Goal: Task Accomplishment & Management: Complete application form

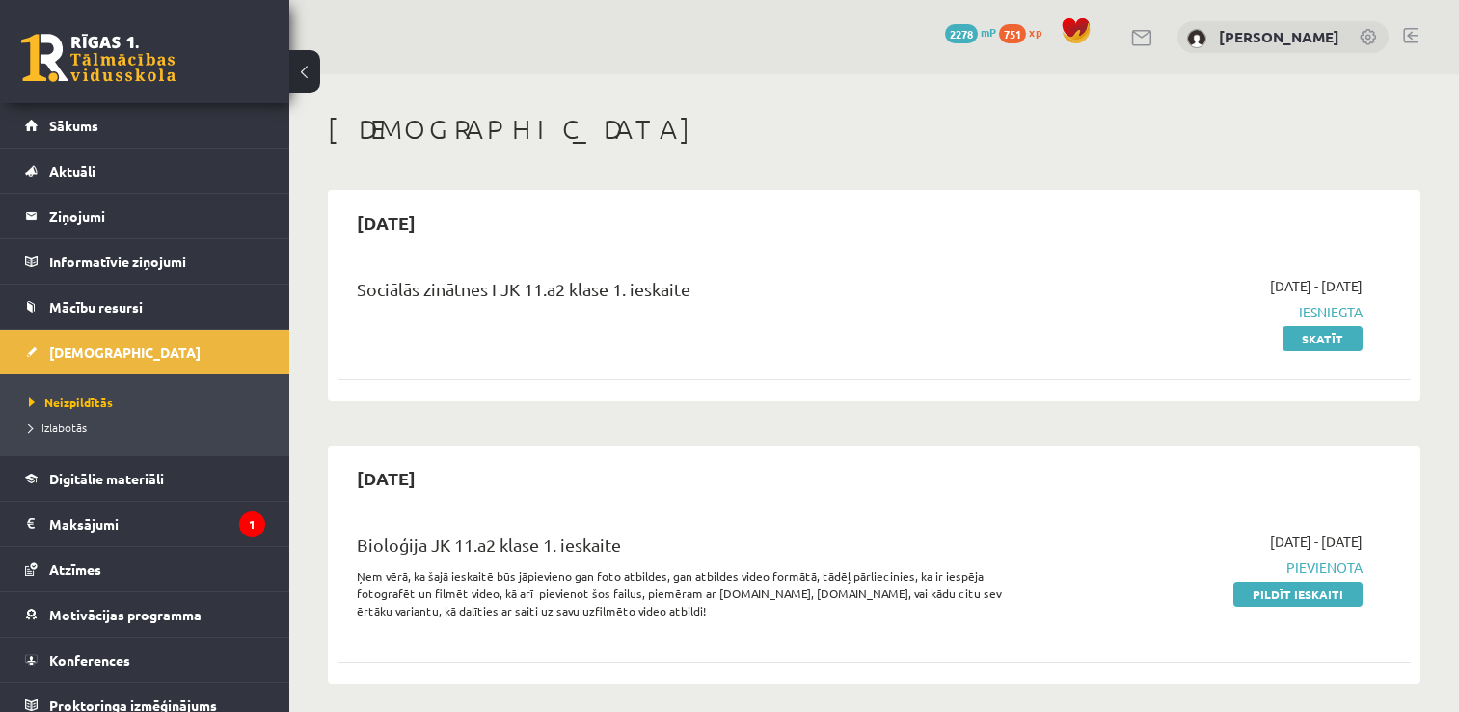
scroll to position [329, 0]
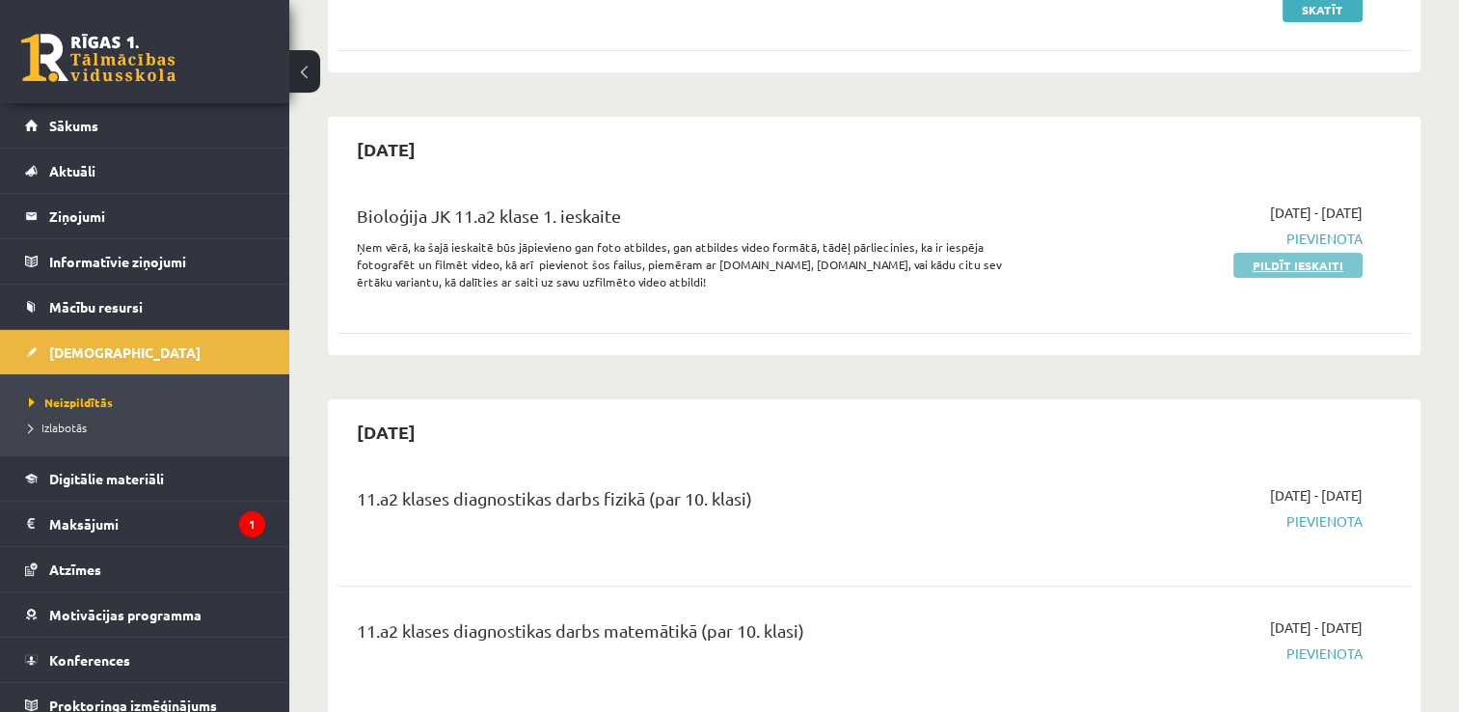
click at [1312, 268] on link "Pildīt ieskaiti" at bounding box center [1297, 265] width 129 height 25
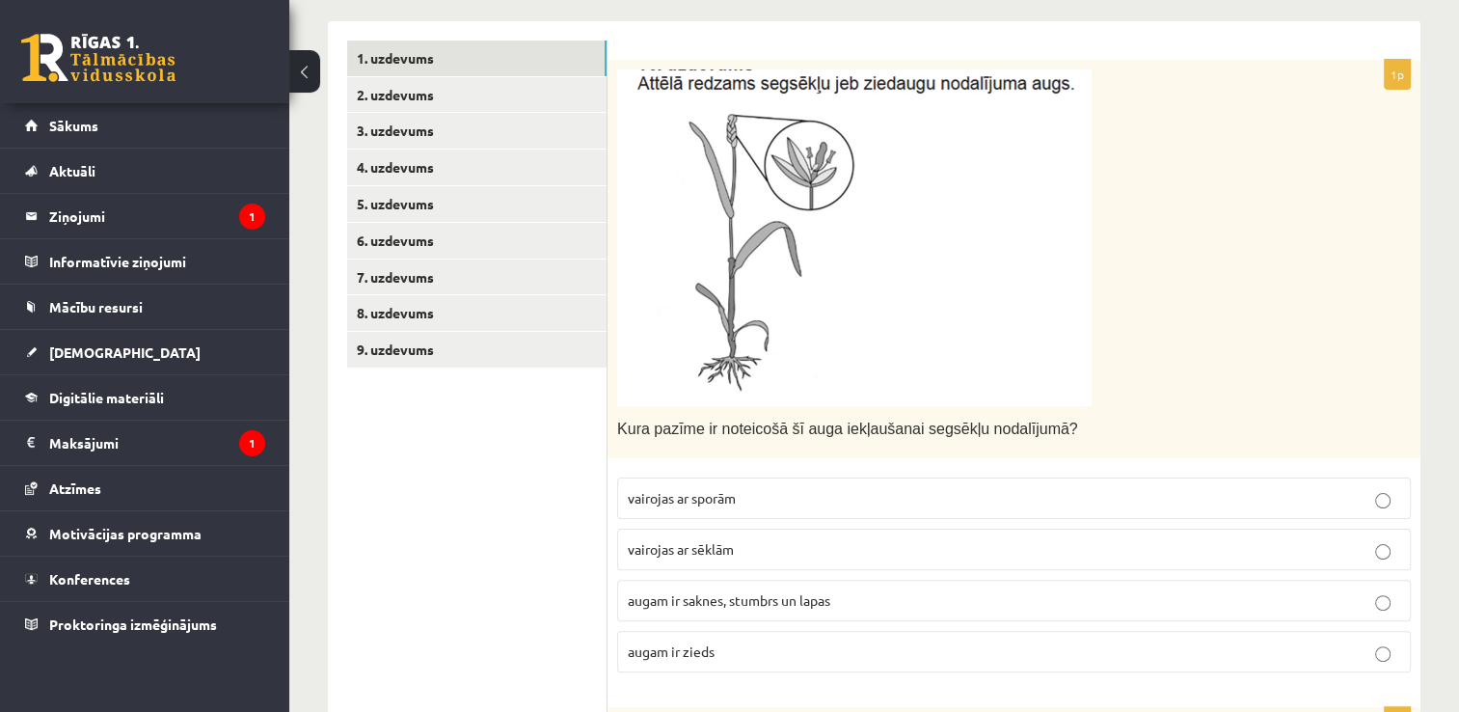
scroll to position [360, 0]
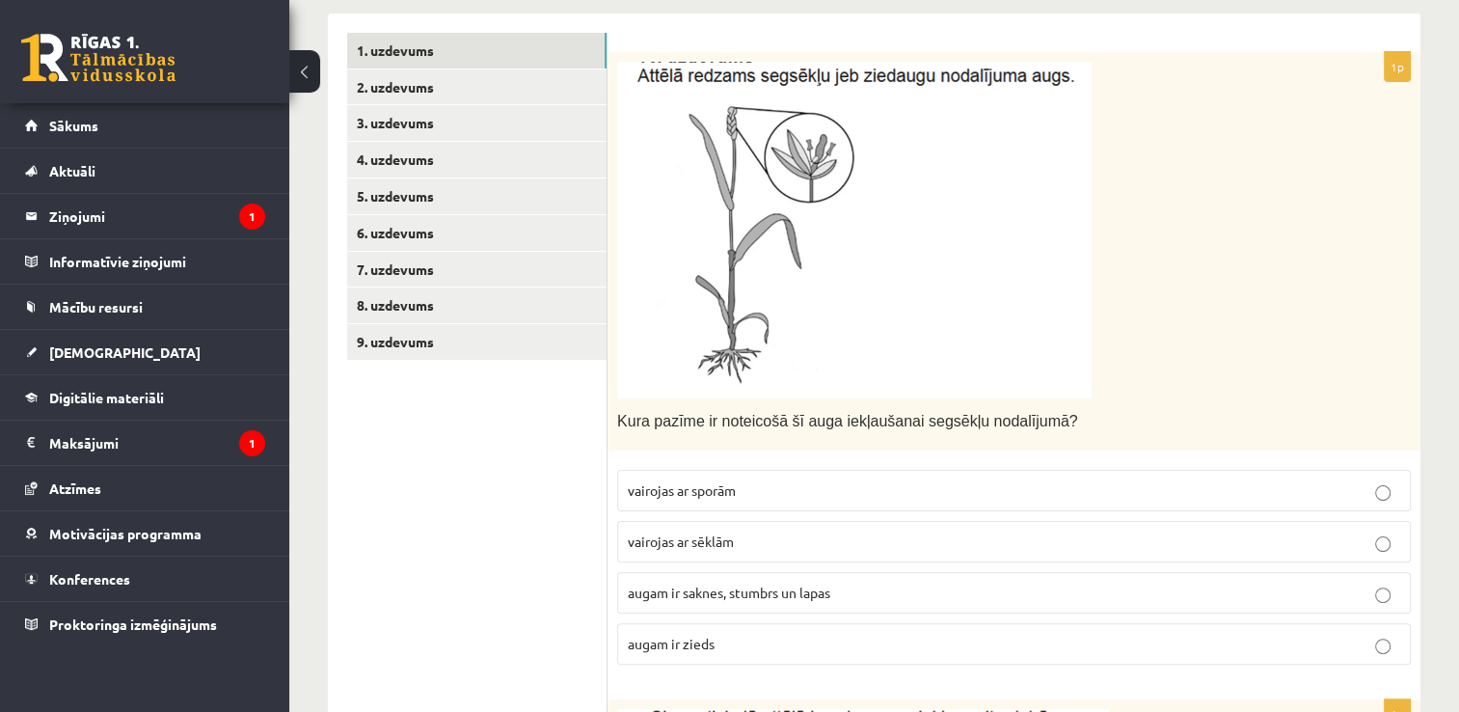
click at [741, 548] on p "vairojas ar sēklām" at bounding box center [1014, 541] width 772 height 20
click at [907, 287] on img at bounding box center [854, 230] width 474 height 337
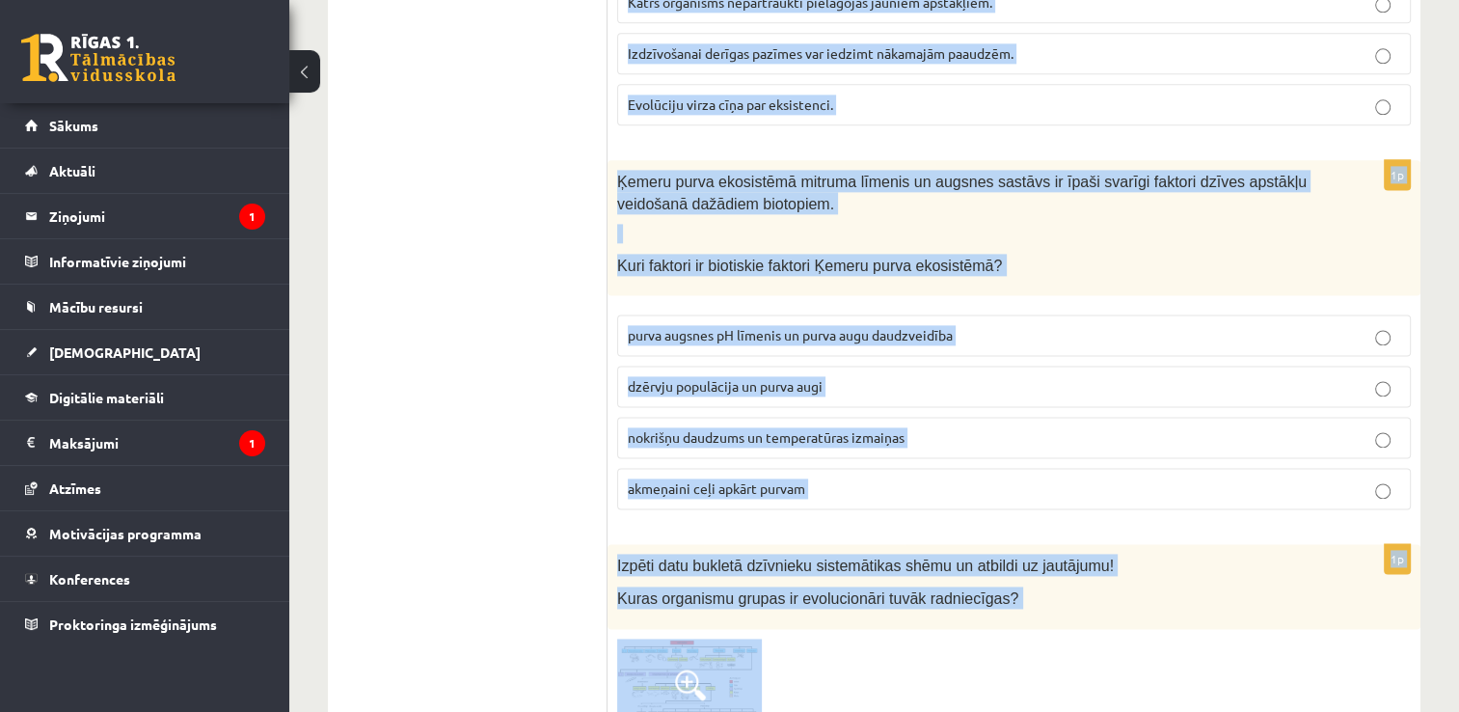
scroll to position [2829, 0]
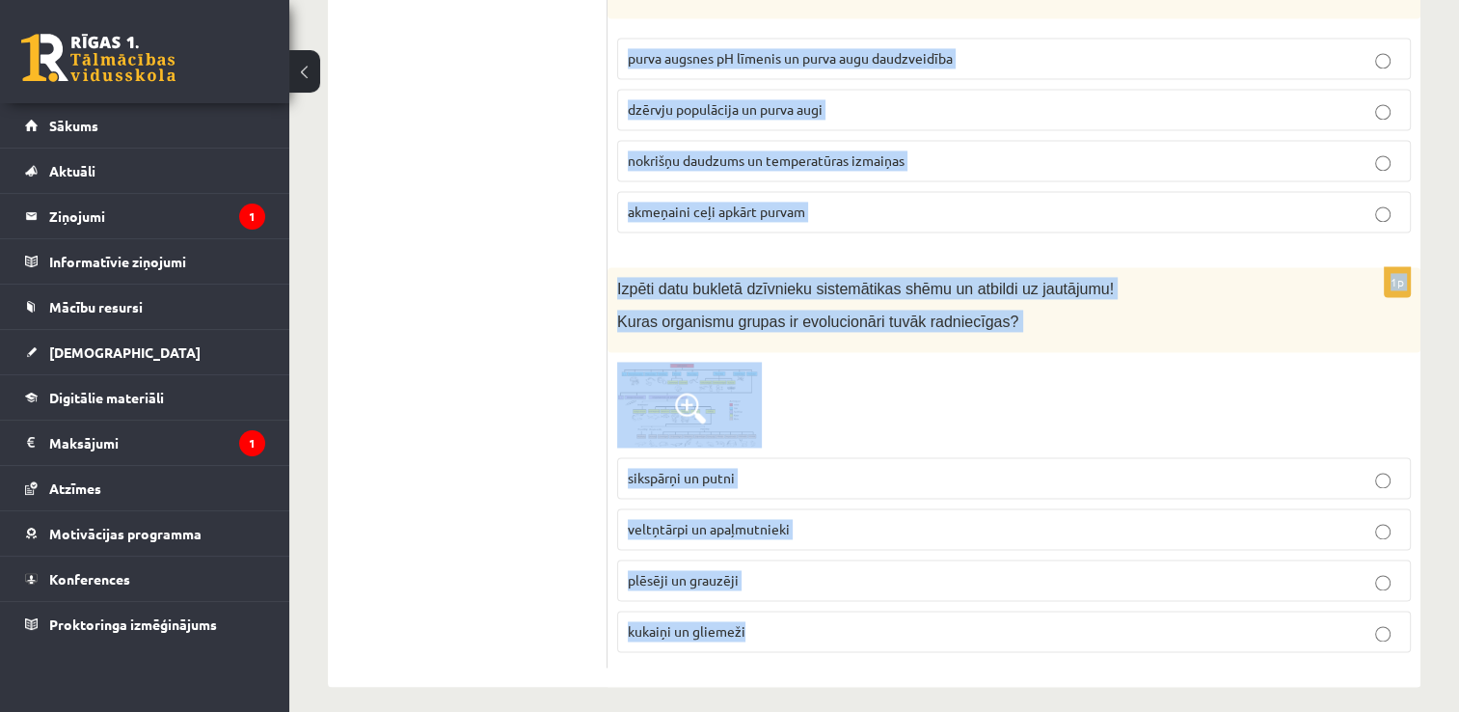
drag, startPoint x: 618, startPoint y: 418, endPoint x: 862, endPoint y: 735, distance: 399.4
copy form "Kura pazīme ir noteicošā šī auga iekļaušanai segsēkļu nodalījumā? vairojas ar s…"
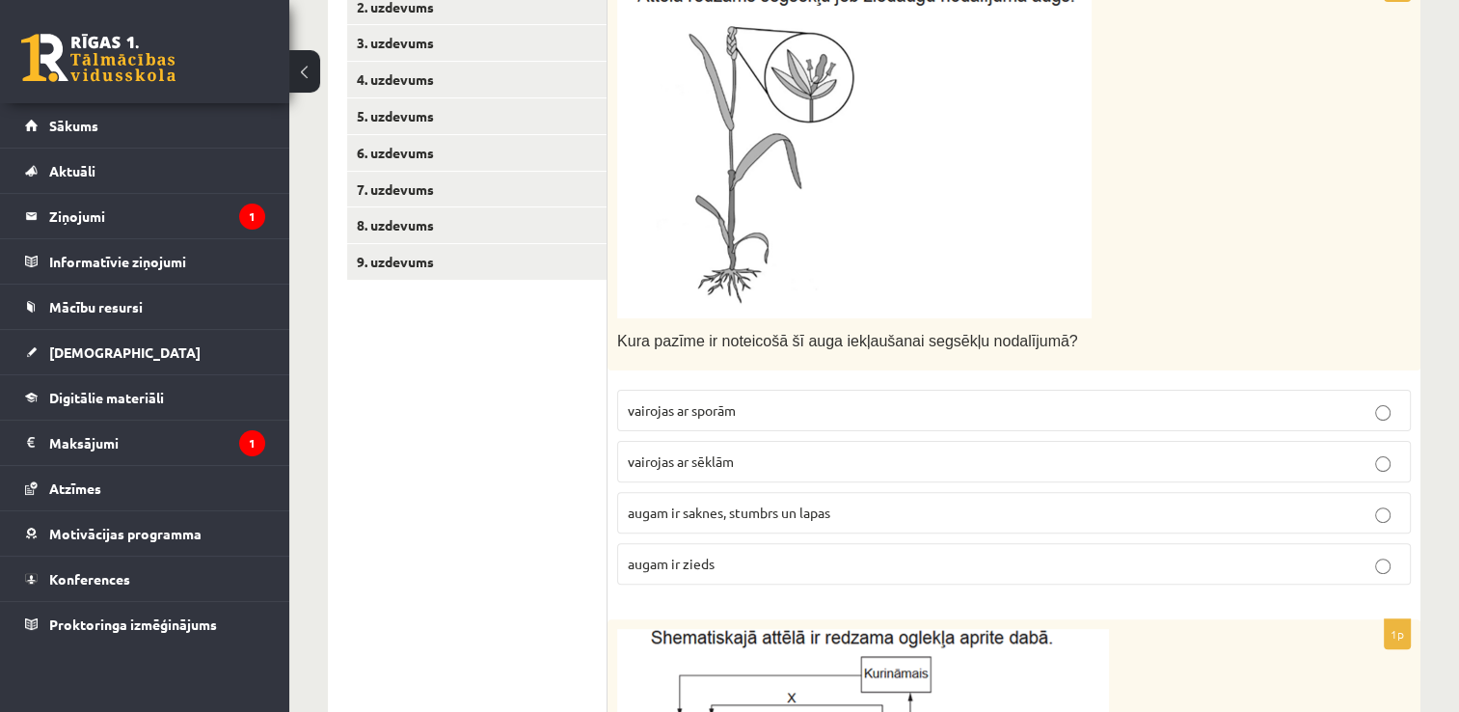
scroll to position [428, 0]
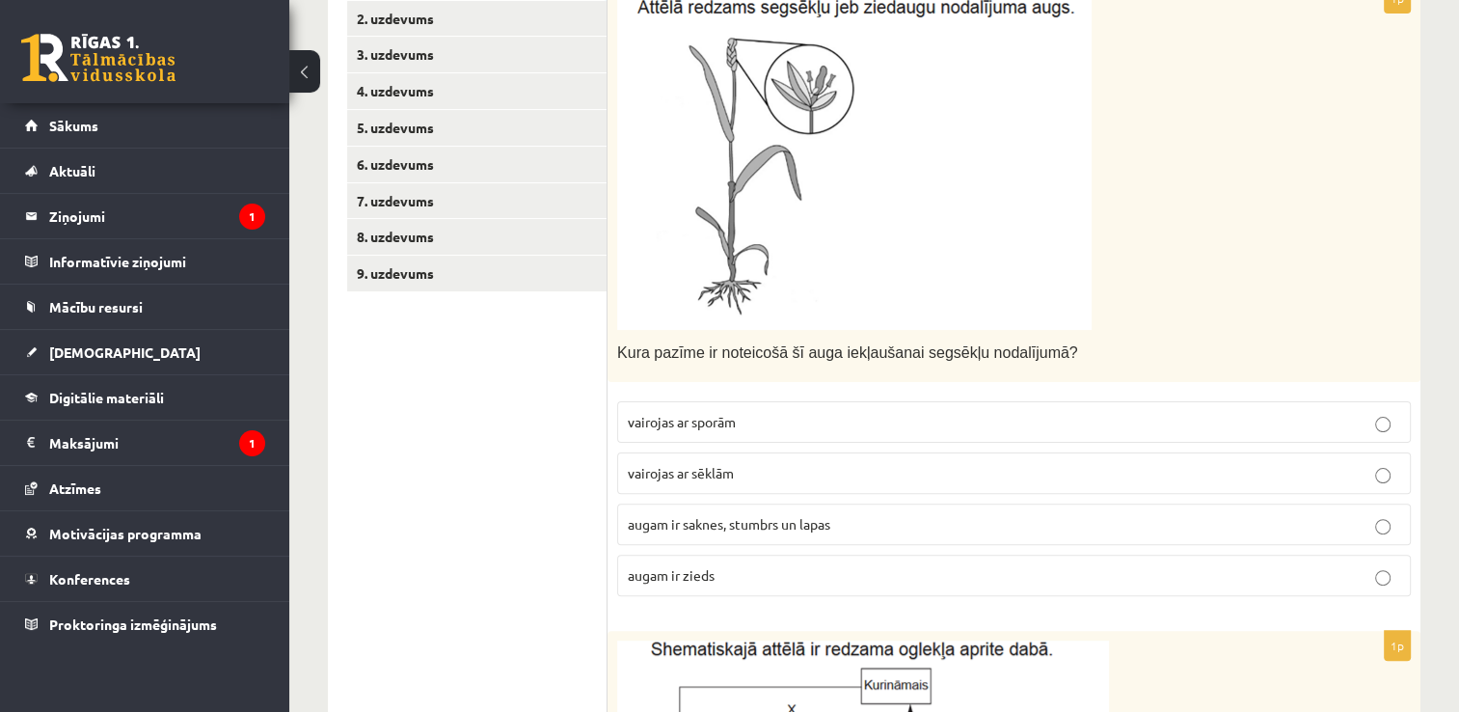
click at [702, 577] on span "augam ir zieds" at bounding box center [671, 574] width 87 height 17
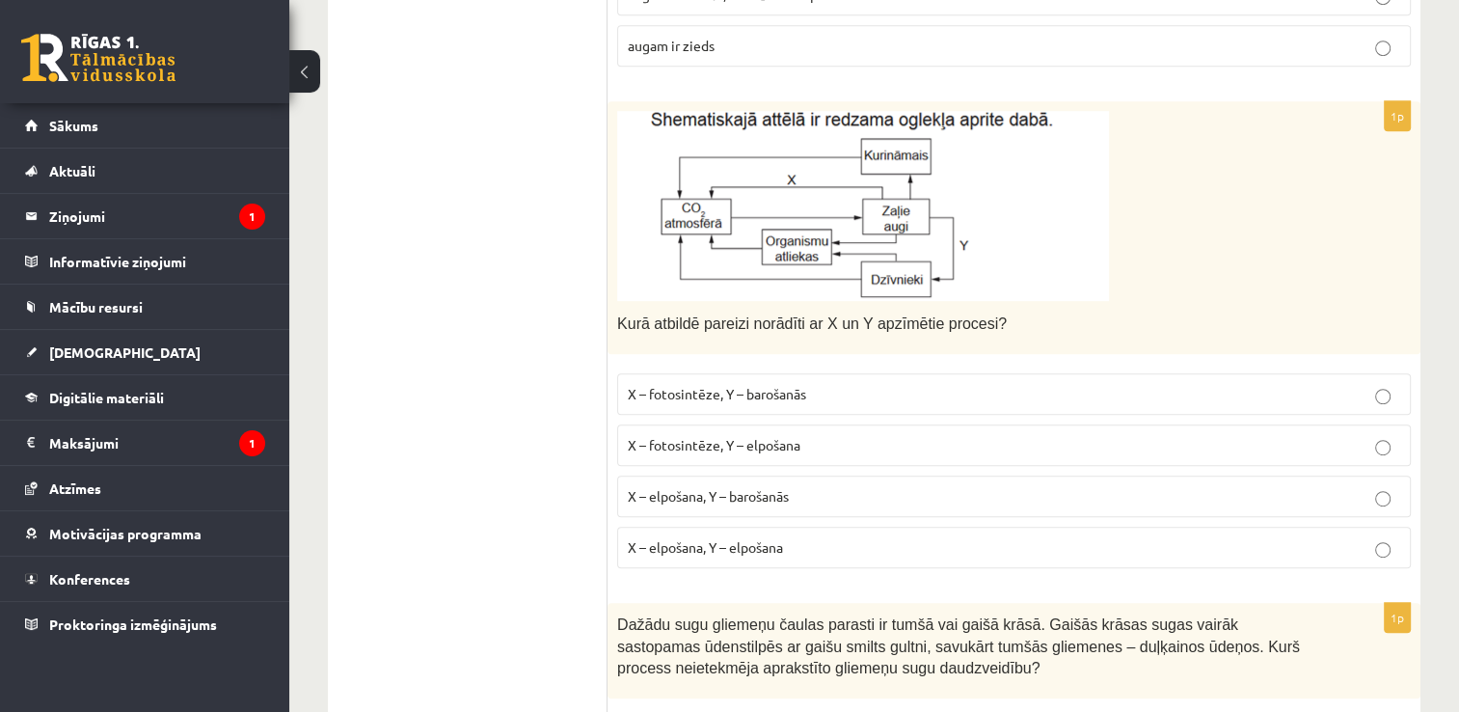
scroll to position [961, 0]
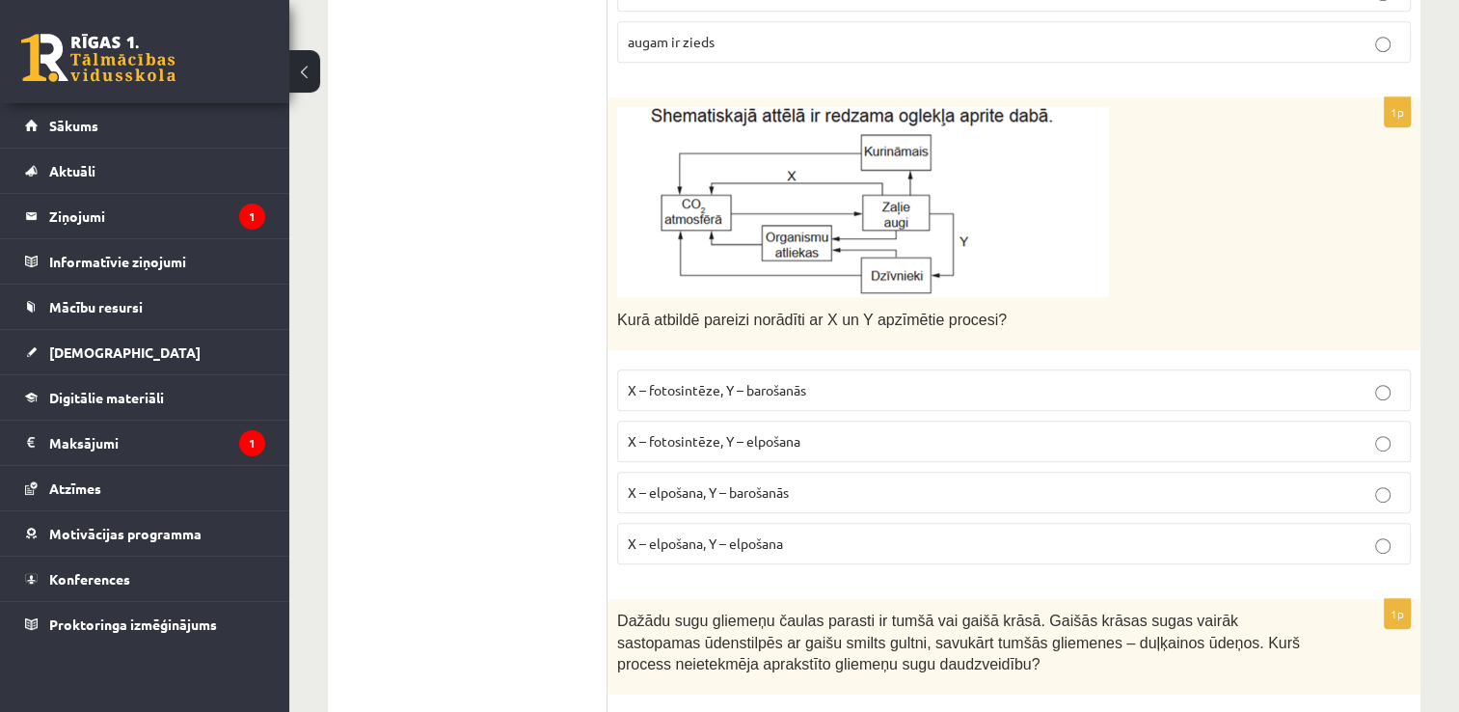
click at [776, 442] on span "X – fotosintēze, Y – elpošana" at bounding box center [714, 440] width 173 height 17
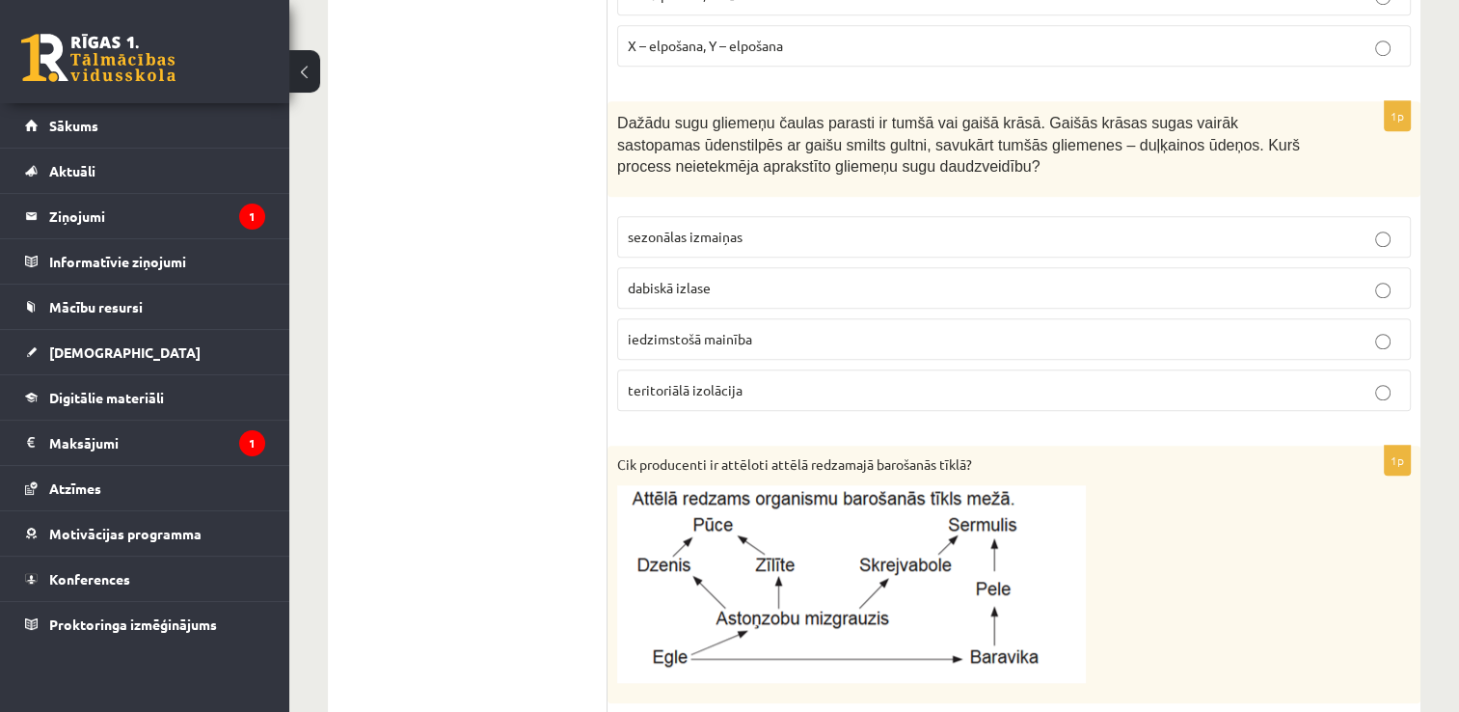
scroll to position [1471, 0]
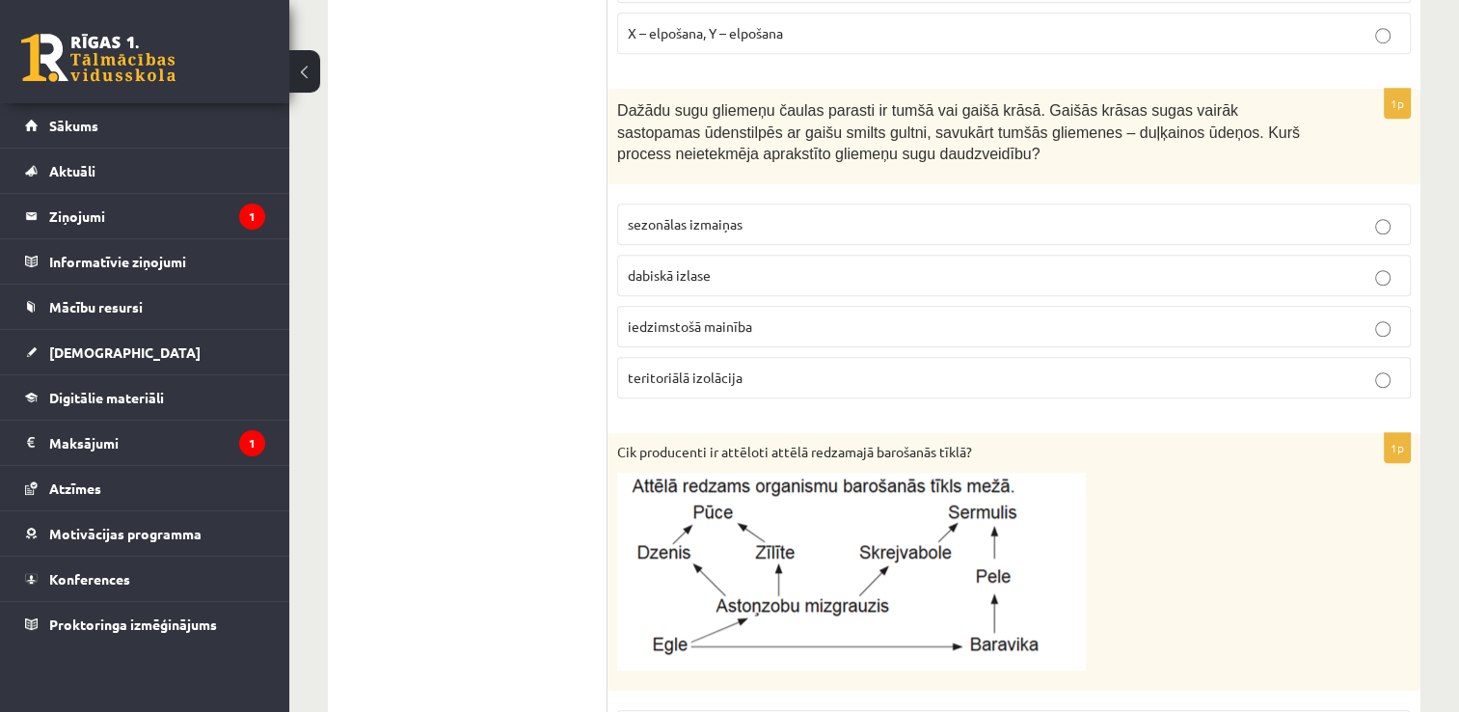
click at [717, 216] on span "sezonālas izmaiņas" at bounding box center [685, 223] width 115 height 17
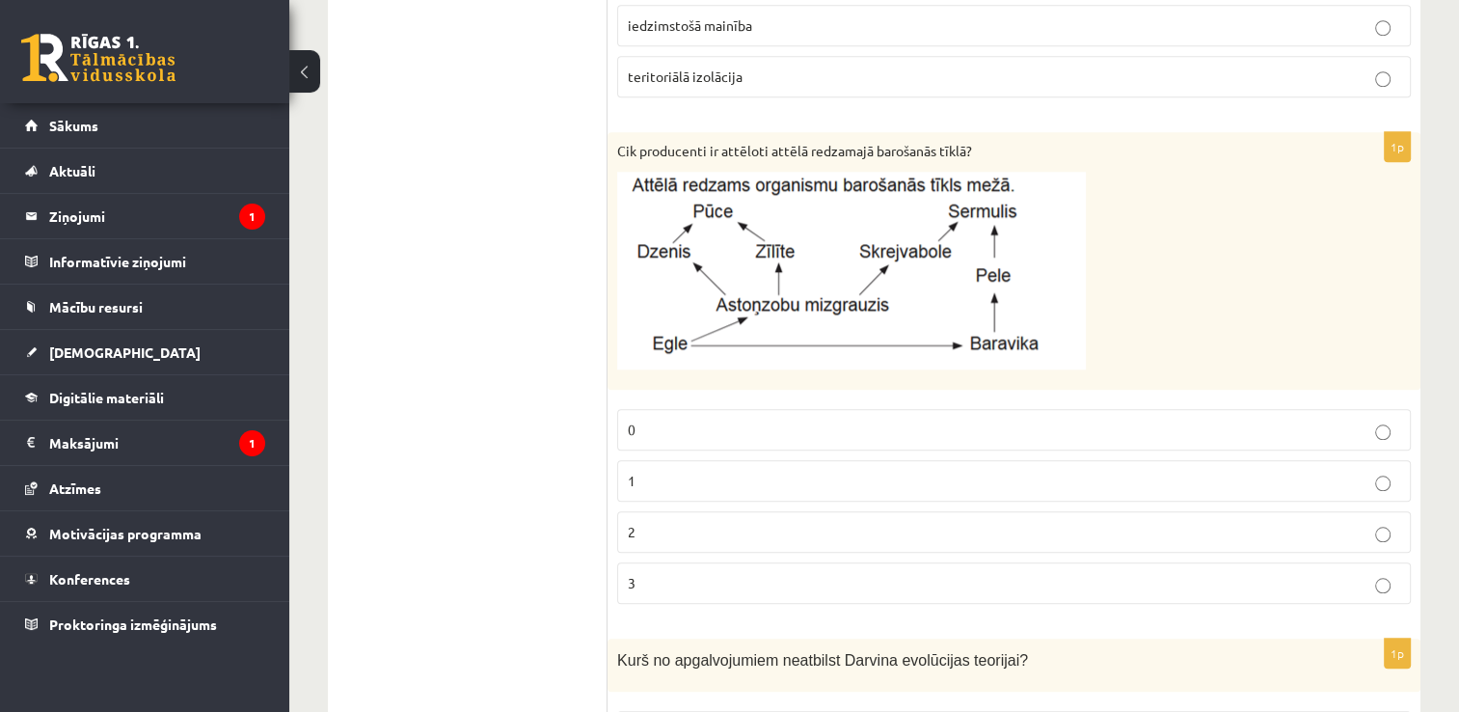
scroll to position [1818, 0]
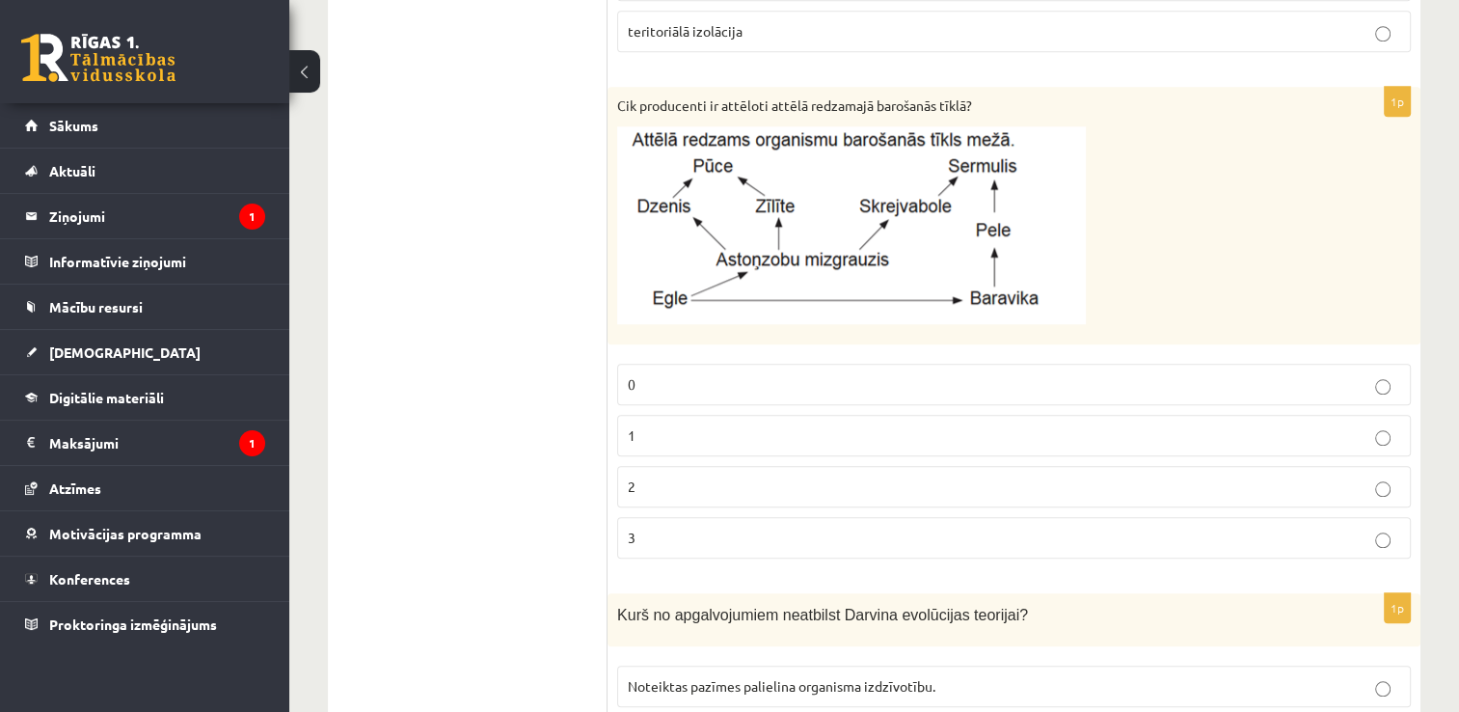
click at [696, 486] on p "2" at bounding box center [1014, 486] width 772 height 20
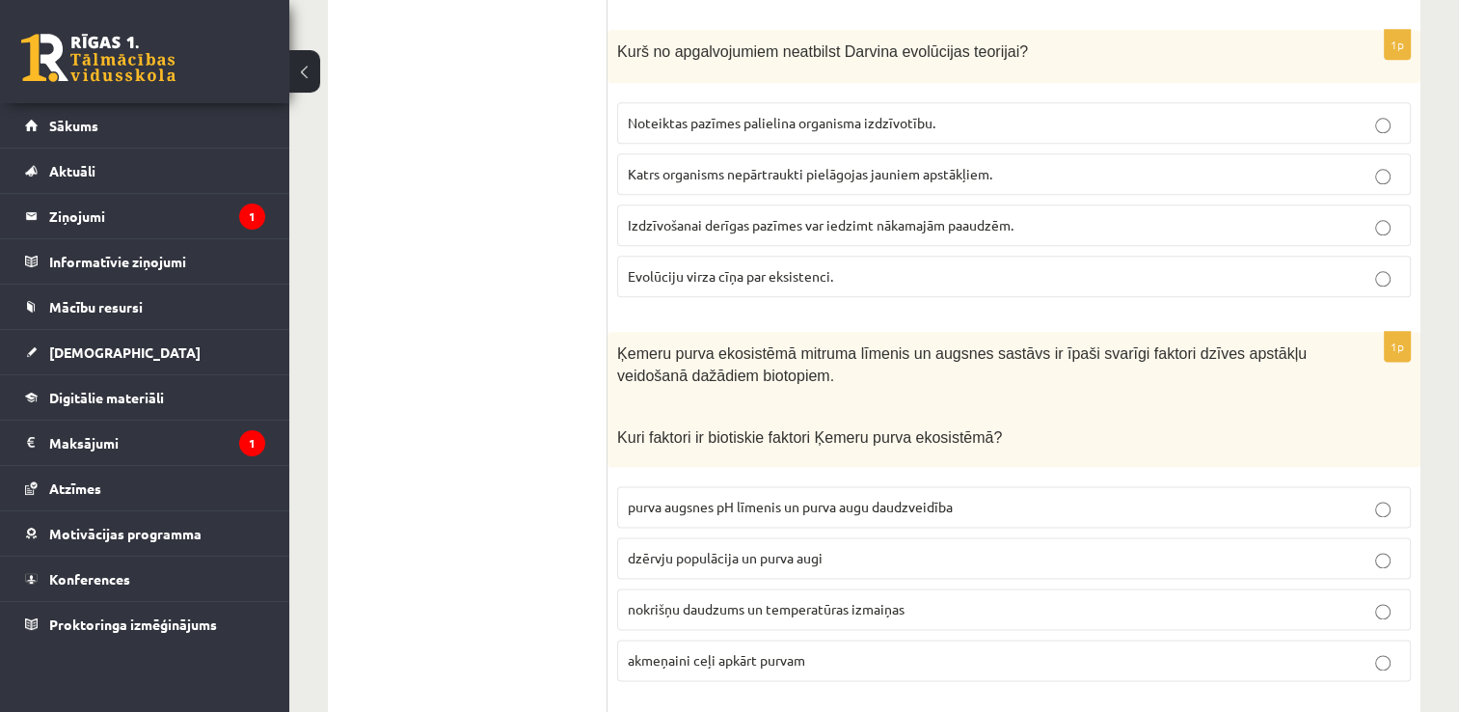
scroll to position [2384, 0]
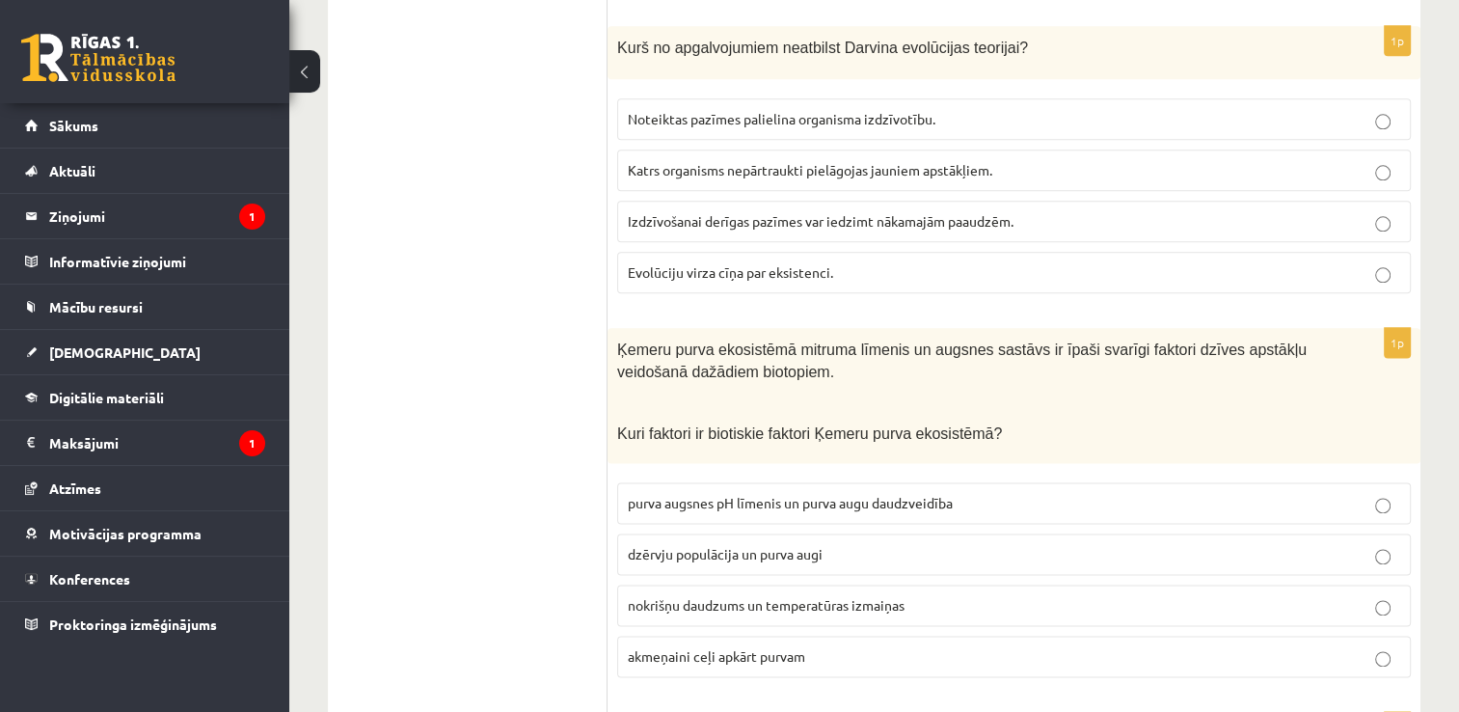
click at [862, 168] on span "Katrs organisms nepārtraukti pielāgojas jauniem apstākļiem." at bounding box center [810, 169] width 364 height 17
click at [694, 545] on span "dzērvju populācija un purva augi" at bounding box center [725, 553] width 195 height 17
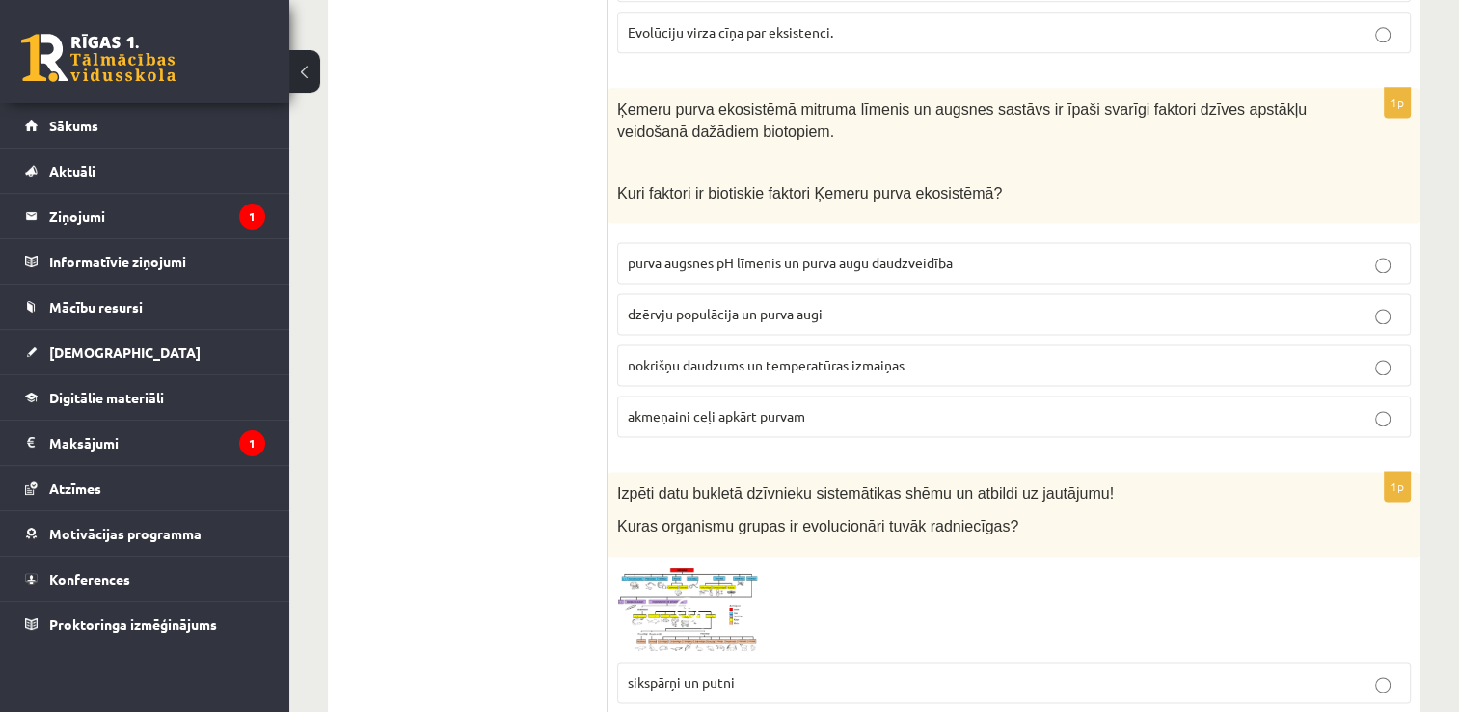
scroll to position [2829, 0]
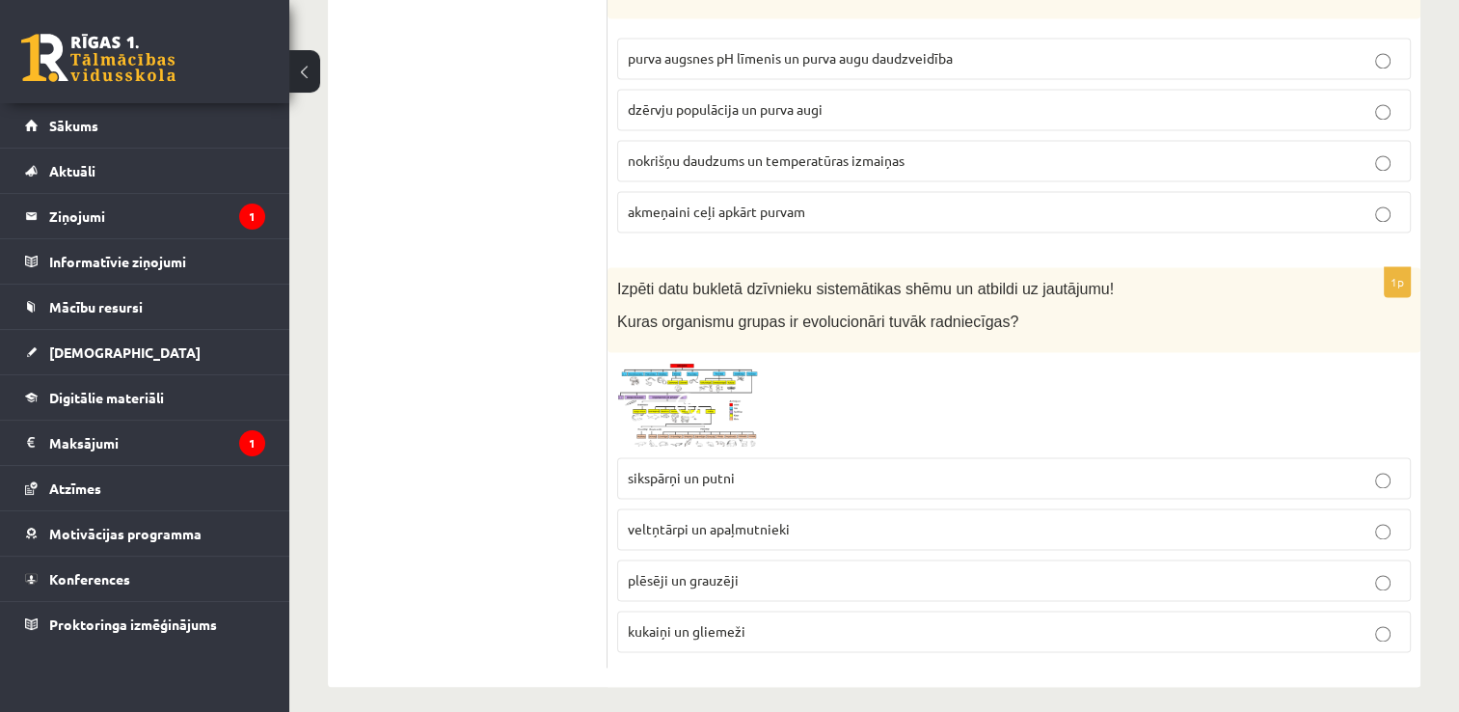
click at [741, 570] on p "plēsēji un grauzēji" at bounding box center [1014, 580] width 772 height 20
click at [662, 381] on img at bounding box center [689, 405] width 145 height 87
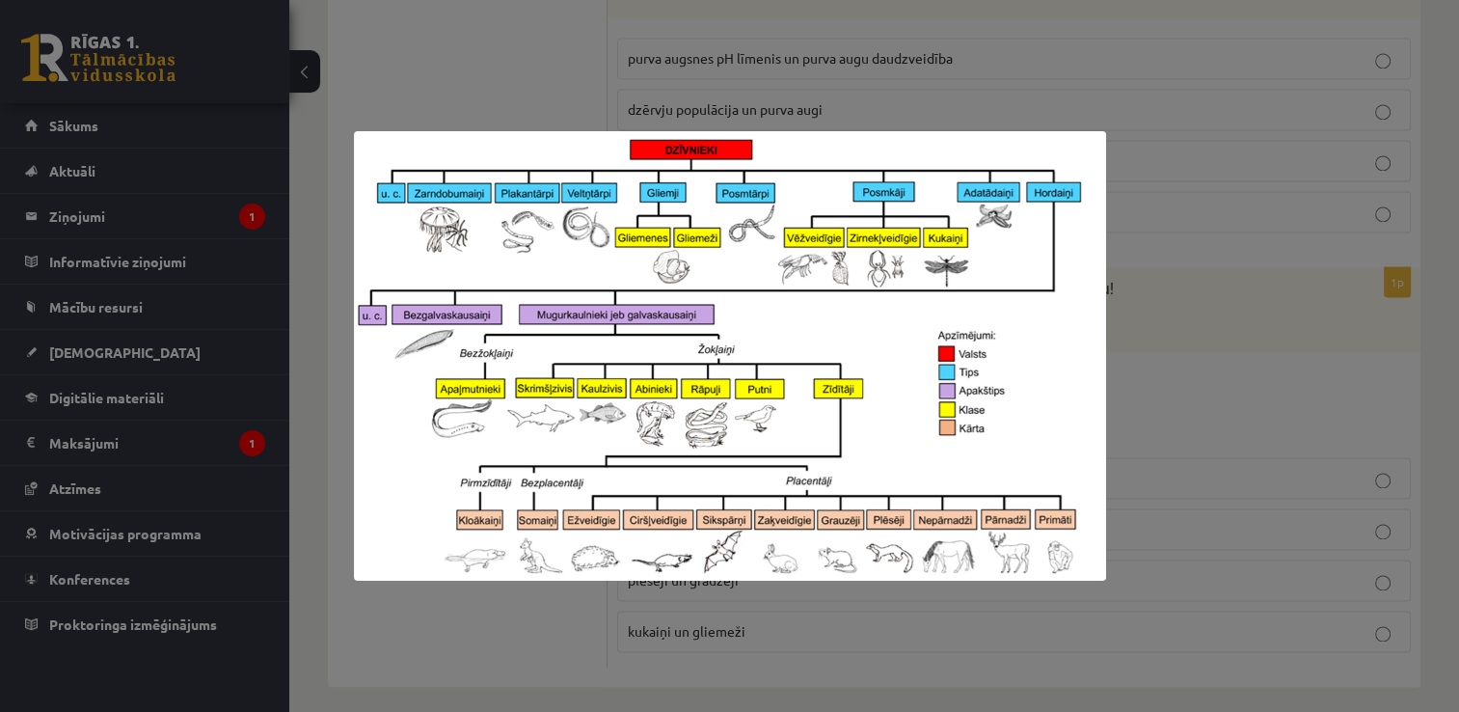
click at [1263, 417] on div at bounding box center [729, 356] width 1459 height 712
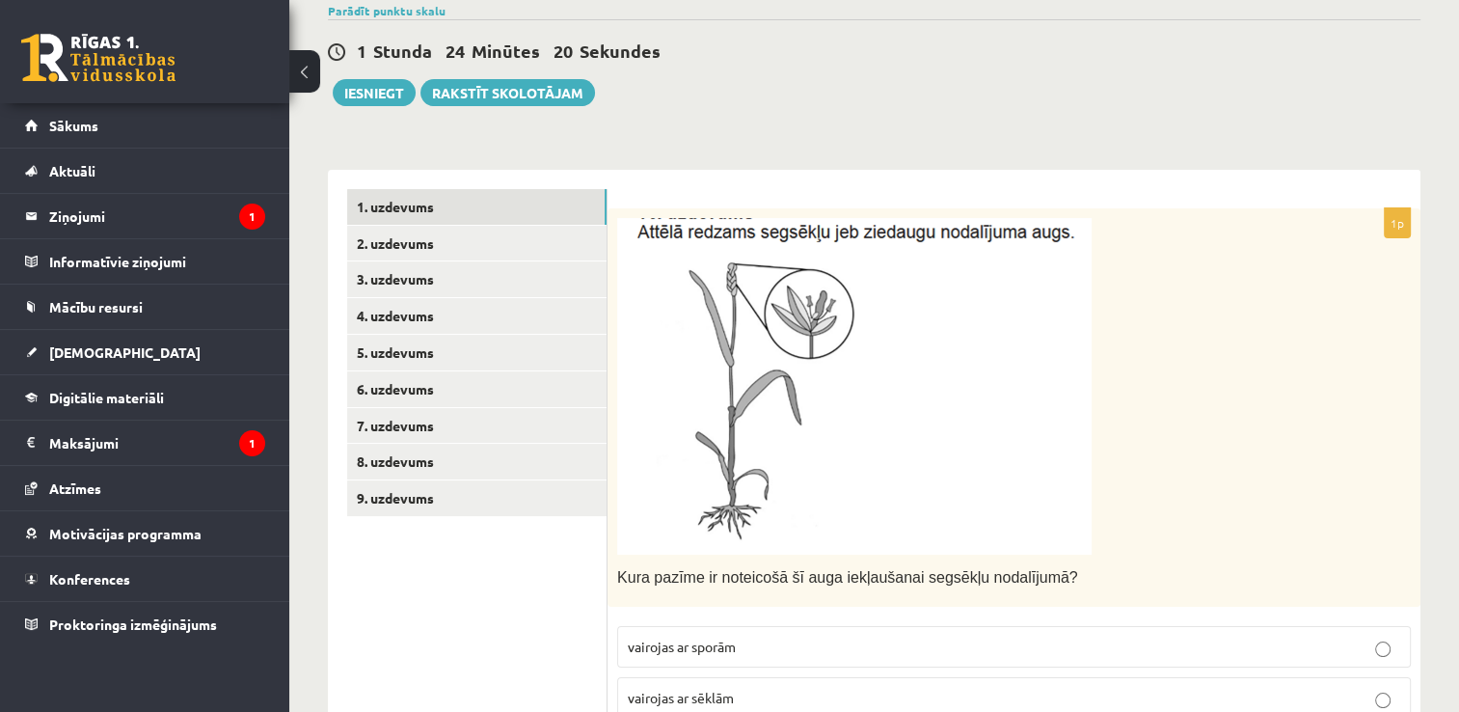
scroll to position [212, 0]
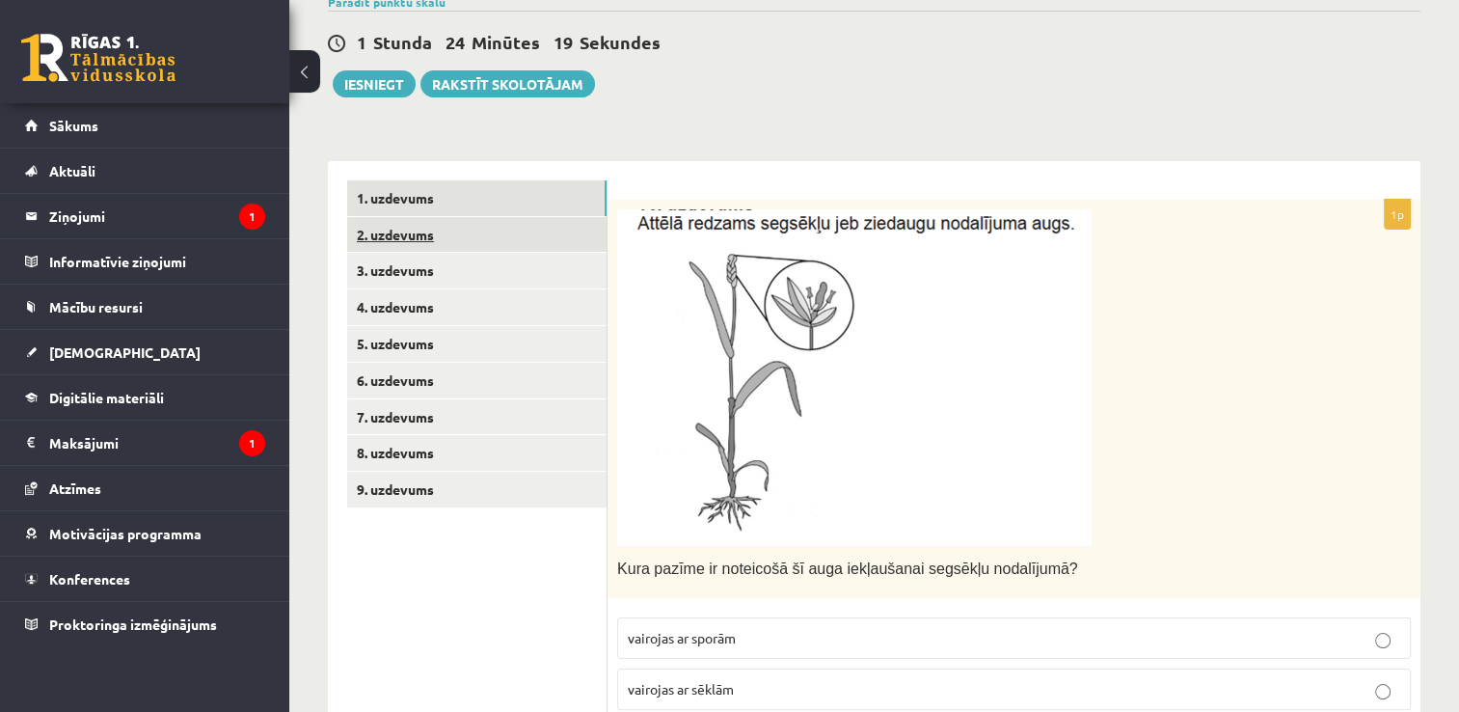
click at [514, 238] on link "2. uzdevums" at bounding box center [476, 235] width 259 height 36
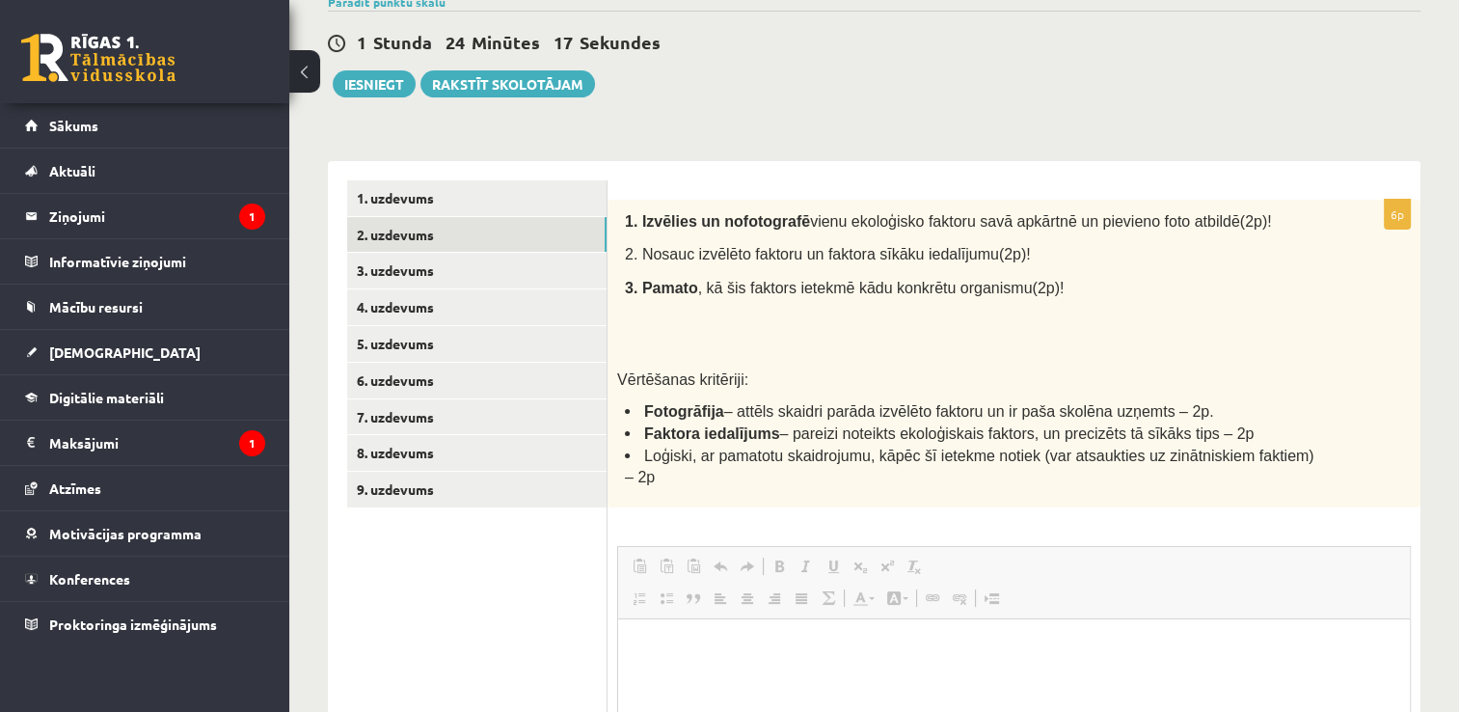
scroll to position [0, 0]
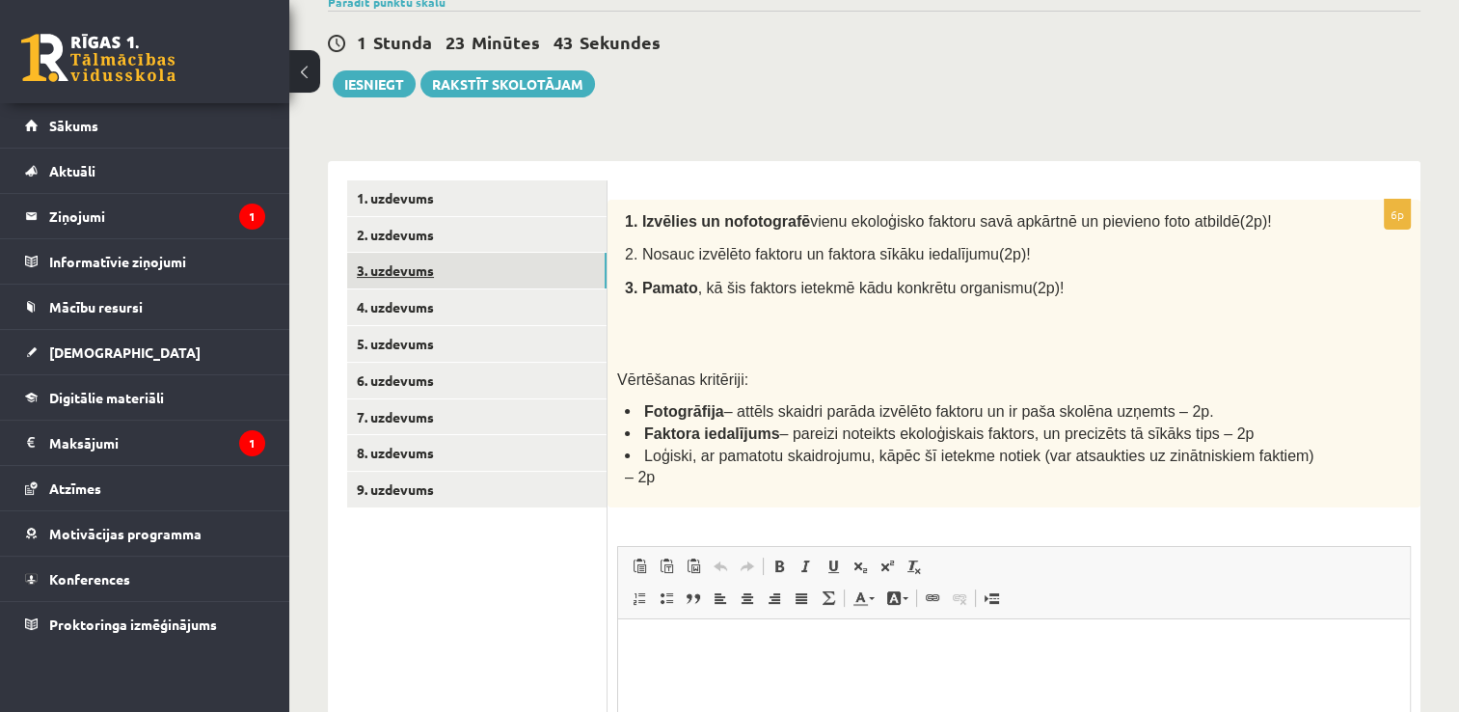
click at [453, 261] on link "3. uzdevums" at bounding box center [476, 271] width 259 height 36
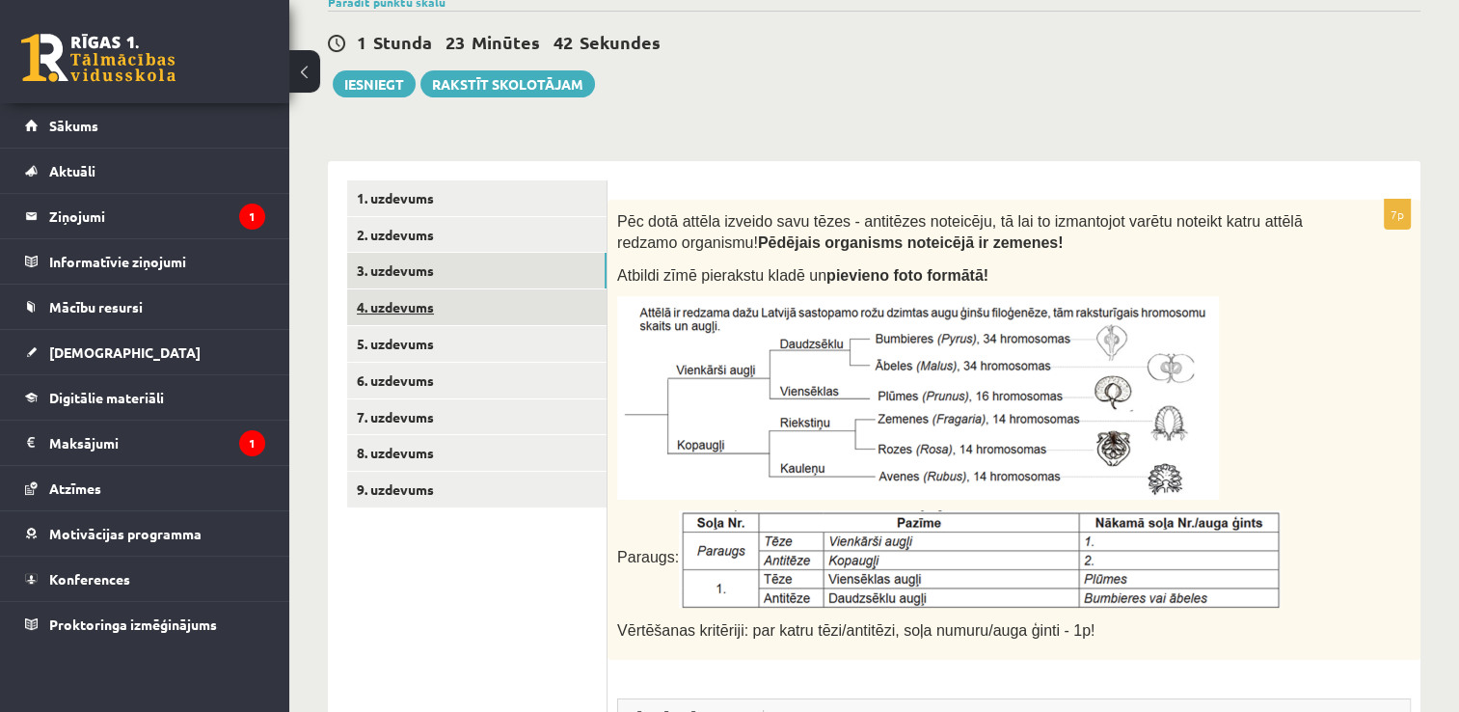
click at [424, 310] on link "4. uzdevums" at bounding box center [476, 307] width 259 height 36
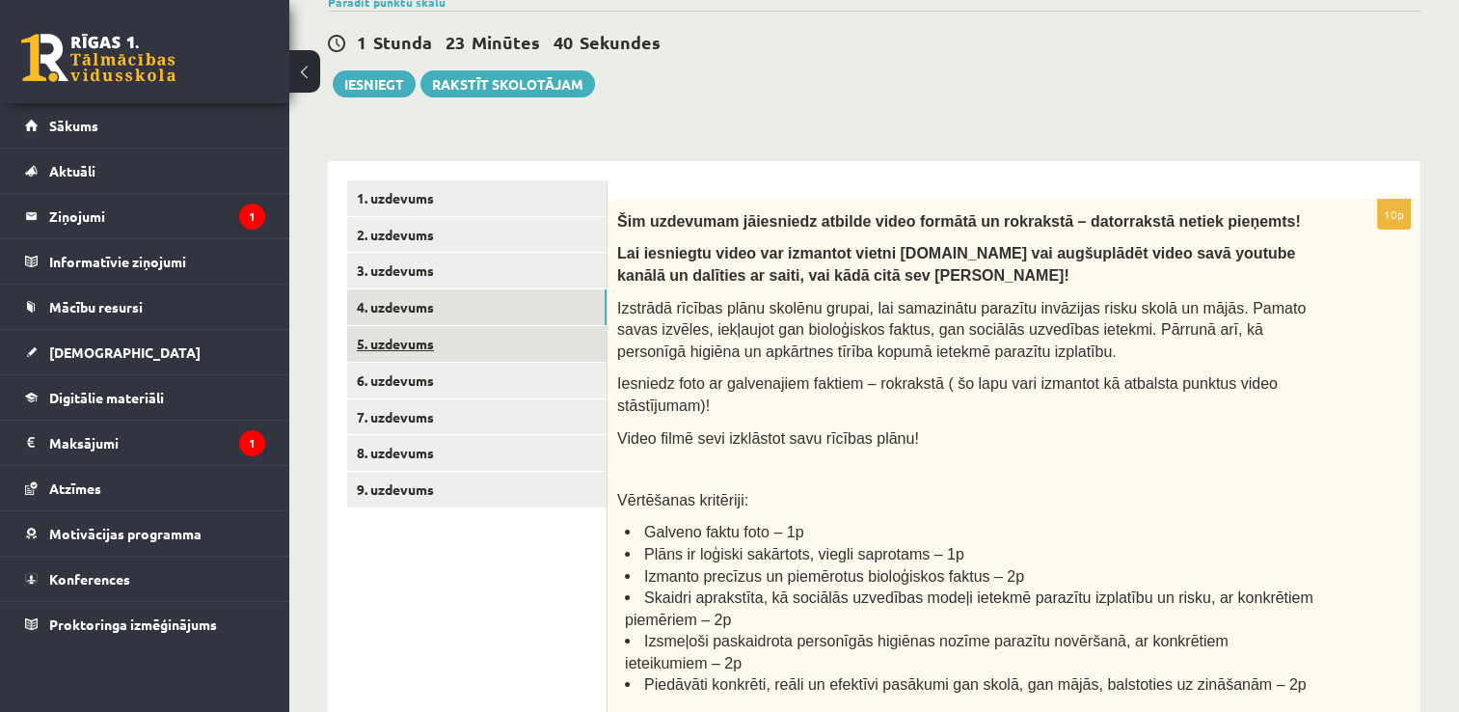
click at [427, 347] on link "5. uzdevums" at bounding box center [476, 344] width 259 height 36
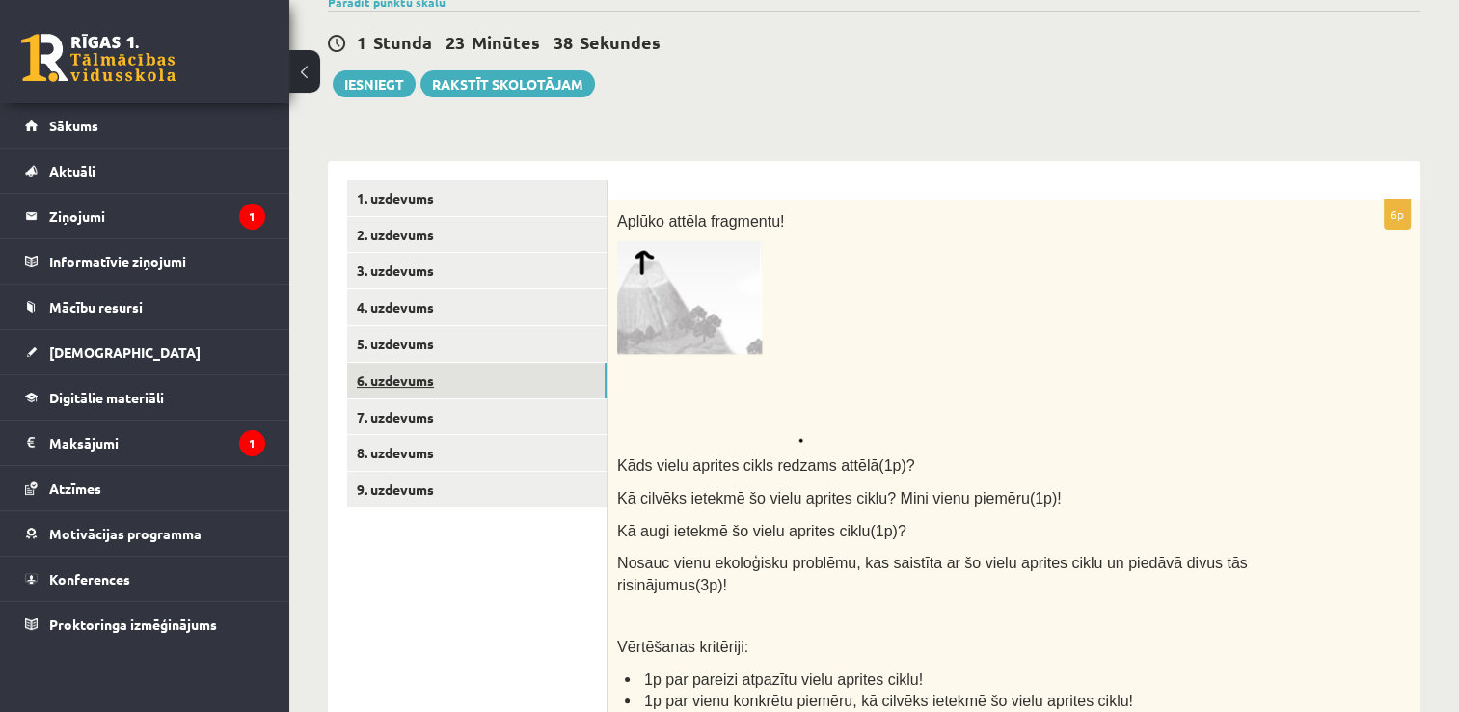
click at [428, 380] on link "6. uzdevums" at bounding box center [476, 381] width 259 height 36
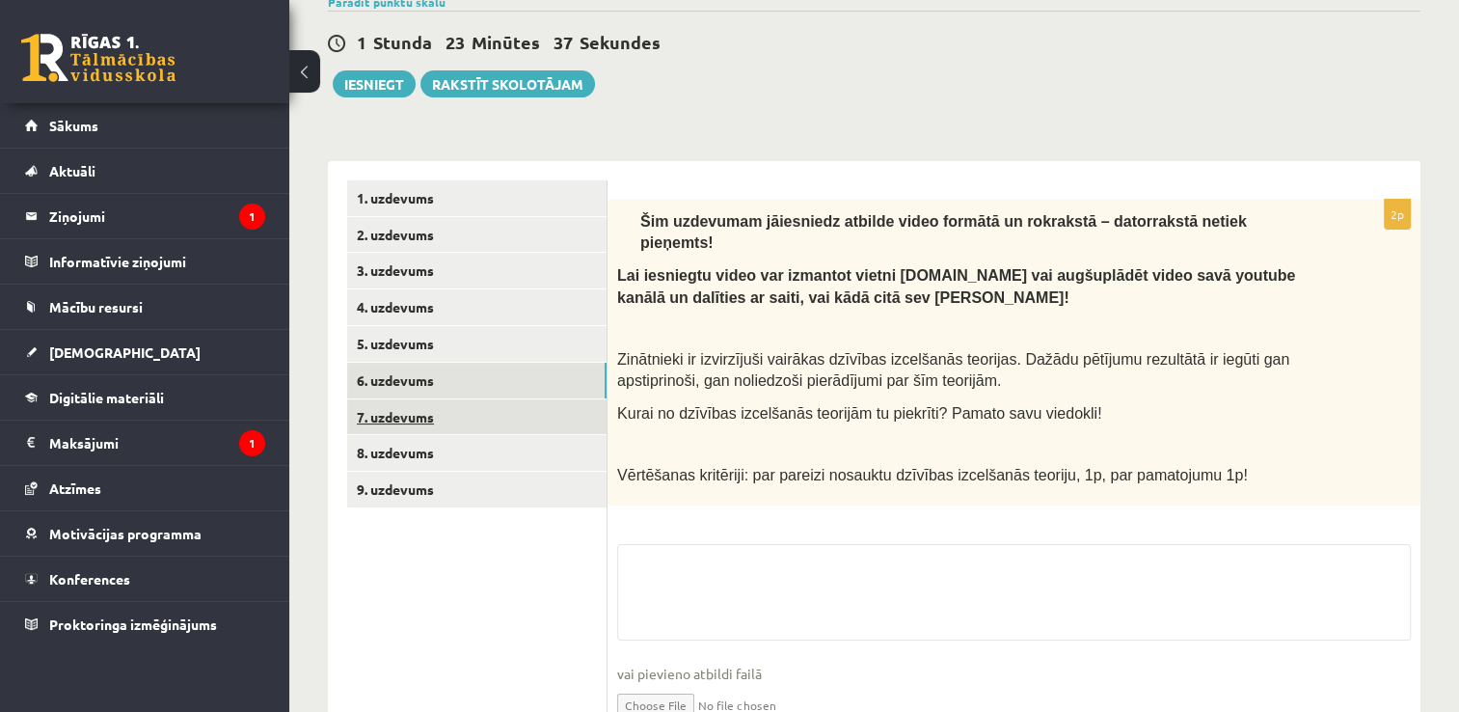
click at [426, 432] on link "7. uzdevums" at bounding box center [476, 417] width 259 height 36
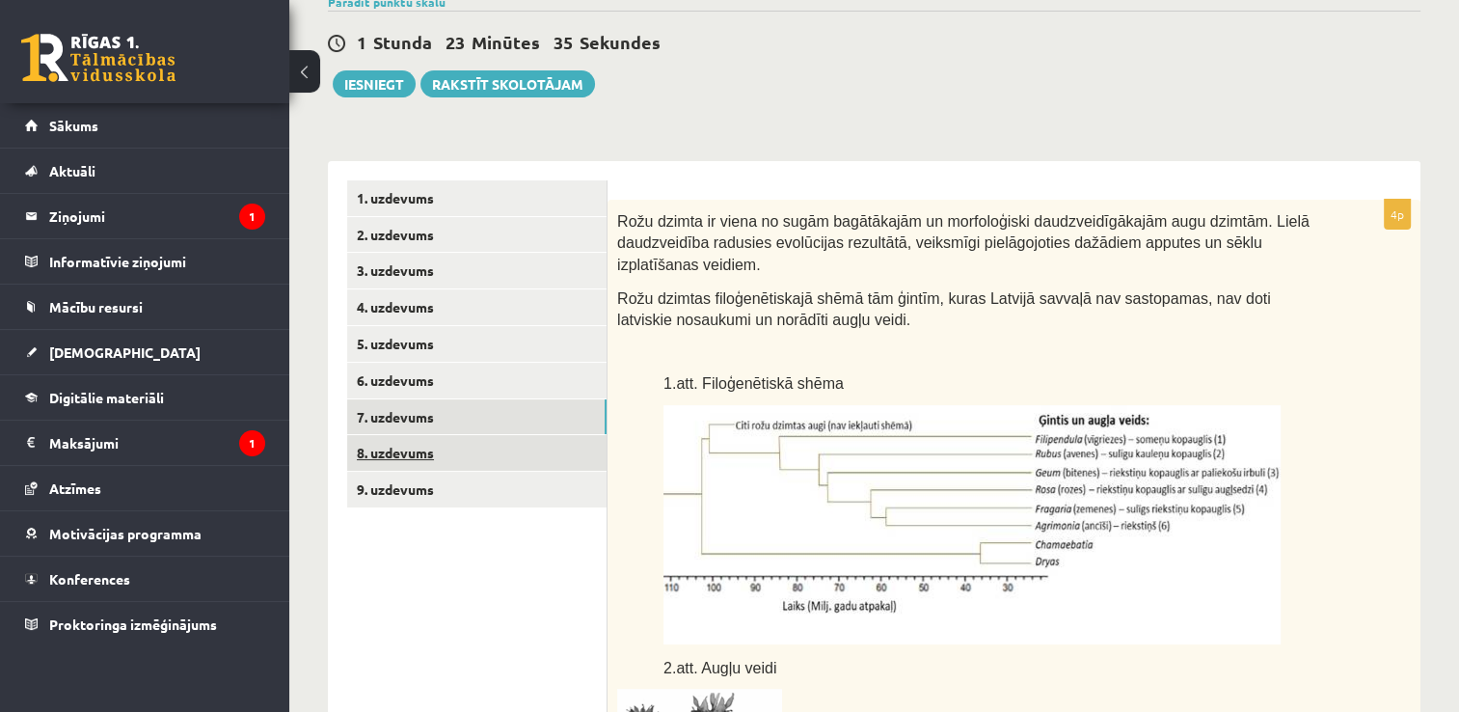
click at [434, 455] on link "8. uzdevums" at bounding box center [476, 453] width 259 height 36
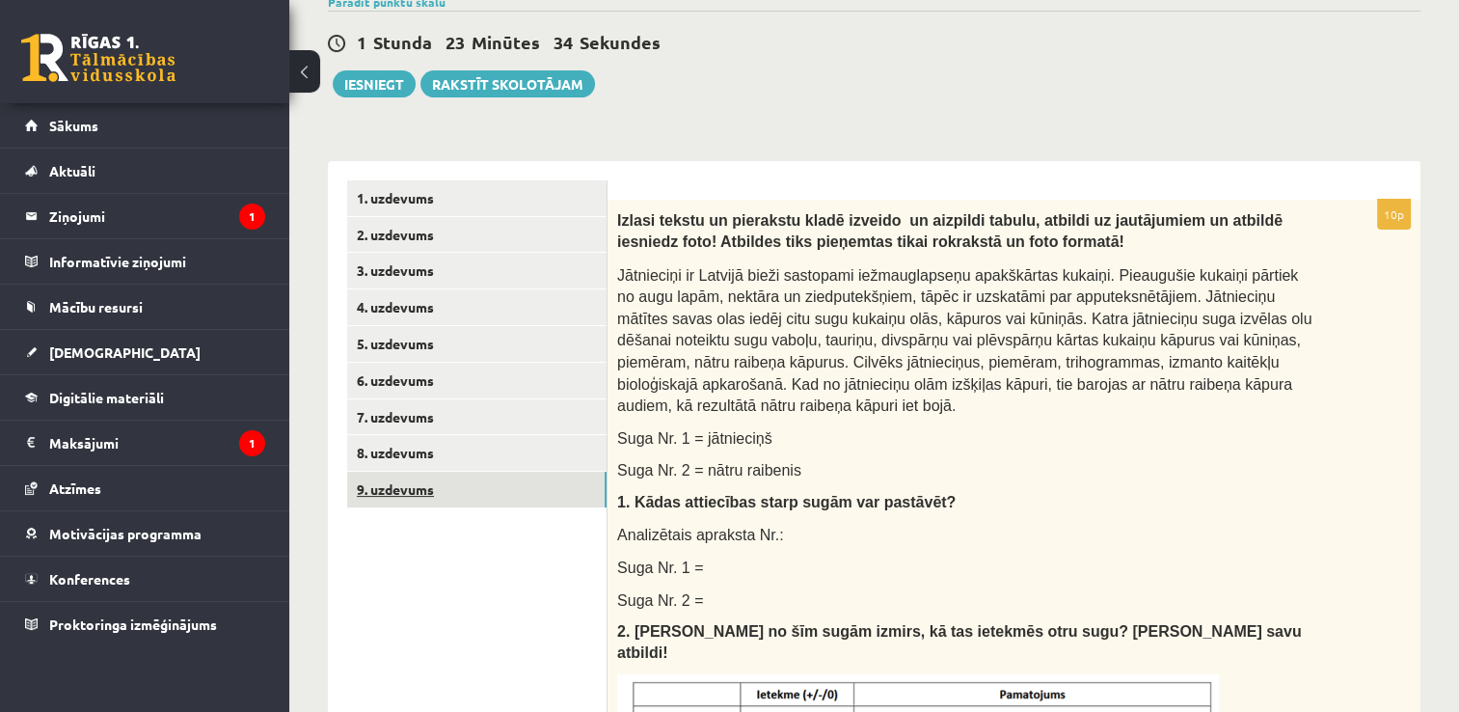
click at [442, 480] on link "9. uzdevums" at bounding box center [476, 490] width 259 height 36
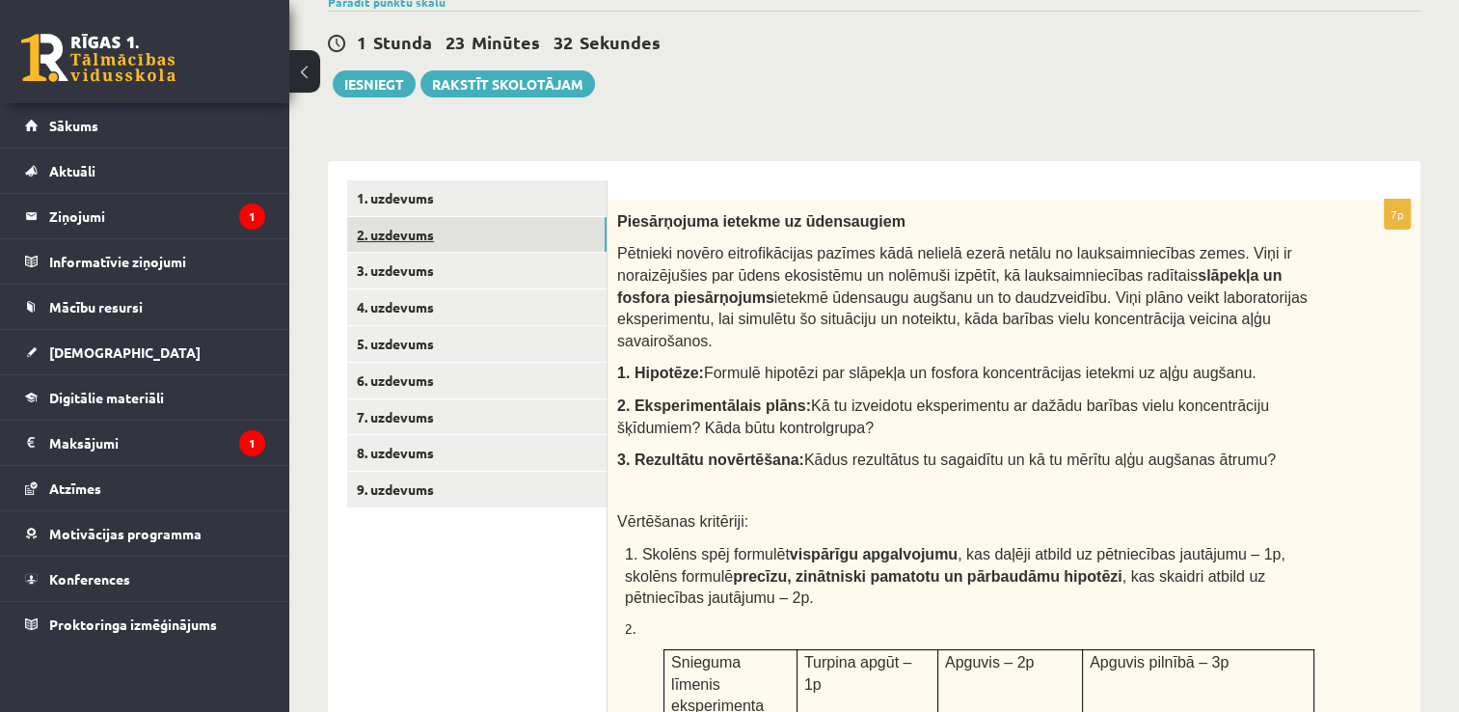
click at [470, 247] on link "2. uzdevums" at bounding box center [476, 235] width 259 height 36
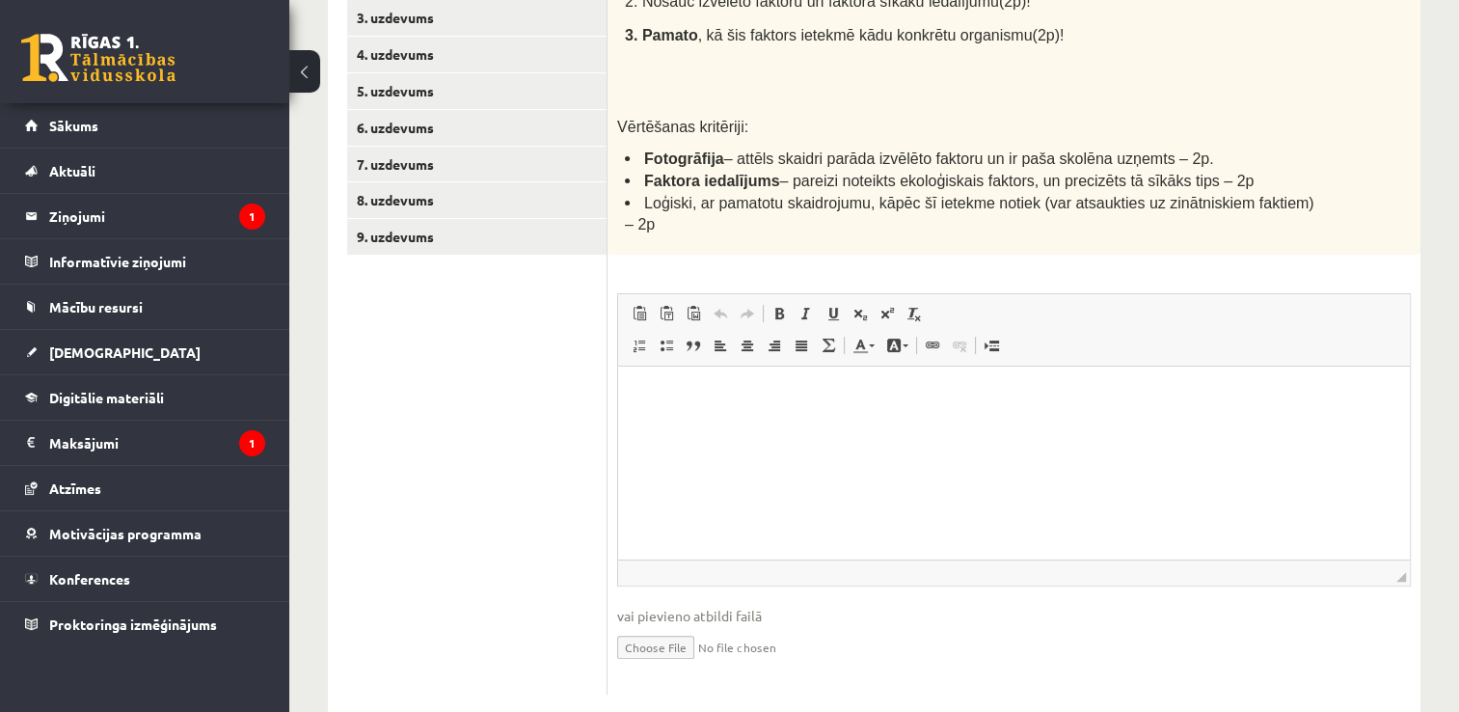
scroll to position [481, 0]
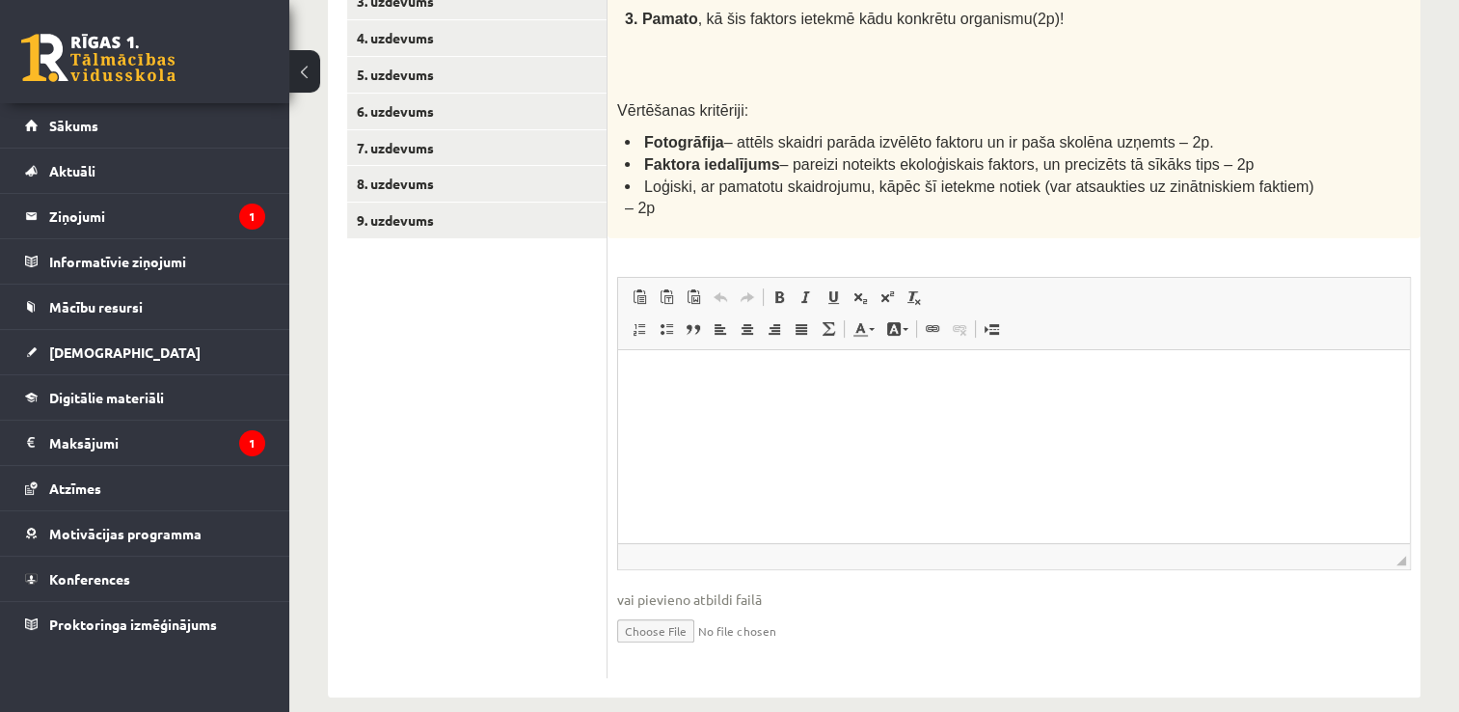
click at [662, 615] on input "file" at bounding box center [1014, 629] width 794 height 40
type input "**********"
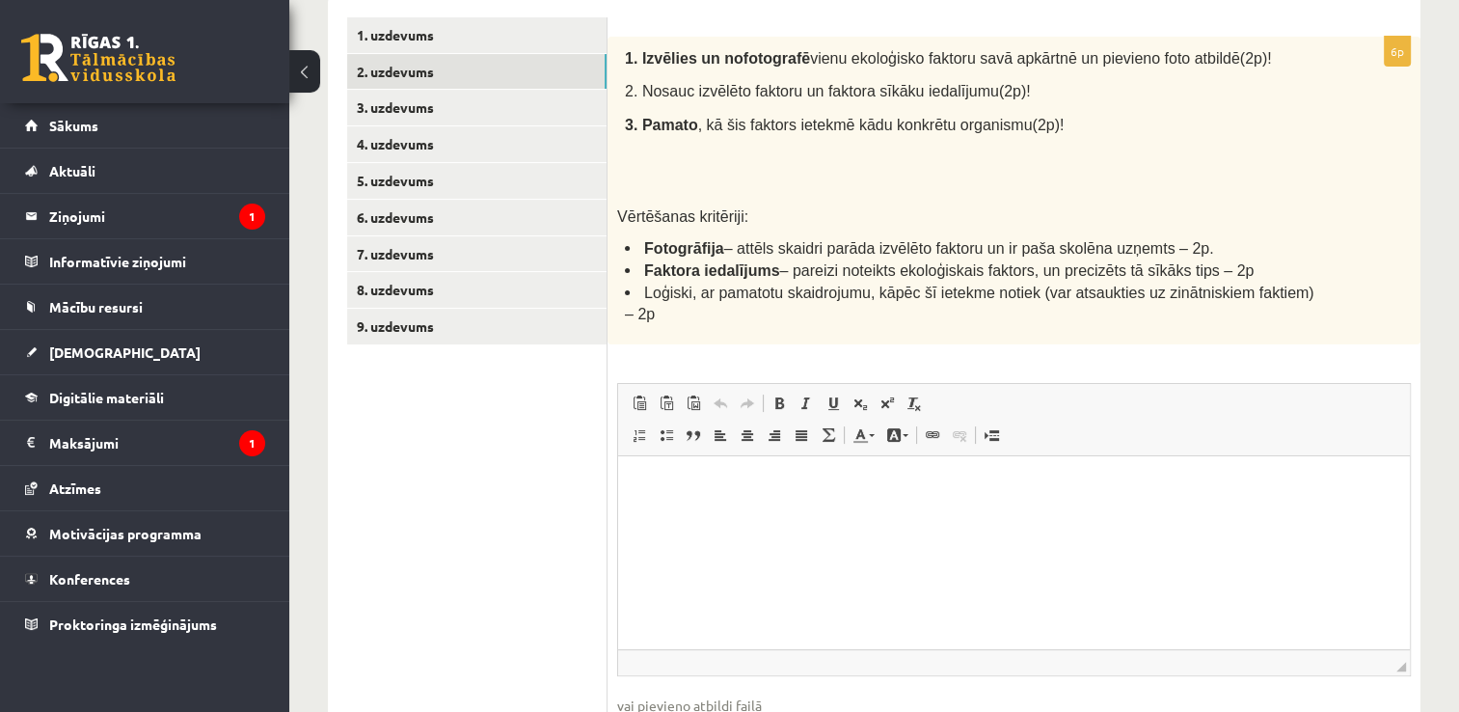
scroll to position [390, 0]
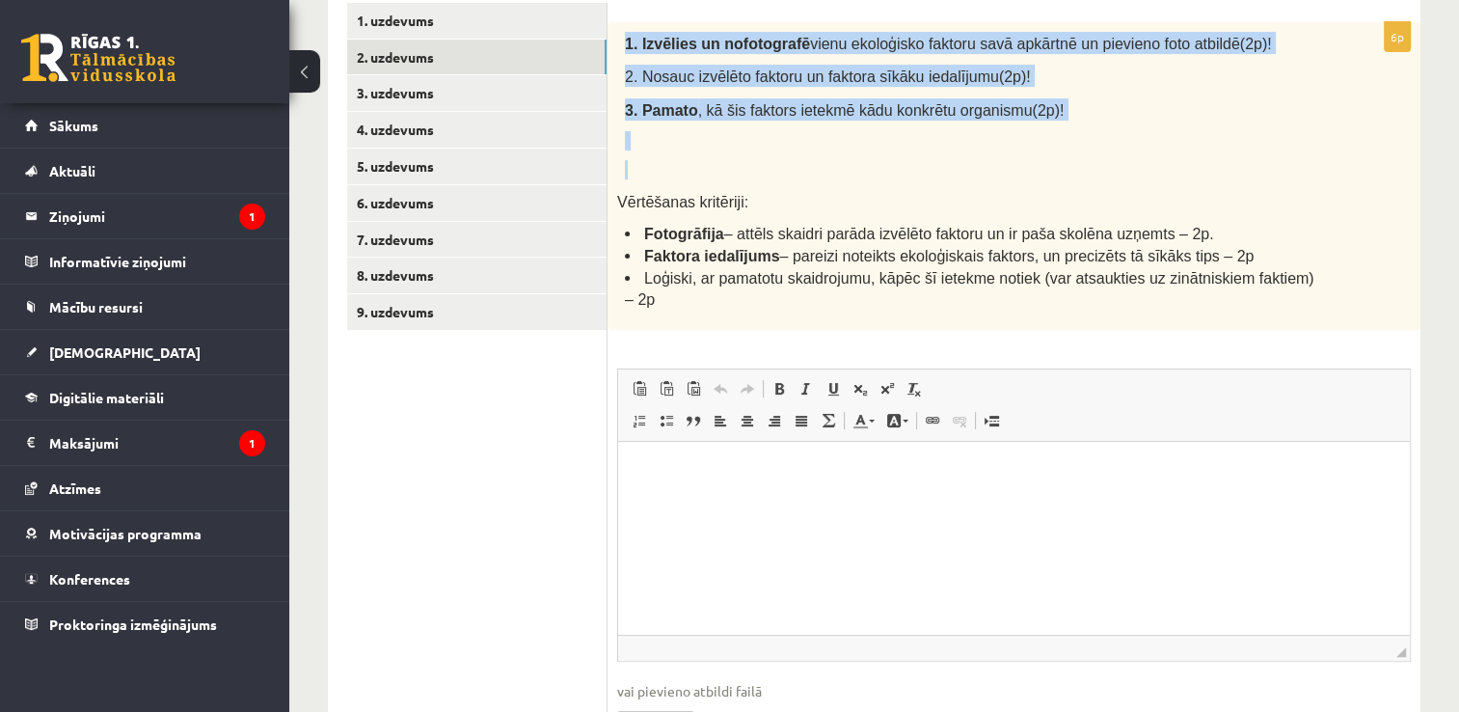
drag, startPoint x: 621, startPoint y: 40, endPoint x: 1129, endPoint y: 167, distance: 523.6
click at [1129, 167] on div "1. Izvēlies un nofotografē vienu ekoloģisko faktoru savā apkārtnē un pievieno f…" at bounding box center [1013, 176] width 813 height 308
copy div "1. Izvēlies un nofotografē vienu ekoloģisko faktoru savā apkārtnē un pievieno f…"
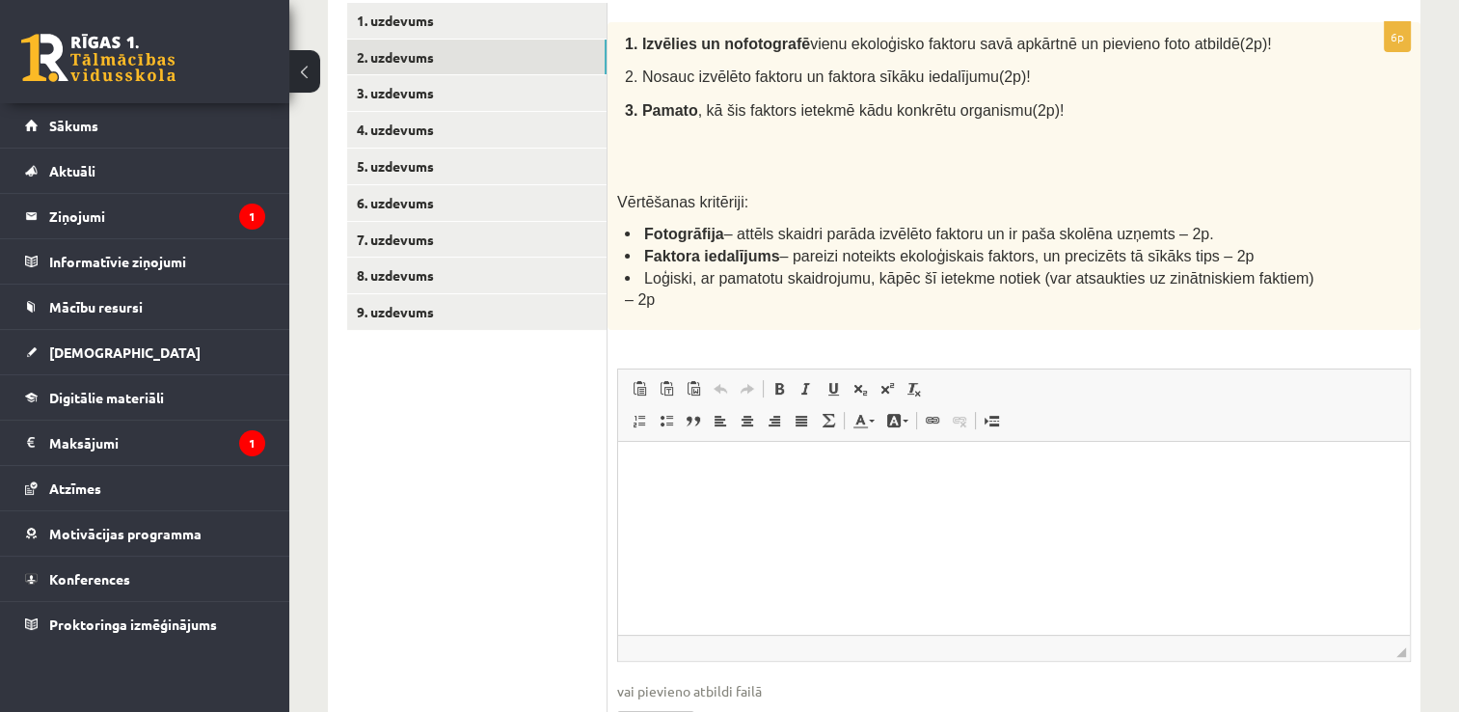
click at [884, 184] on div "1. Izvēlies un nofotografē vienu ekoloģisko faktoru savā apkārtnē un pievieno f…" at bounding box center [1013, 176] width 813 height 308
click at [687, 497] on html at bounding box center [1014, 470] width 792 height 59
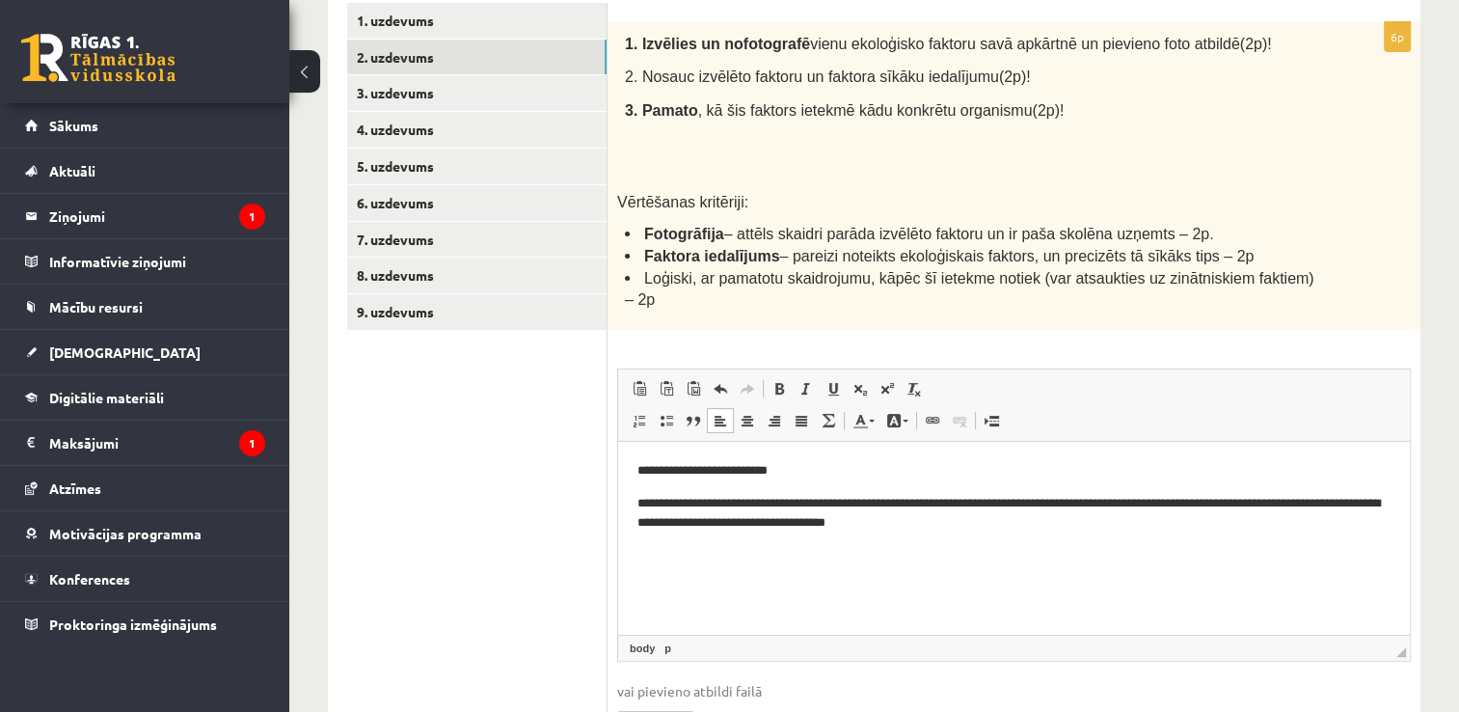
click at [684, 500] on p "**********" at bounding box center [1014, 513] width 754 height 40
click at [965, 504] on p "**********" at bounding box center [1014, 513] width 754 height 40
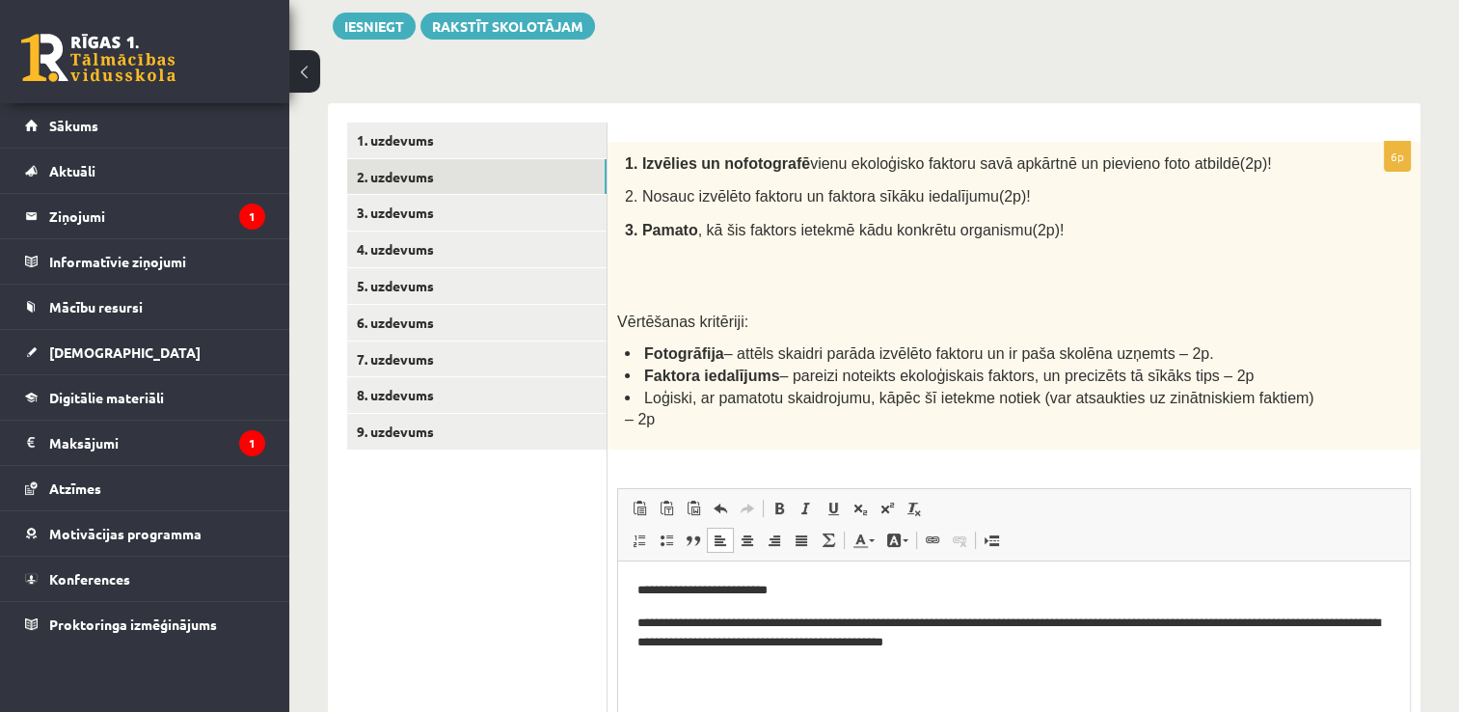
scroll to position [269, 0]
click at [512, 218] on link "3. uzdevums" at bounding box center [476, 214] width 259 height 36
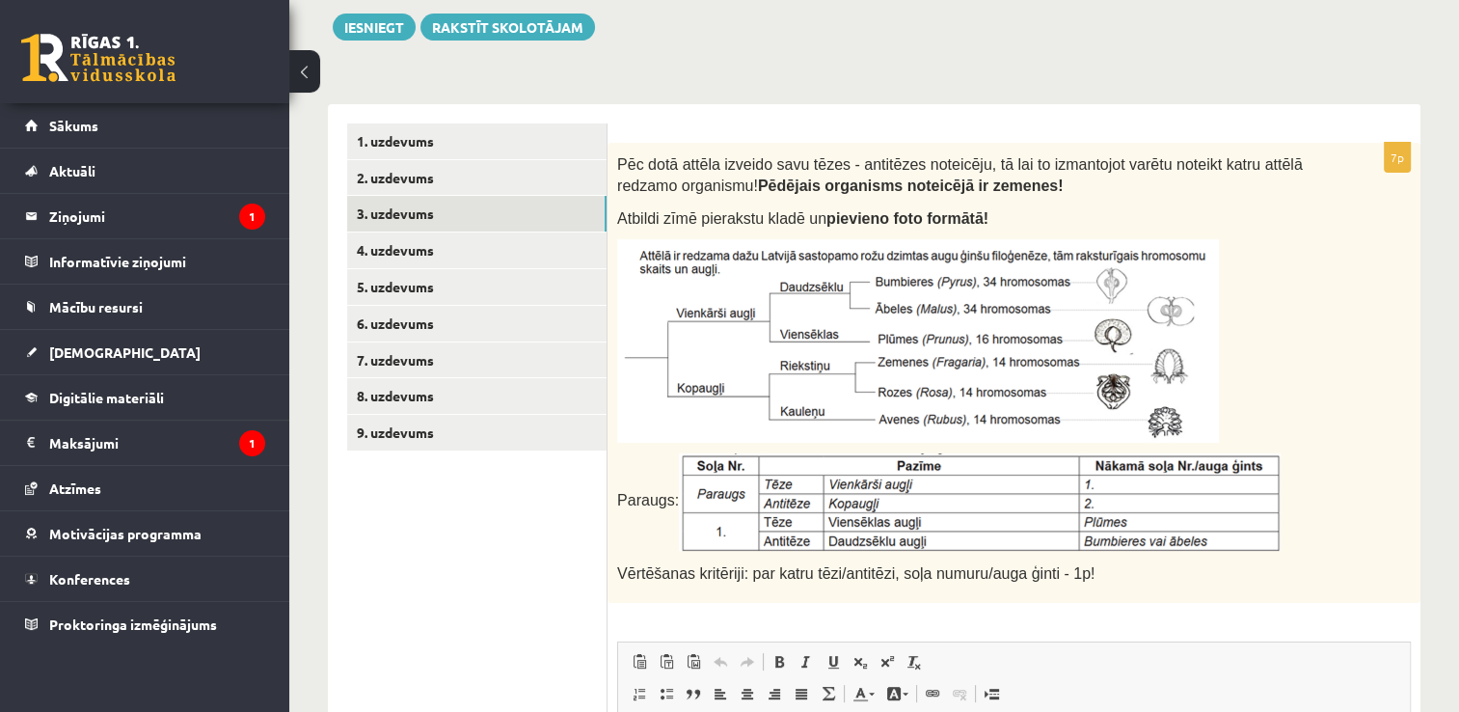
scroll to position [0, 0]
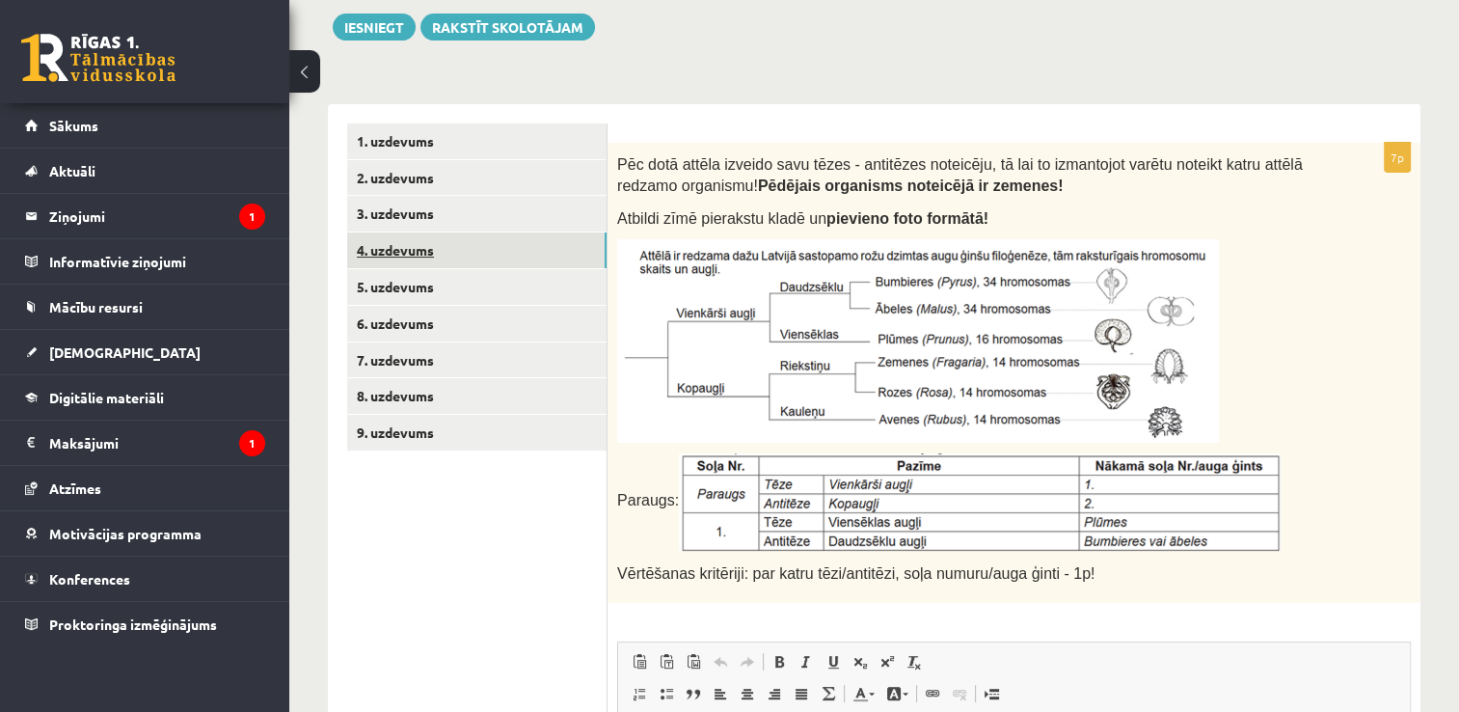
click at [501, 250] on link "4. uzdevums" at bounding box center [476, 250] width 259 height 36
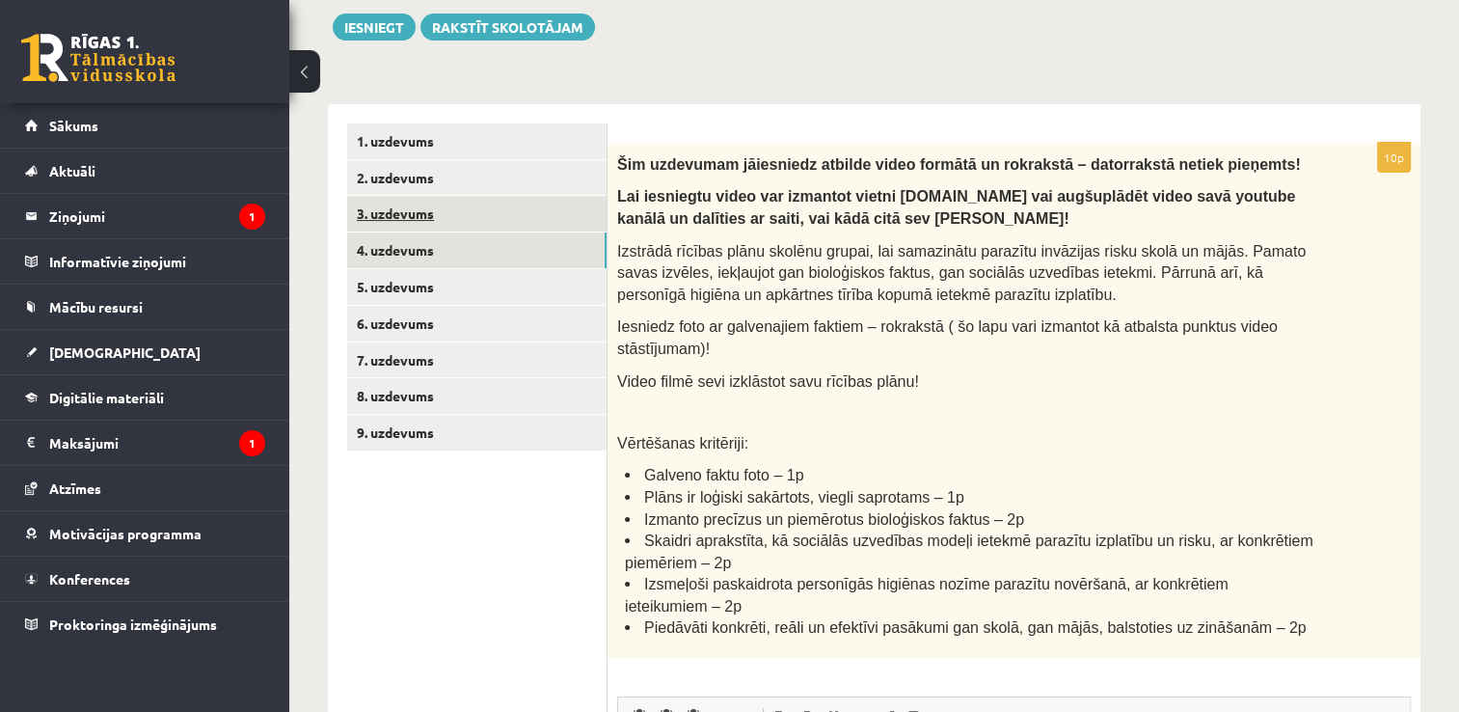
click at [444, 218] on link "3. uzdevums" at bounding box center [476, 214] width 259 height 36
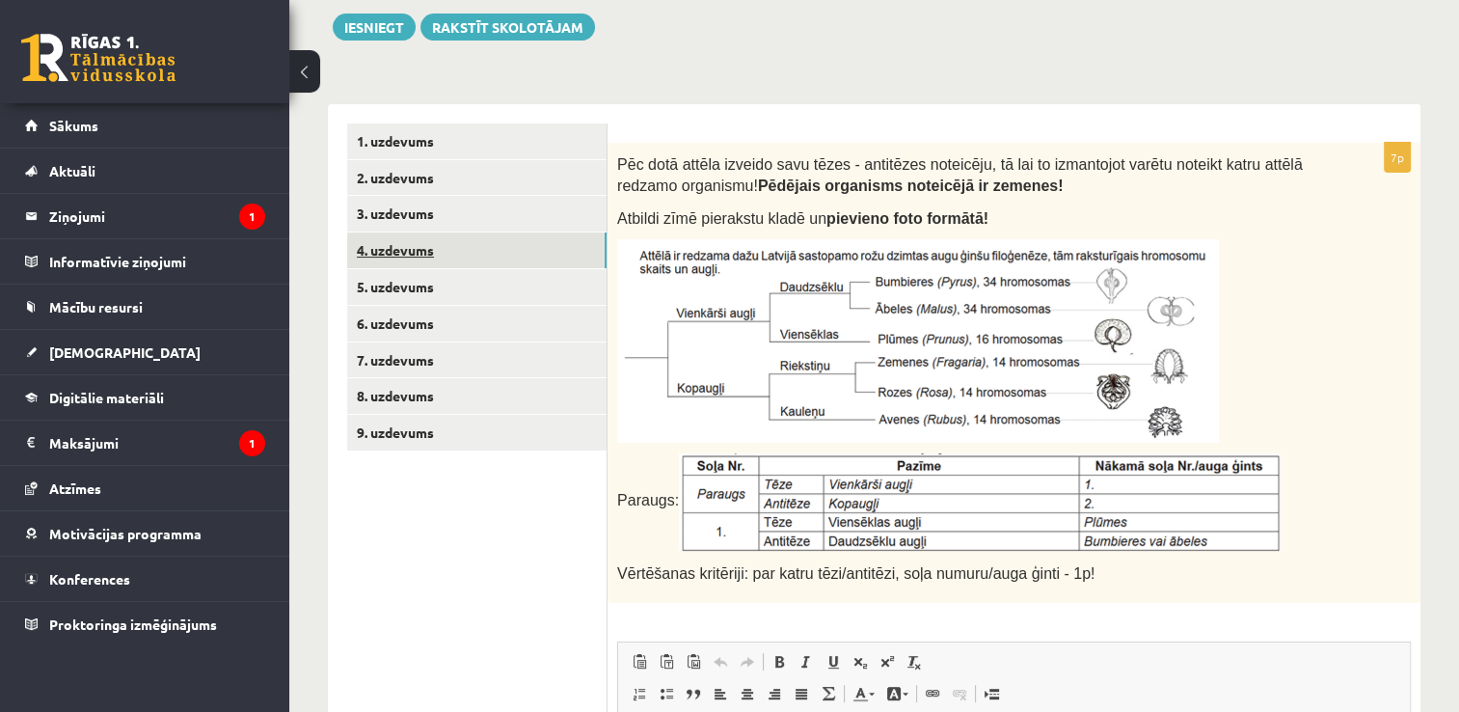
click at [555, 237] on link "4. uzdevums" at bounding box center [476, 250] width 259 height 36
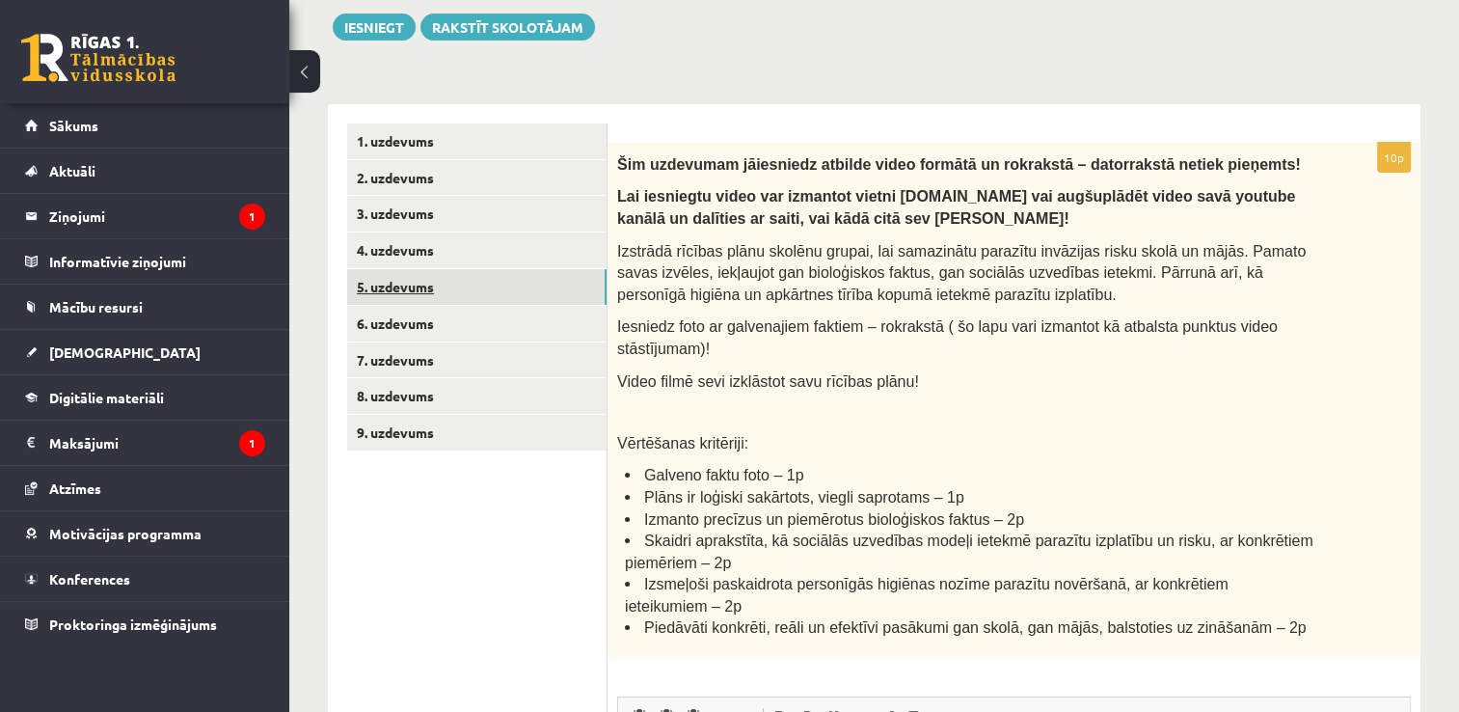
click at [411, 283] on link "5. uzdevums" at bounding box center [476, 287] width 259 height 36
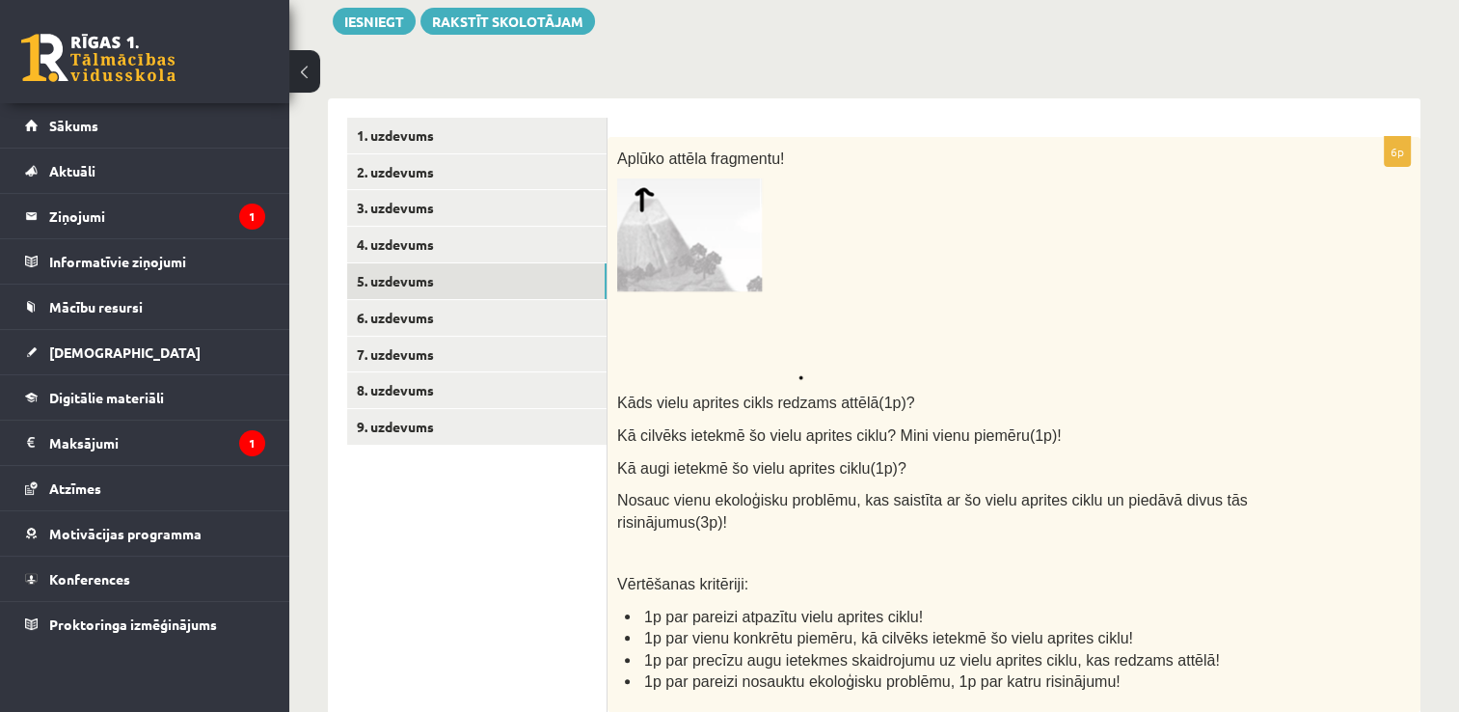
scroll to position [280, 0]
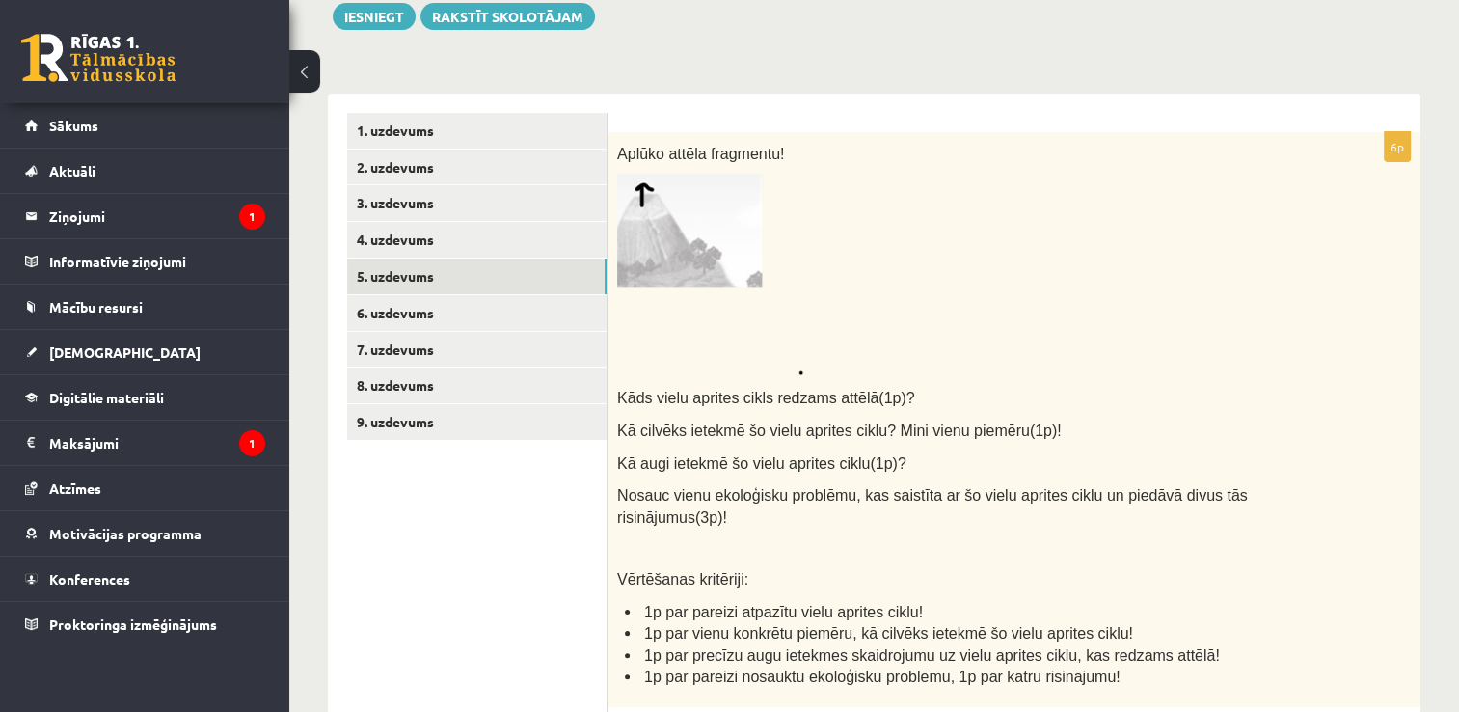
click at [740, 253] on img at bounding box center [710, 275] width 186 height 202
click at [476, 185] on link "3. uzdevums" at bounding box center [476, 203] width 259 height 36
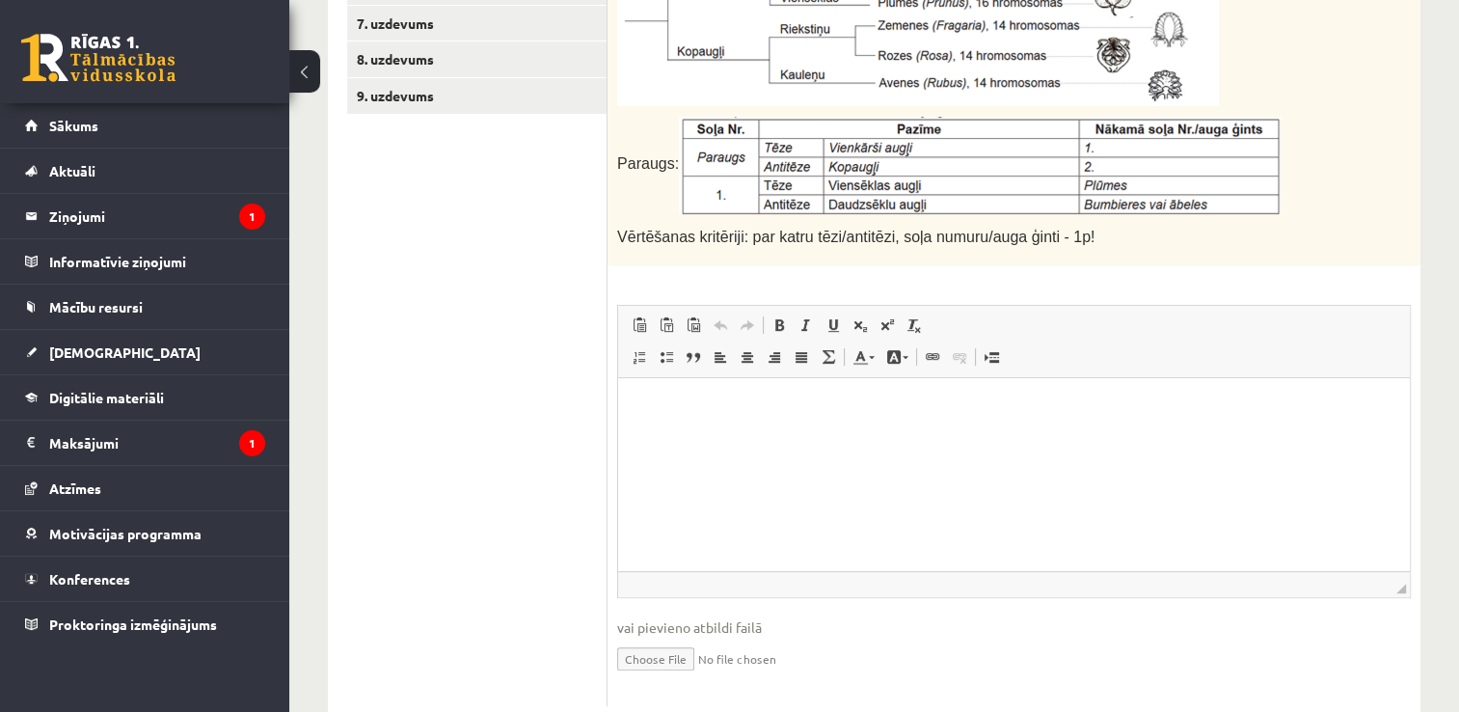
scroll to position [656, 0]
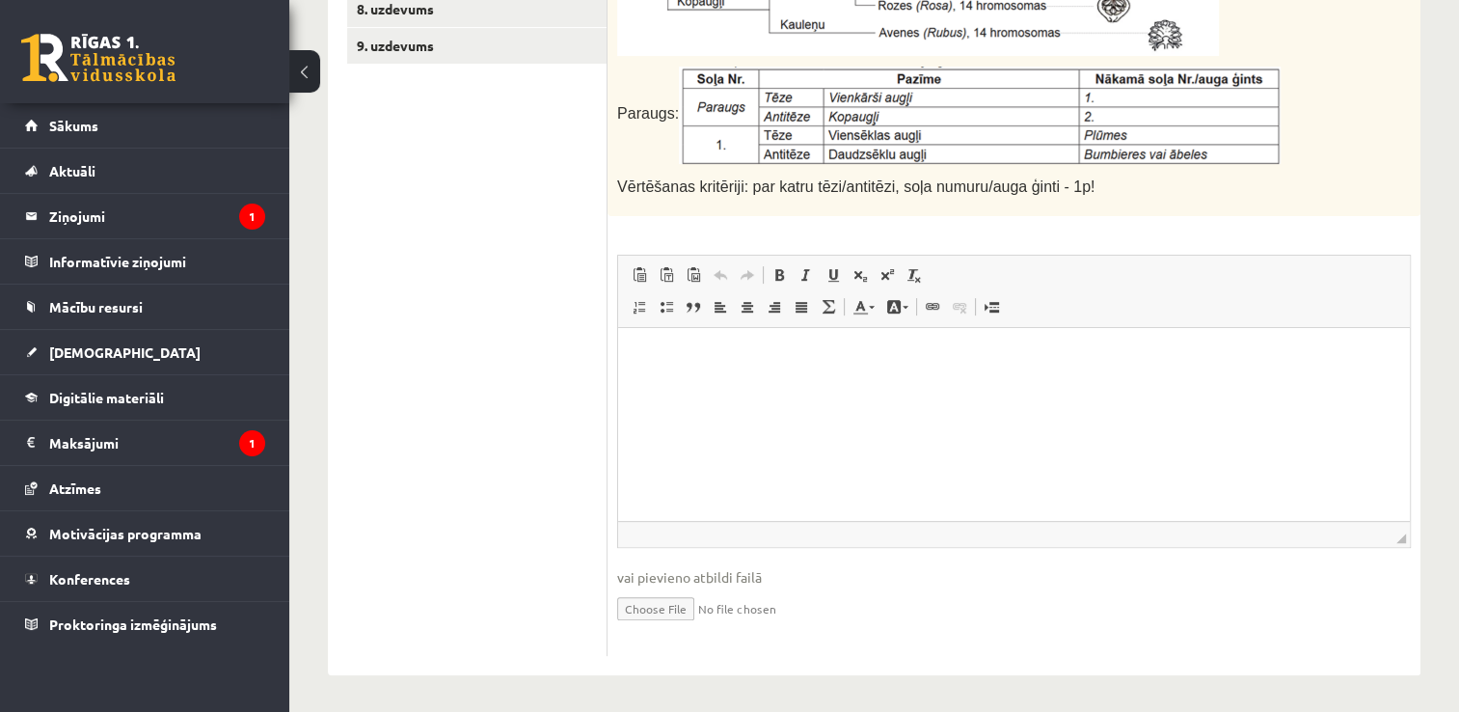
click at [659, 596] on input "file" at bounding box center [1014, 607] width 794 height 40
type input "**********"
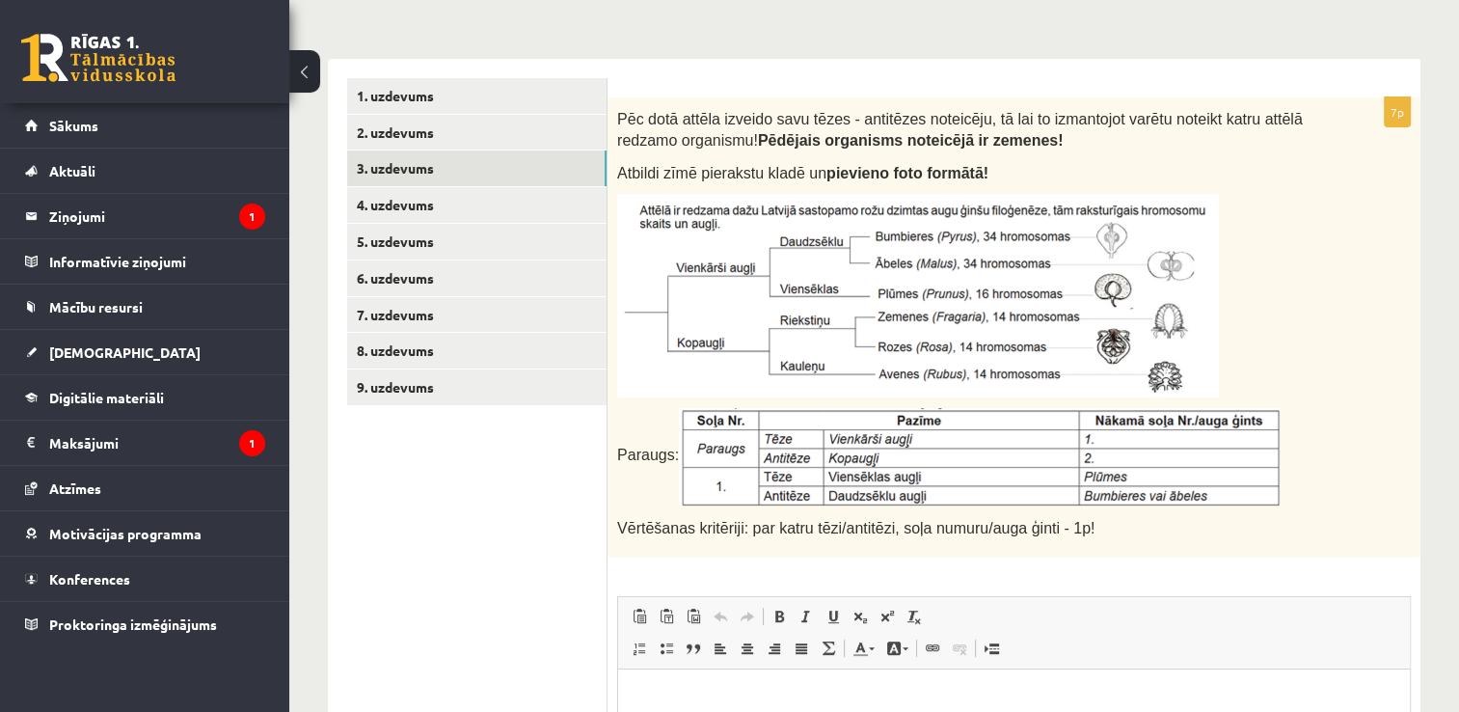
scroll to position [316, 0]
click at [477, 202] on link "4. uzdevums" at bounding box center [476, 203] width 259 height 36
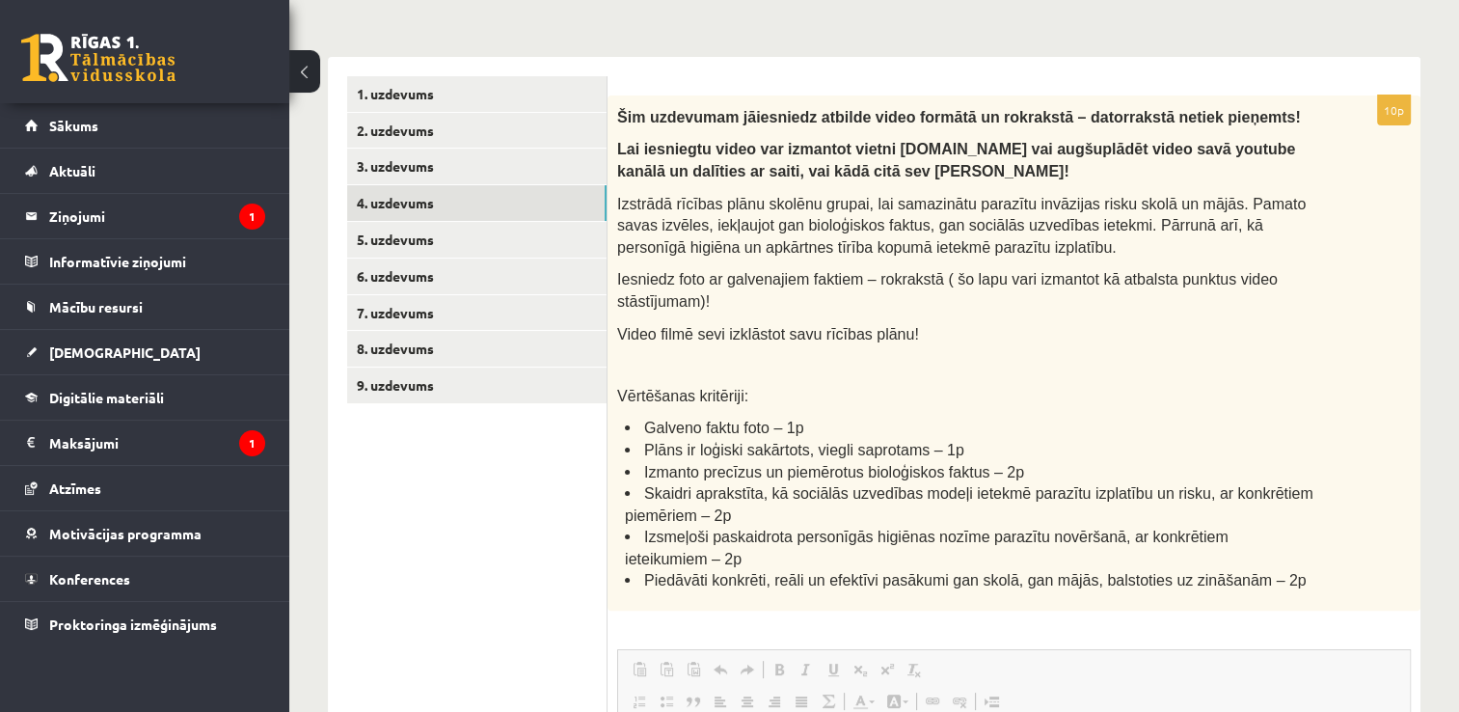
scroll to position [0, 0]
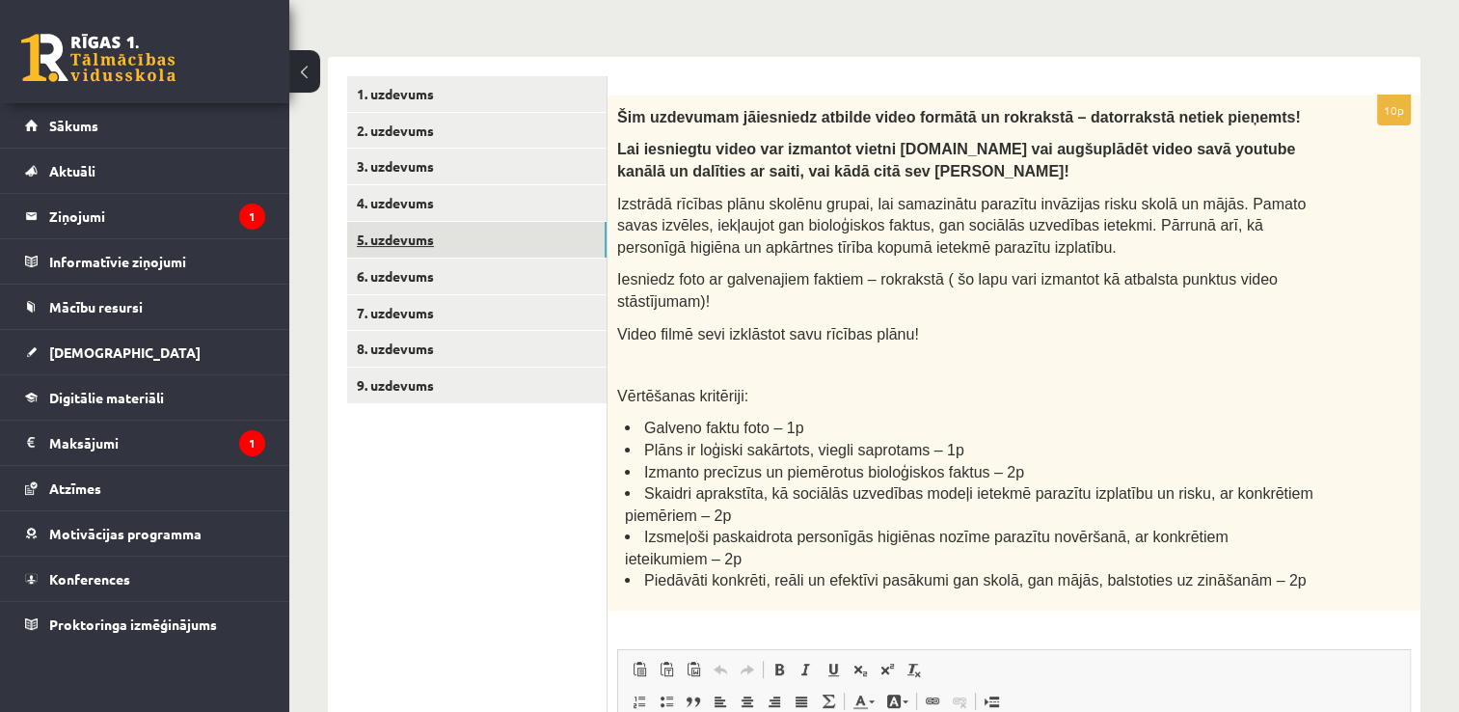
click at [495, 241] on link "5. uzdevums" at bounding box center [476, 240] width 259 height 36
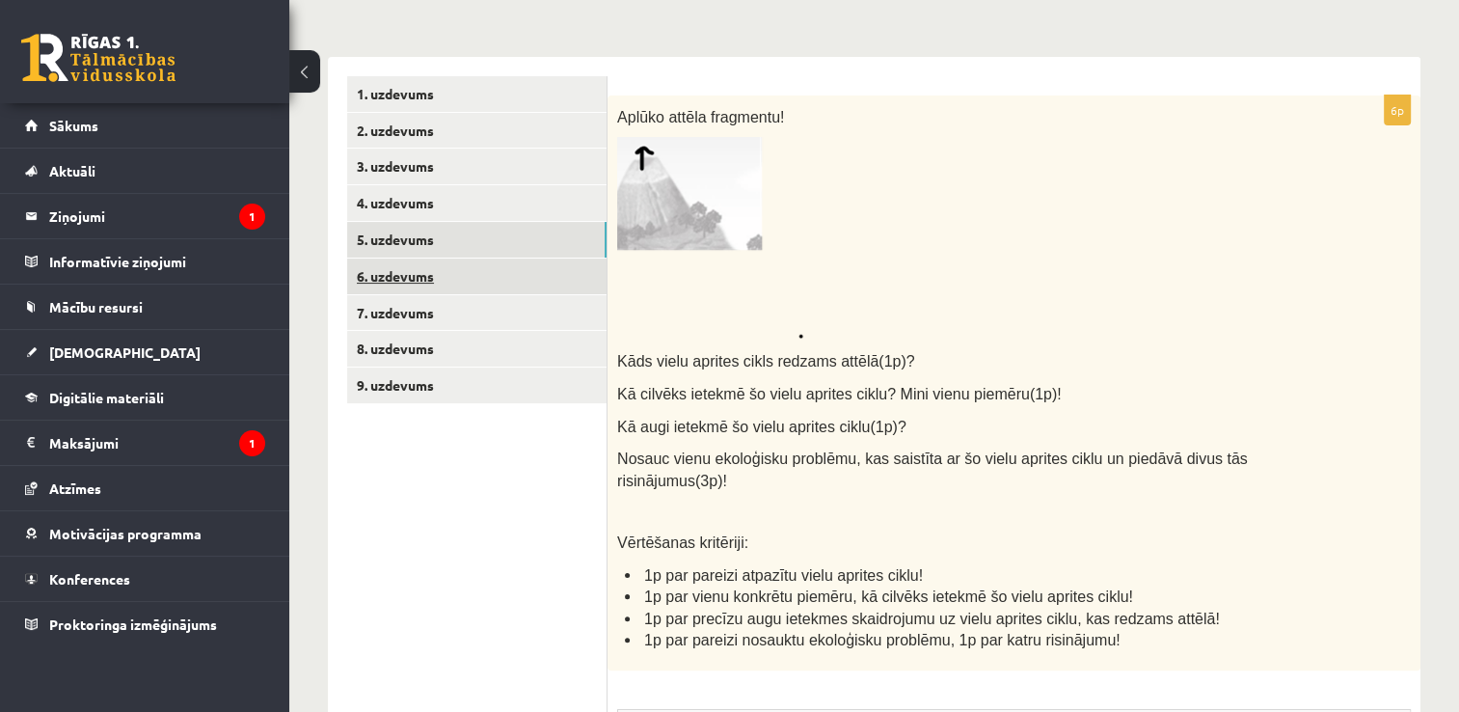
click at [440, 271] on link "6. uzdevums" at bounding box center [476, 276] width 259 height 36
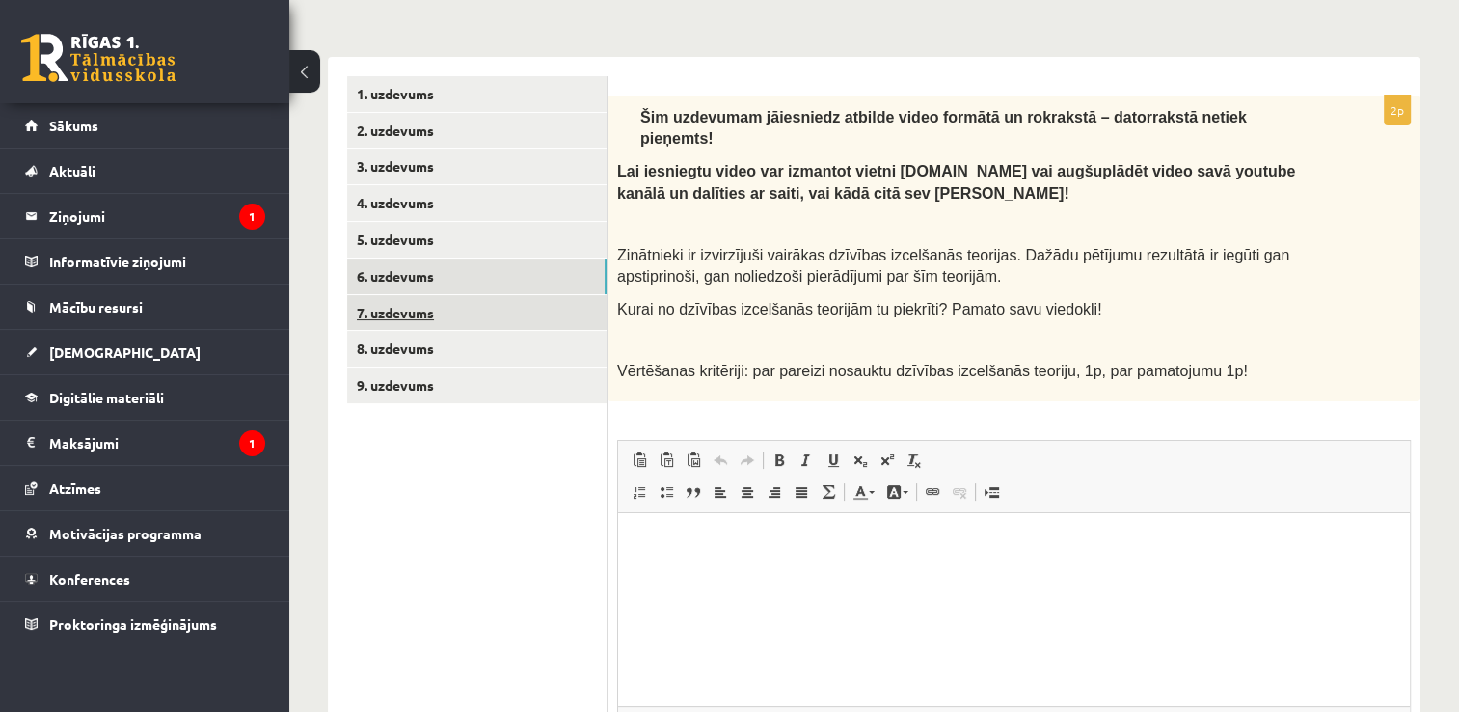
click at [382, 313] on link "7. uzdevums" at bounding box center [476, 313] width 259 height 36
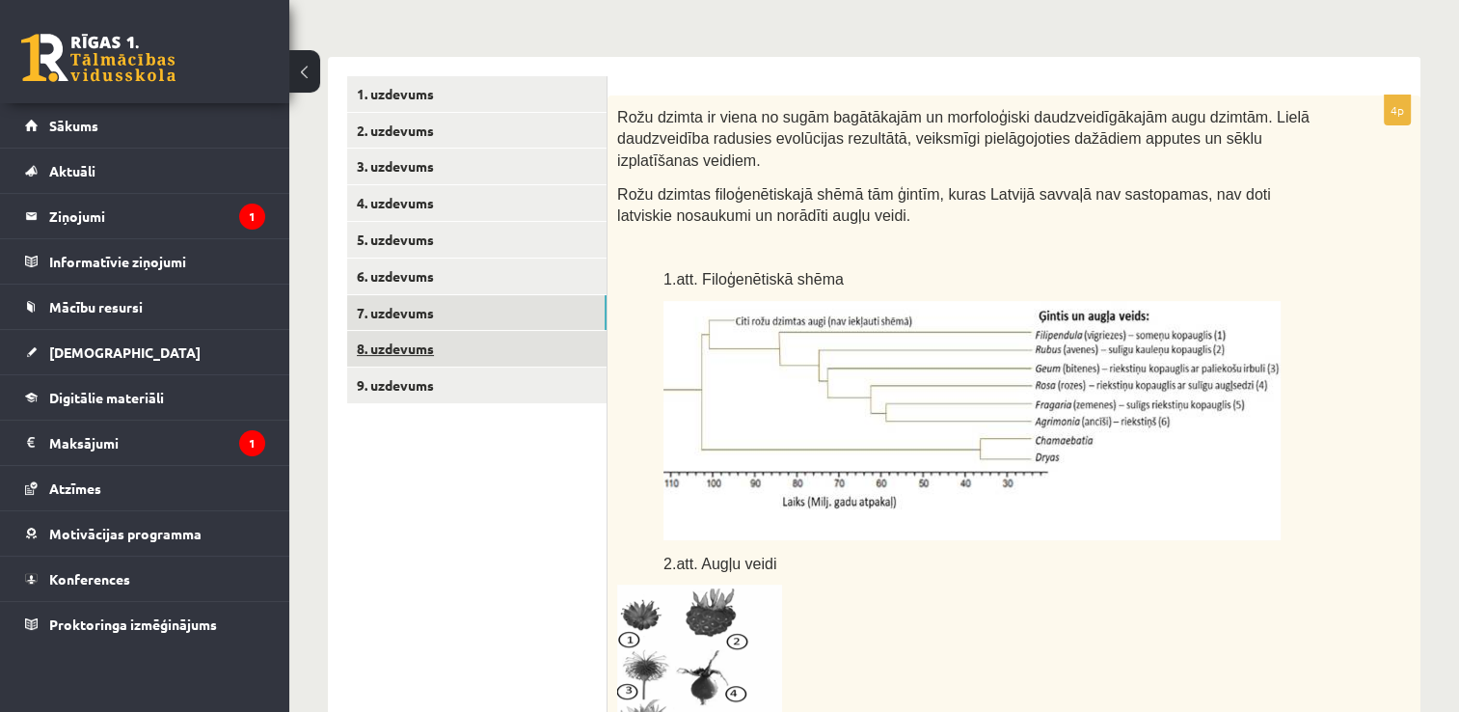
click at [525, 346] on link "8. uzdevums" at bounding box center [476, 349] width 259 height 36
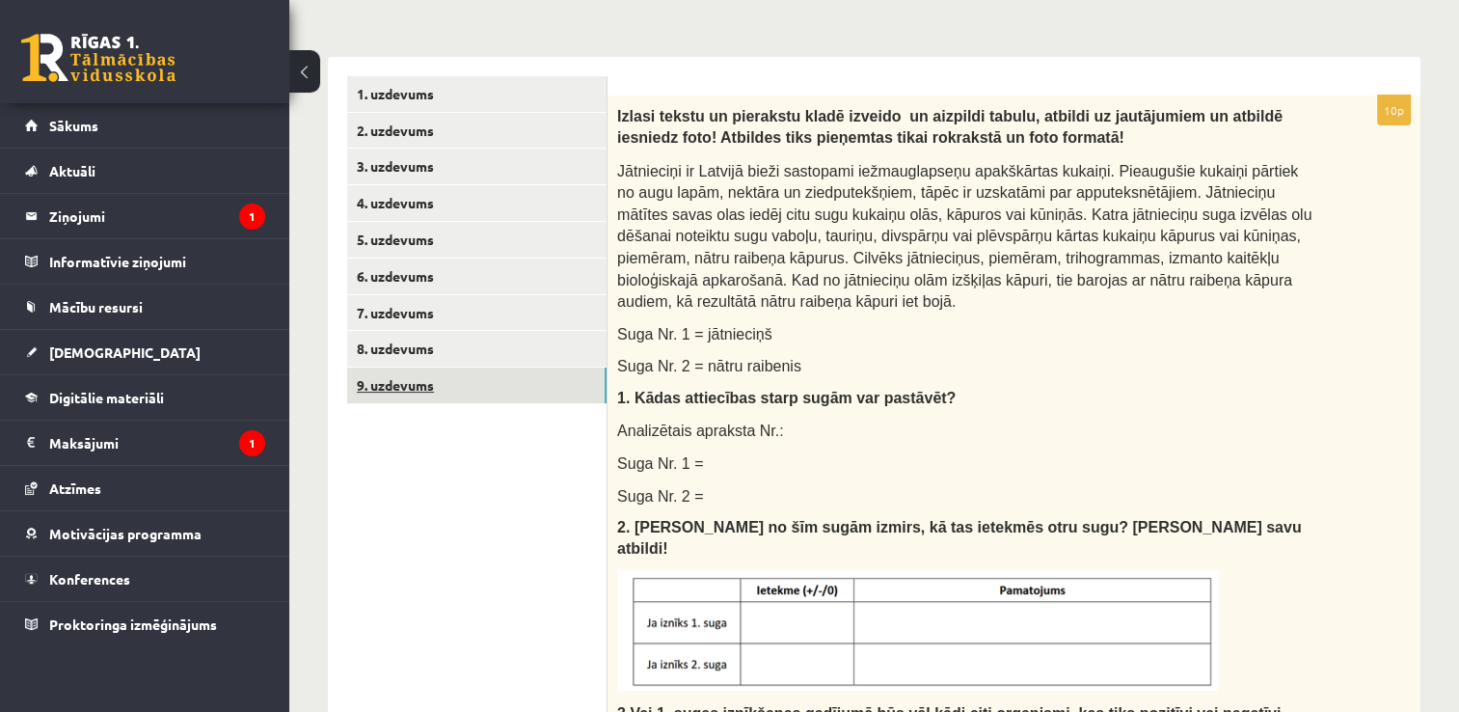
click at [482, 383] on link "9. uzdevums" at bounding box center [476, 385] width 259 height 36
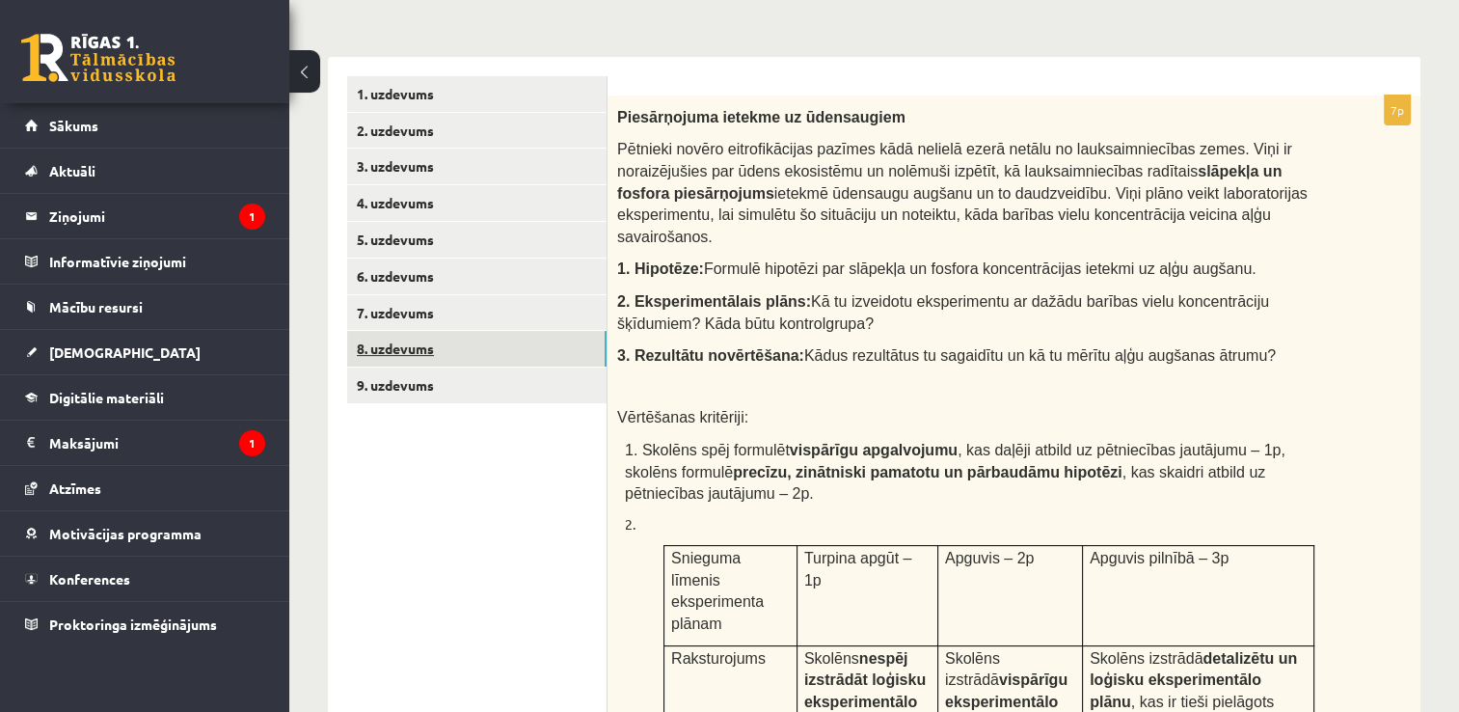
click at [452, 351] on link "8. uzdevums" at bounding box center [476, 349] width 259 height 36
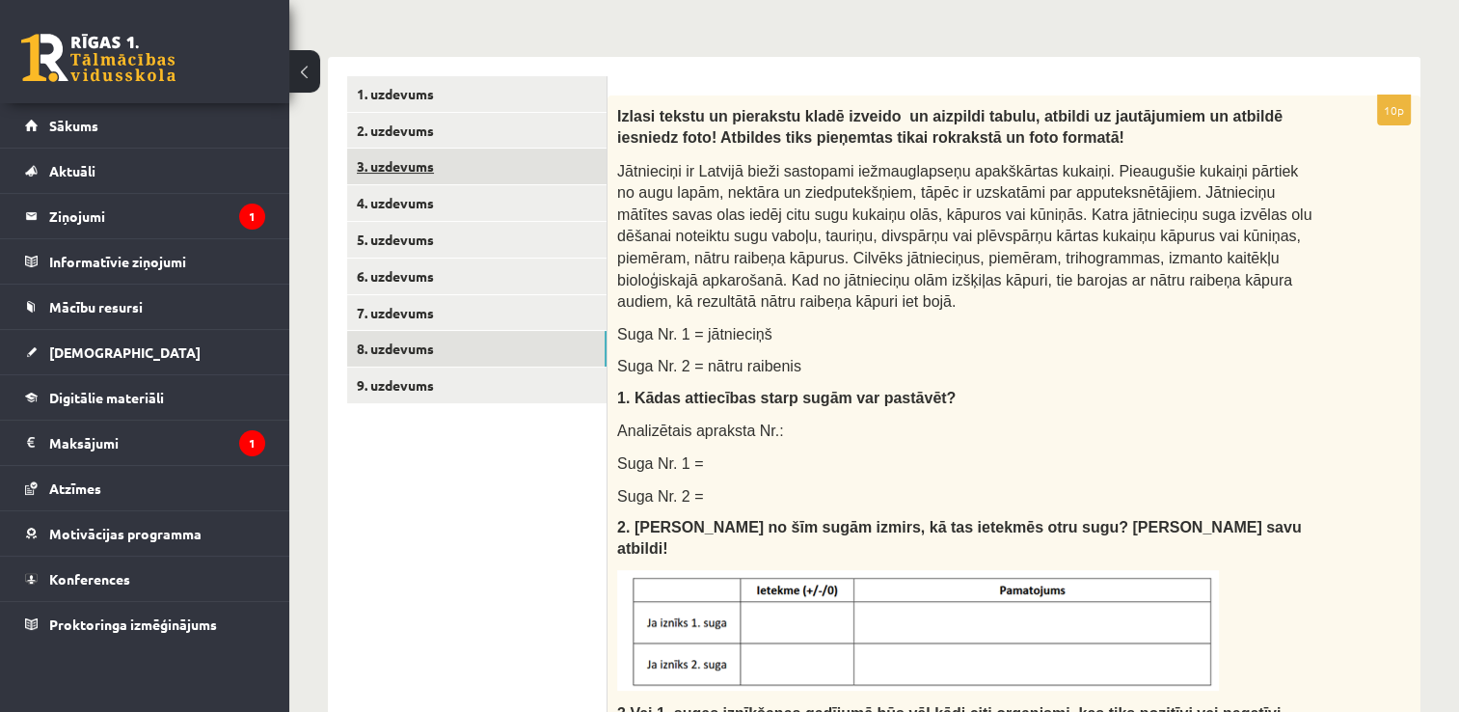
click at [429, 171] on link "3. uzdevums" at bounding box center [476, 166] width 259 height 36
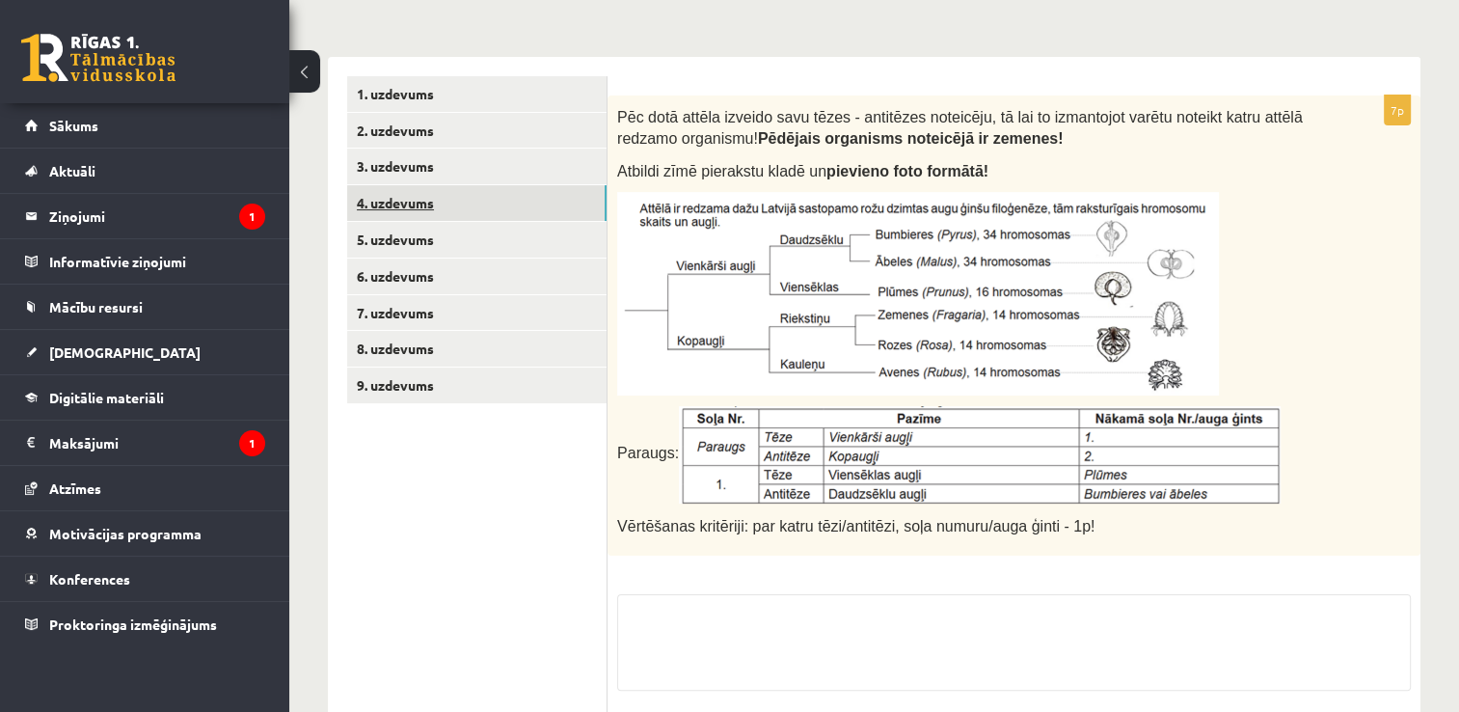
click at [430, 200] on link "4. uzdevums" at bounding box center [476, 203] width 259 height 36
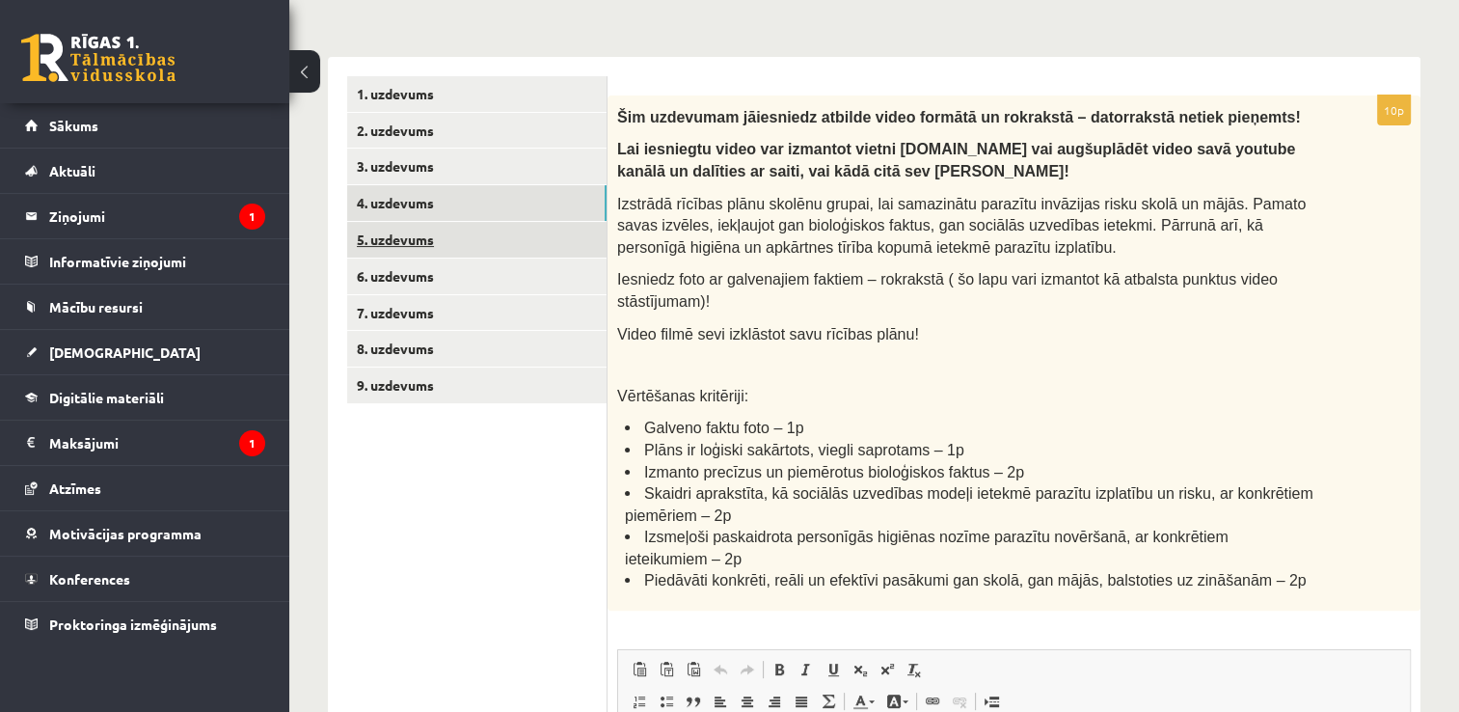
click at [433, 236] on link "5. uzdevums" at bounding box center [476, 240] width 259 height 36
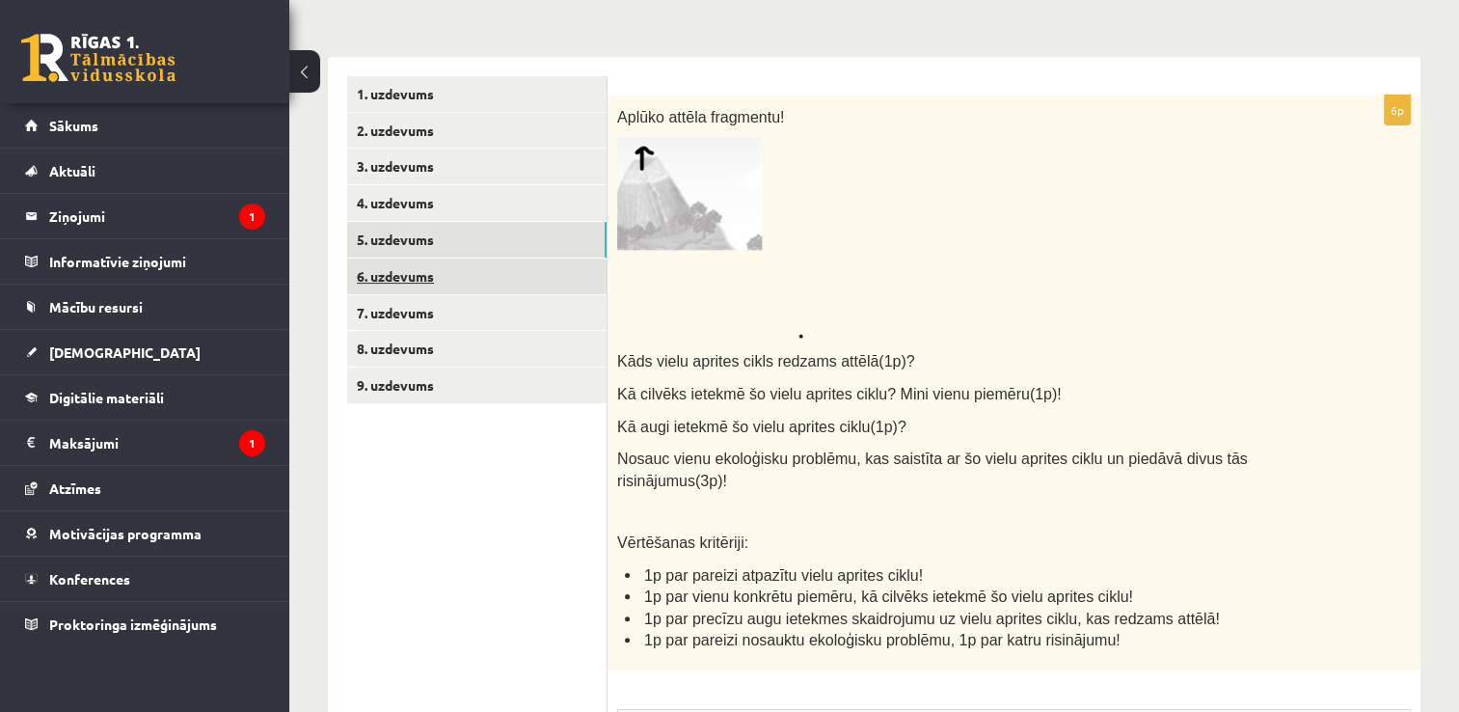
click at [492, 275] on link "6. uzdevums" at bounding box center [476, 276] width 259 height 36
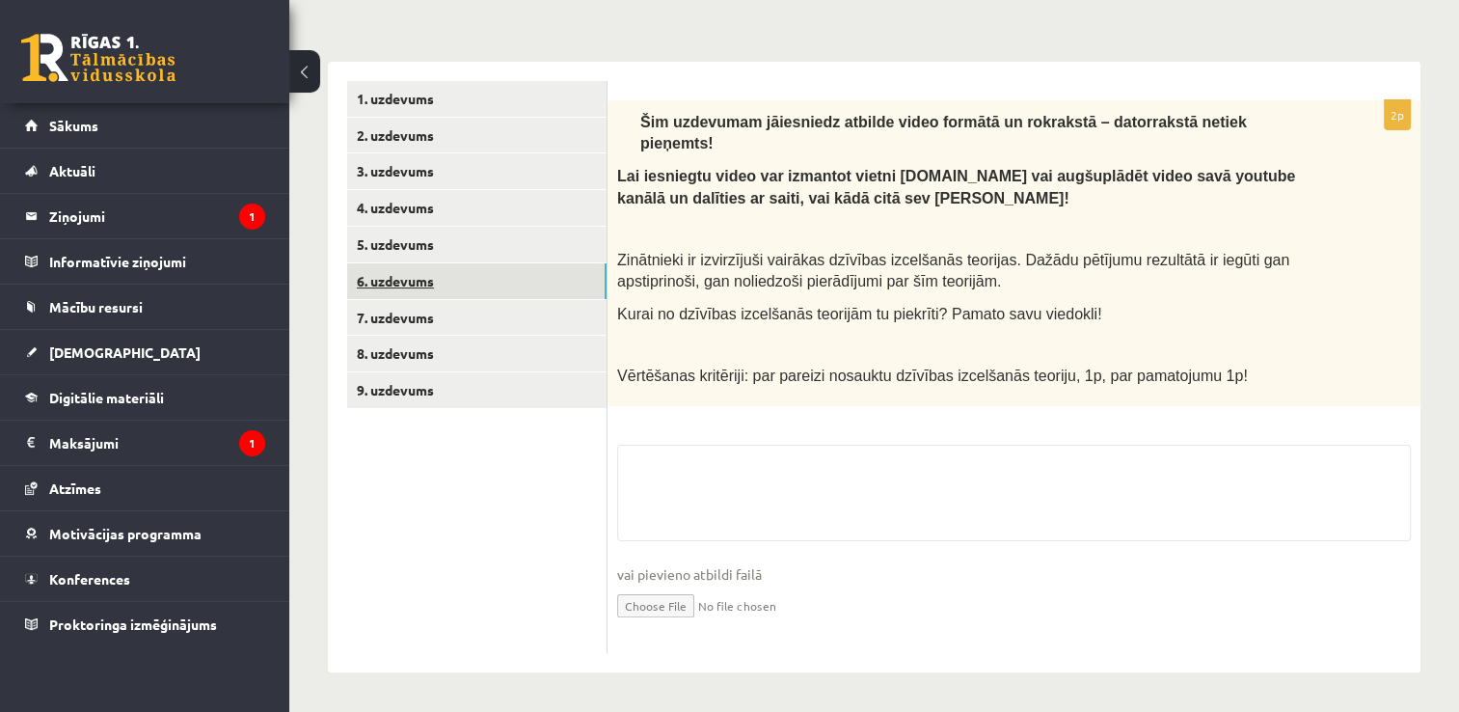
scroll to position [288, 0]
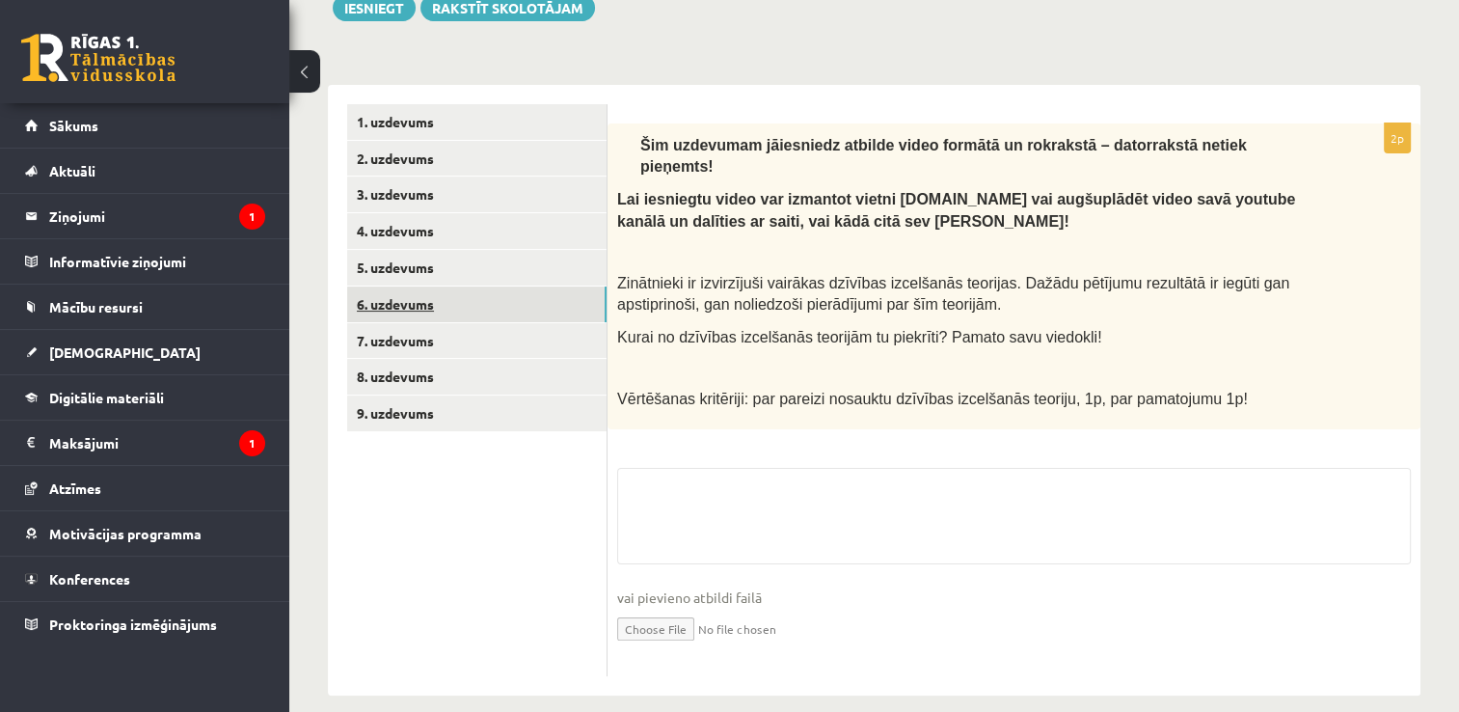
click at [489, 307] on link "6. uzdevums" at bounding box center [476, 304] width 259 height 36
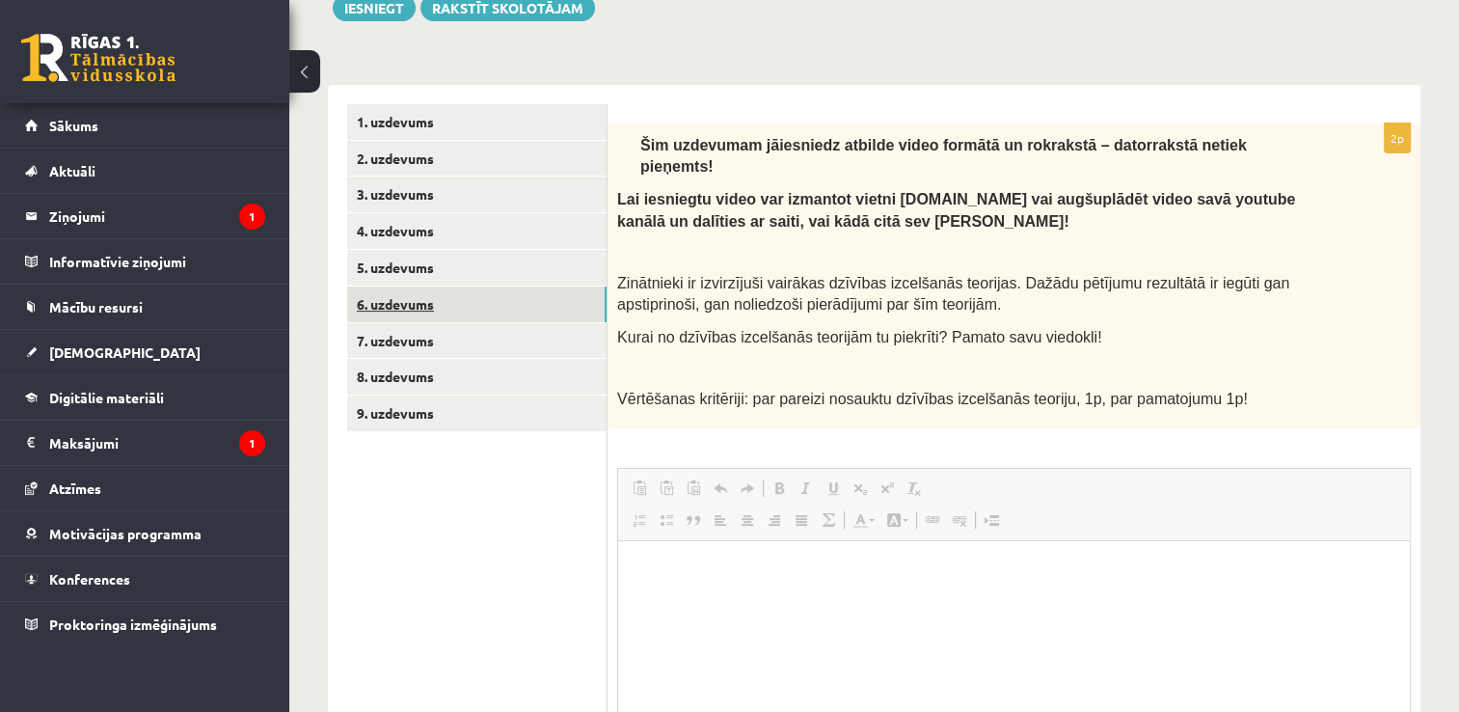
scroll to position [0, 0]
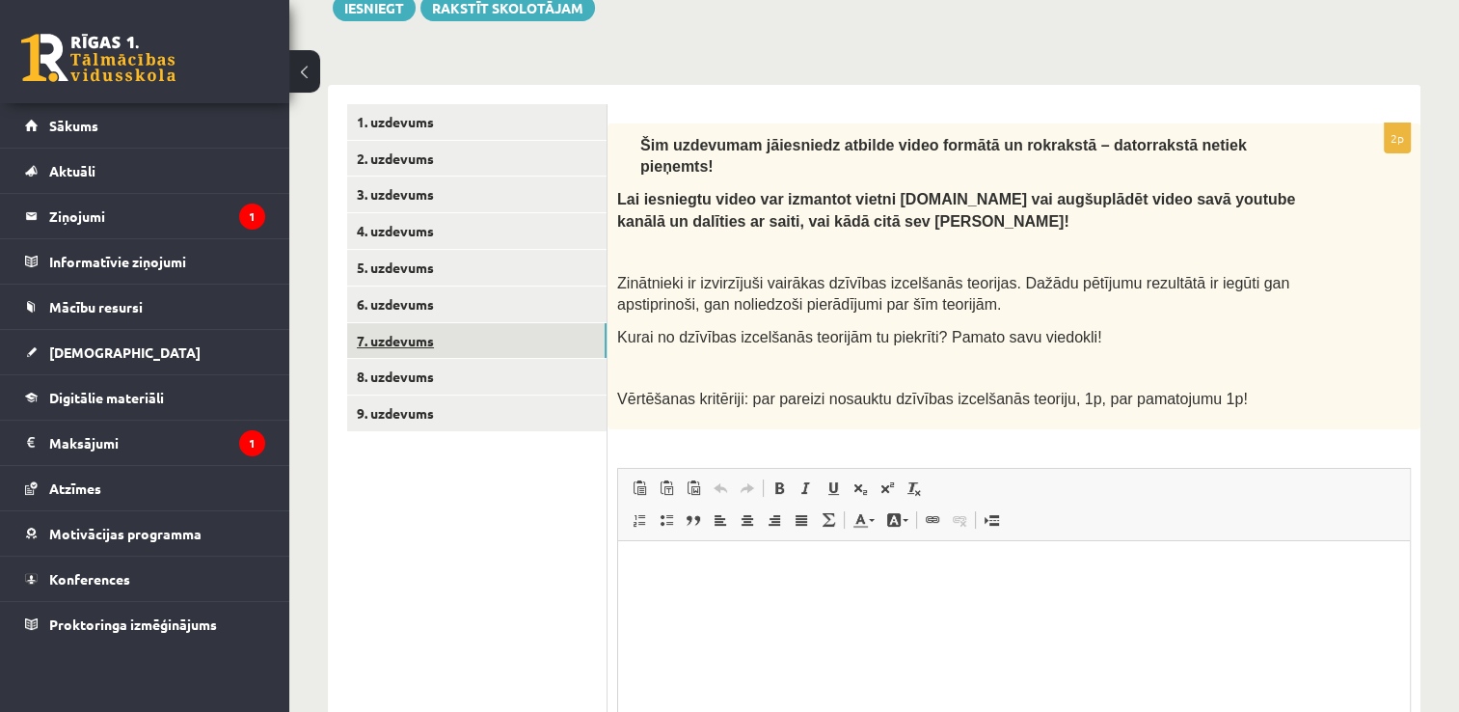
click at [488, 341] on link "7. uzdevums" at bounding box center [476, 341] width 259 height 36
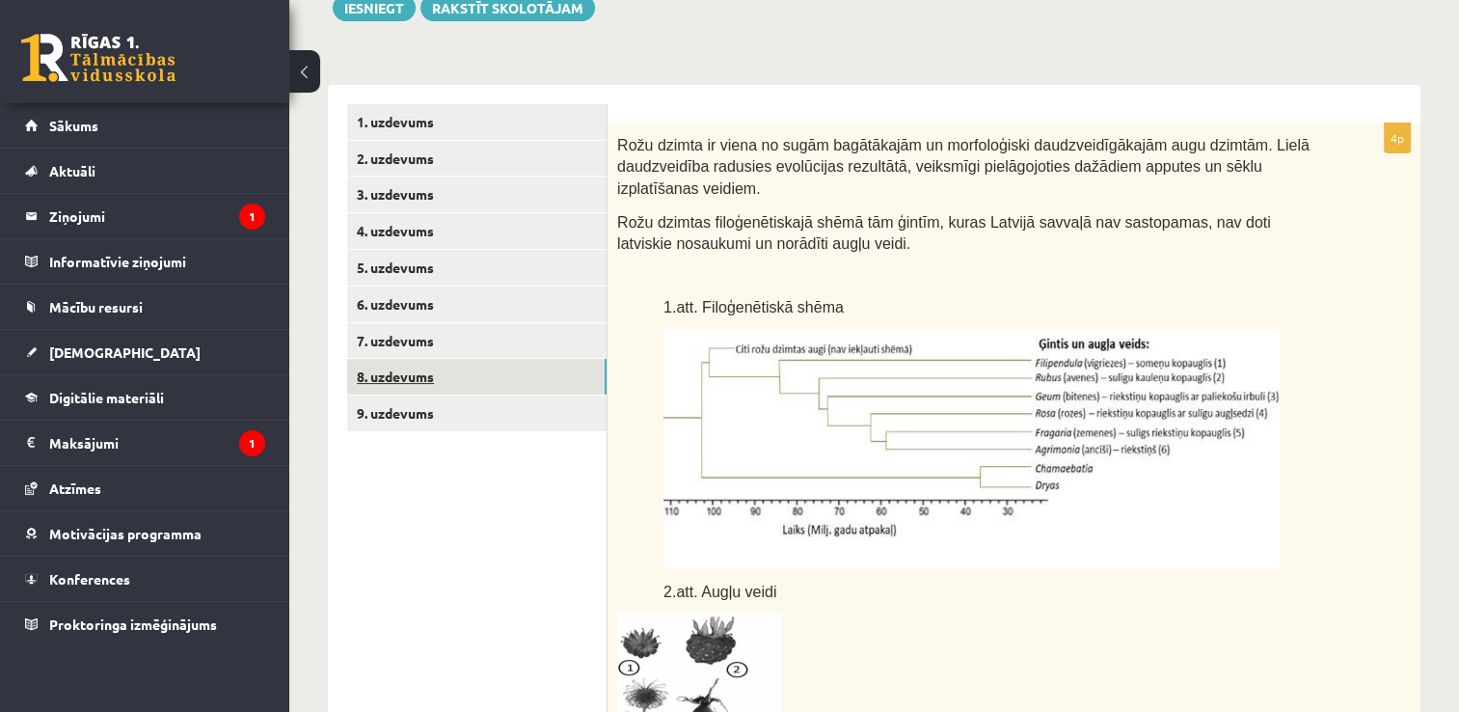
click at [479, 380] on link "8. uzdevums" at bounding box center [476, 377] width 259 height 36
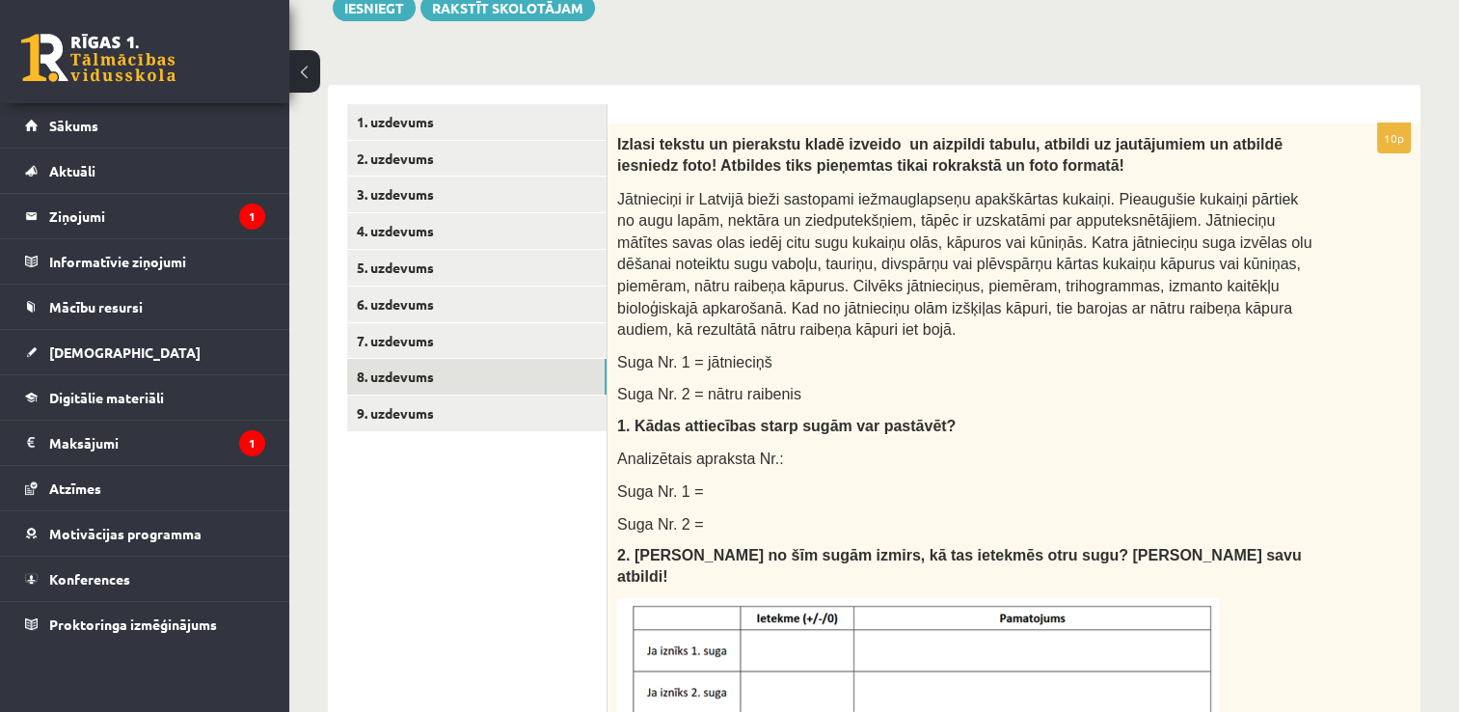
click at [1455, 359] on div "**********" at bounding box center [874, 695] width 1170 height 1819
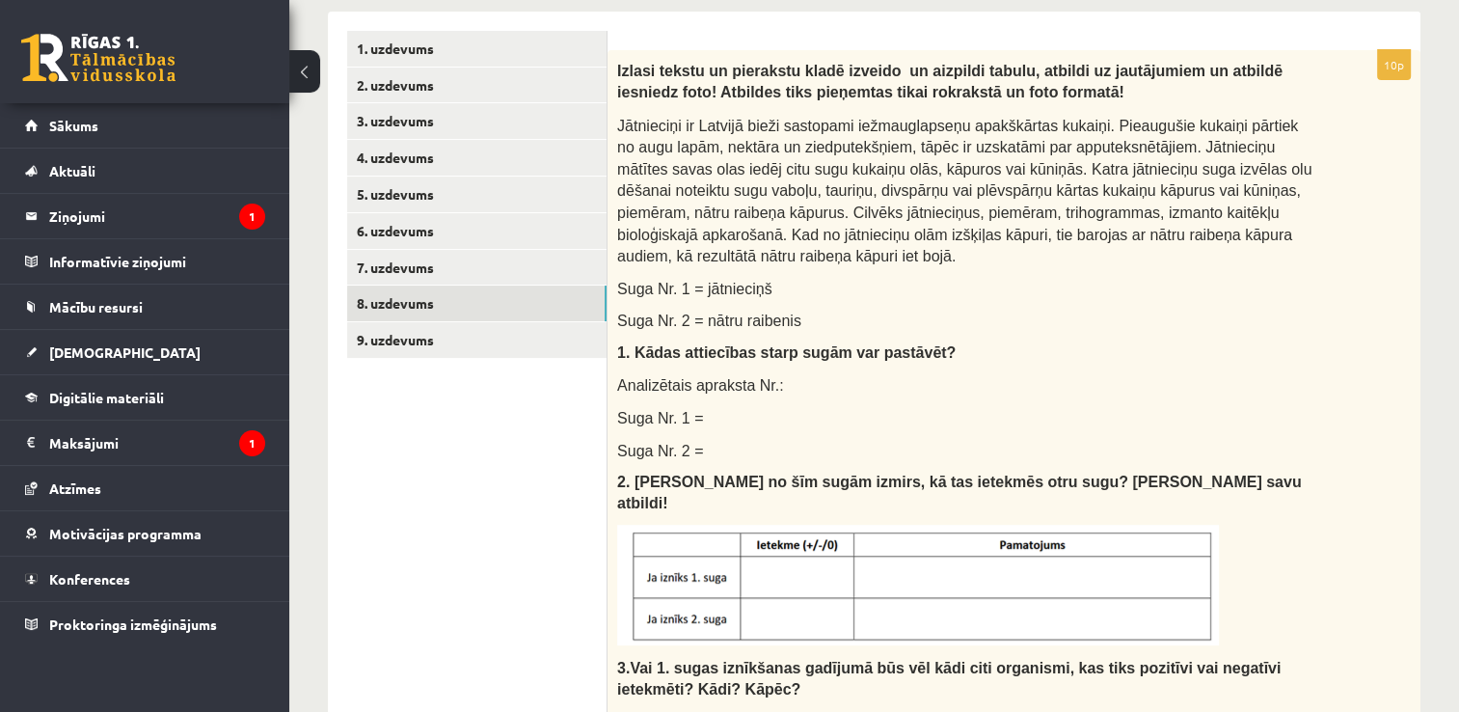
scroll to position [368, 0]
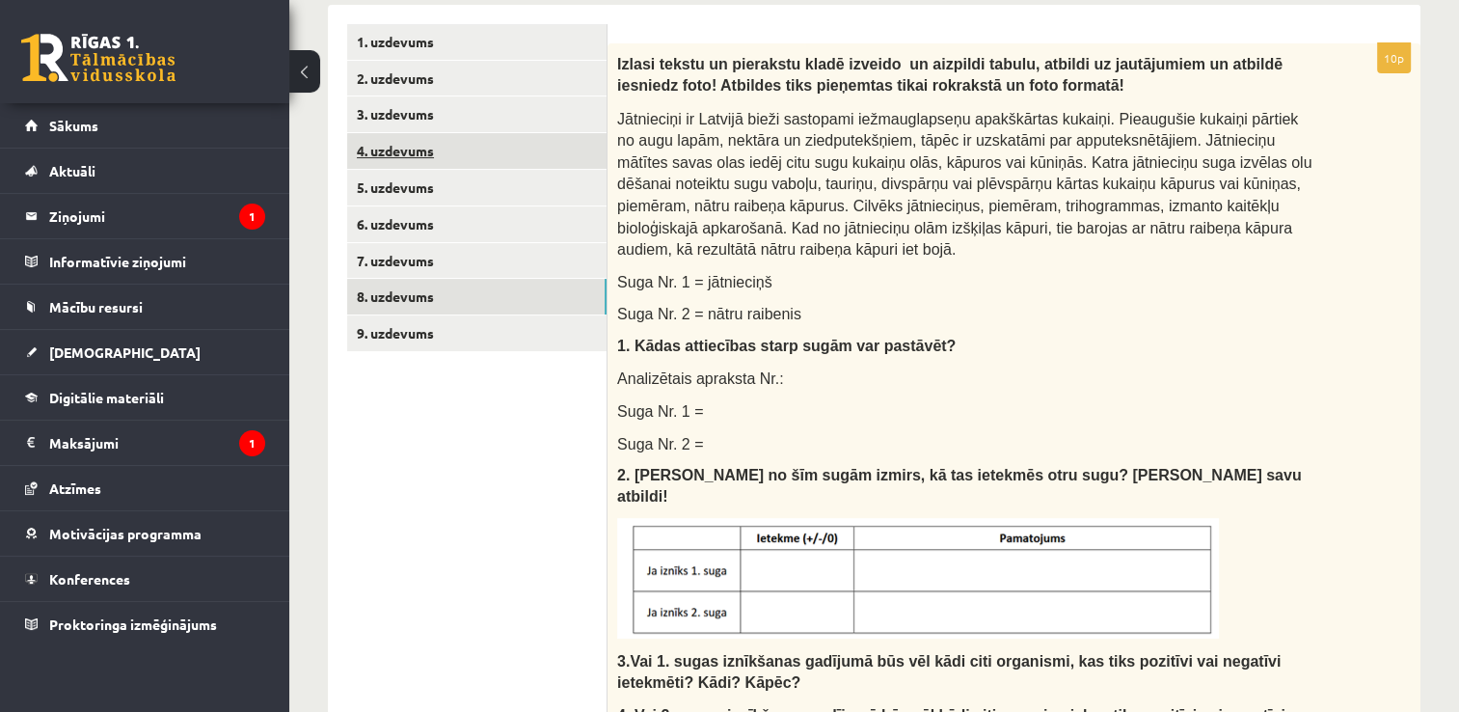
click at [556, 141] on link "4. uzdevums" at bounding box center [476, 151] width 259 height 36
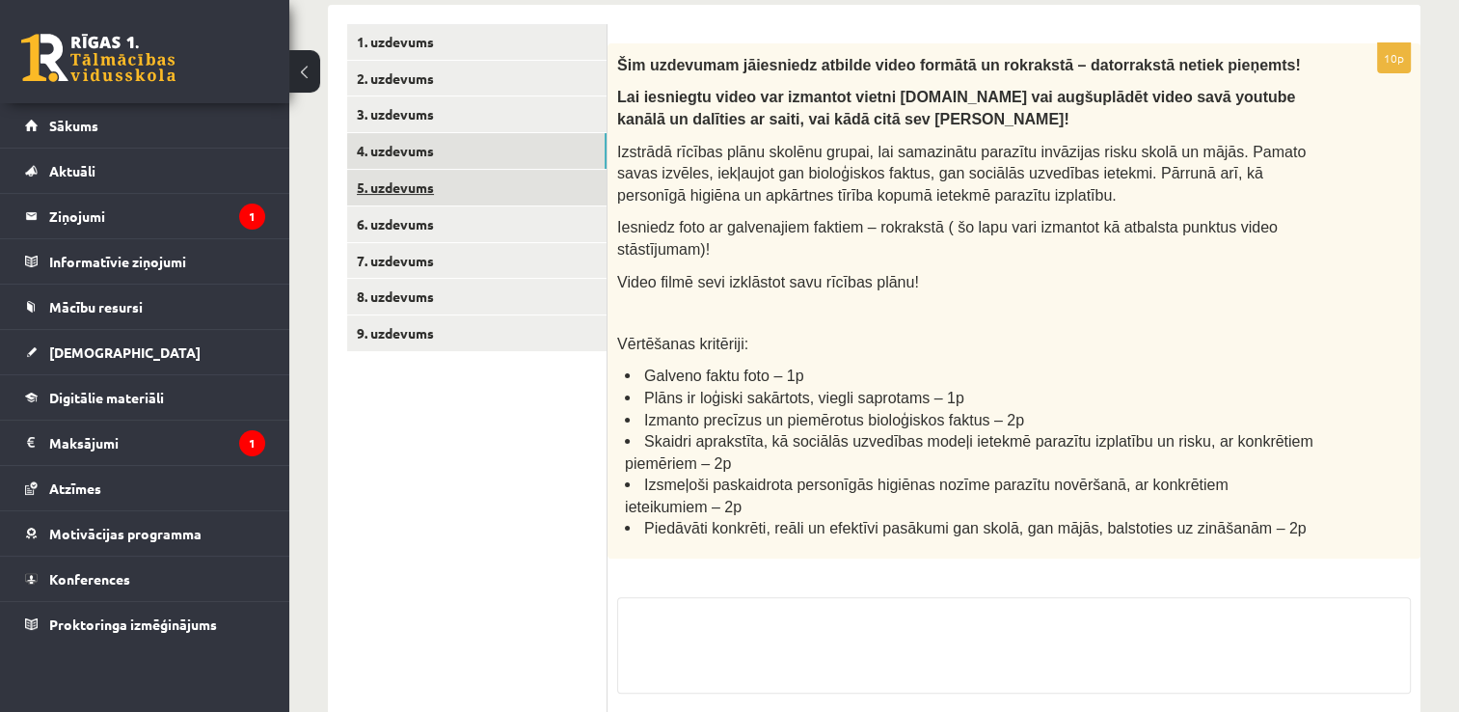
click at [524, 183] on link "5. uzdevums" at bounding box center [476, 188] width 259 height 36
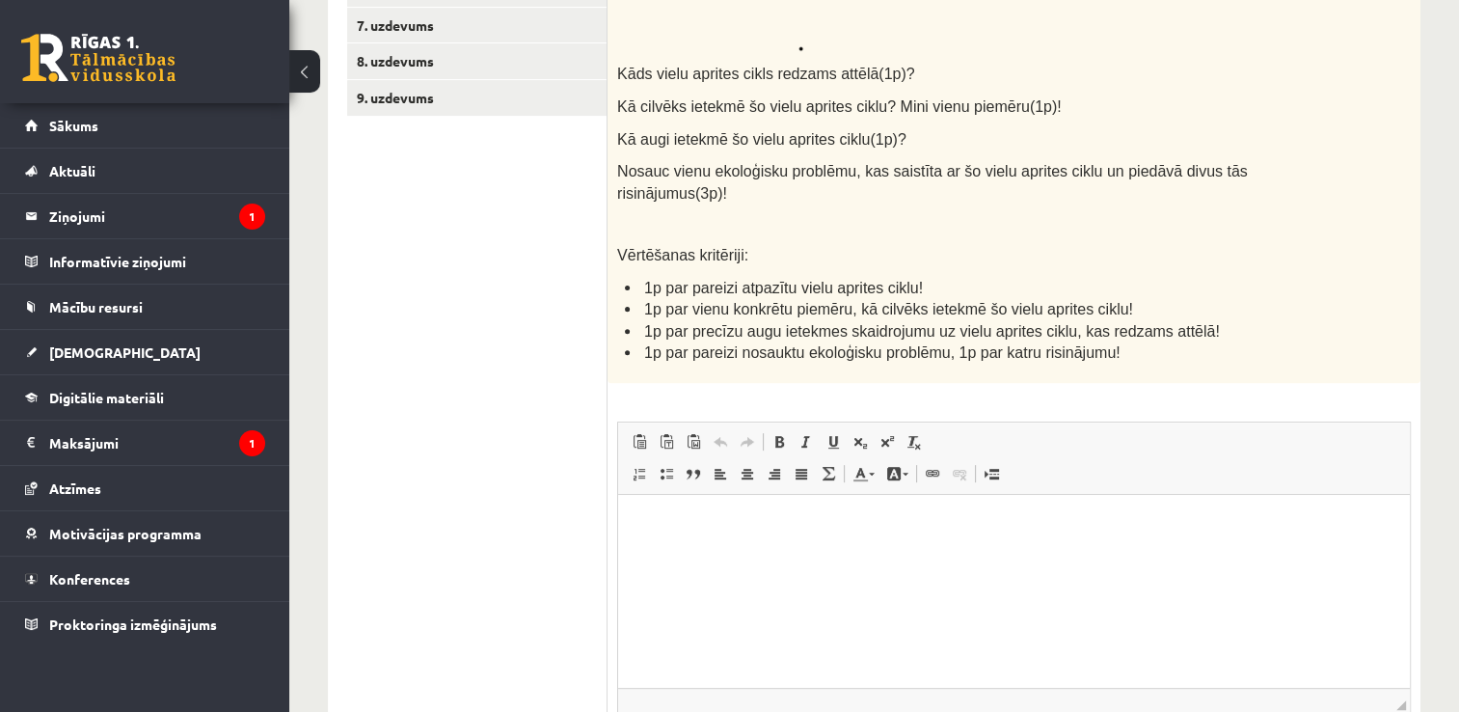
scroll to position [653, 0]
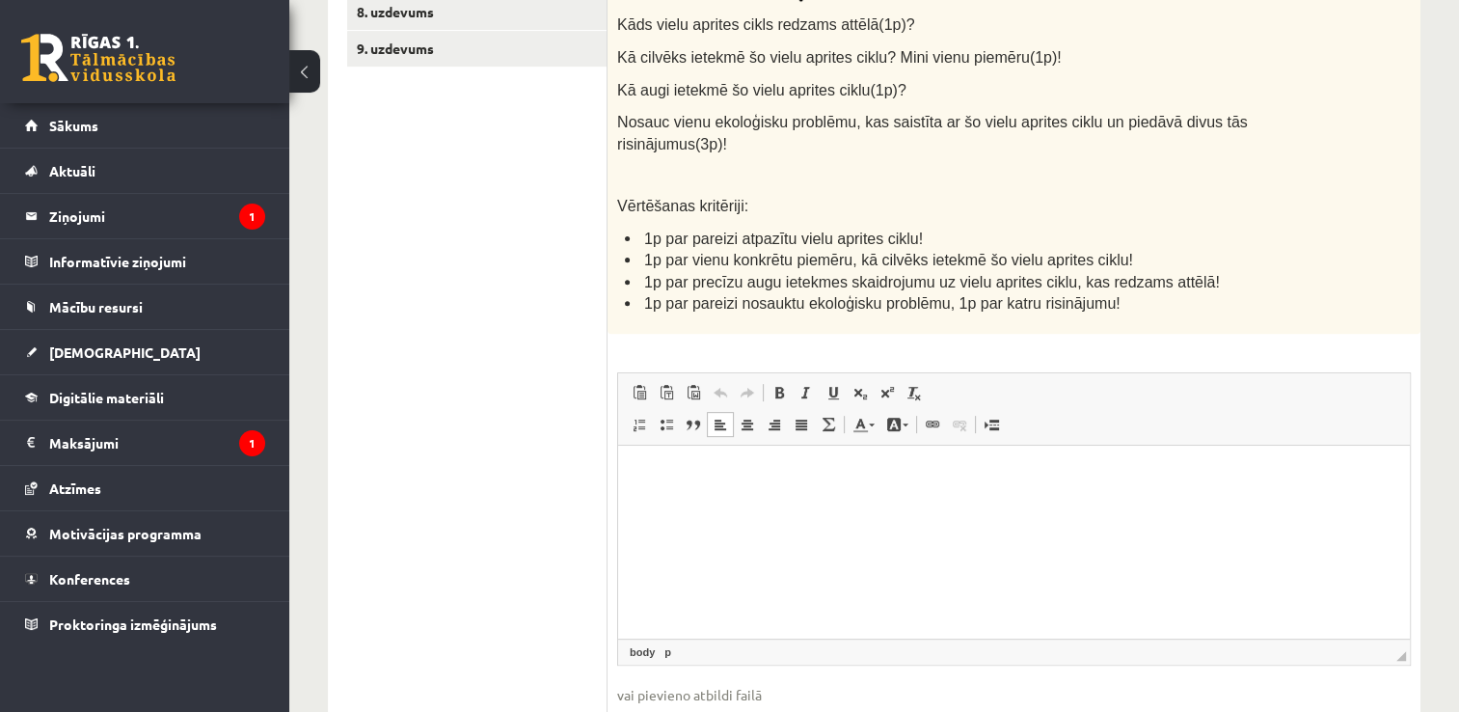
click at [641, 473] on p "Editor, wiswyg-editor-user-answer-47433962305540" at bounding box center [1013, 474] width 753 height 20
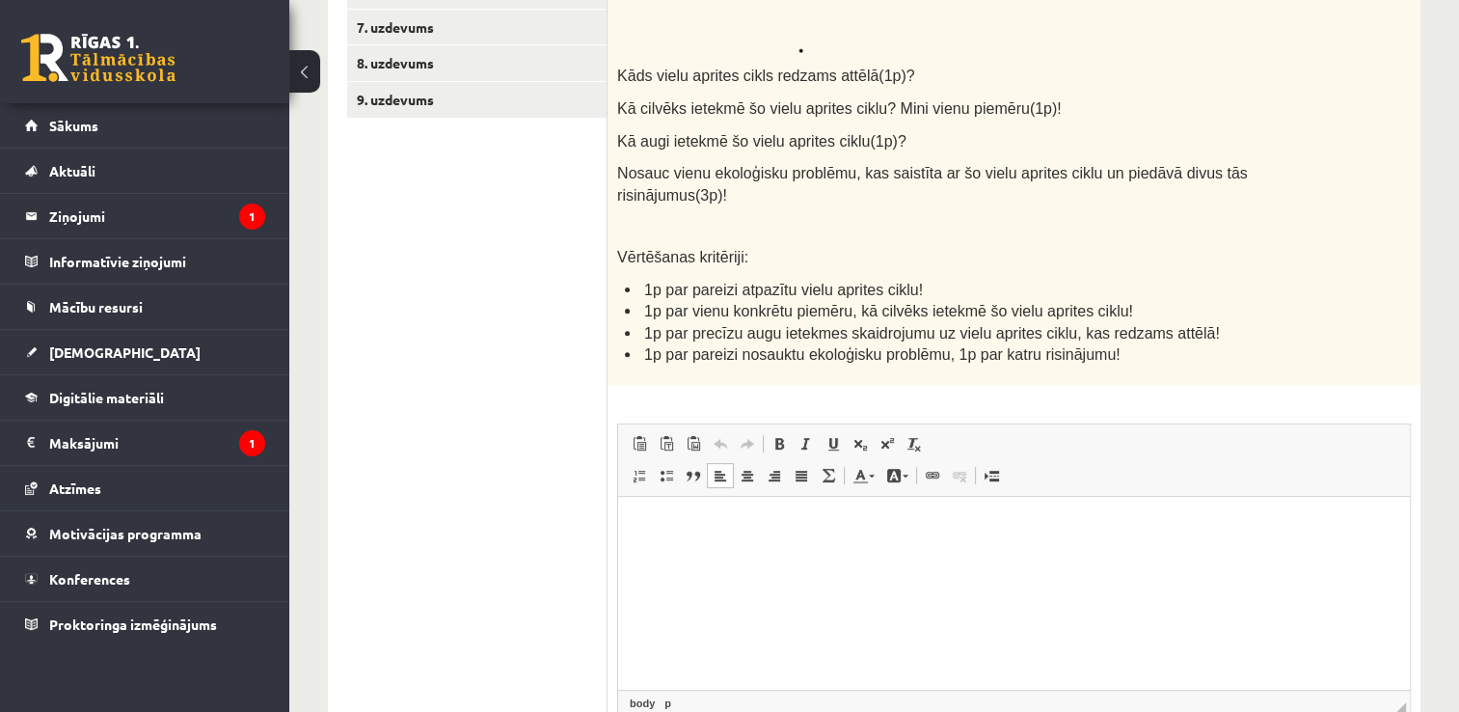
scroll to position [638, 0]
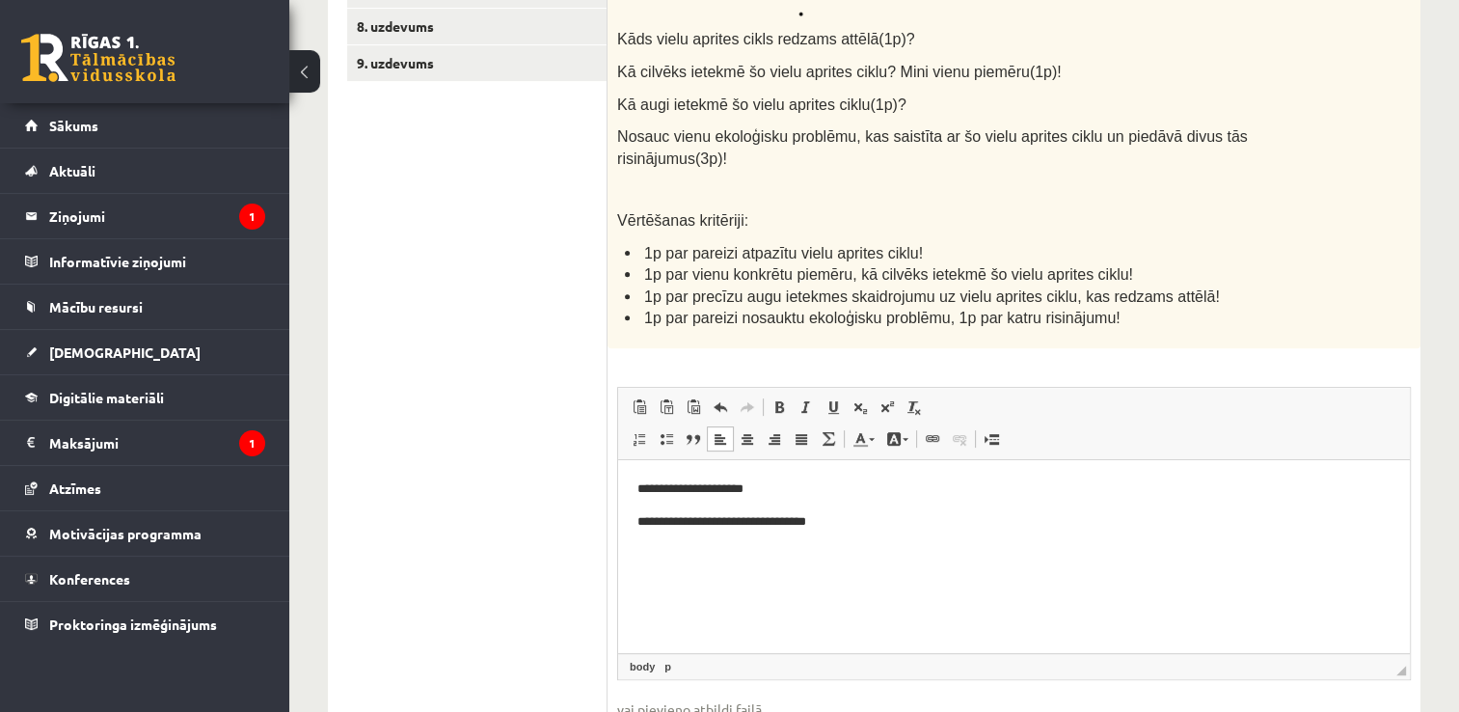
click at [920, 514] on p "**********" at bounding box center [1014, 521] width 754 height 20
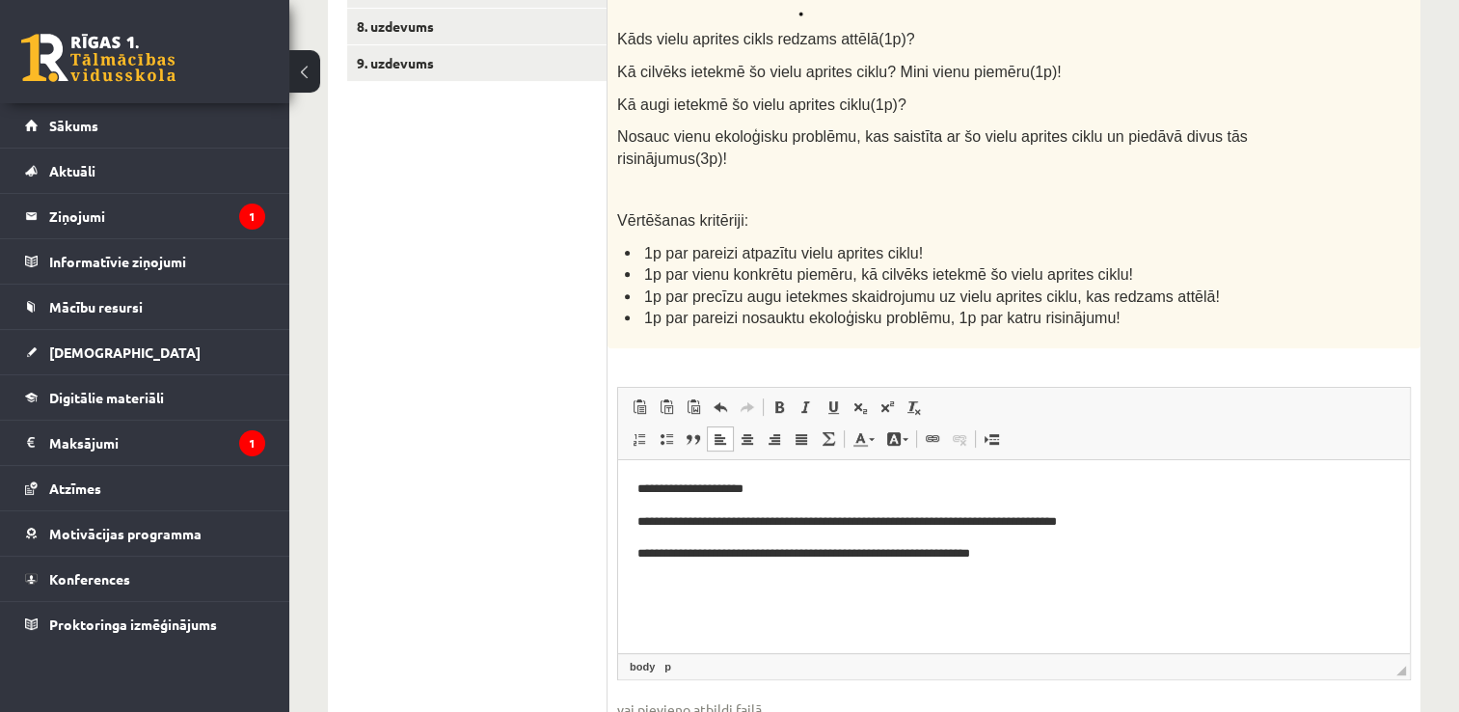
click at [1076, 178] on p at bounding box center [965, 187] width 697 height 19
click at [1046, 558] on p "**********" at bounding box center [1014, 553] width 754 height 20
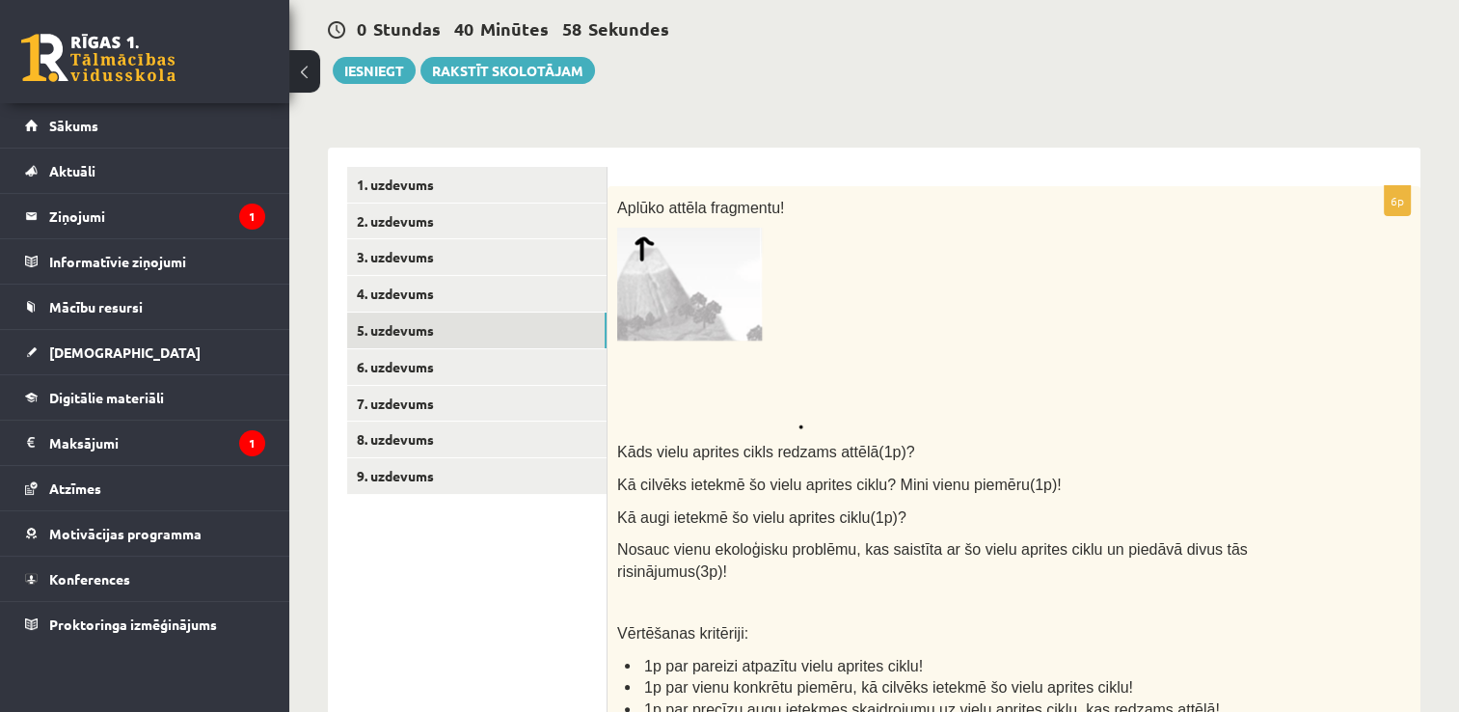
scroll to position [224, 0]
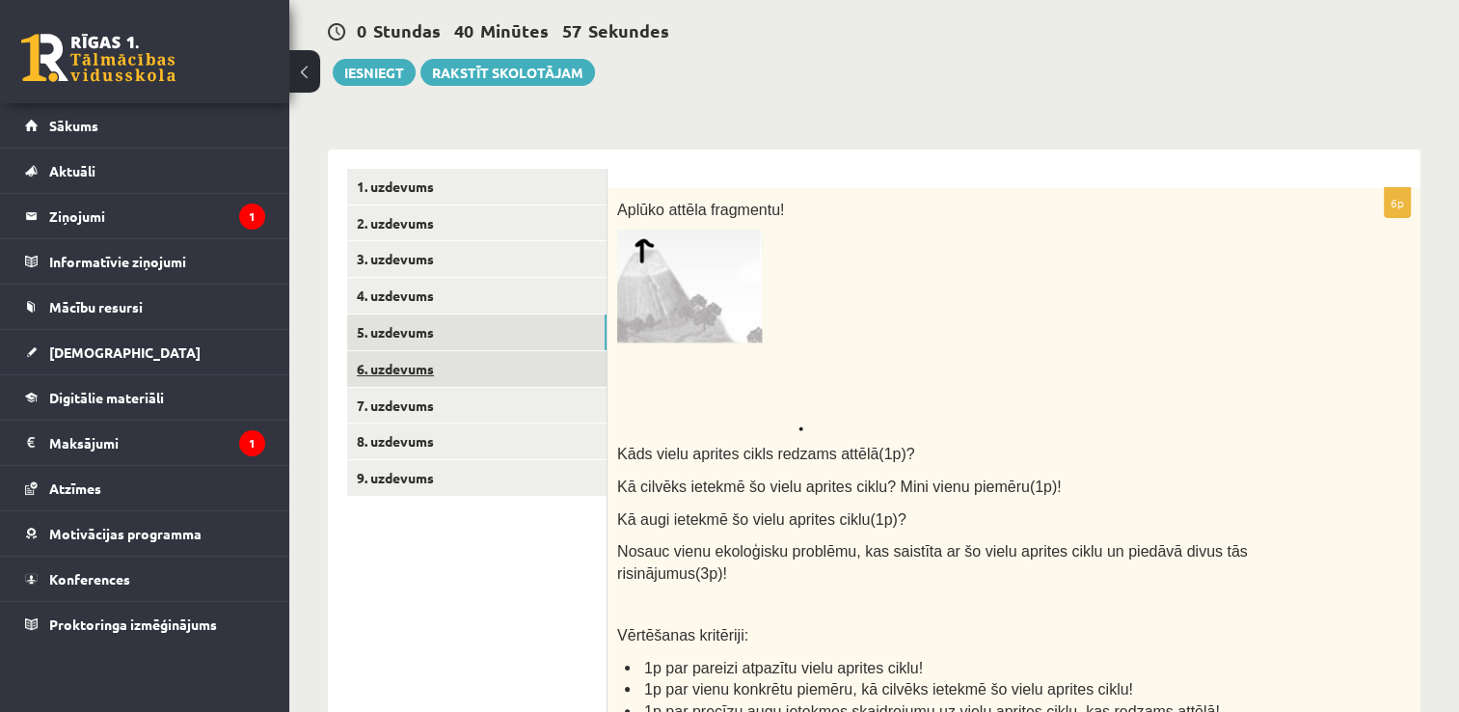
click at [507, 366] on link "6. uzdevums" at bounding box center [476, 369] width 259 height 36
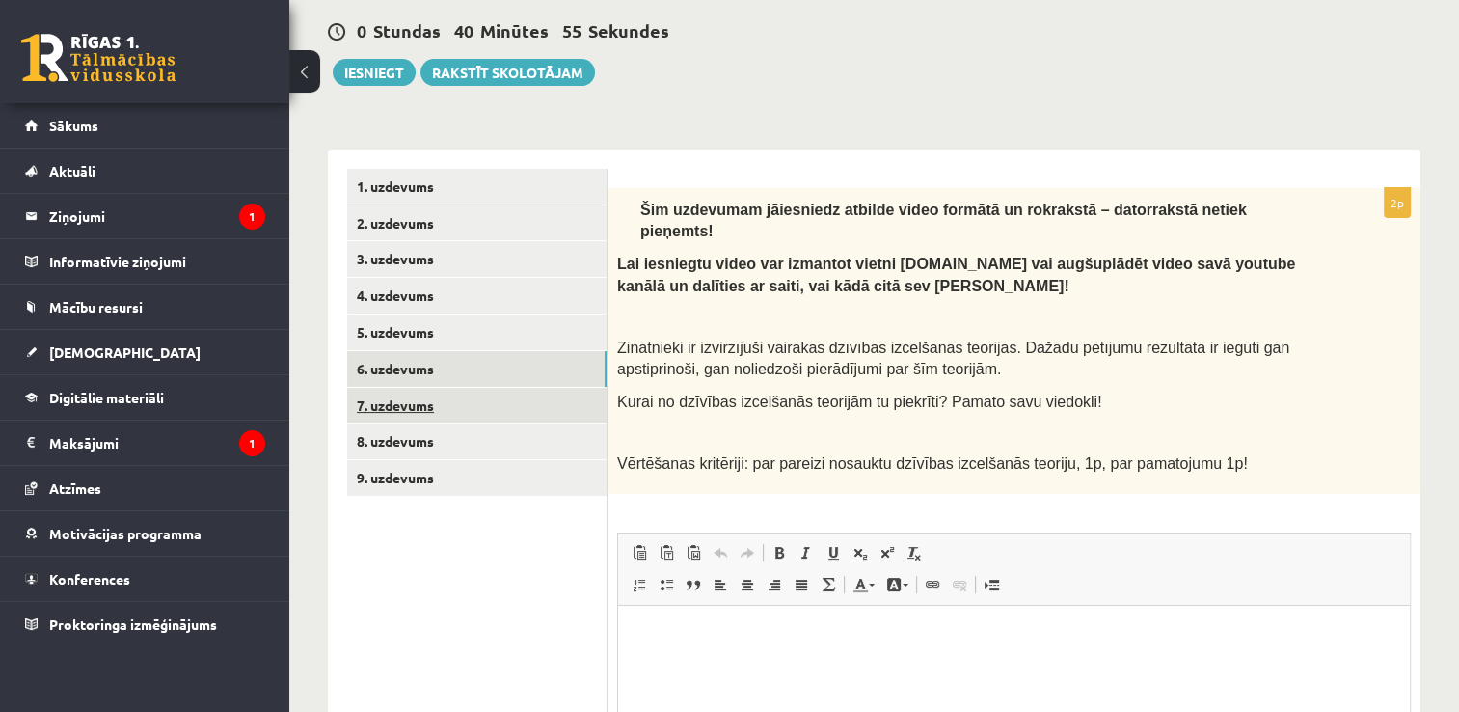
scroll to position [0, 0]
click at [474, 394] on link "7. uzdevums" at bounding box center [476, 406] width 259 height 36
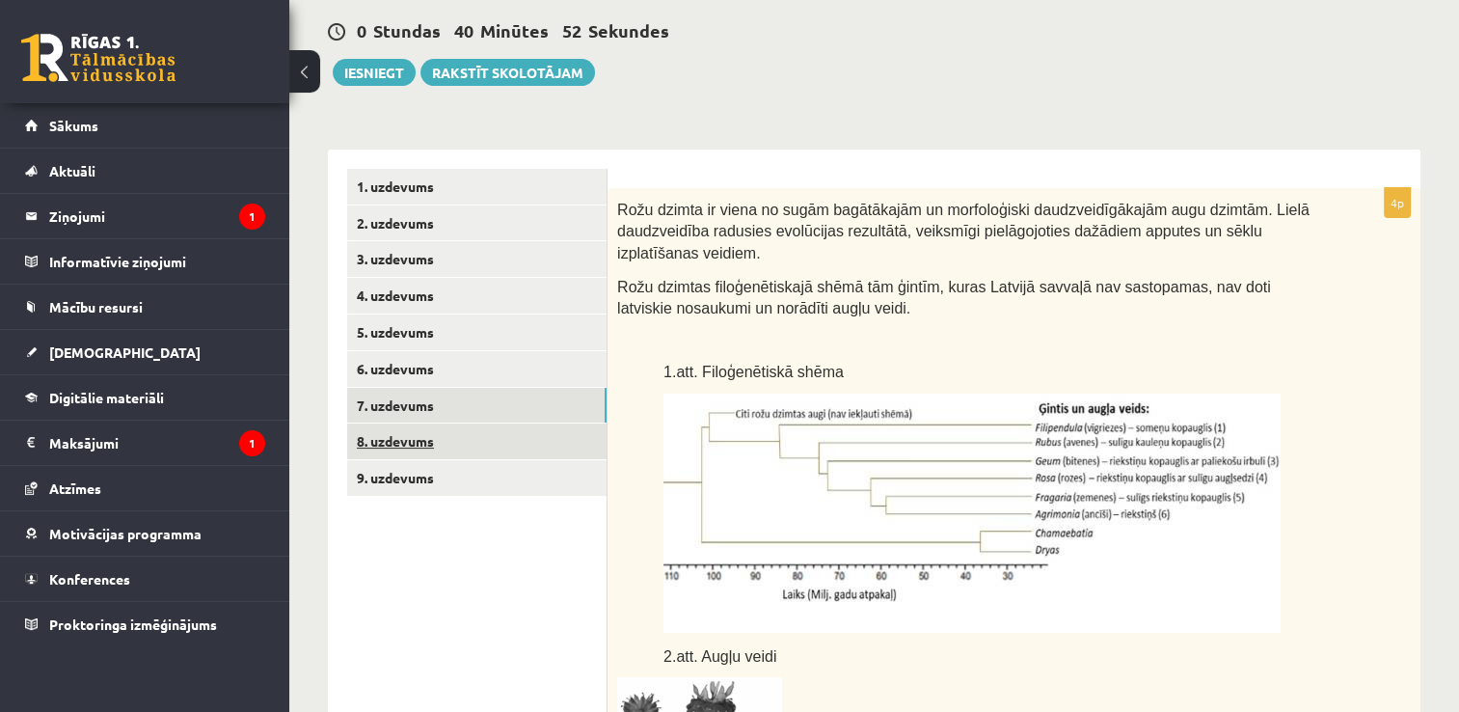
click at [485, 442] on link "8. uzdevums" at bounding box center [476, 441] width 259 height 36
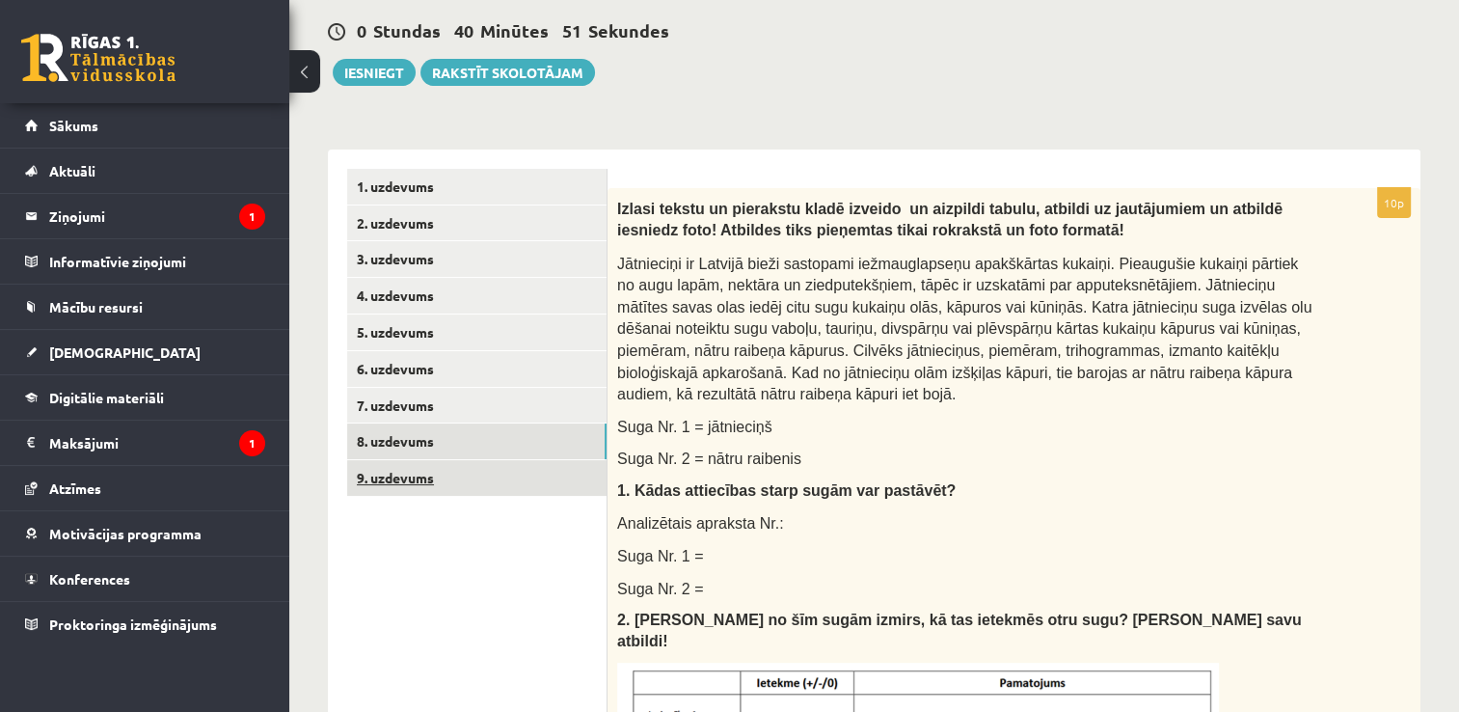
click at [451, 479] on link "9. uzdevums" at bounding box center [476, 478] width 259 height 36
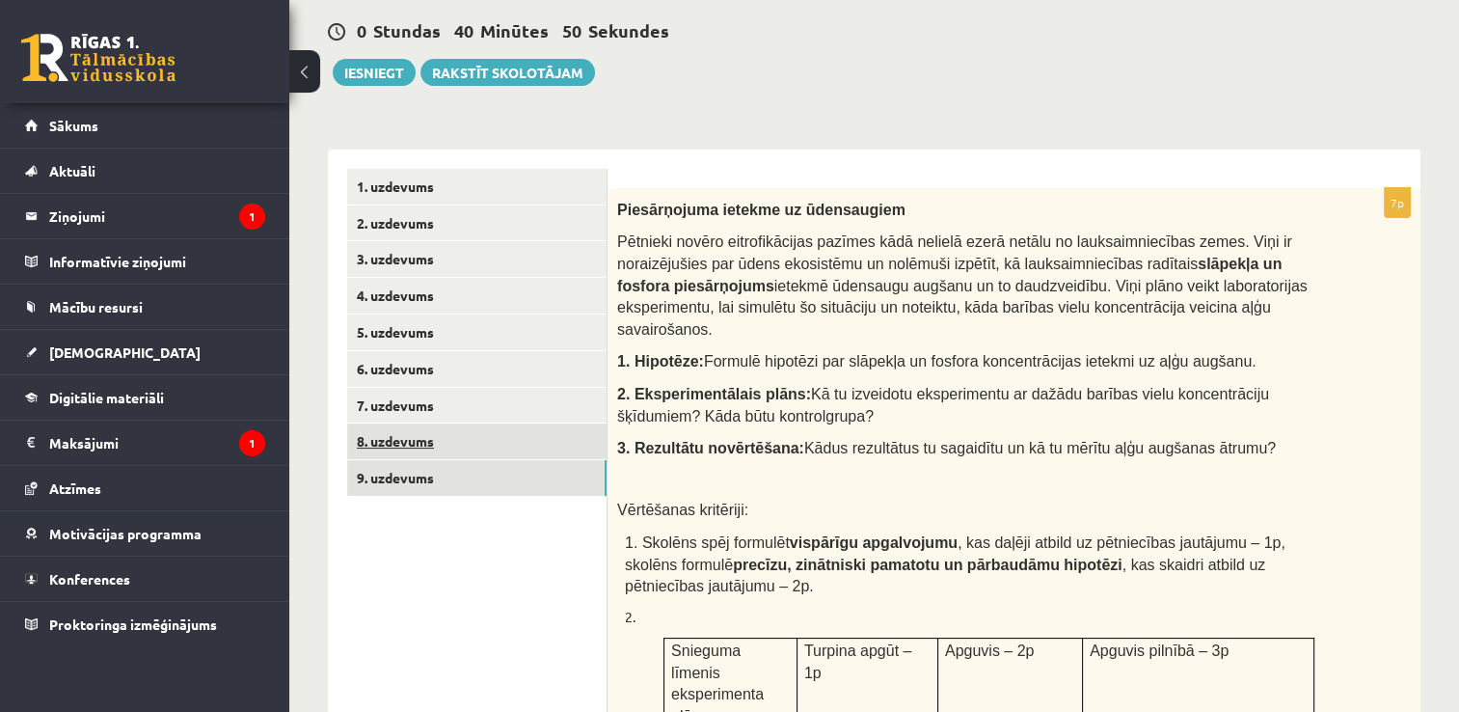
click at [447, 456] on link "8. uzdevums" at bounding box center [476, 441] width 259 height 36
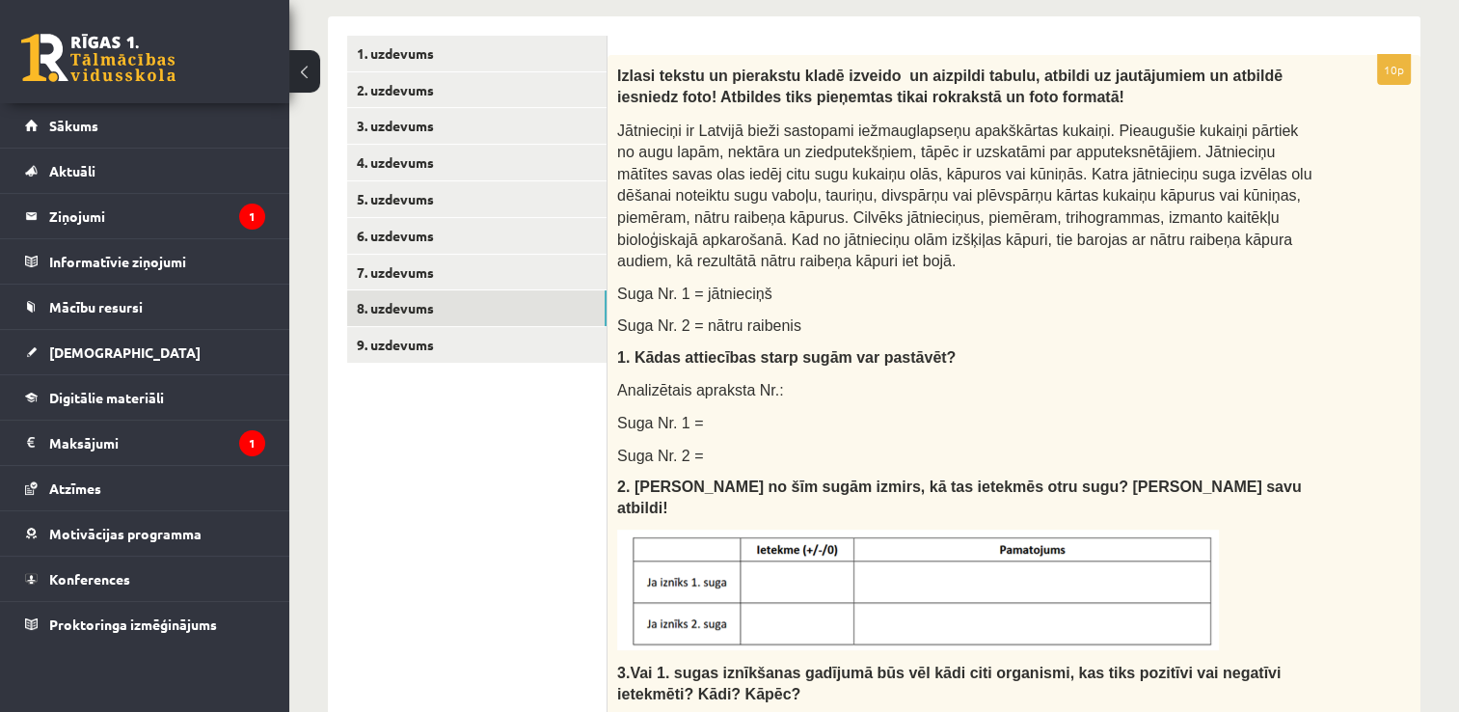
scroll to position [355, 0]
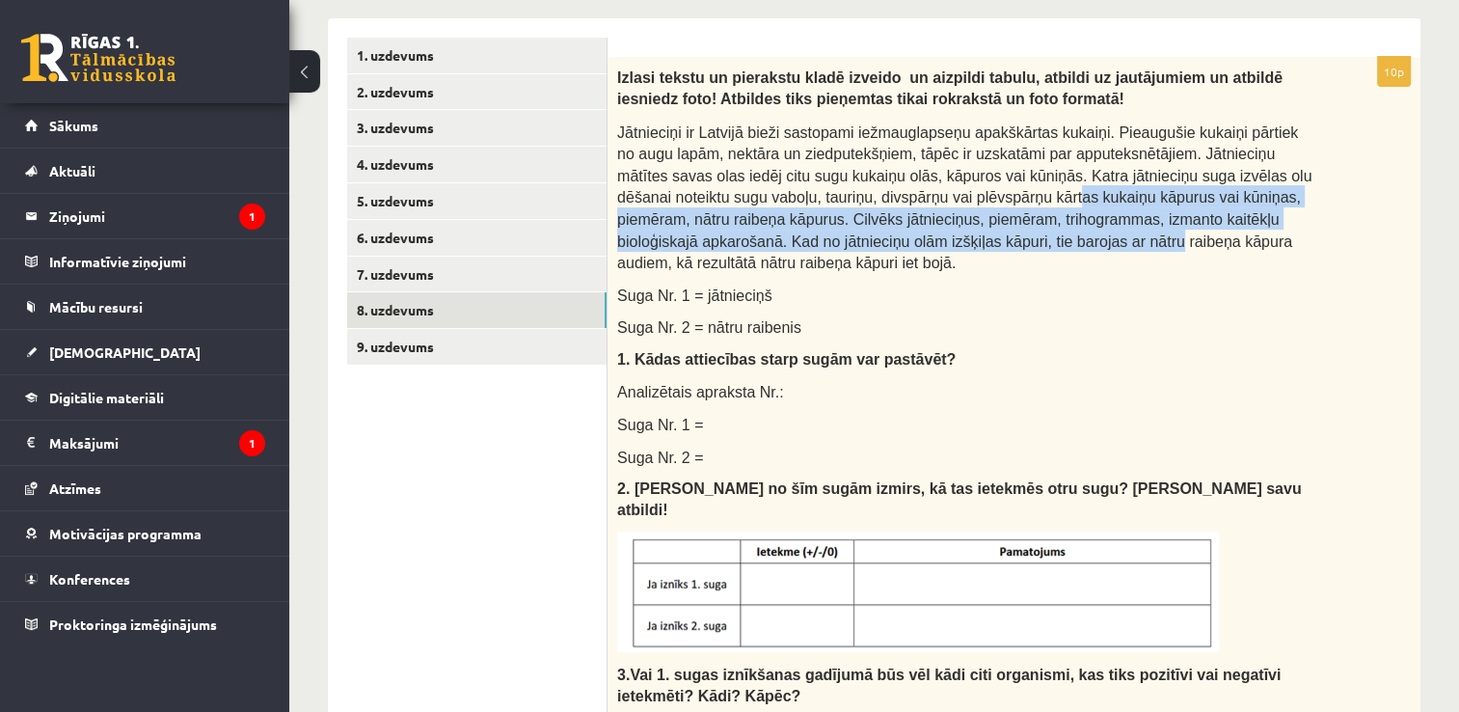
drag, startPoint x: 784, startPoint y: 239, endPoint x: 852, endPoint y: 189, distance: 84.9
click at [852, 189] on span "Jātnieciņi ir Latvijā bieži sastopami iežmauglapseņu apakškārtas kukaiņi. Pieau…" at bounding box center [964, 198] width 694 height 148
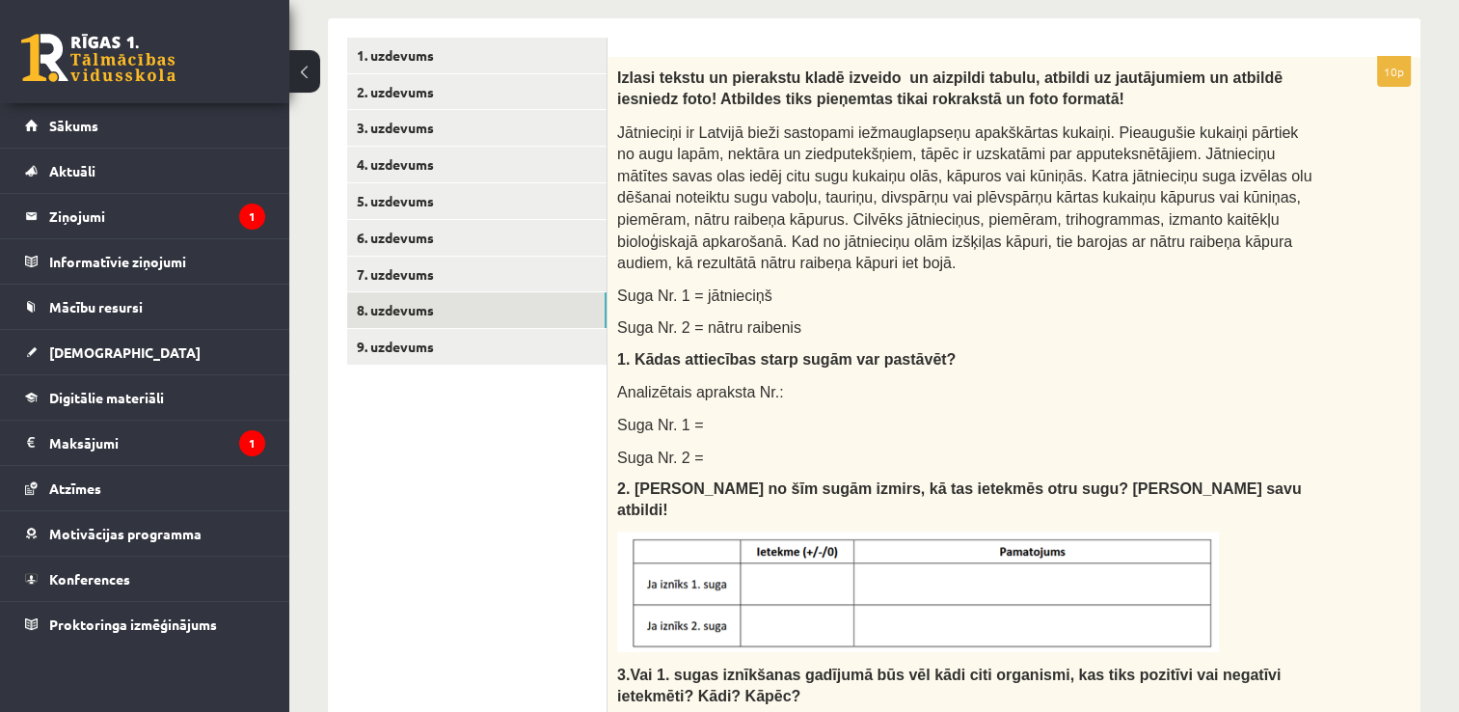
drag, startPoint x: 852, startPoint y: 189, endPoint x: 1034, endPoint y: 344, distance: 238.7
click at [1034, 348] on p "1. Kādas attiecības starp sugām var pastāvēt?" at bounding box center [965, 358] width 697 height 21
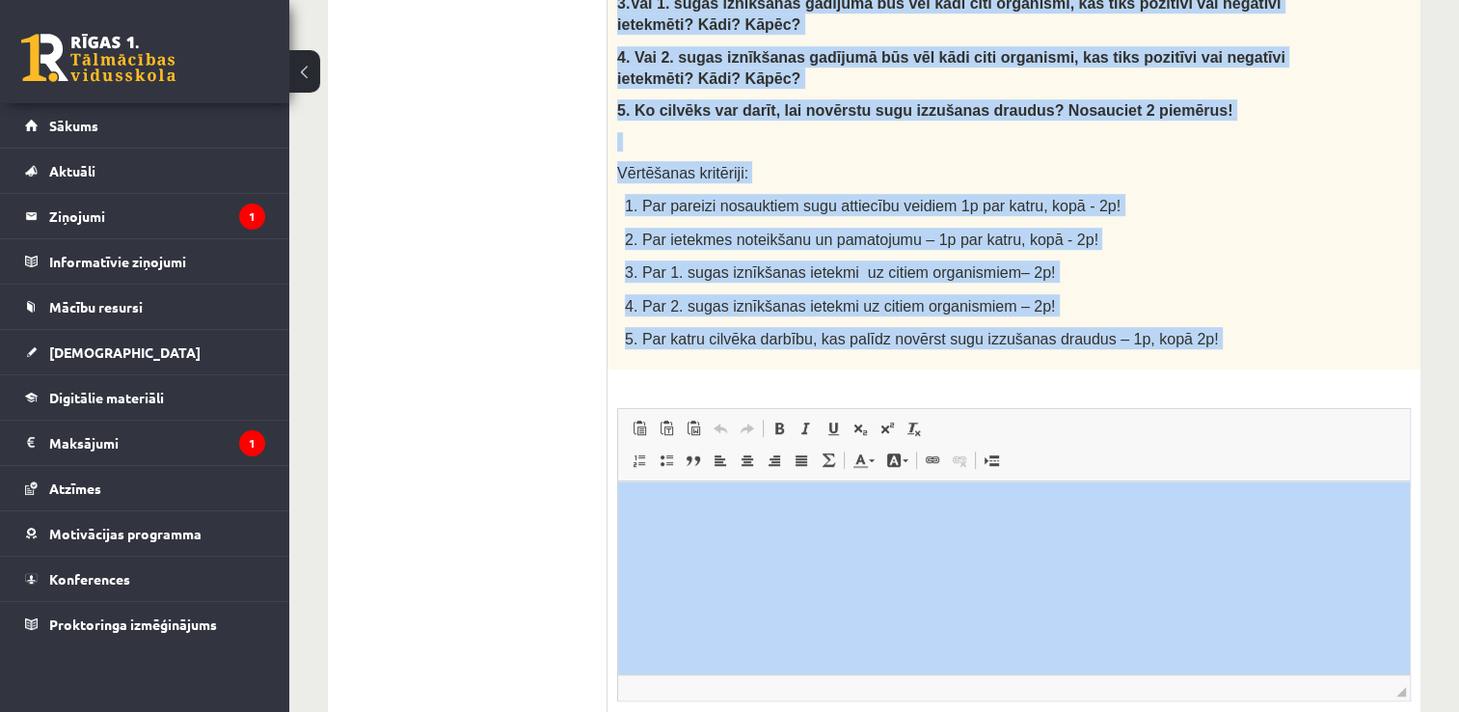
scroll to position [1029, 0]
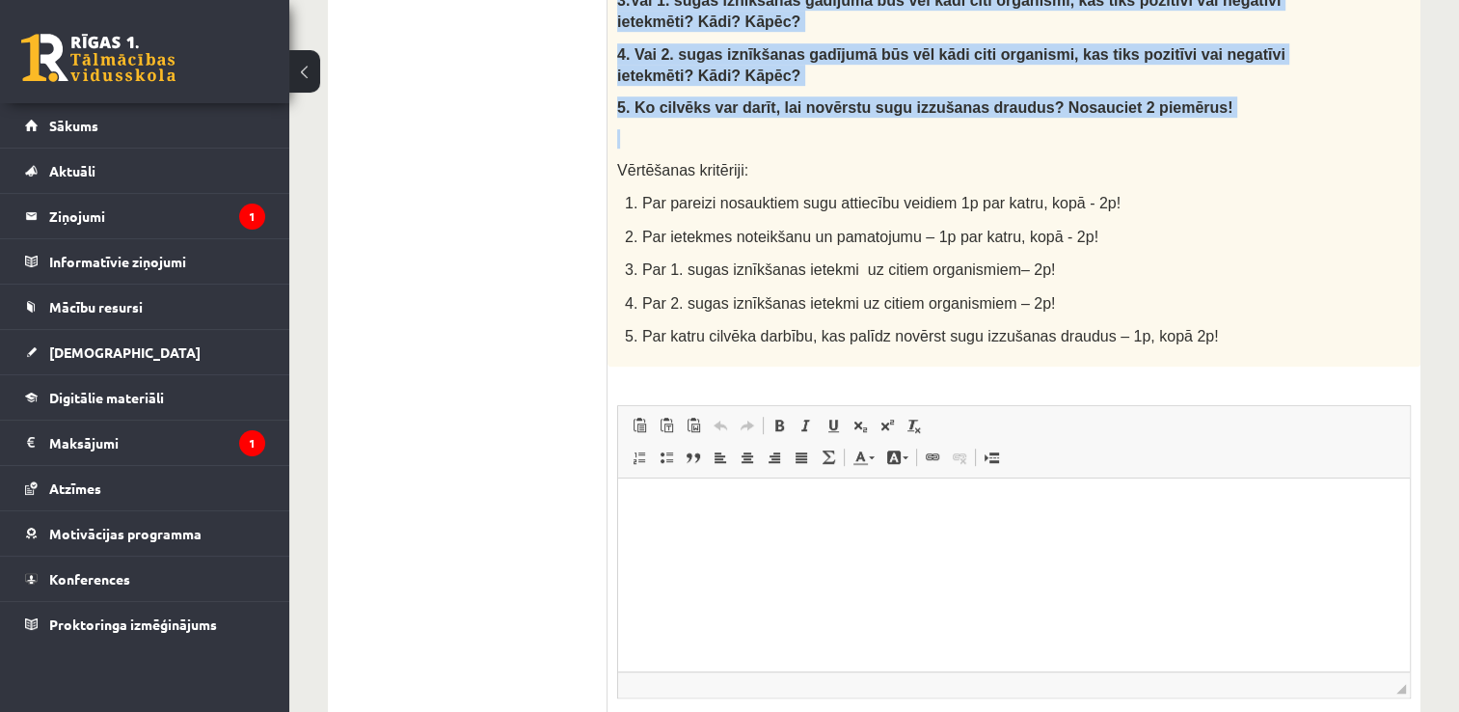
drag, startPoint x: 617, startPoint y: 74, endPoint x: 1179, endPoint y: 104, distance: 562.9
copy div "Izlasi tekstu un pierakstu kladē izveido un aizpildi tabulu, atbildi uz jautāju…"
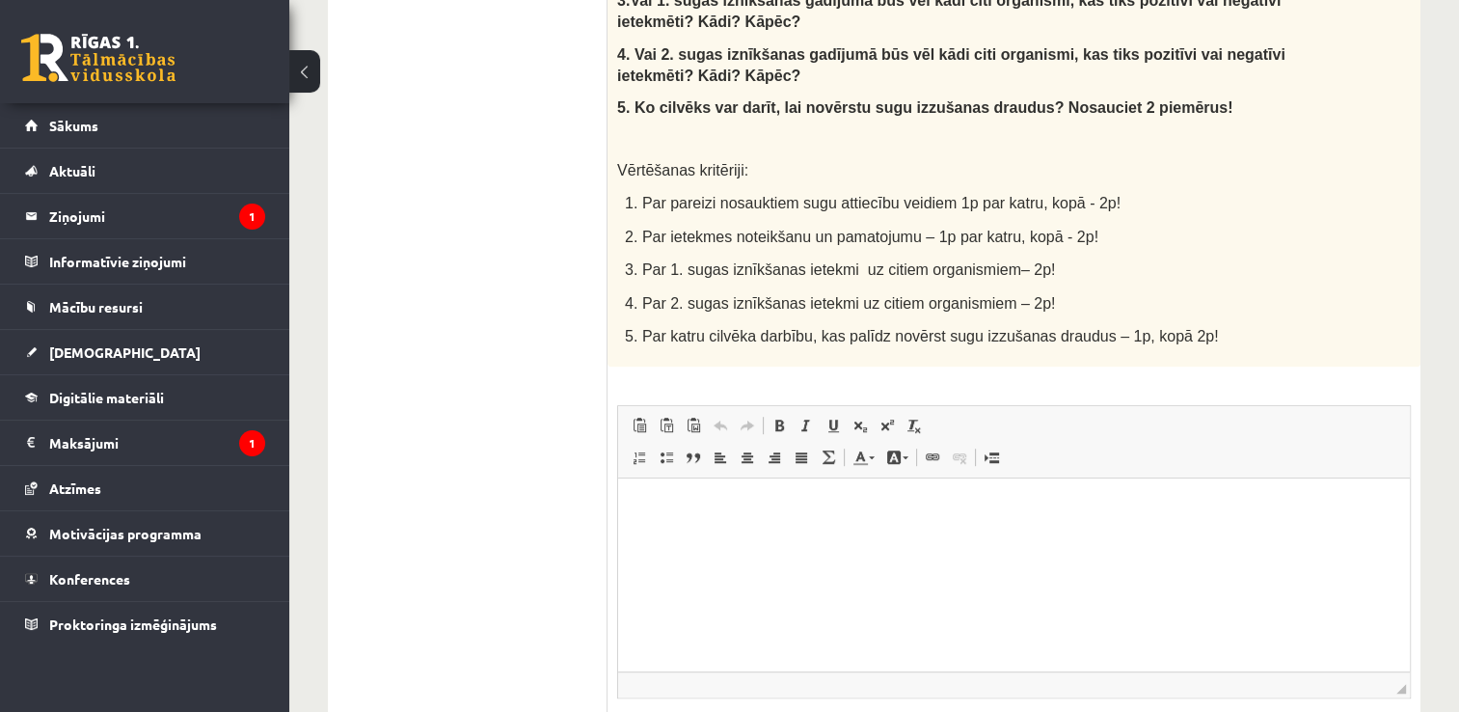
click at [1355, 343] on div "10p Izlasi tekstu un pierakstu kladē izveido un aizpildi tabulu, atbildi uz jau…" at bounding box center [1013, 94] width 813 height 1423
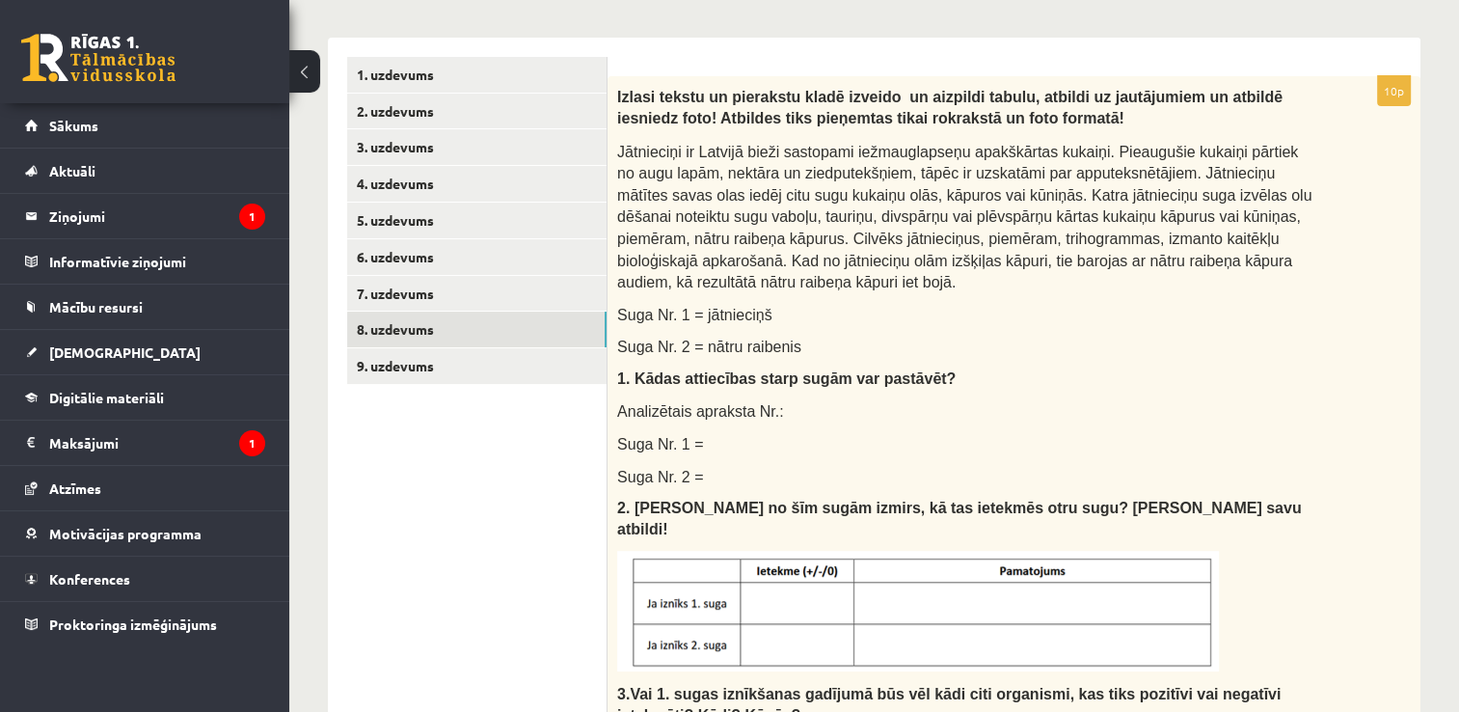
scroll to position [322, 0]
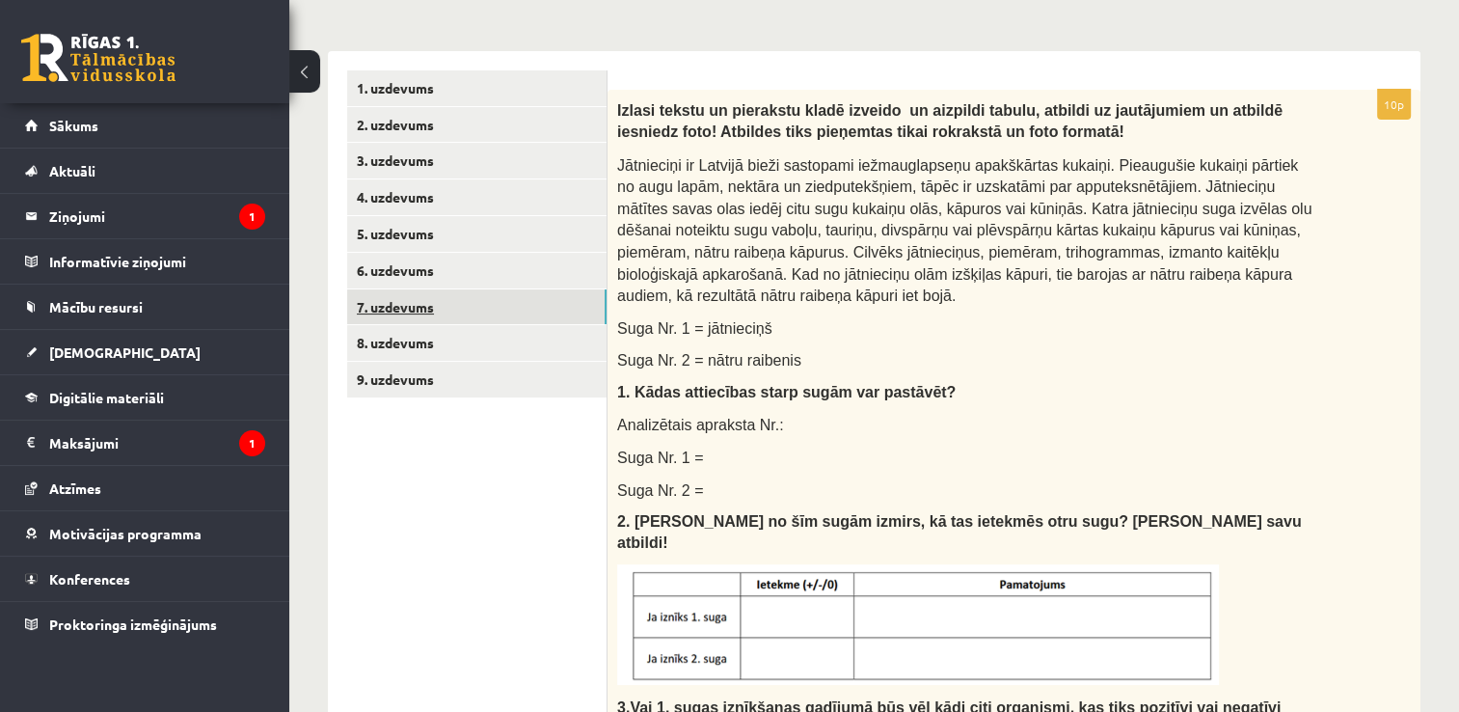
click at [494, 310] on link "7. uzdevums" at bounding box center [476, 307] width 259 height 36
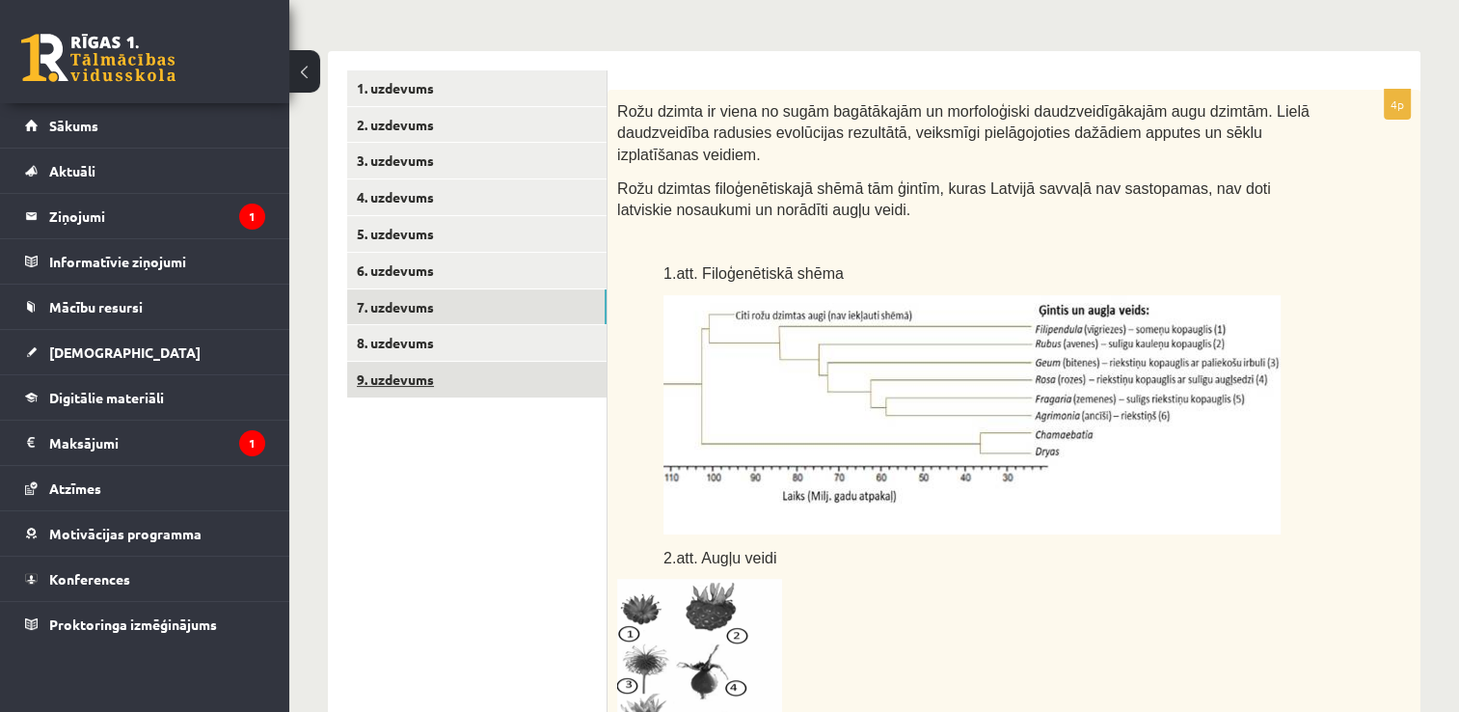
click at [467, 389] on link "9. uzdevums" at bounding box center [476, 380] width 259 height 36
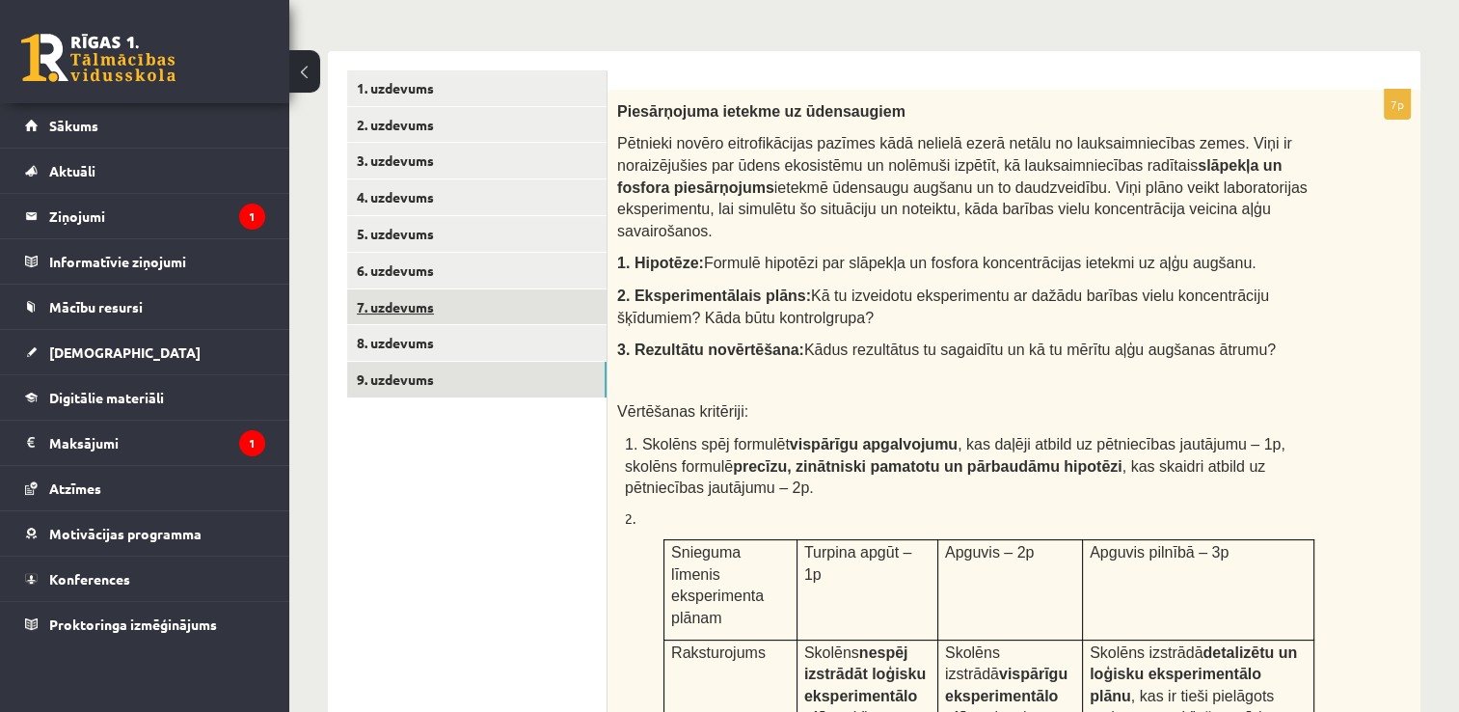
scroll to position [0, 0]
click at [451, 335] on link "8. uzdevums" at bounding box center [476, 343] width 259 height 36
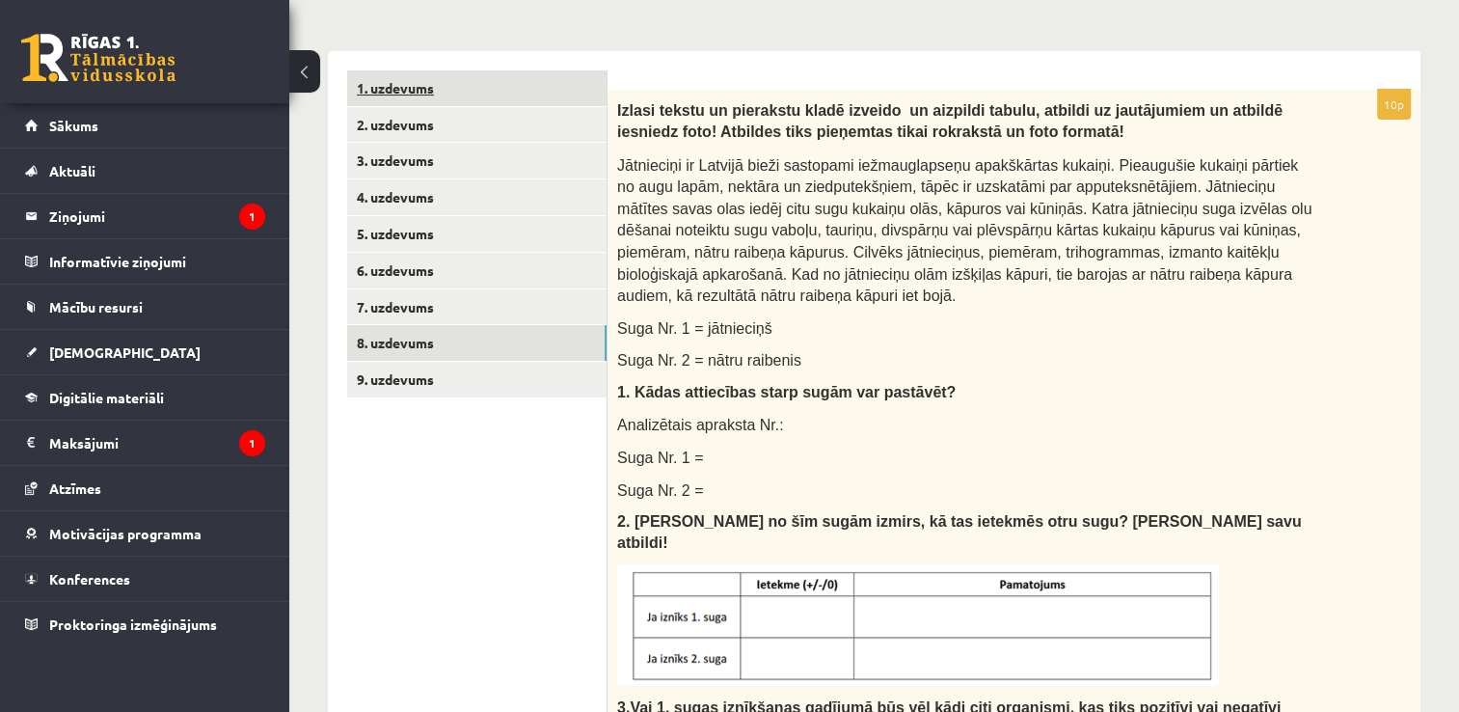
click at [456, 78] on link "1. uzdevums" at bounding box center [476, 88] width 259 height 36
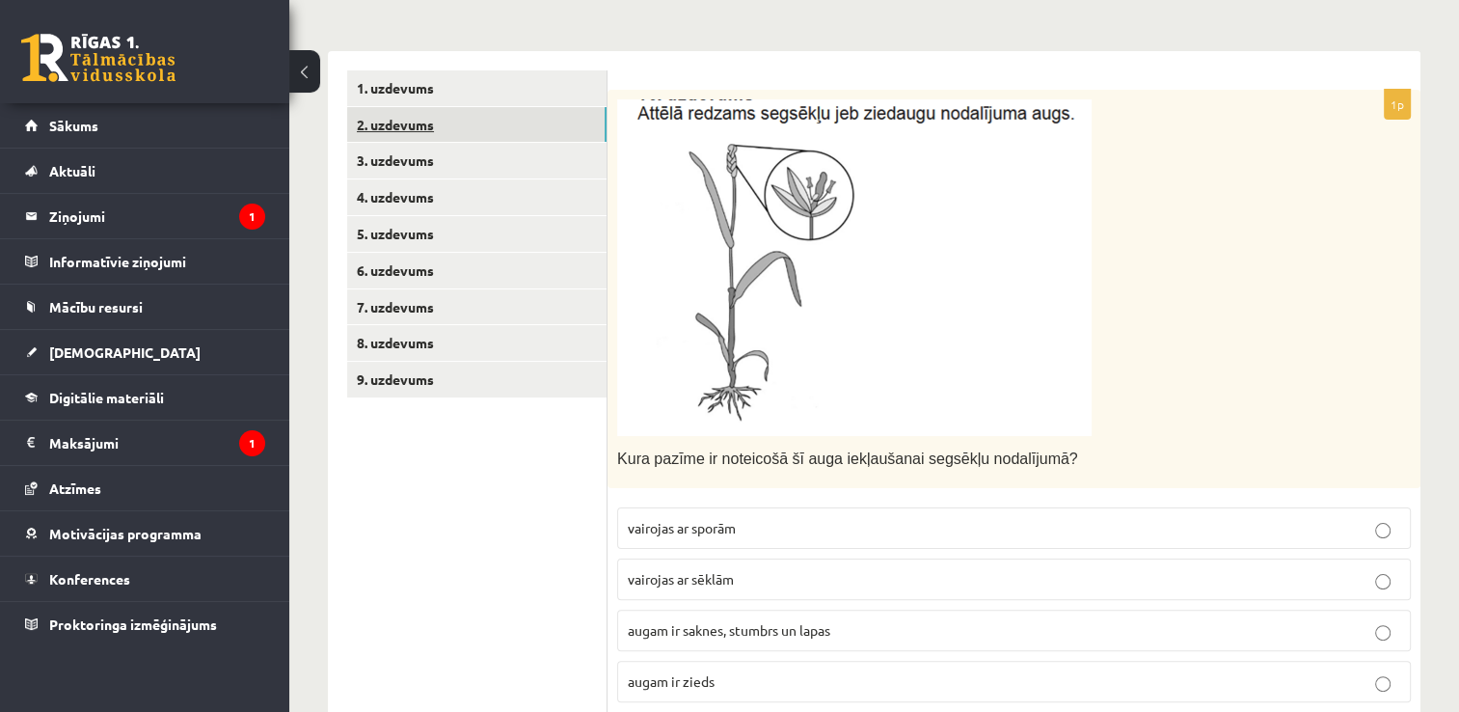
click at [503, 136] on link "2. uzdevums" at bounding box center [476, 125] width 259 height 36
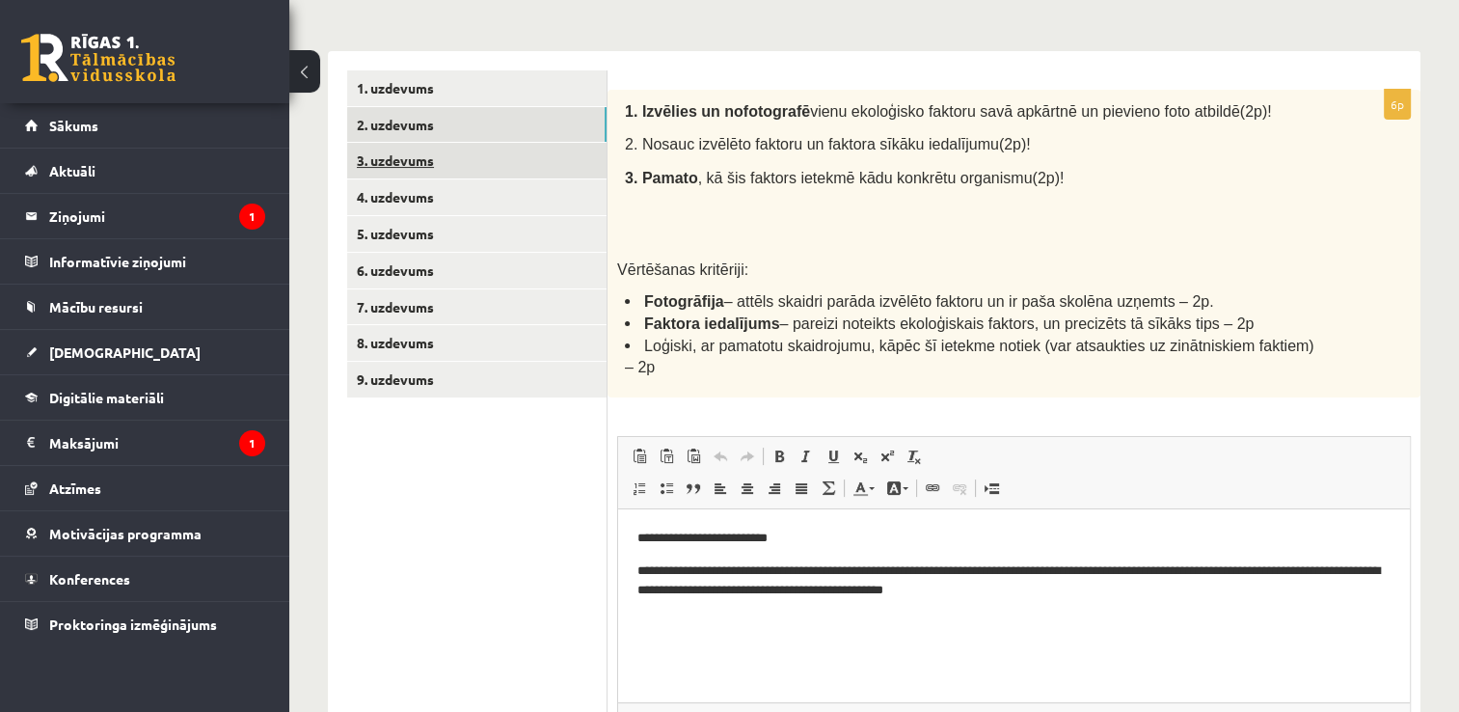
click at [493, 158] on link "3. uzdevums" at bounding box center [476, 161] width 259 height 36
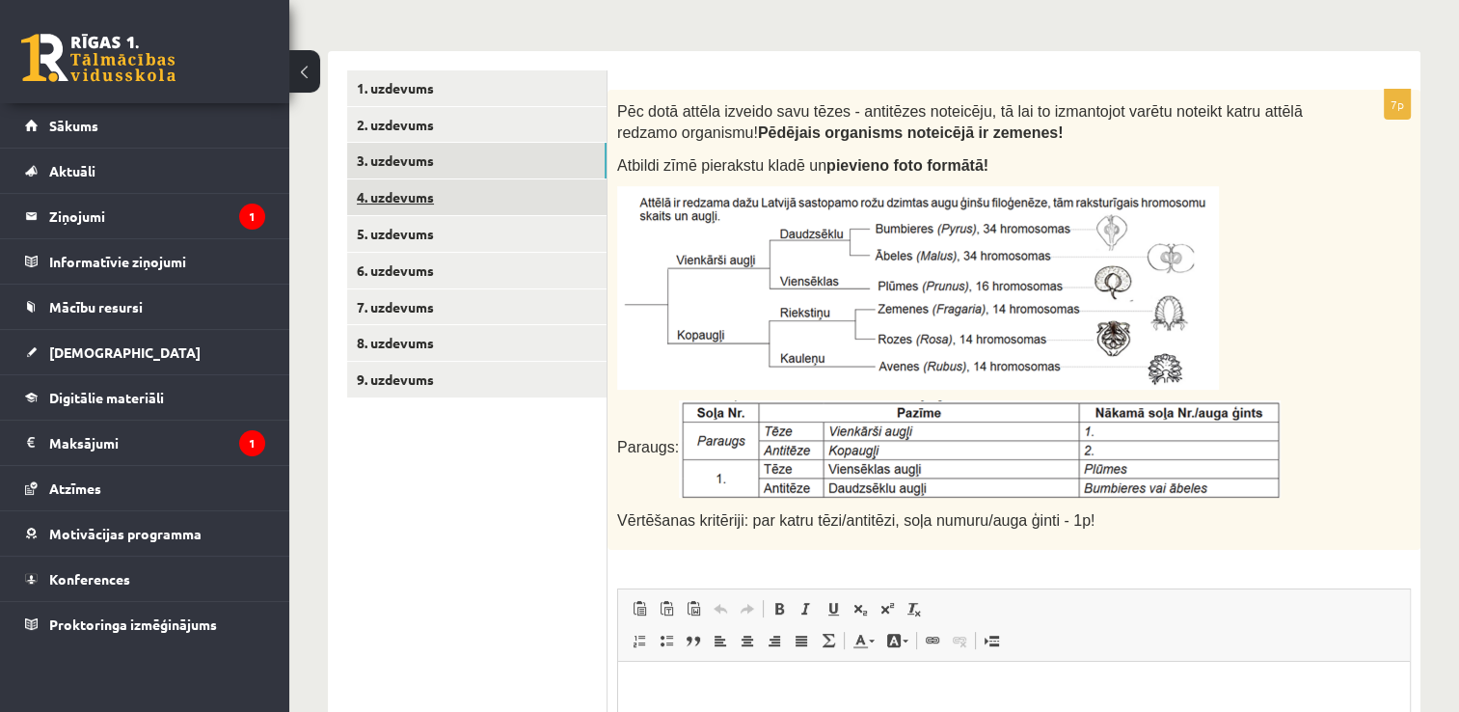
click at [417, 202] on link "4. uzdevums" at bounding box center [476, 197] width 259 height 36
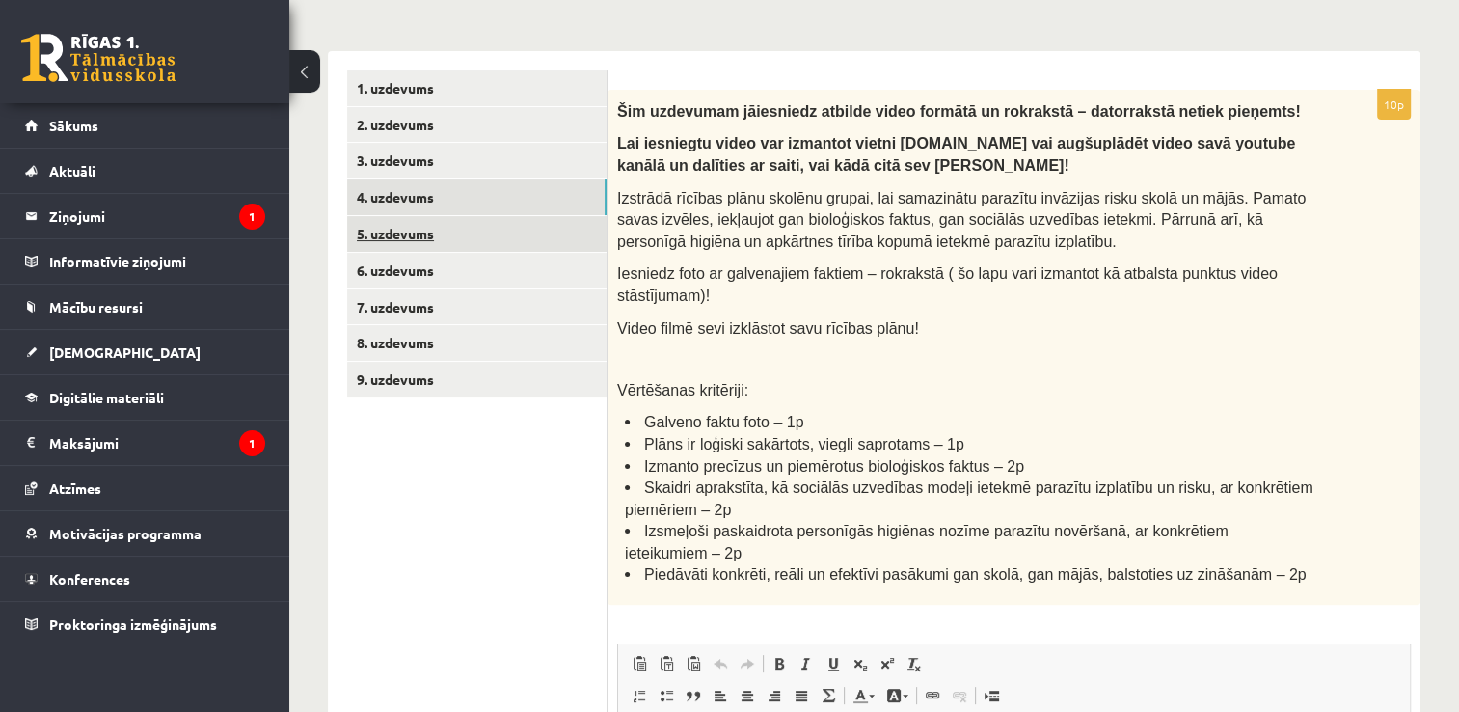
click at [449, 237] on link "5. uzdevums" at bounding box center [476, 234] width 259 height 36
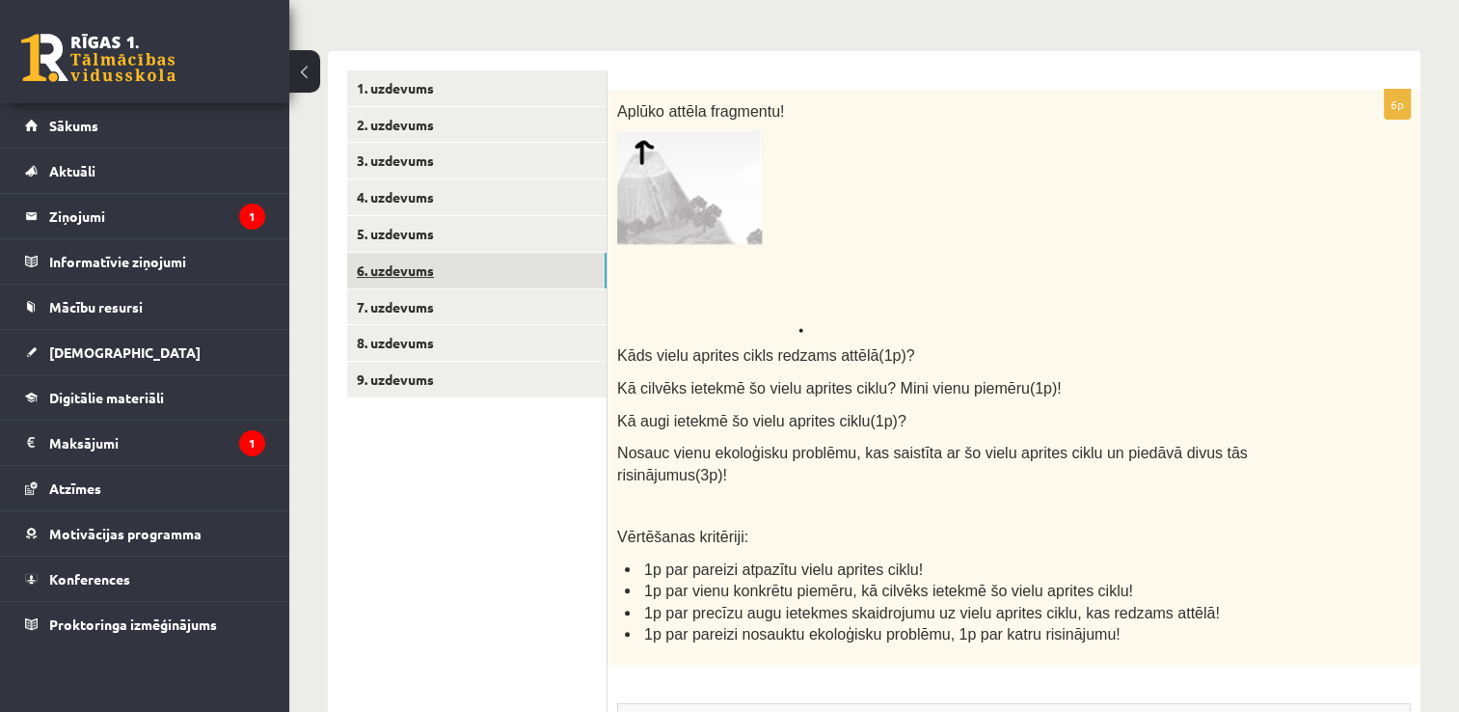
click at [504, 276] on link "6. uzdevums" at bounding box center [476, 271] width 259 height 36
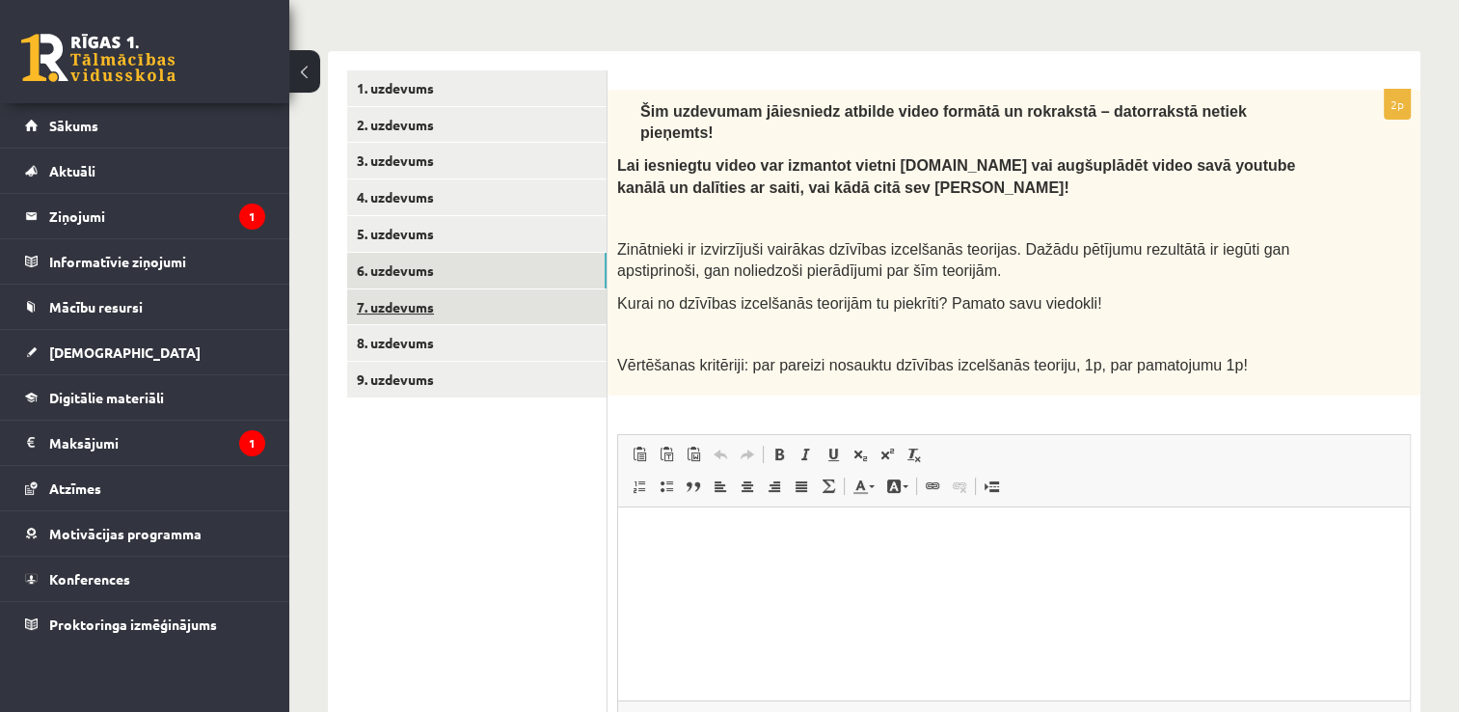
click at [490, 314] on link "7. uzdevums" at bounding box center [476, 307] width 259 height 36
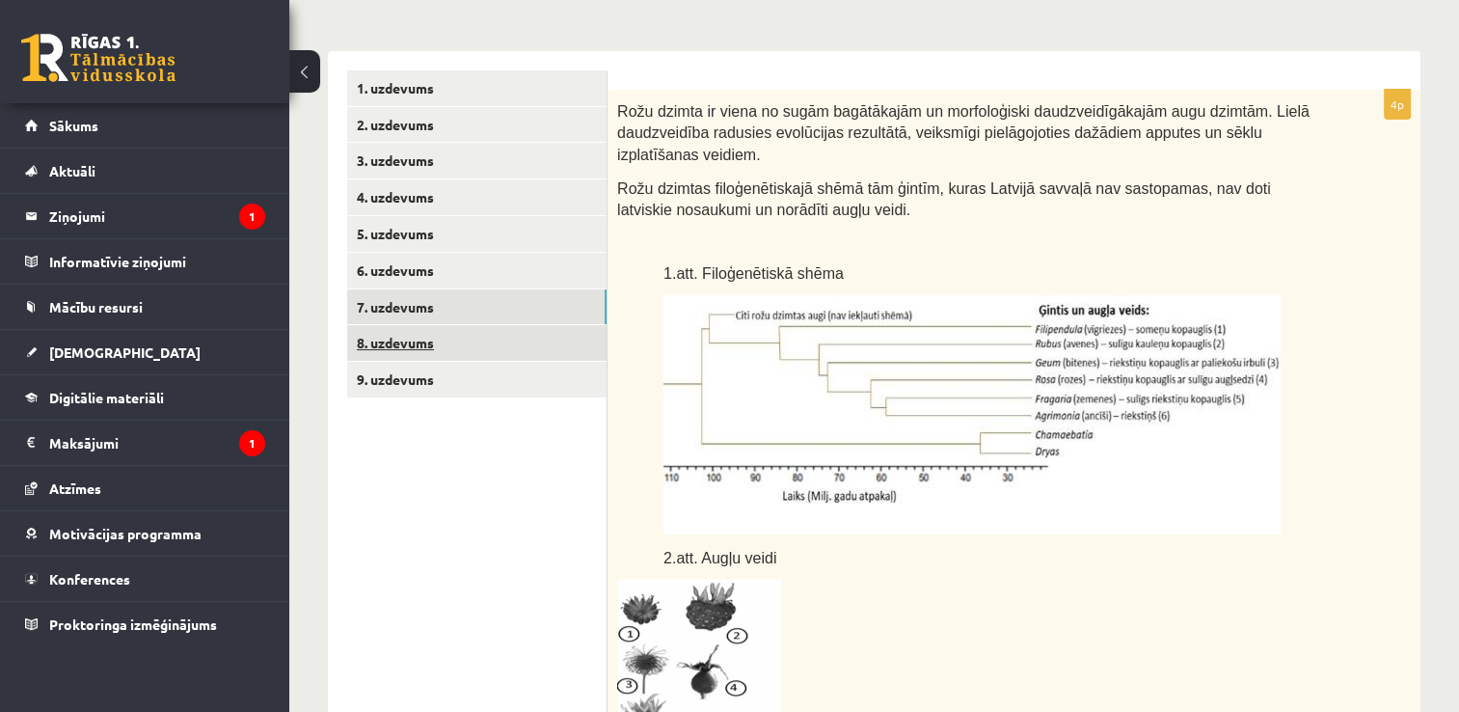
click at [484, 337] on link "8. uzdevums" at bounding box center [476, 343] width 259 height 36
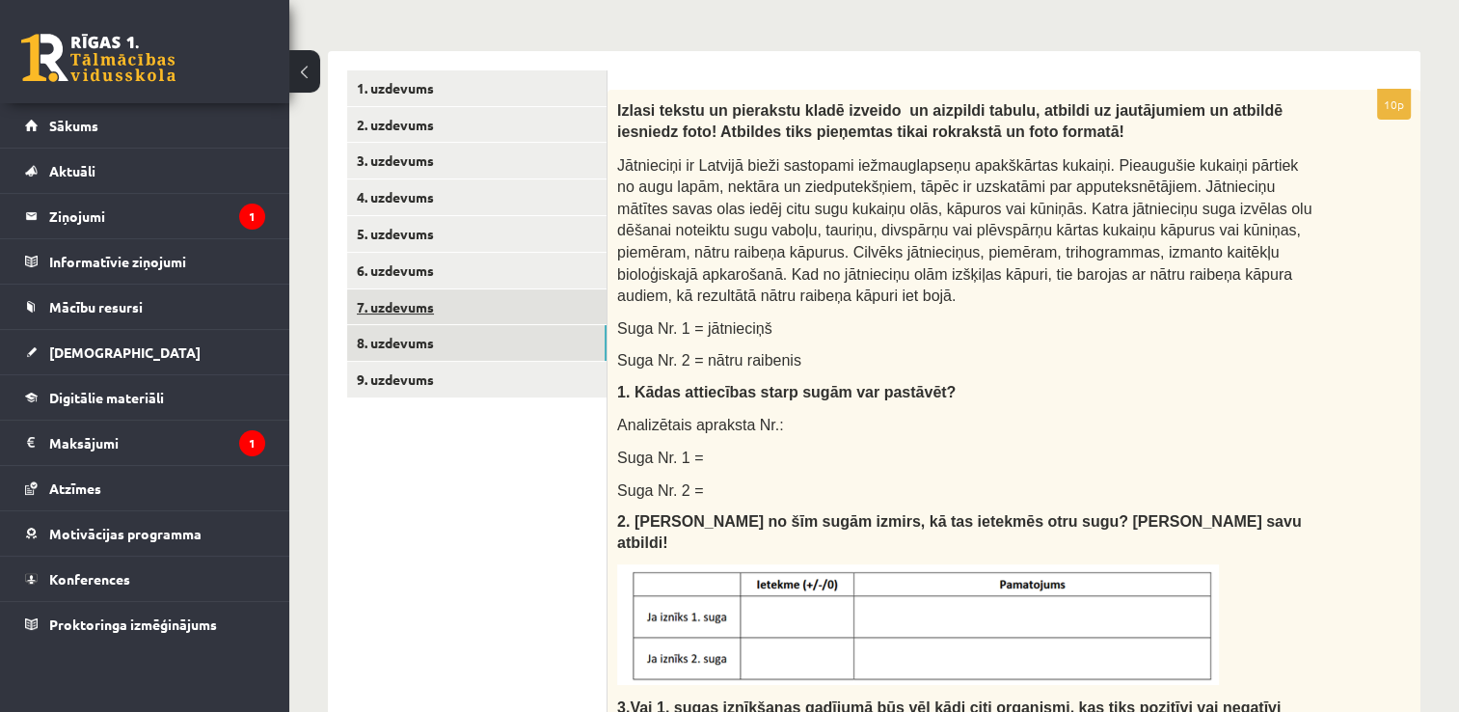
click at [436, 310] on link "7. uzdevums" at bounding box center [476, 307] width 259 height 36
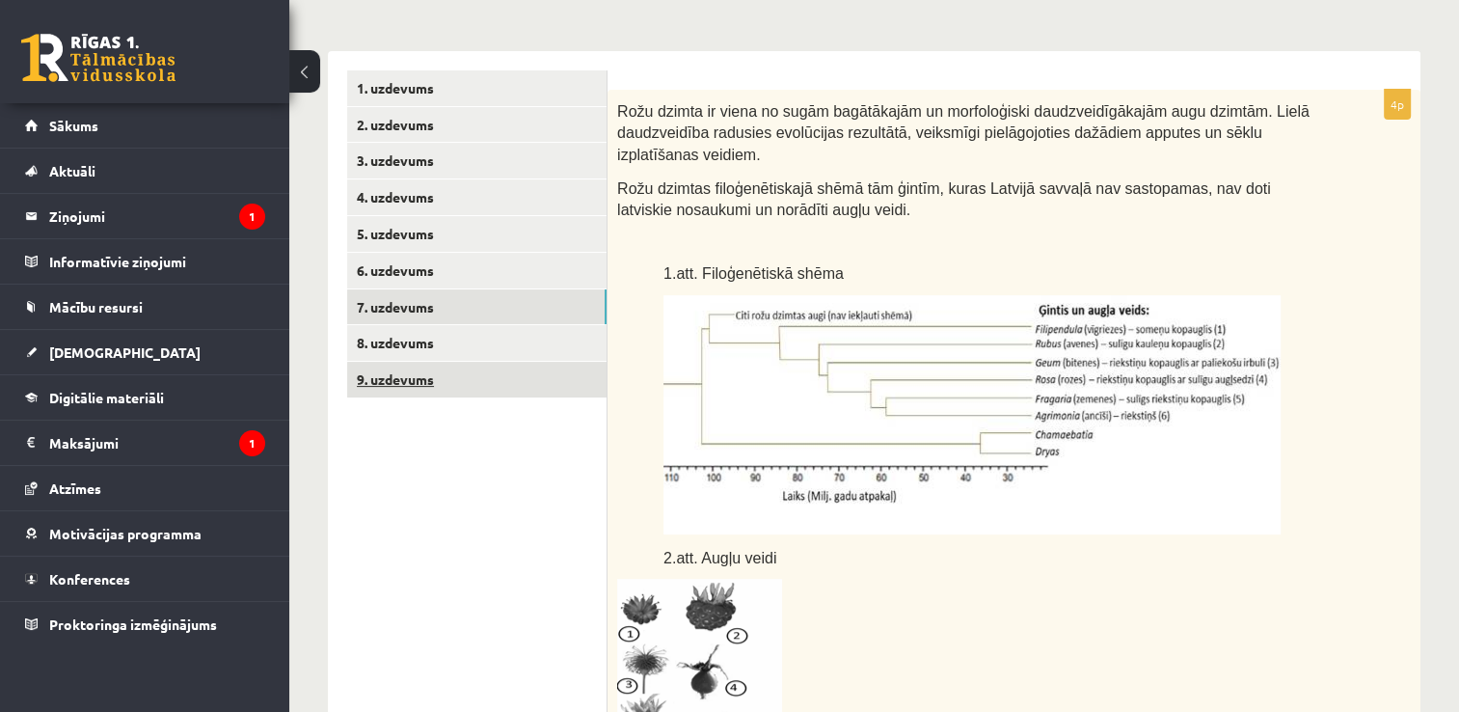
click at [450, 380] on link "9. uzdevums" at bounding box center [476, 380] width 259 height 36
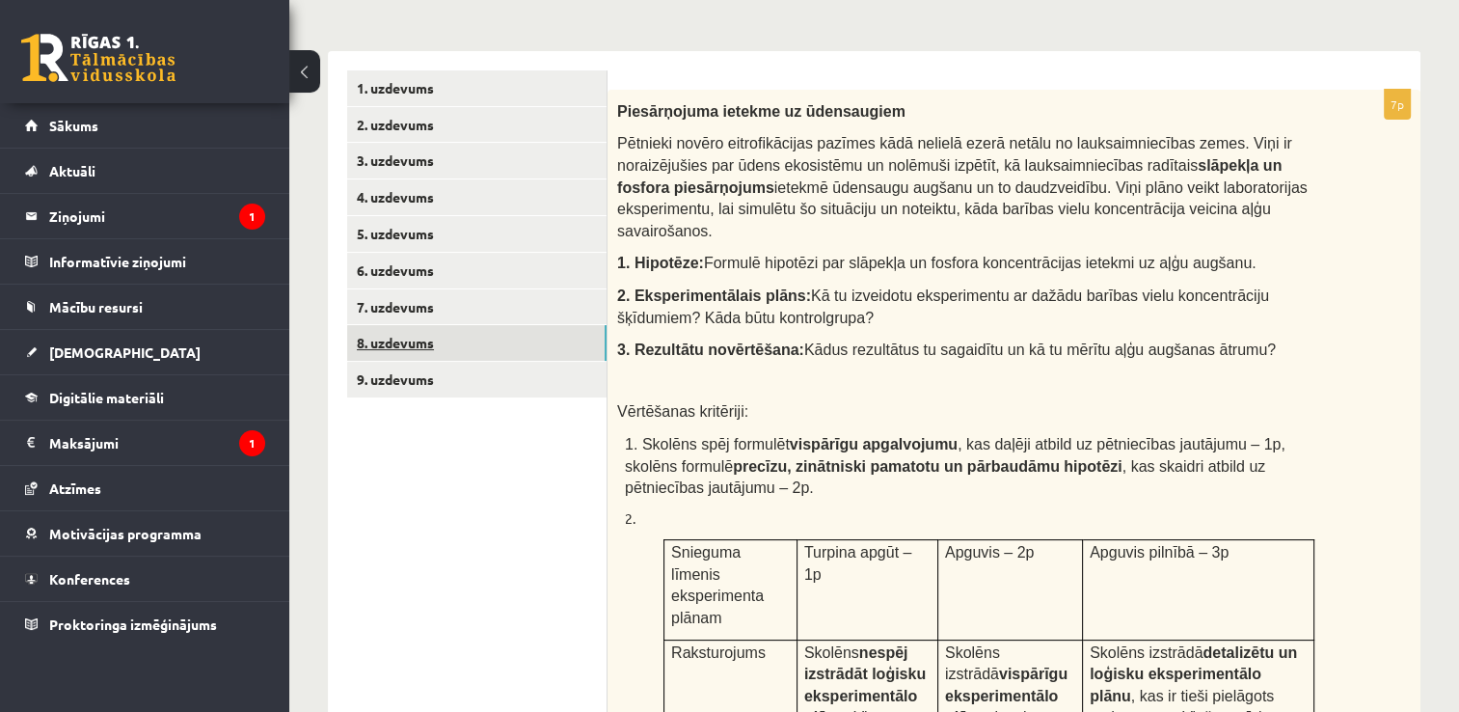
click at [425, 342] on link "8. uzdevums" at bounding box center [476, 343] width 259 height 36
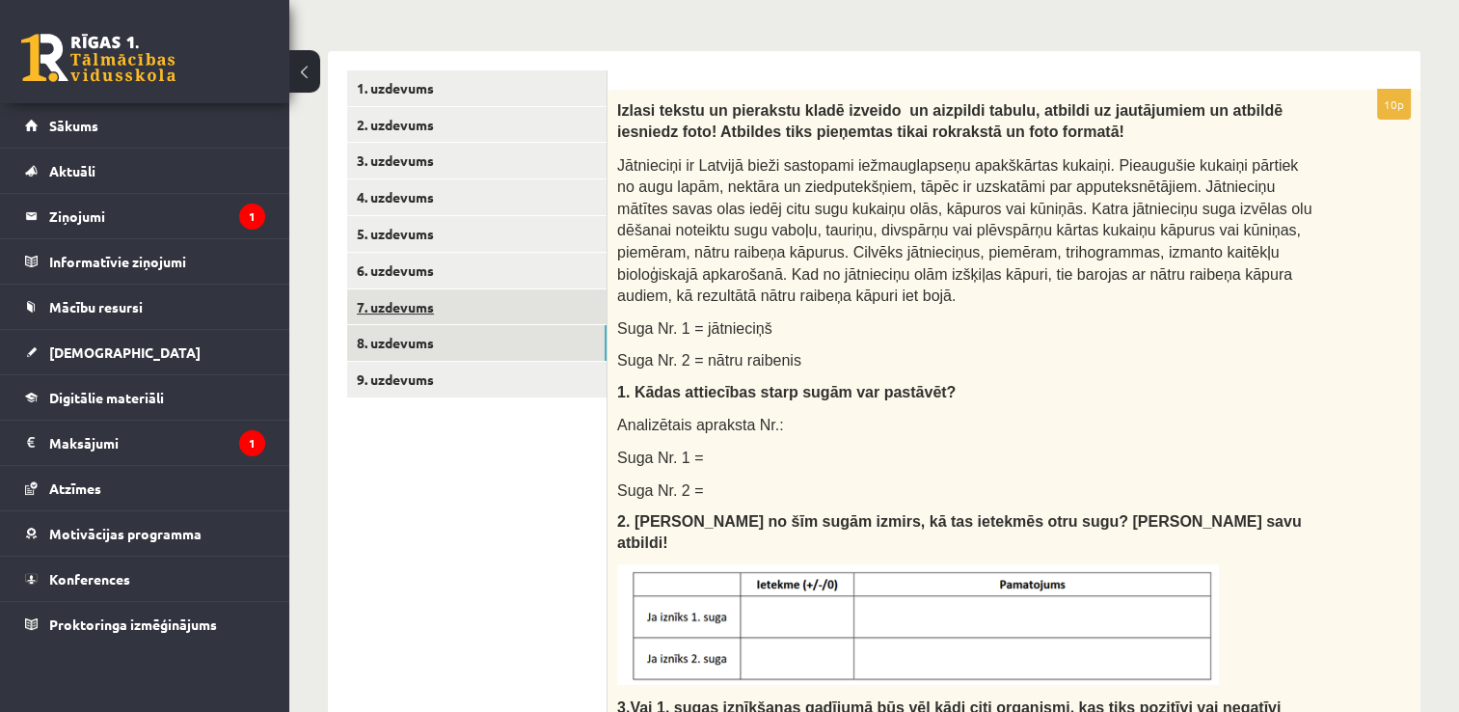
click at [501, 314] on link "7. uzdevums" at bounding box center [476, 307] width 259 height 36
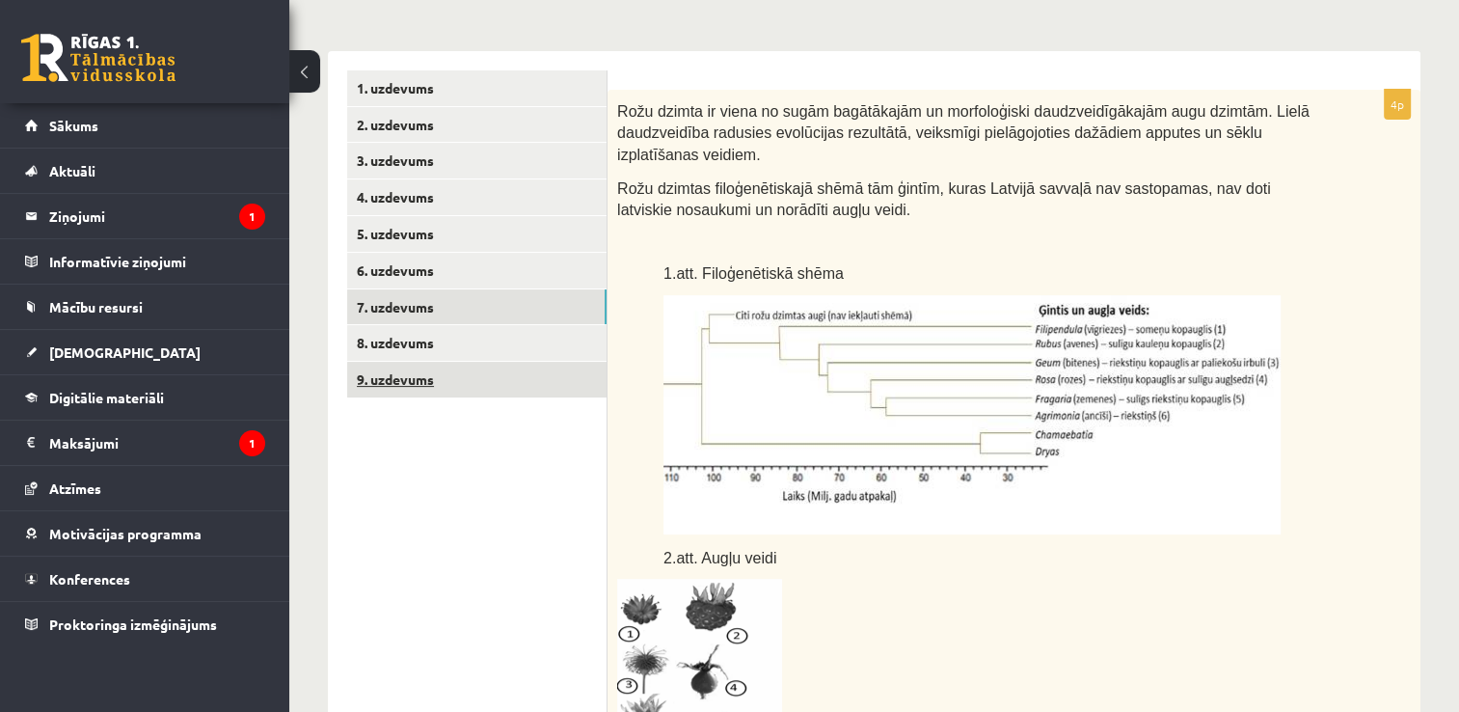
click at [501, 366] on link "9. uzdevums" at bounding box center [476, 380] width 259 height 36
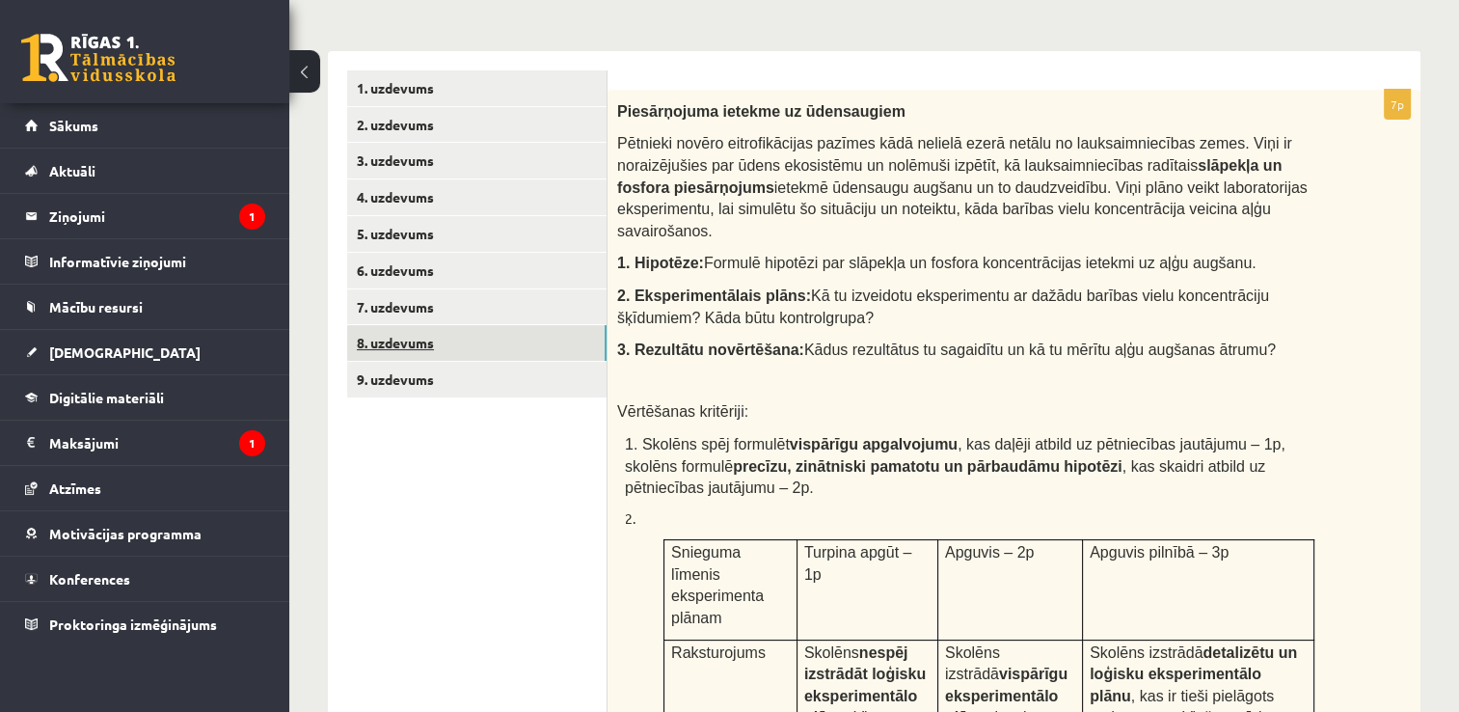
click at [471, 345] on link "8. uzdevums" at bounding box center [476, 343] width 259 height 36
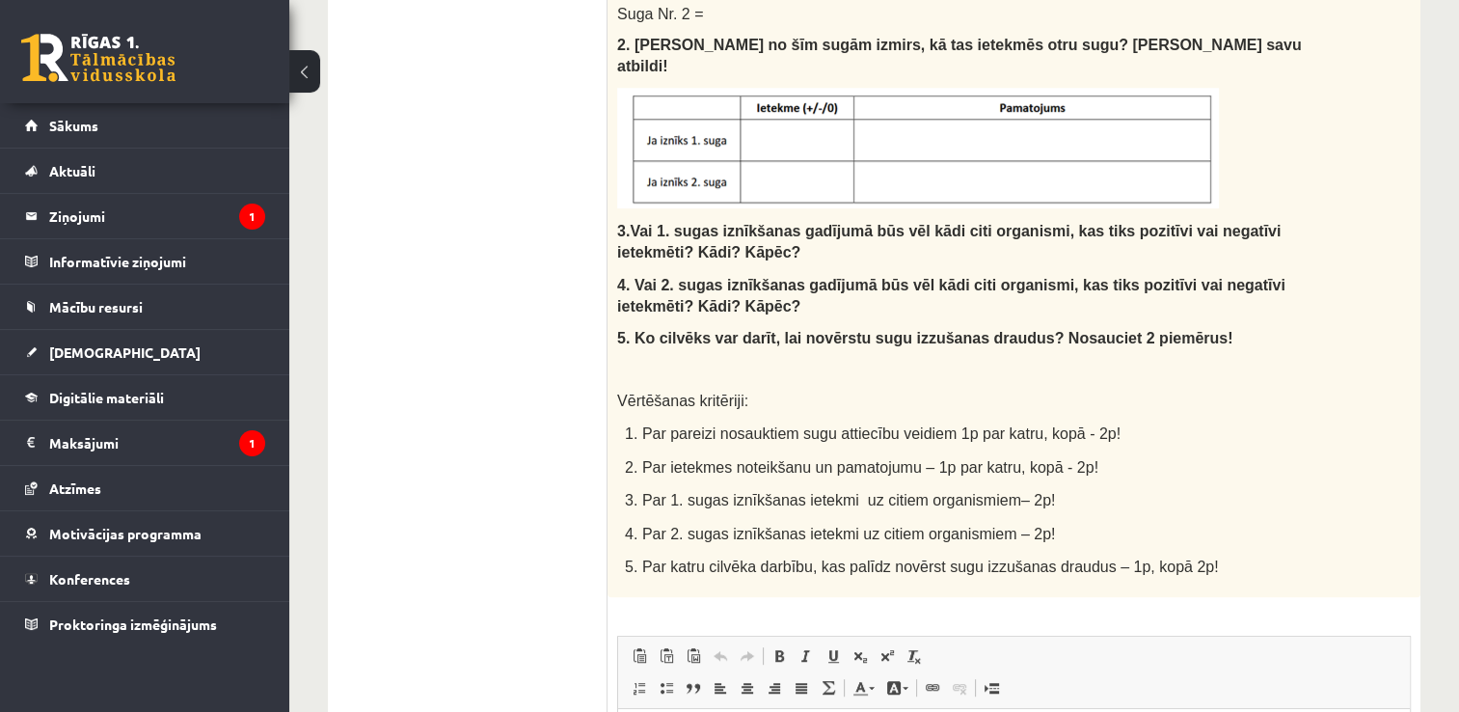
scroll to position [1133, 0]
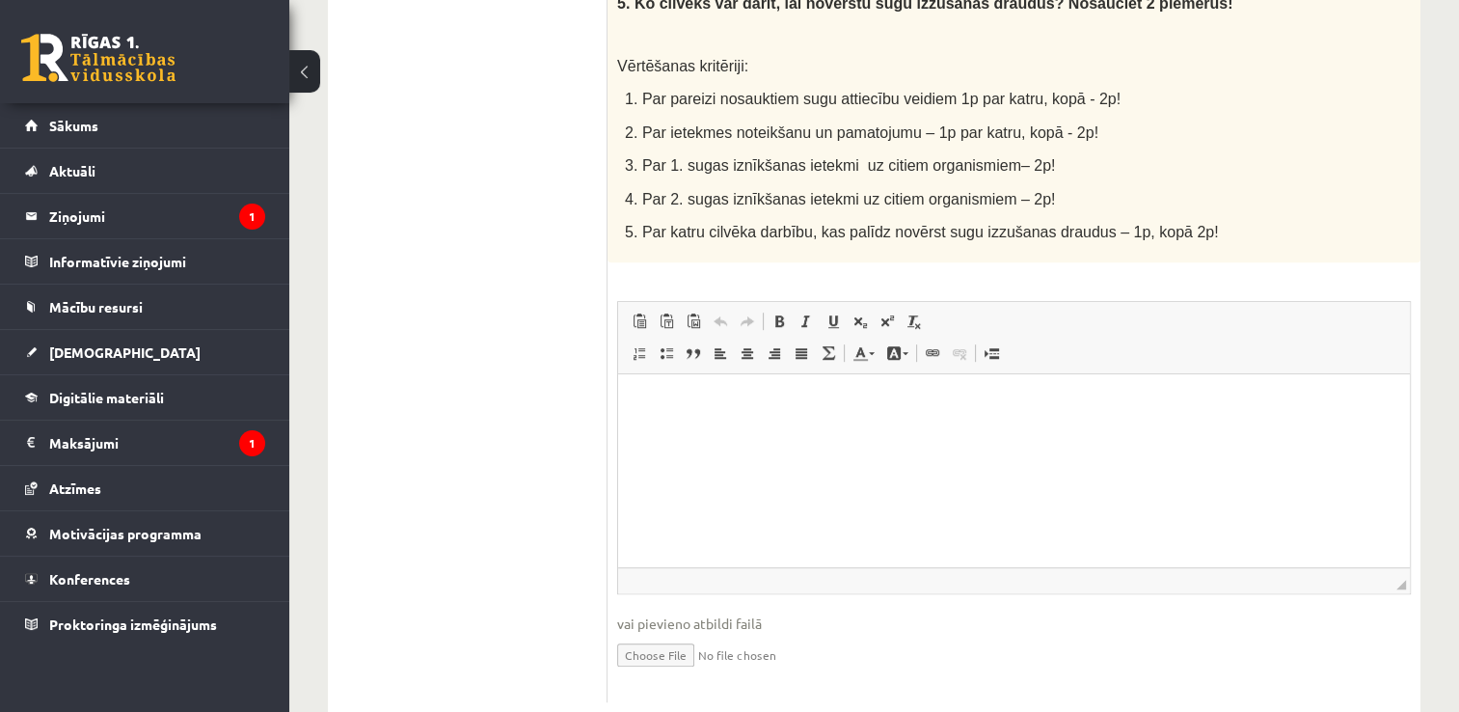
click at [671, 633] on input "file" at bounding box center [1014, 653] width 794 height 40
type input "**********"
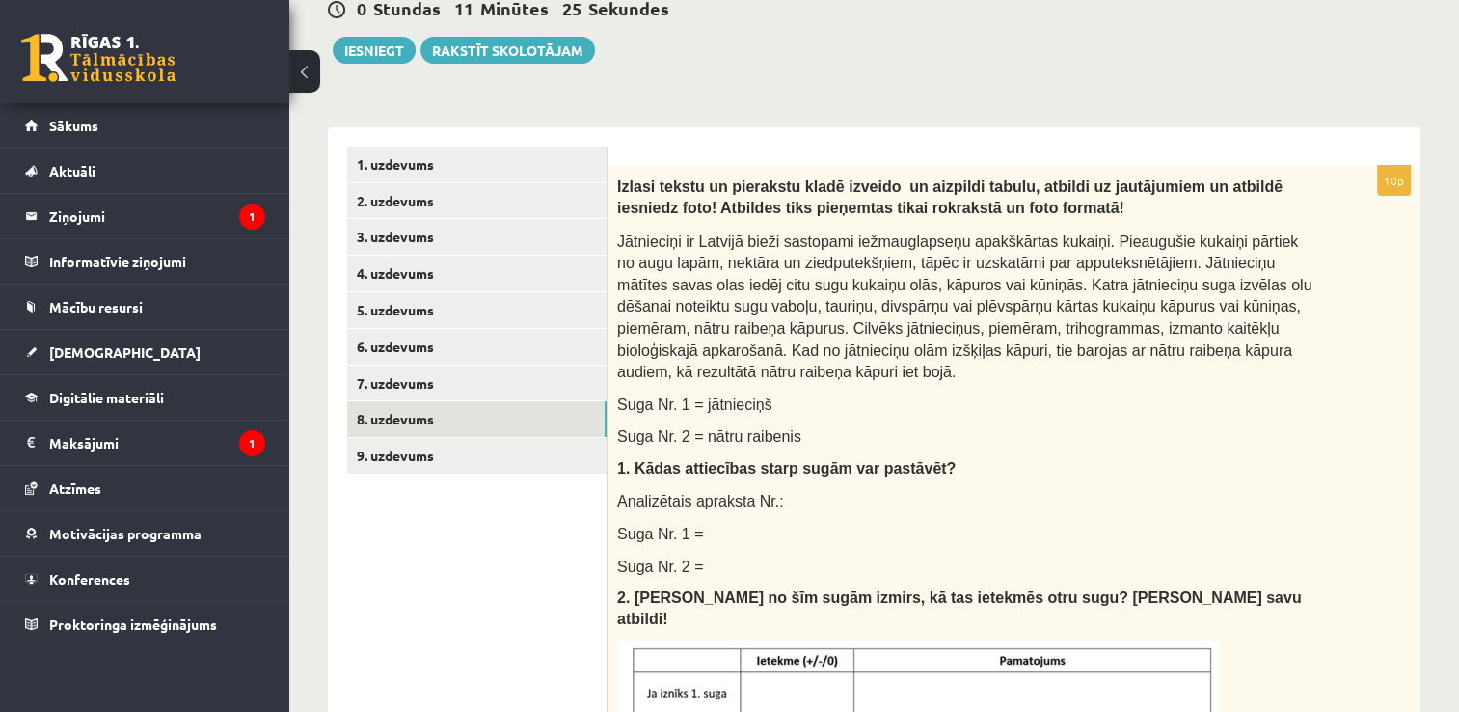
scroll to position [232, 0]
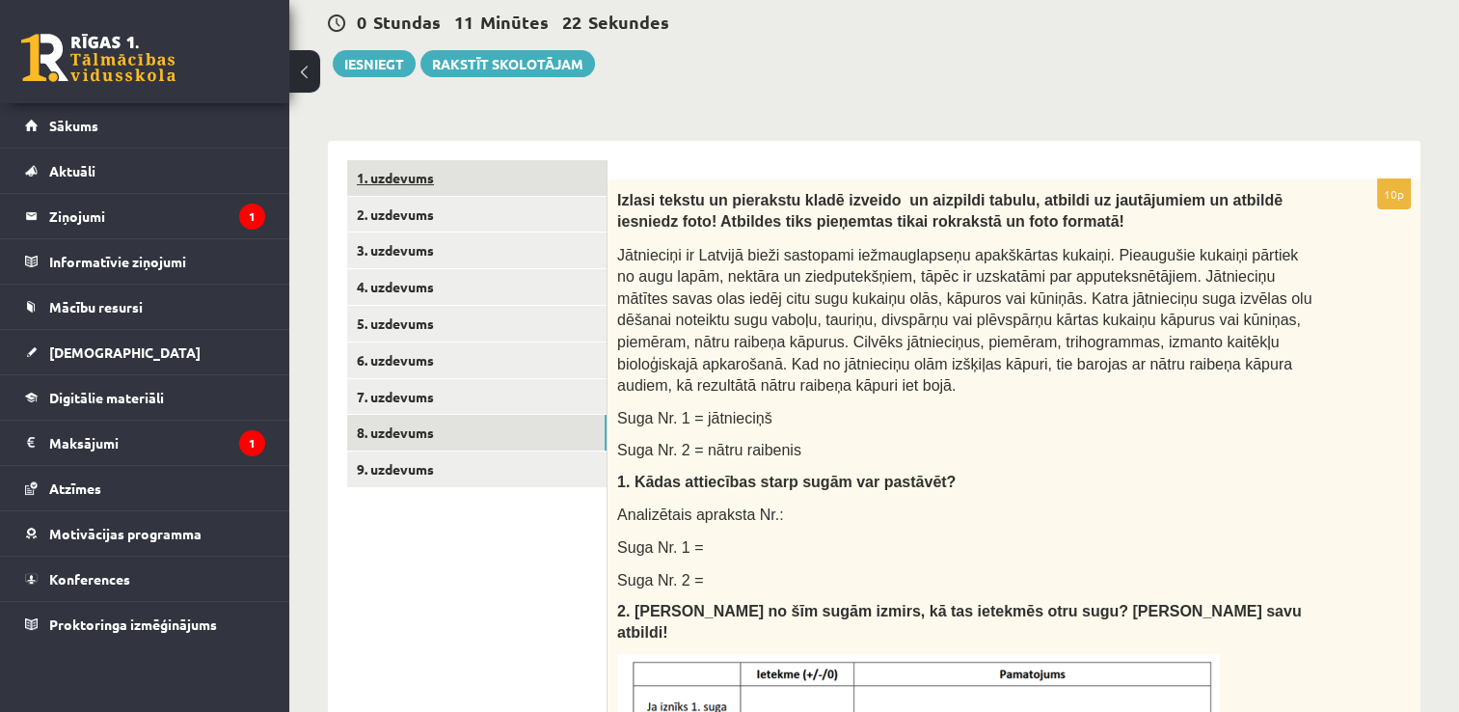
click at [421, 190] on link "1. uzdevums" at bounding box center [476, 178] width 259 height 36
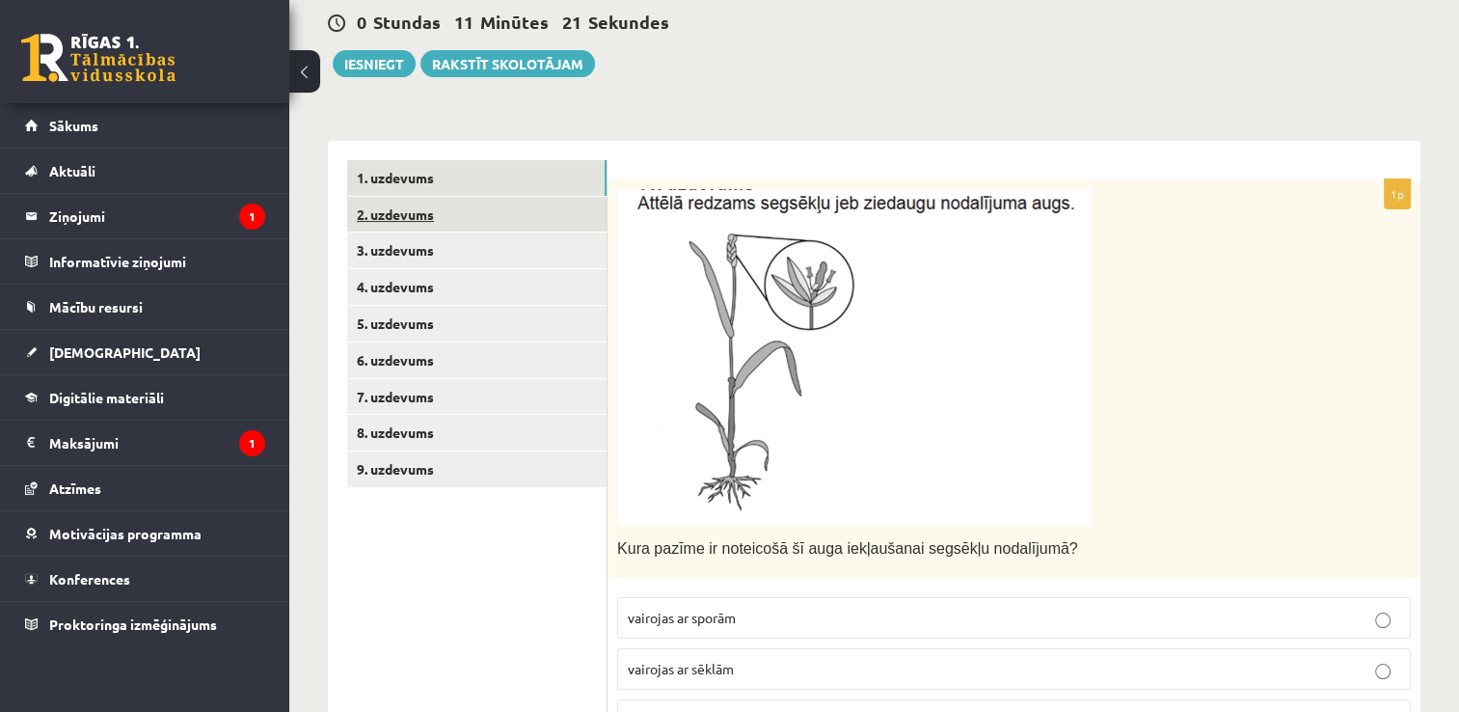
click at [419, 229] on link "2. uzdevums" at bounding box center [476, 215] width 259 height 36
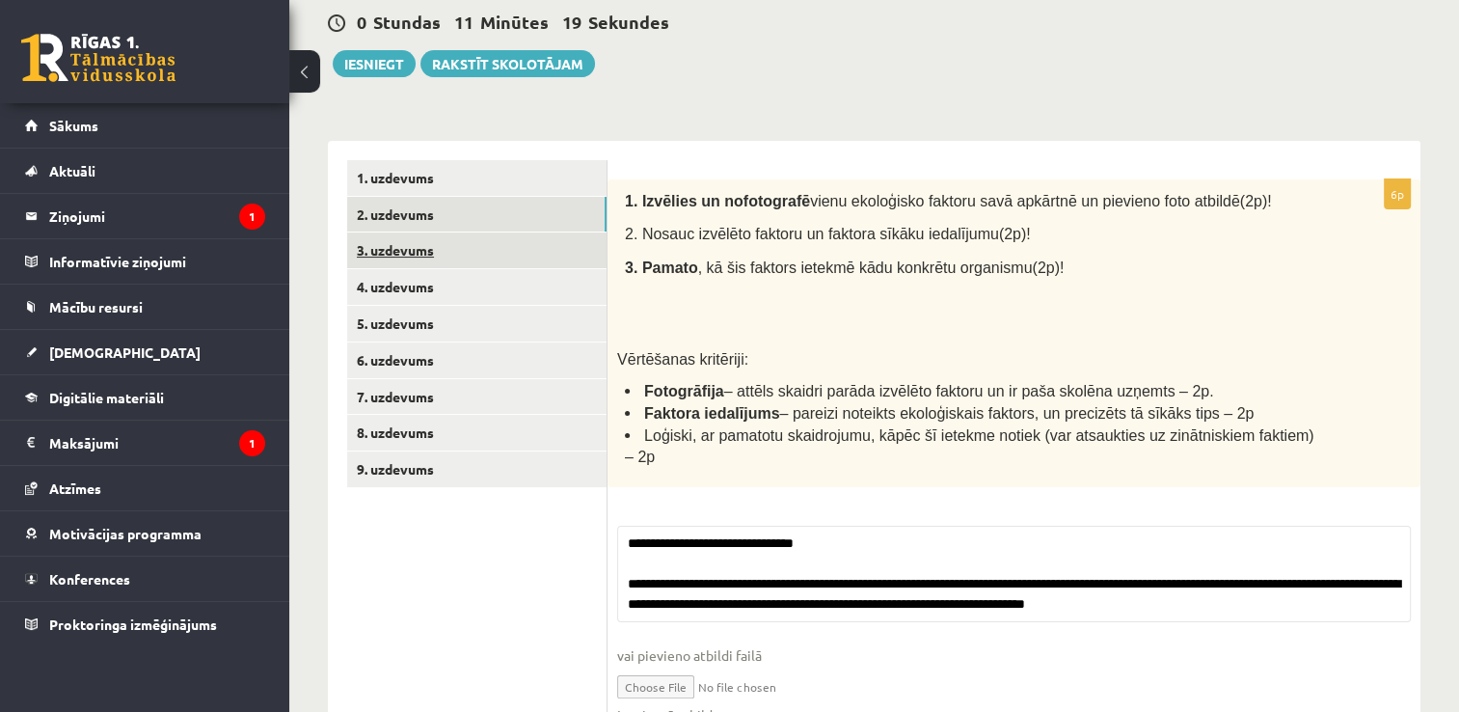
click at [437, 253] on link "3. uzdevums" at bounding box center [476, 250] width 259 height 36
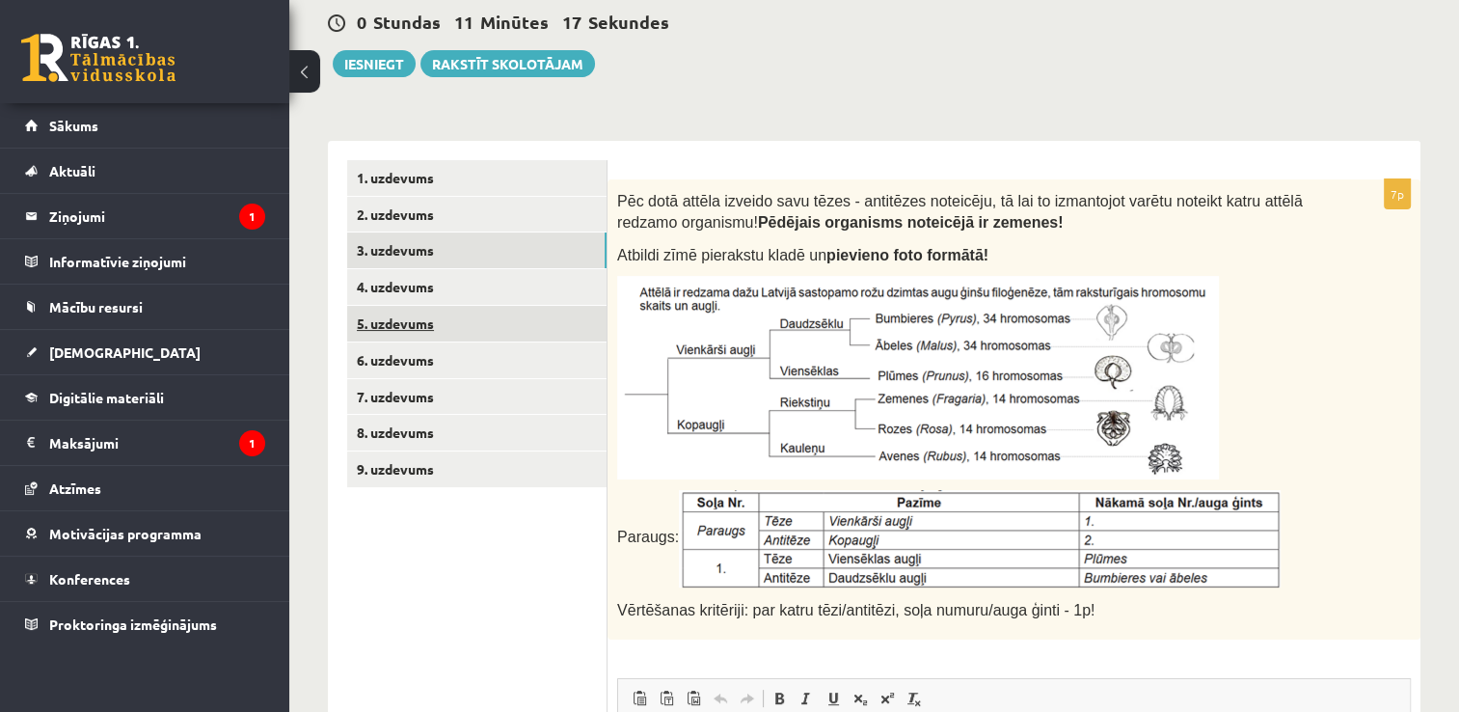
scroll to position [0, 0]
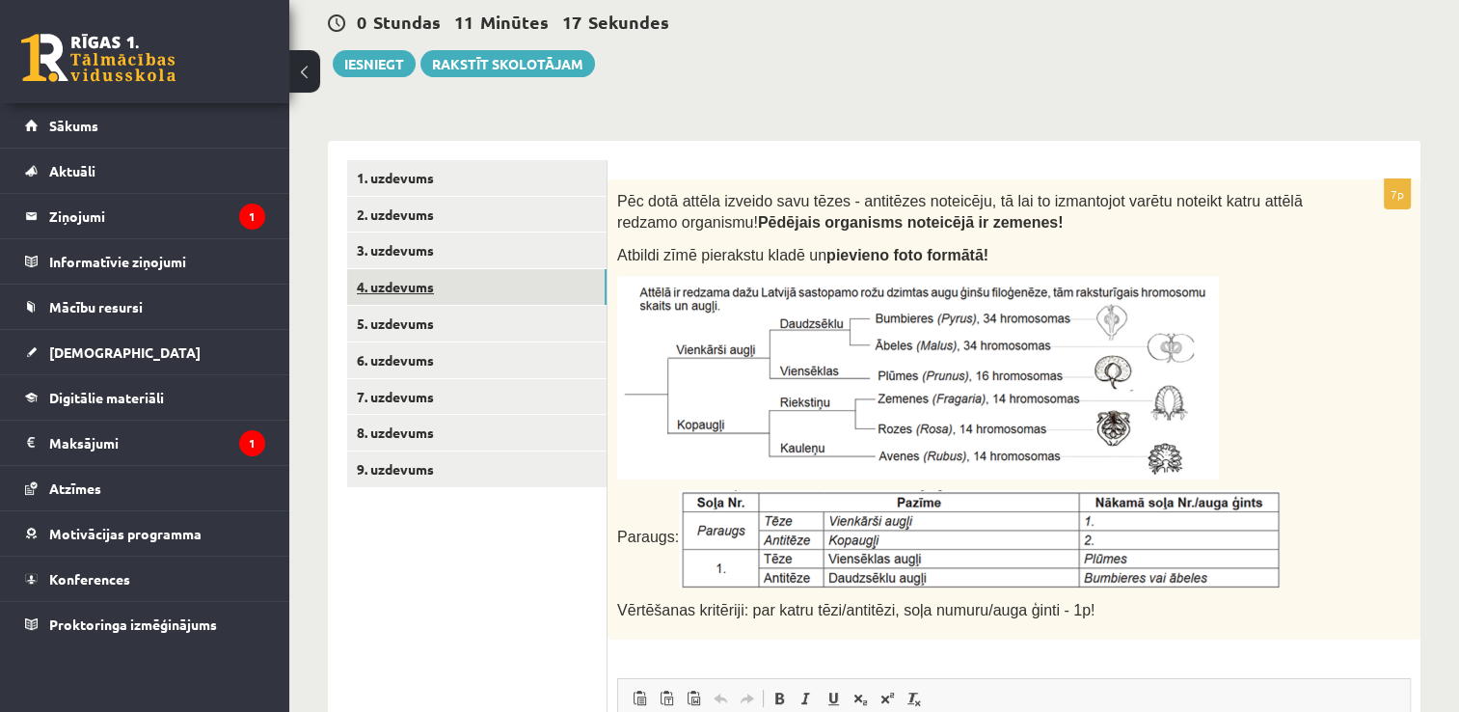
click at [424, 293] on link "4. uzdevums" at bounding box center [476, 287] width 259 height 36
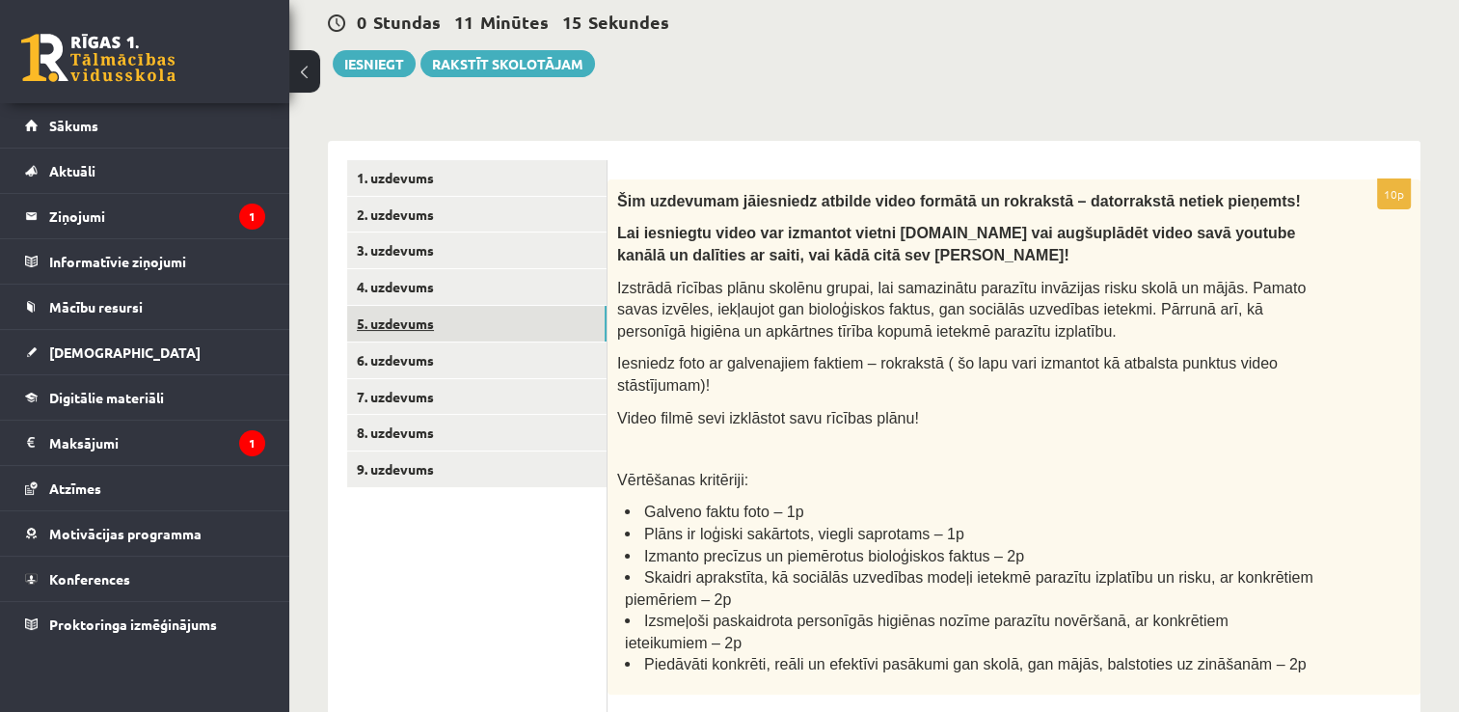
click at [447, 317] on link "5. uzdevums" at bounding box center [476, 324] width 259 height 36
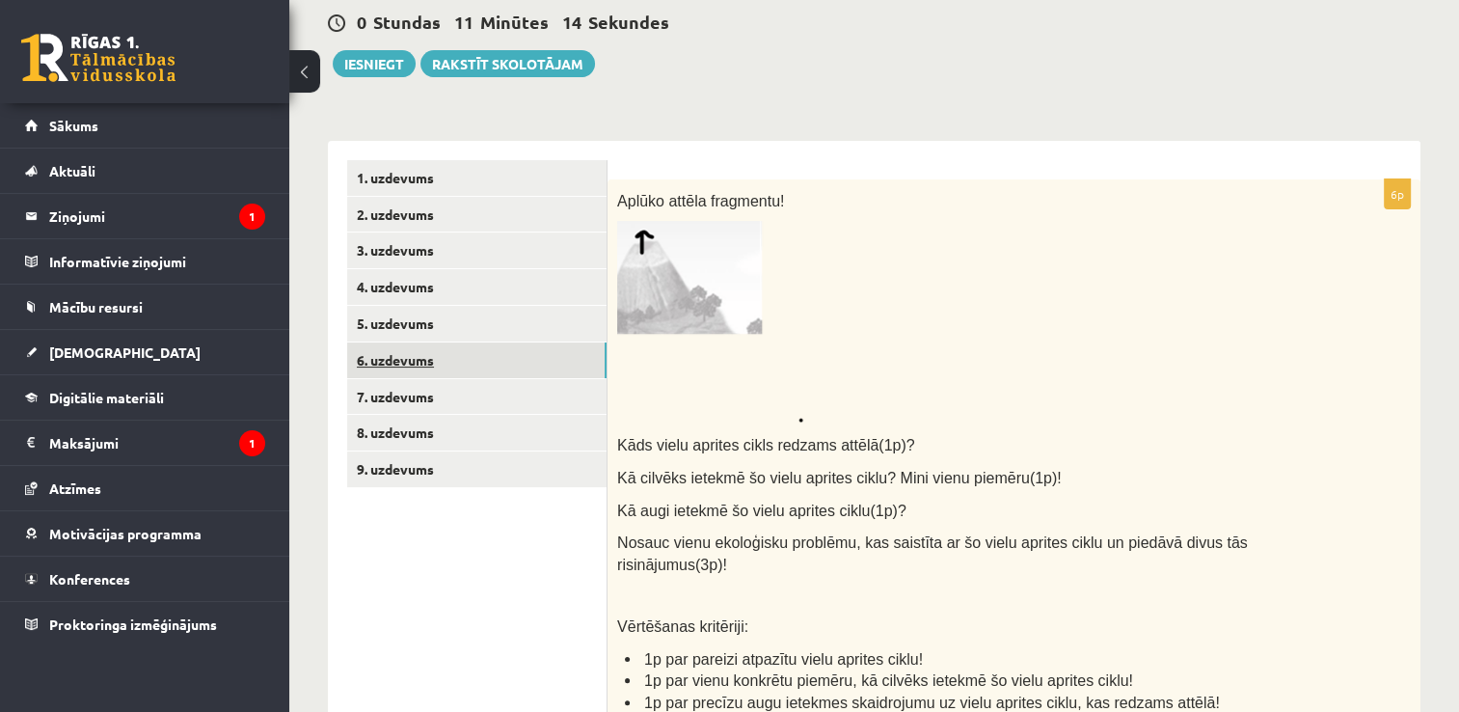
click at [454, 364] on link "6. uzdevums" at bounding box center [476, 360] width 259 height 36
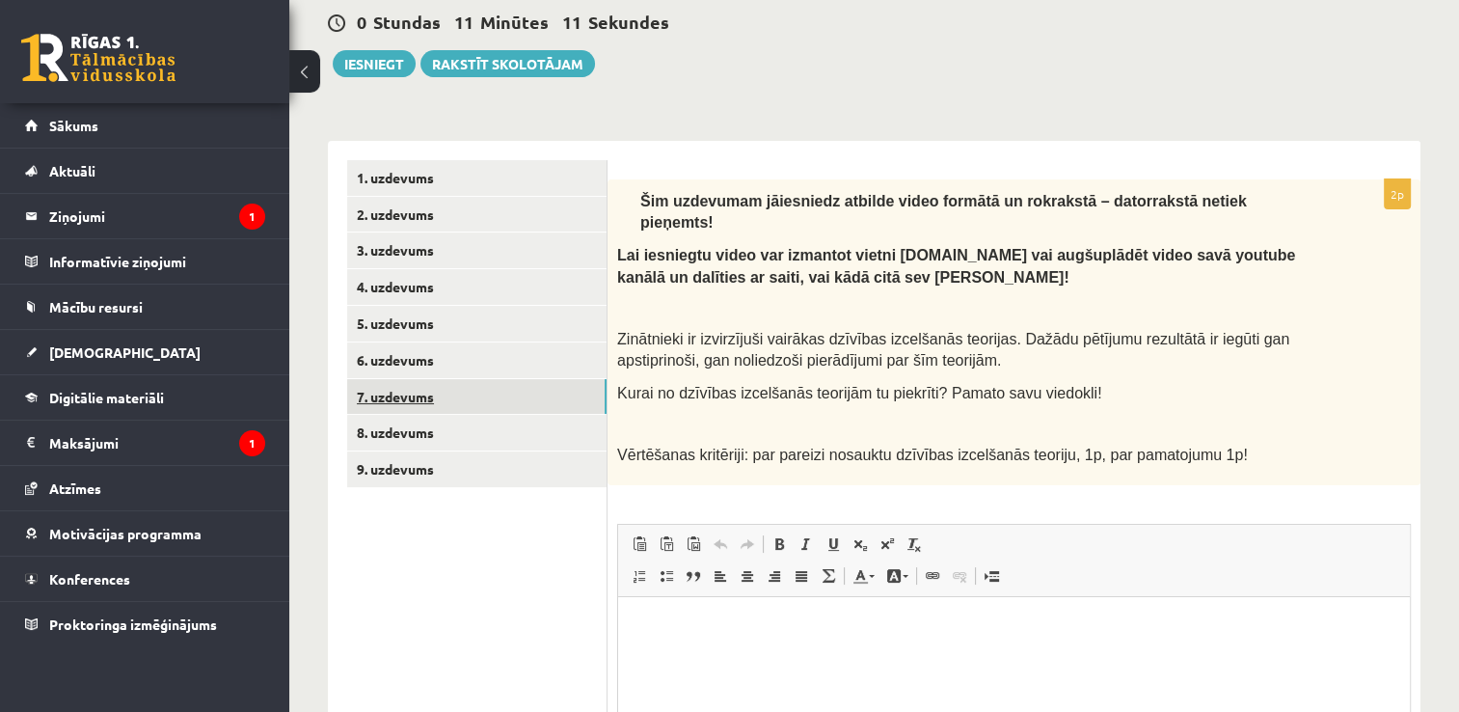
click at [478, 400] on link "7. uzdevums" at bounding box center [476, 397] width 259 height 36
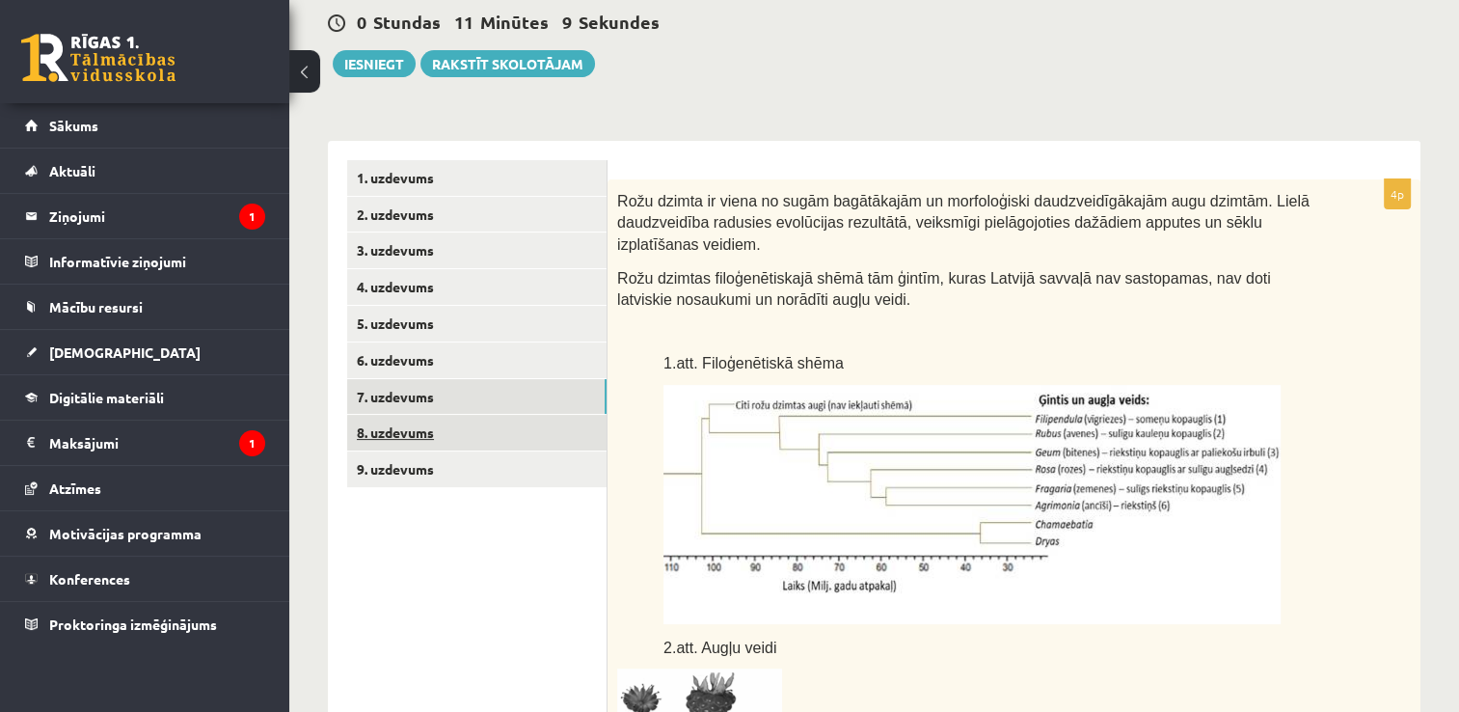
click at [482, 434] on link "8. uzdevums" at bounding box center [476, 433] width 259 height 36
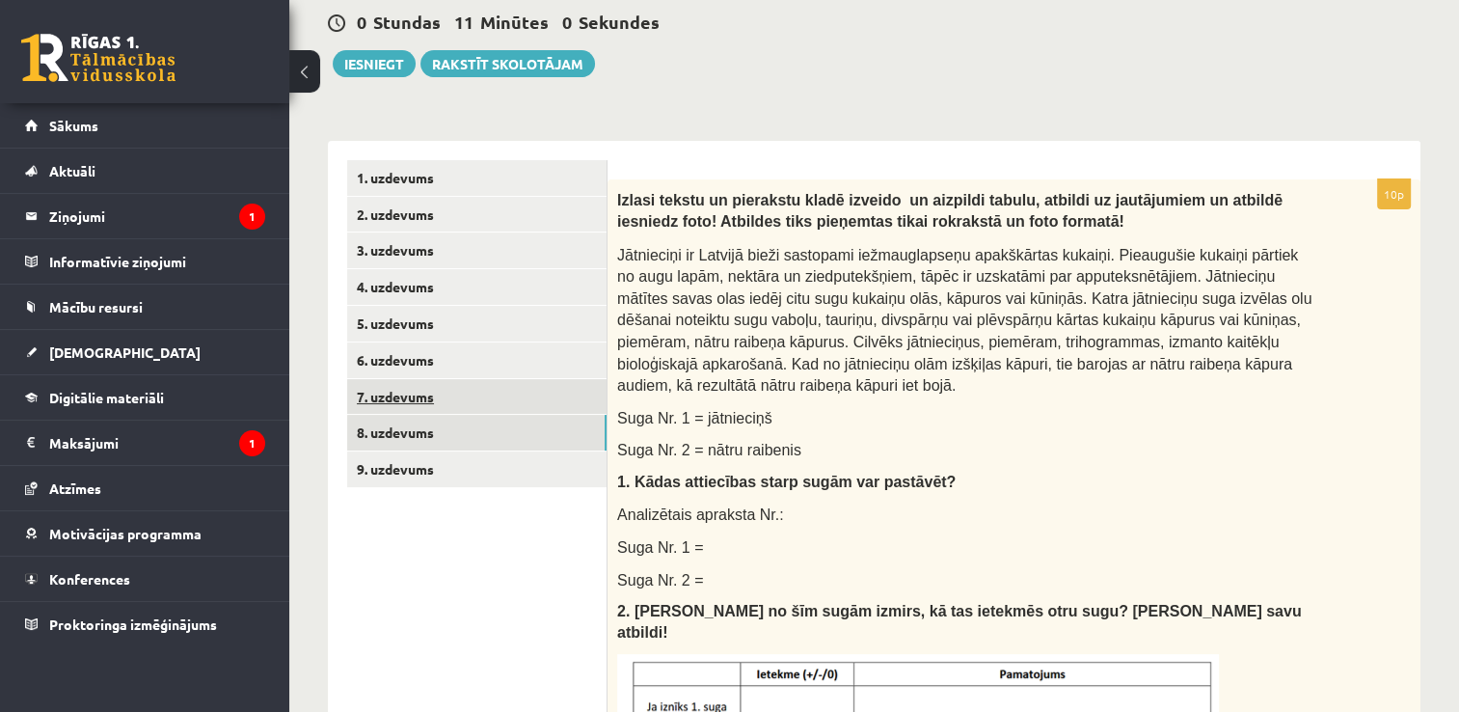
click at [490, 405] on link "7. uzdevums" at bounding box center [476, 397] width 259 height 36
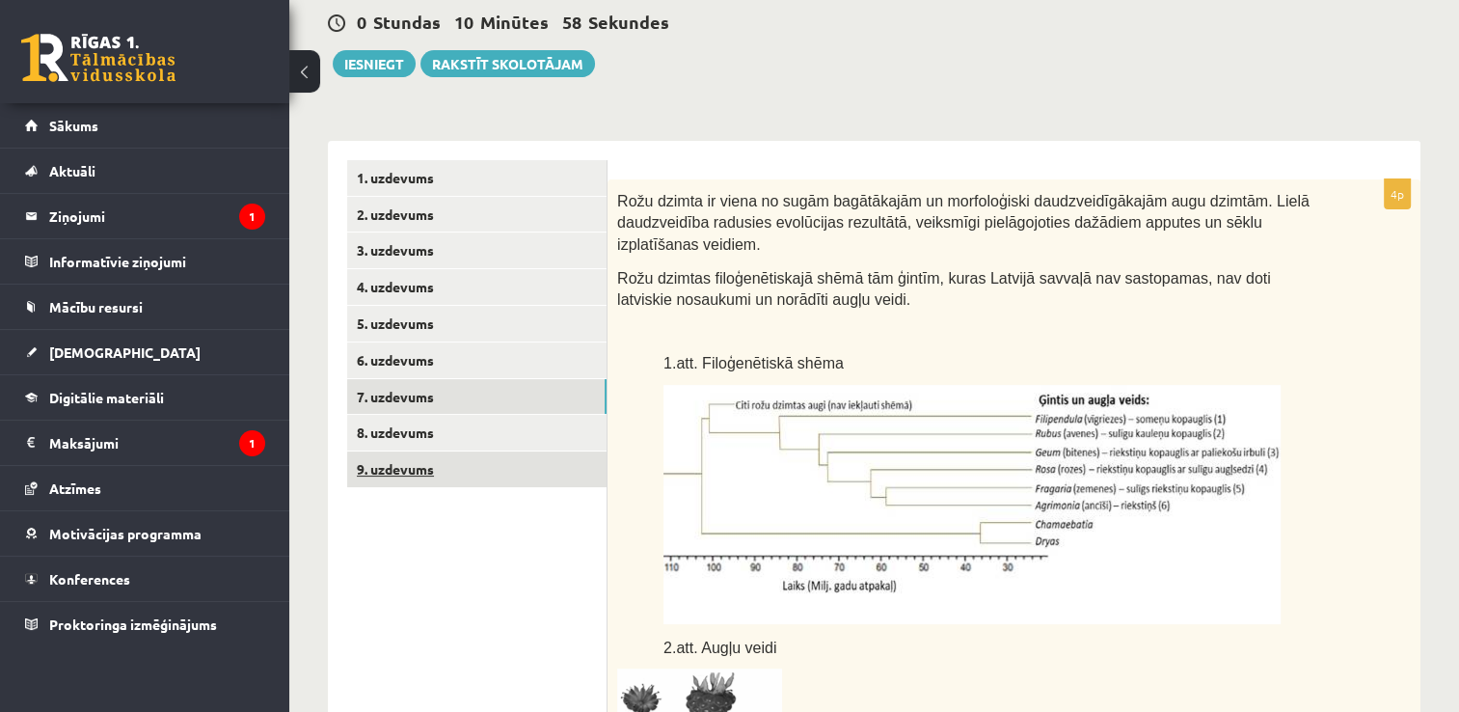
click at [495, 476] on link "9. uzdevums" at bounding box center [476, 469] width 259 height 36
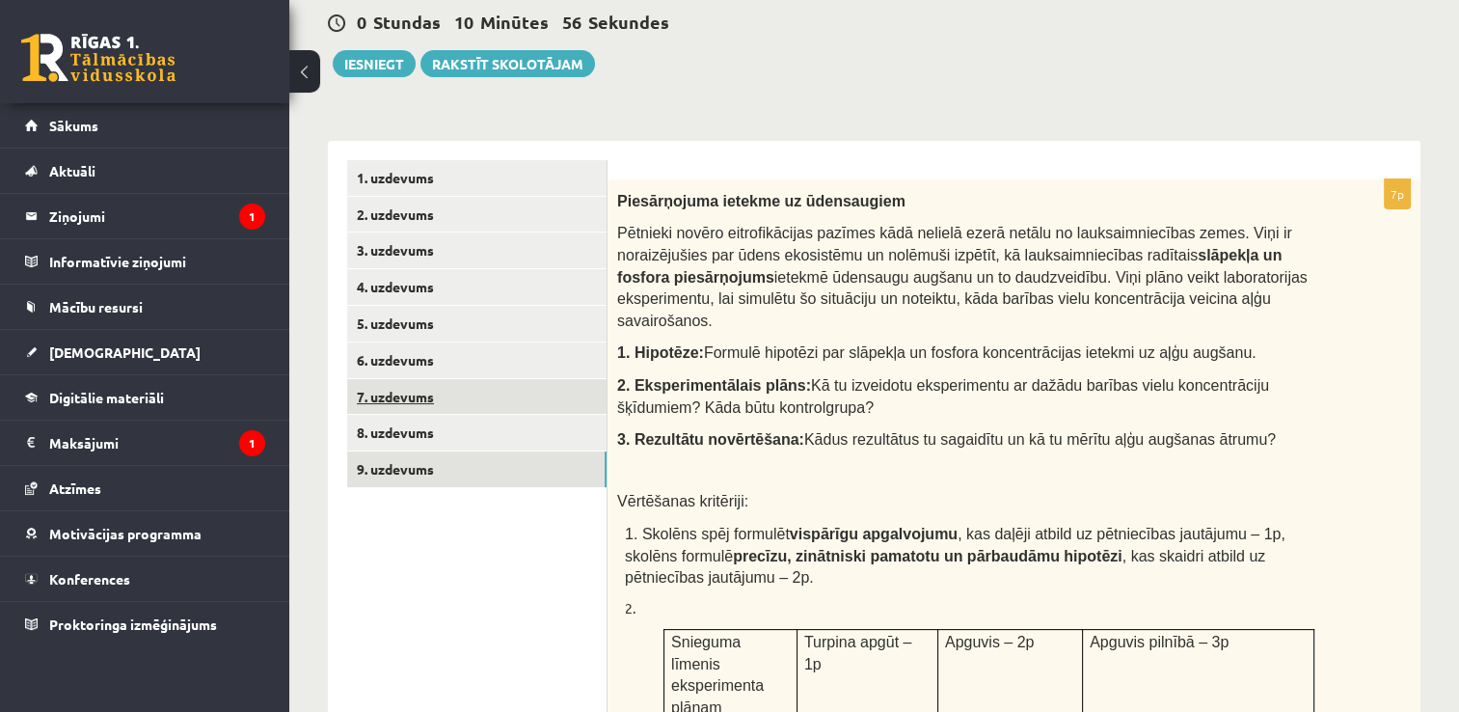
click at [481, 403] on link "7. uzdevums" at bounding box center [476, 397] width 259 height 36
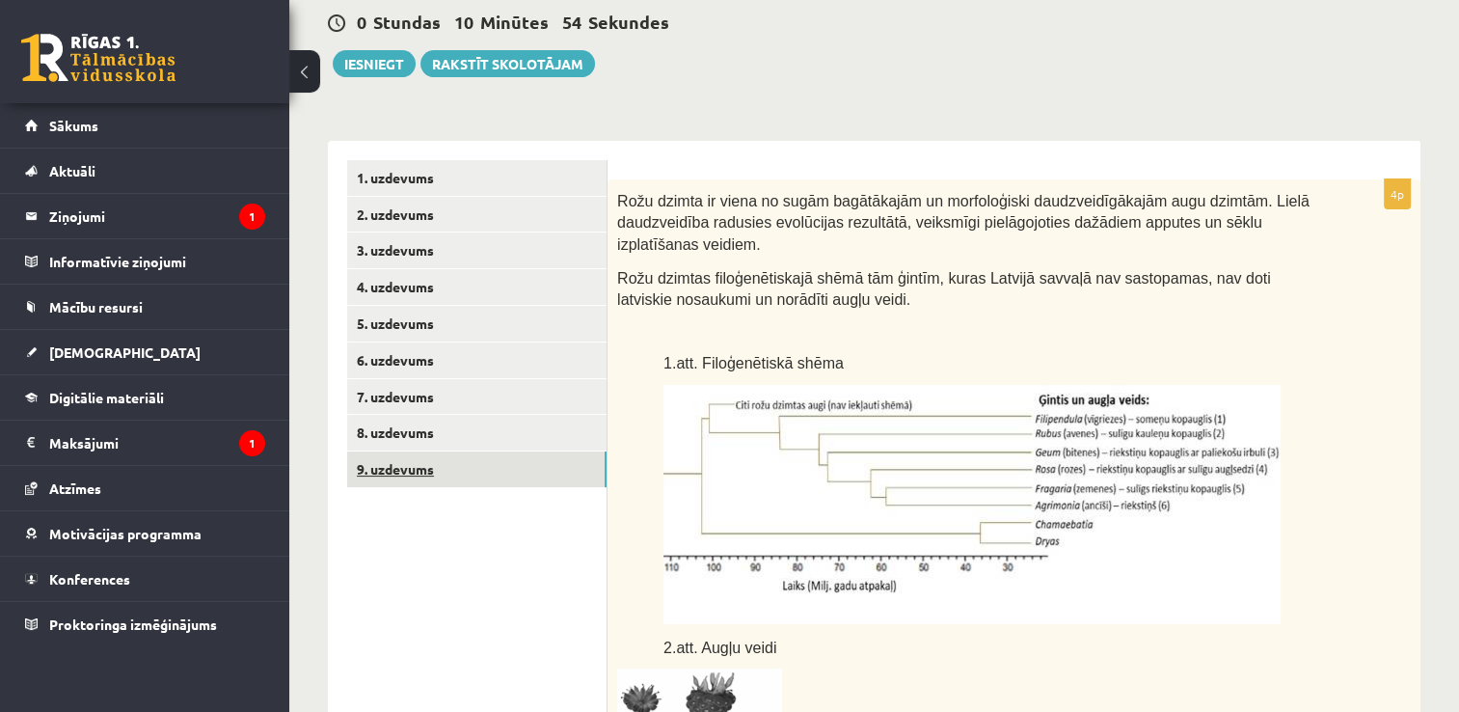
click at [472, 469] on link "9. uzdevums" at bounding box center [476, 469] width 259 height 36
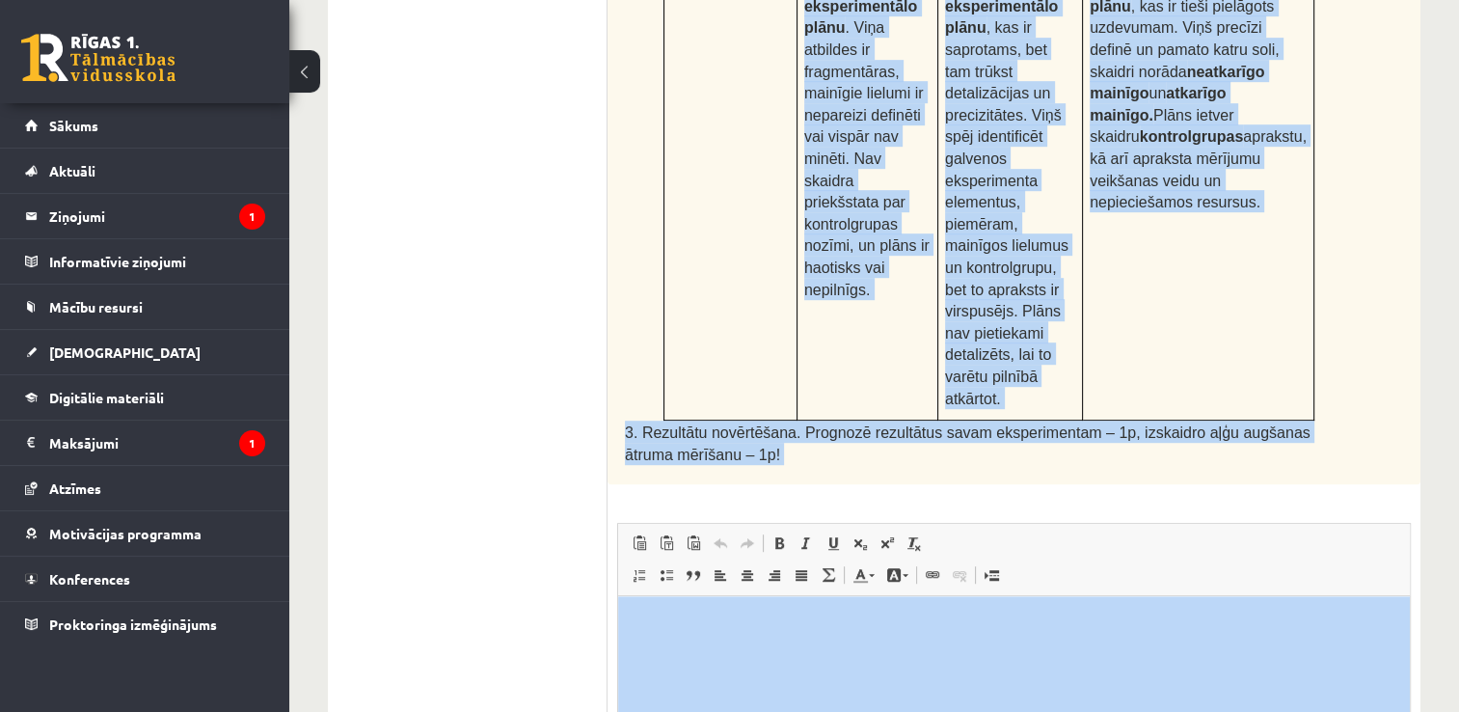
scroll to position [1143, 0]
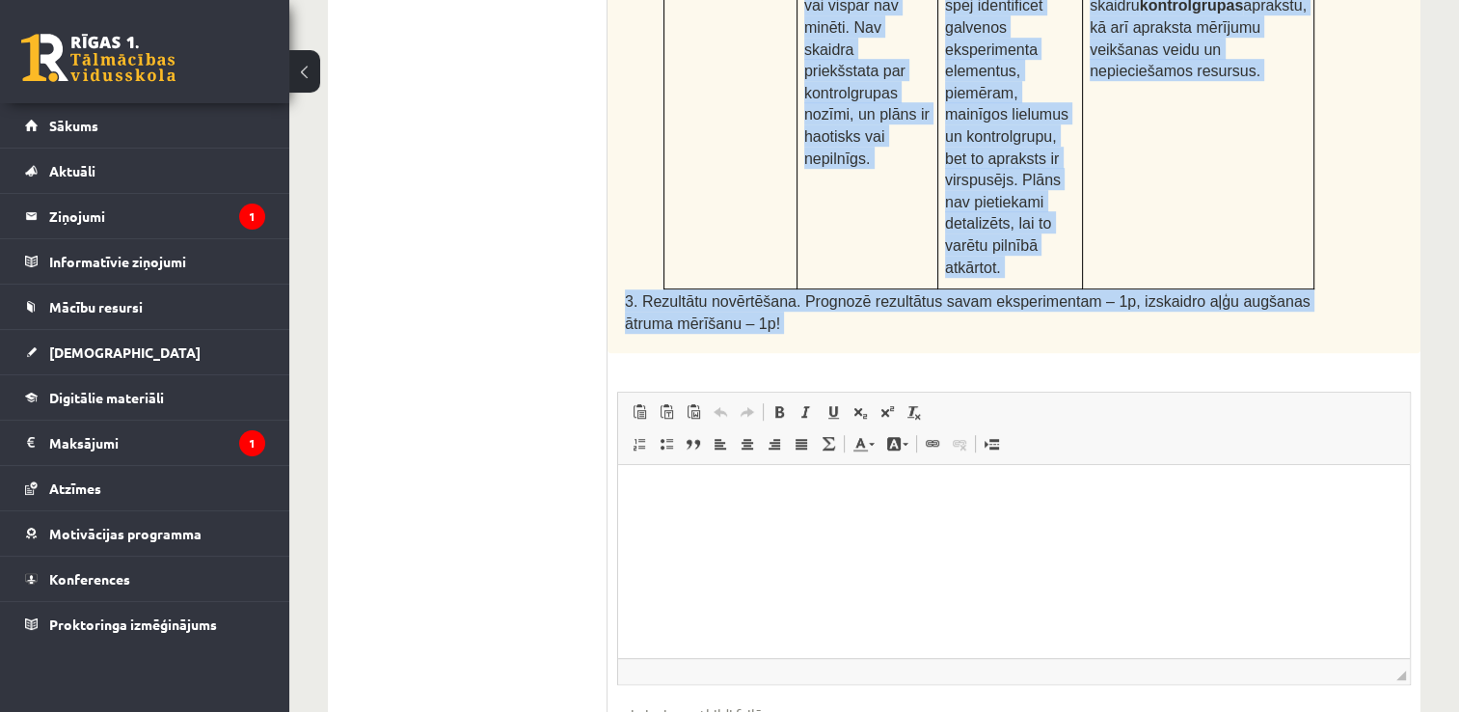
drag, startPoint x: 617, startPoint y: 118, endPoint x: 909, endPoint y: 226, distance: 311.5
click at [909, 226] on div "7p Piesārņojuma ietekme uz ūdensaugiem Pētnieki novēro eitrofikācijas pazīmes k…" at bounding box center [1013, 31] width 813 height 1524
copy div "Piesārņojuma ietekme uz ūdensaugiem Pētnieki novēro eitrofikācijas pazīmes kādā…"
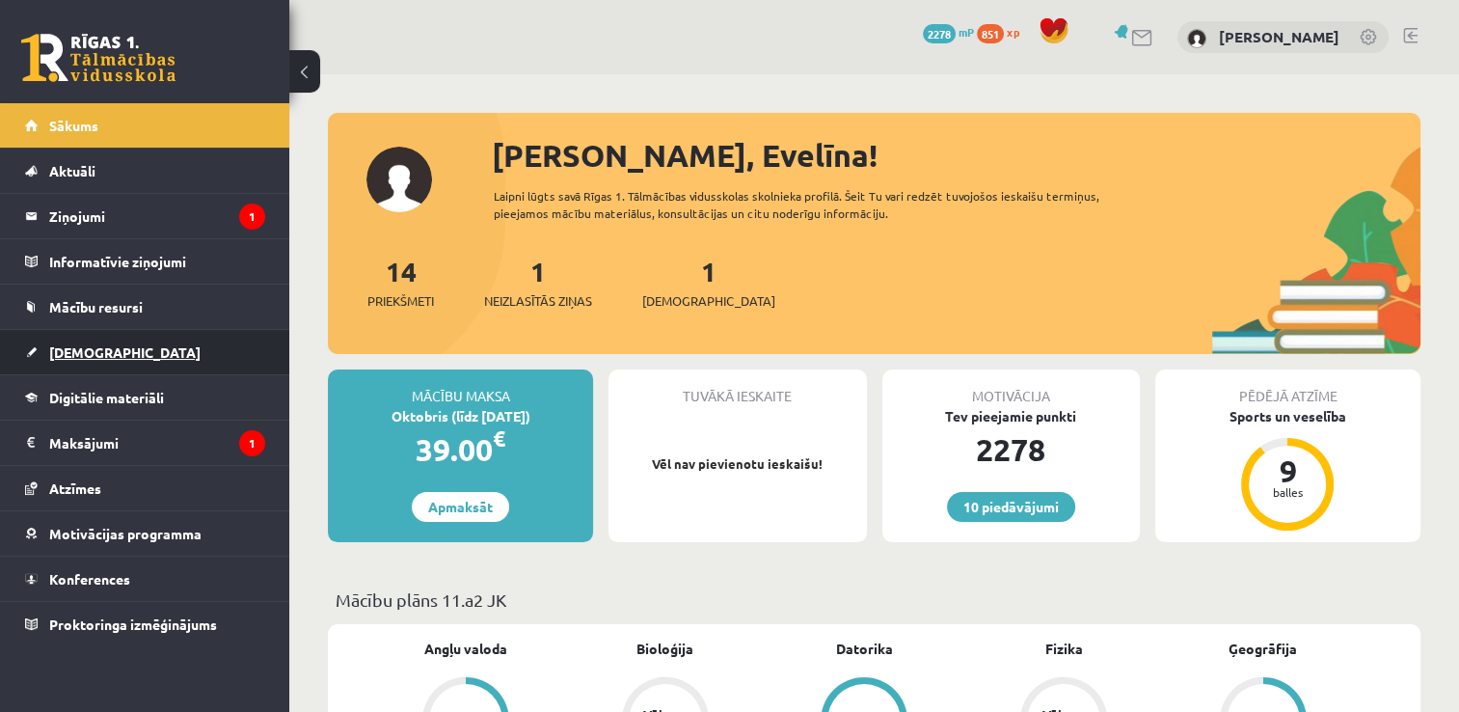
click at [86, 357] on span "[DEMOGRAPHIC_DATA]" at bounding box center [124, 351] width 151 height 17
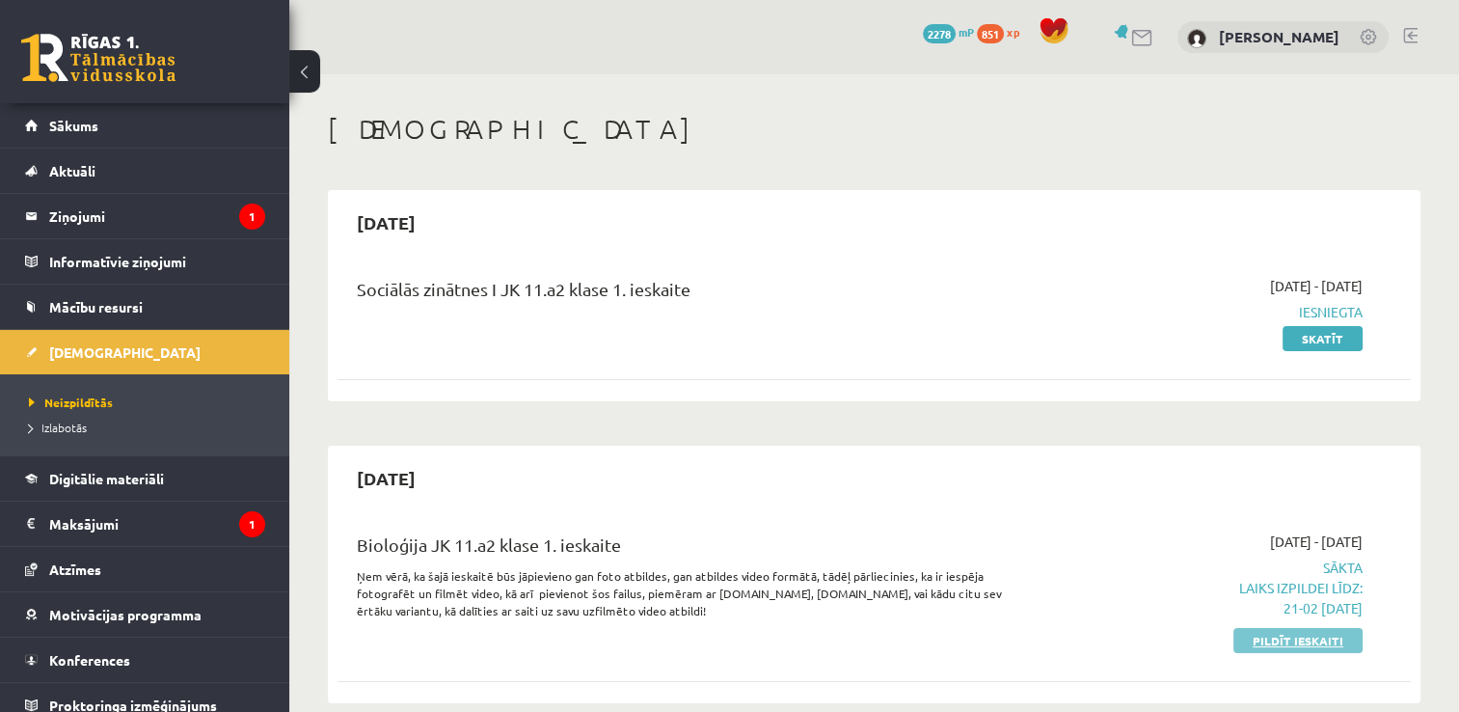
click at [1326, 638] on link "Pildīt ieskaiti" at bounding box center [1297, 640] width 129 height 25
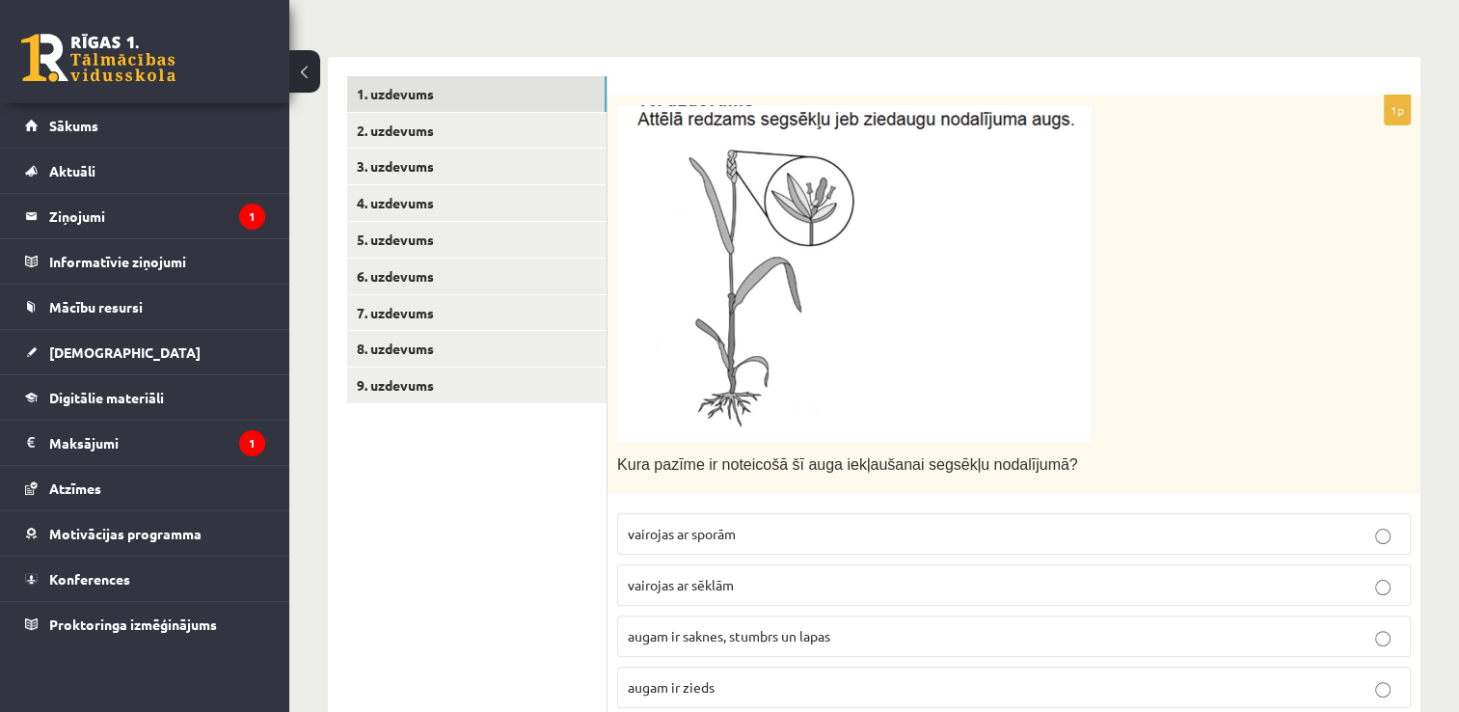
scroll to position [309, 0]
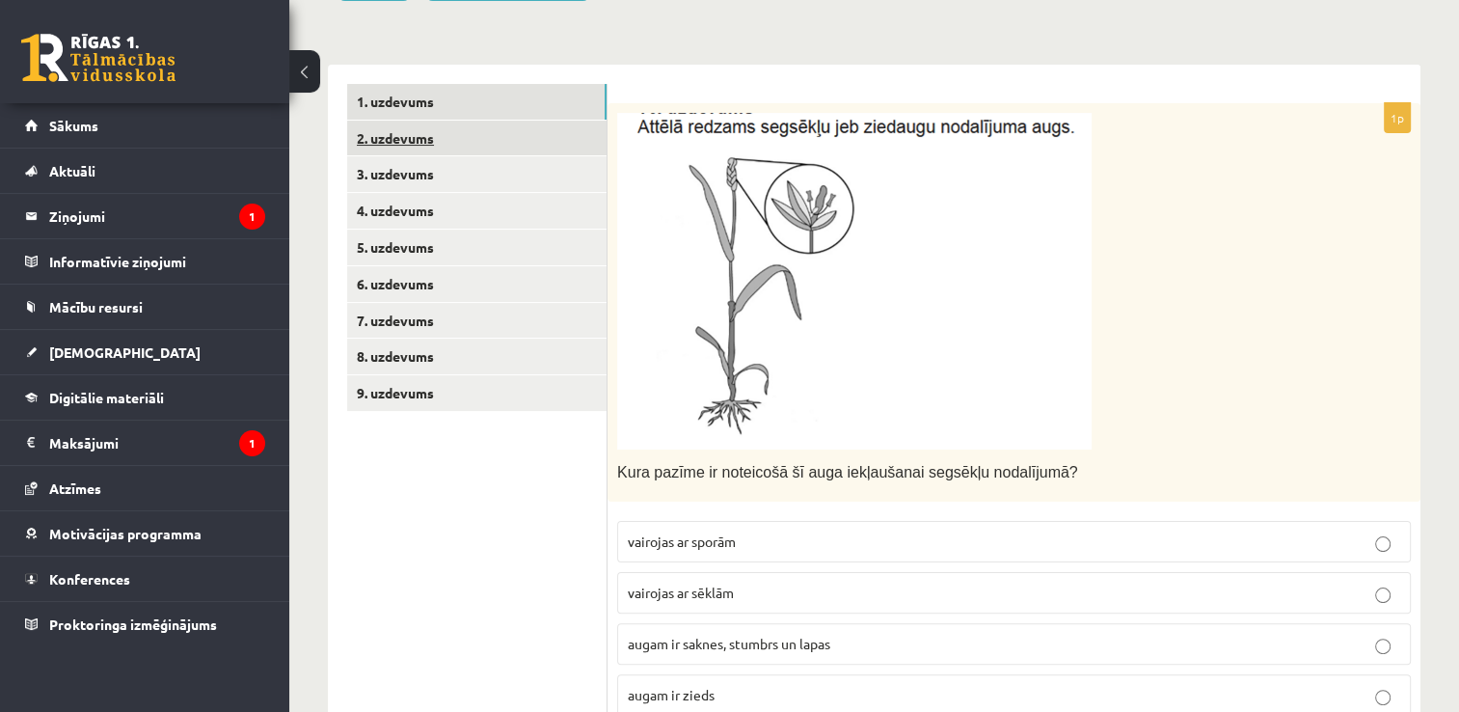
click at [498, 139] on link "2. uzdevums" at bounding box center [476, 139] width 259 height 36
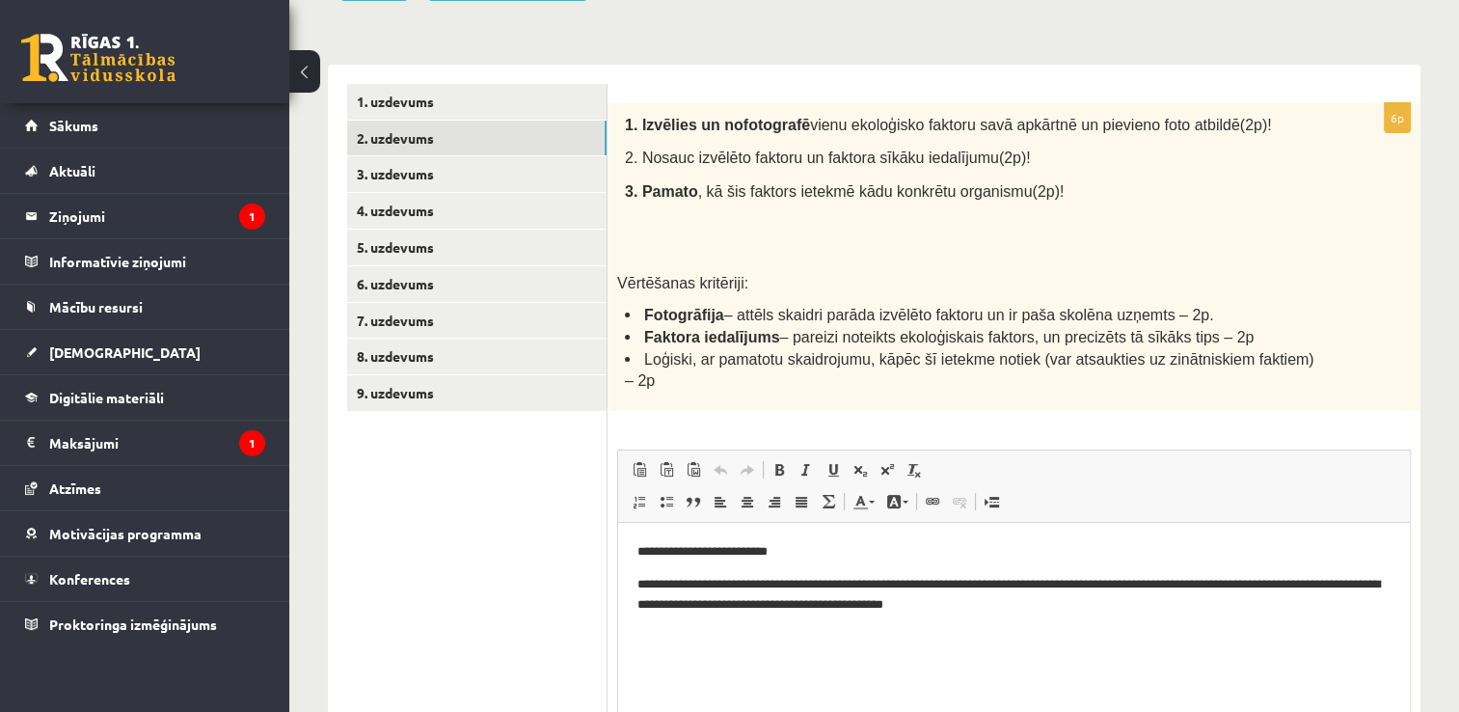
scroll to position [0, 0]
click at [590, 175] on link "3. uzdevums" at bounding box center [476, 174] width 259 height 36
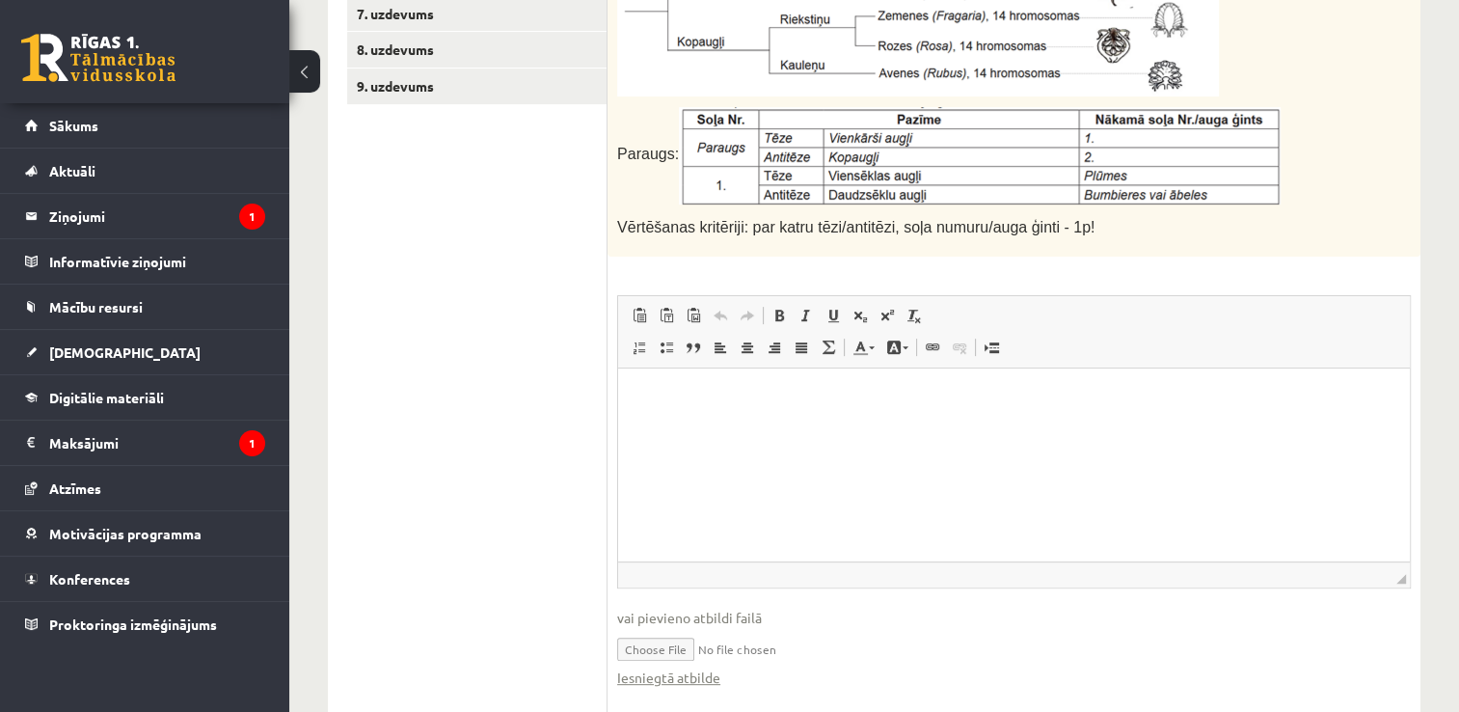
scroll to position [676, 0]
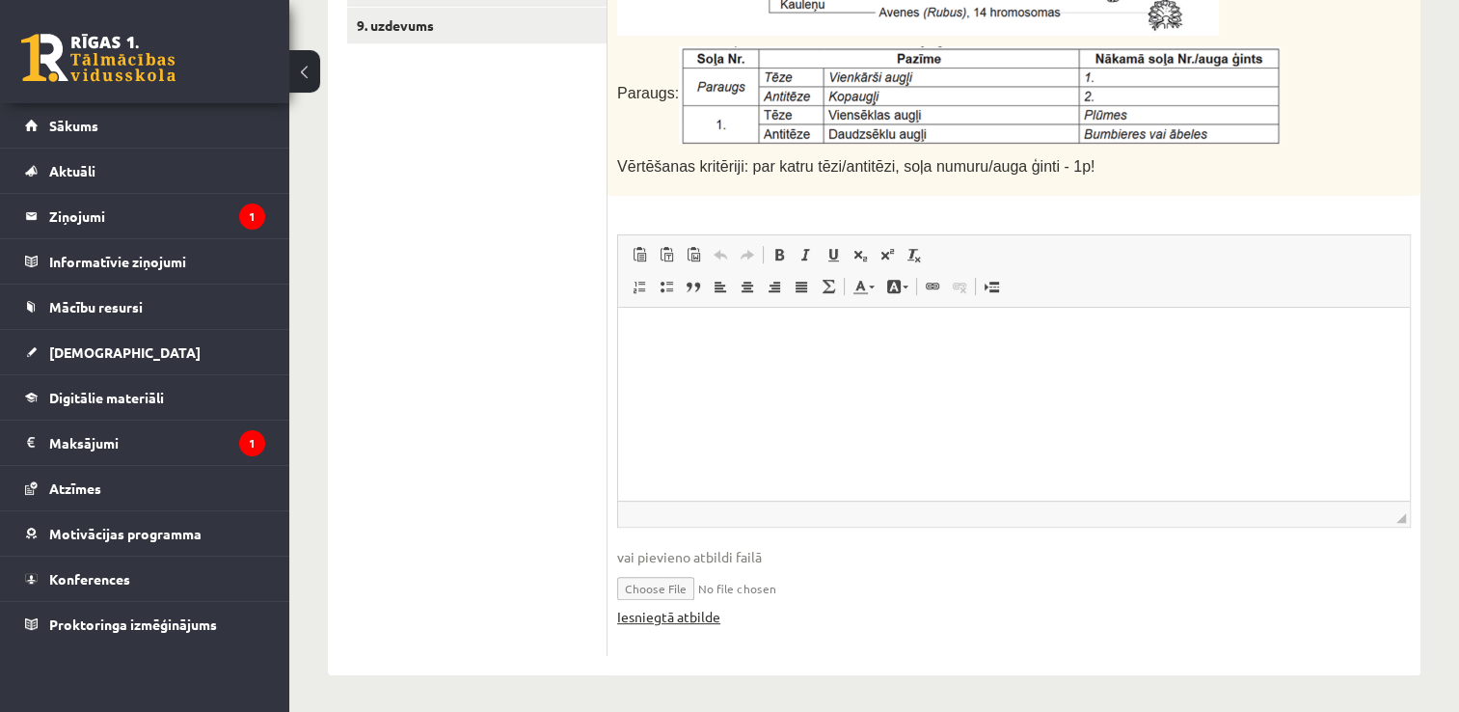
click at [702, 609] on link "Iesniegtā atbilde" at bounding box center [668, 616] width 103 height 20
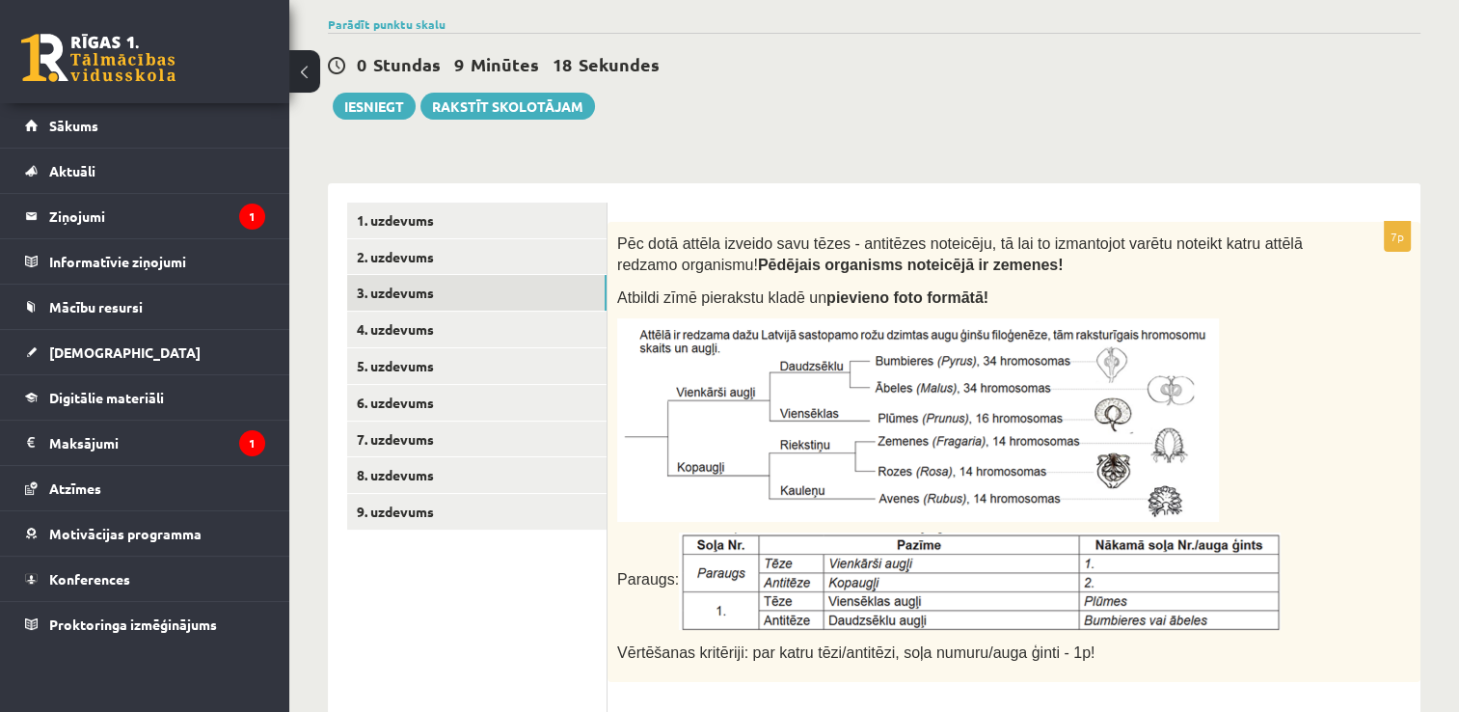
scroll to position [204, 0]
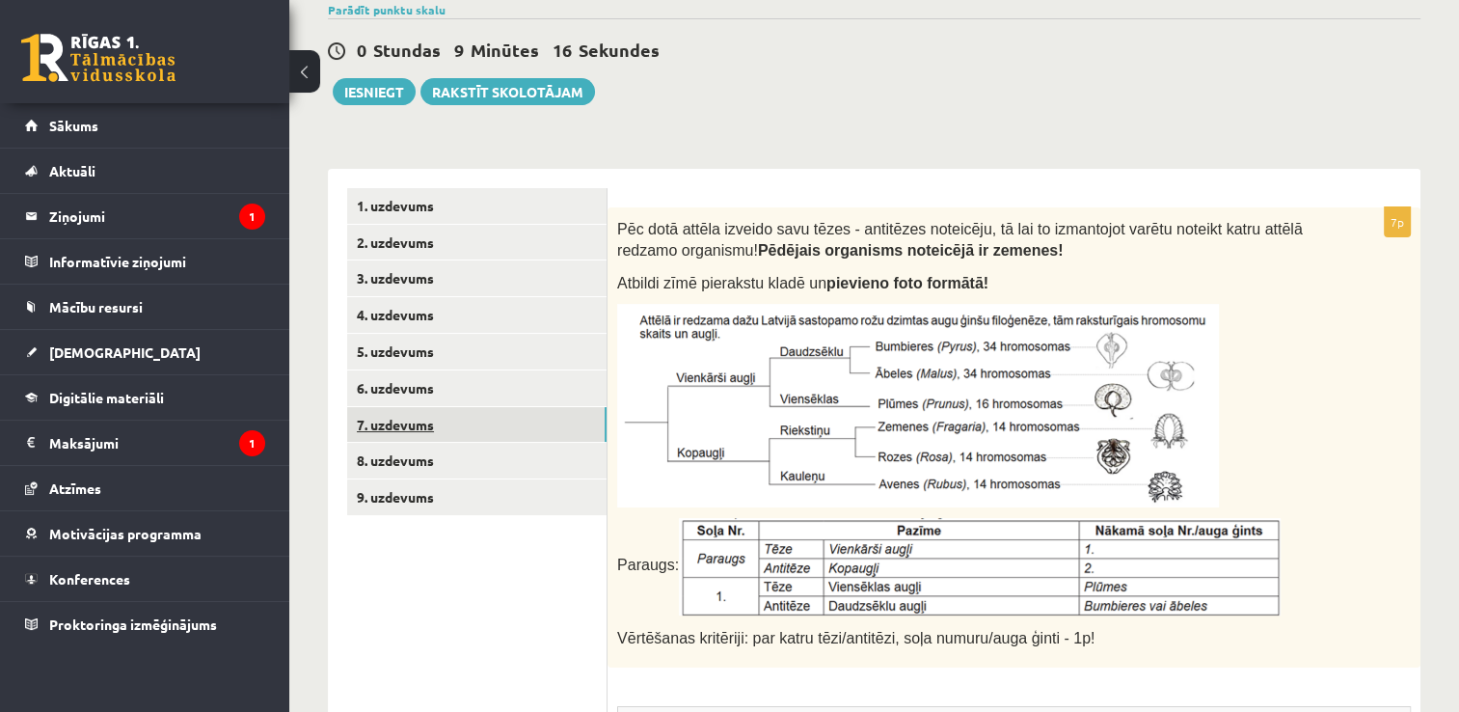
click at [368, 422] on link "7. uzdevums" at bounding box center [476, 425] width 259 height 36
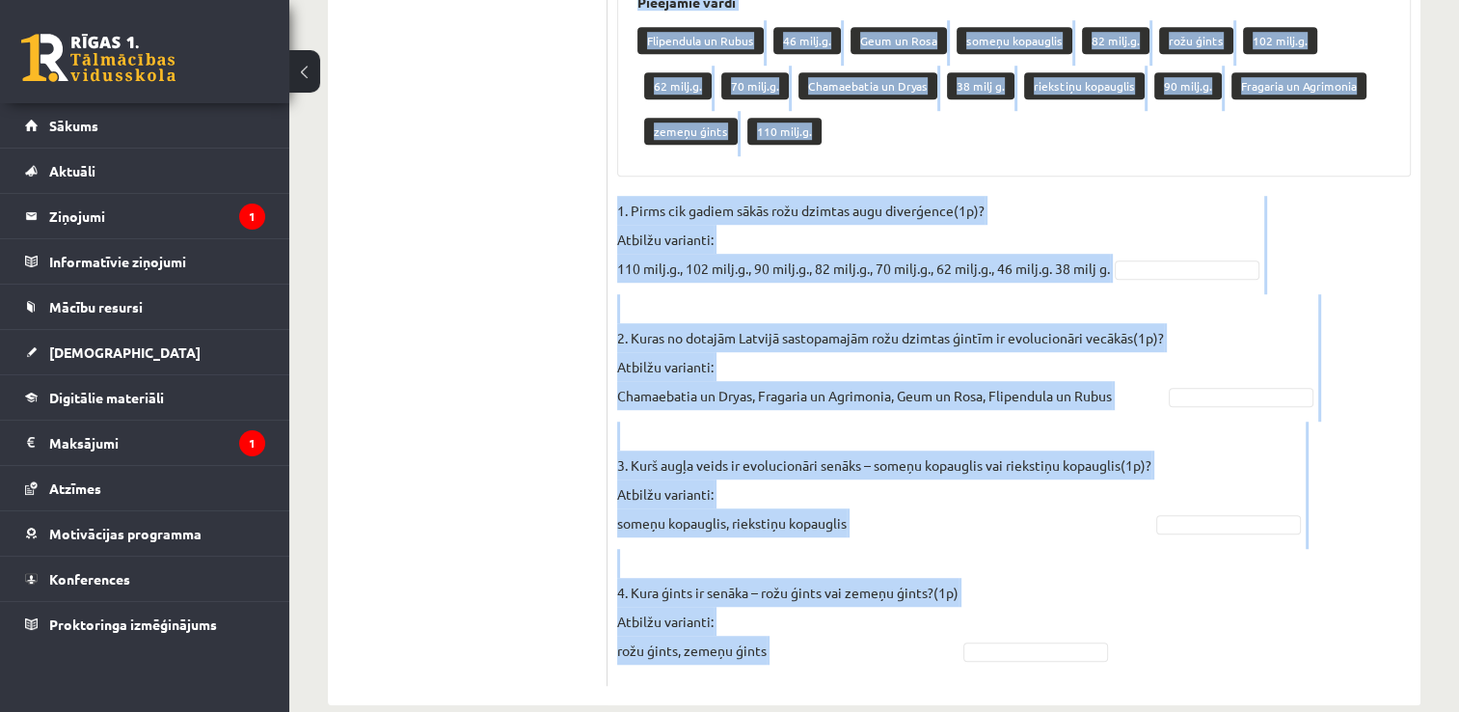
scroll to position [1231, 0]
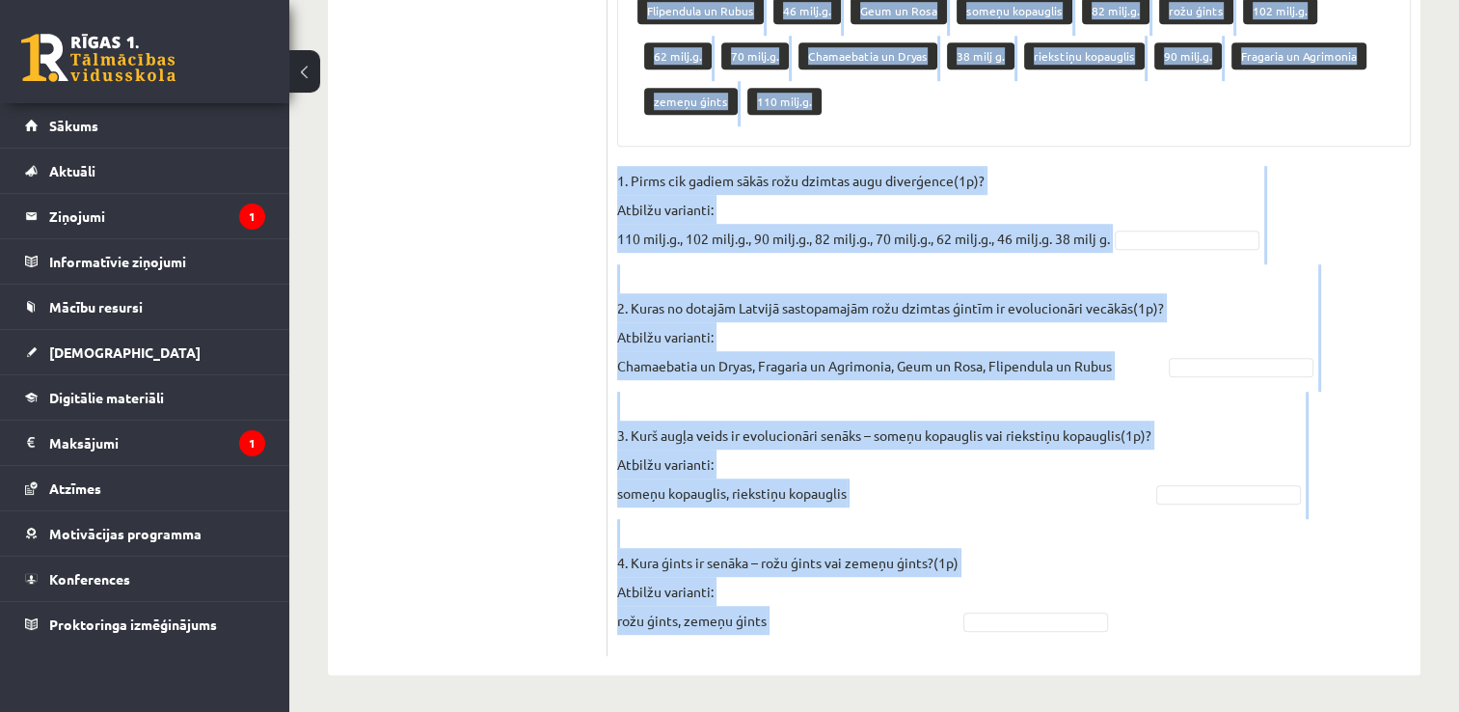
drag, startPoint x: 627, startPoint y: 62, endPoint x: 1024, endPoint y: 676, distance: 731.5
copy div "Pieejamie vārdi Flipendula un Rubus 46 milj.g. Geum un Rosa someņu kopauglis 82…"
click at [1031, 166] on p "1. Pirms cik gadiem sākās rožu dzimtas augu diverģence(1p)? Atbilžu varianti: 1…" at bounding box center [863, 209] width 493 height 87
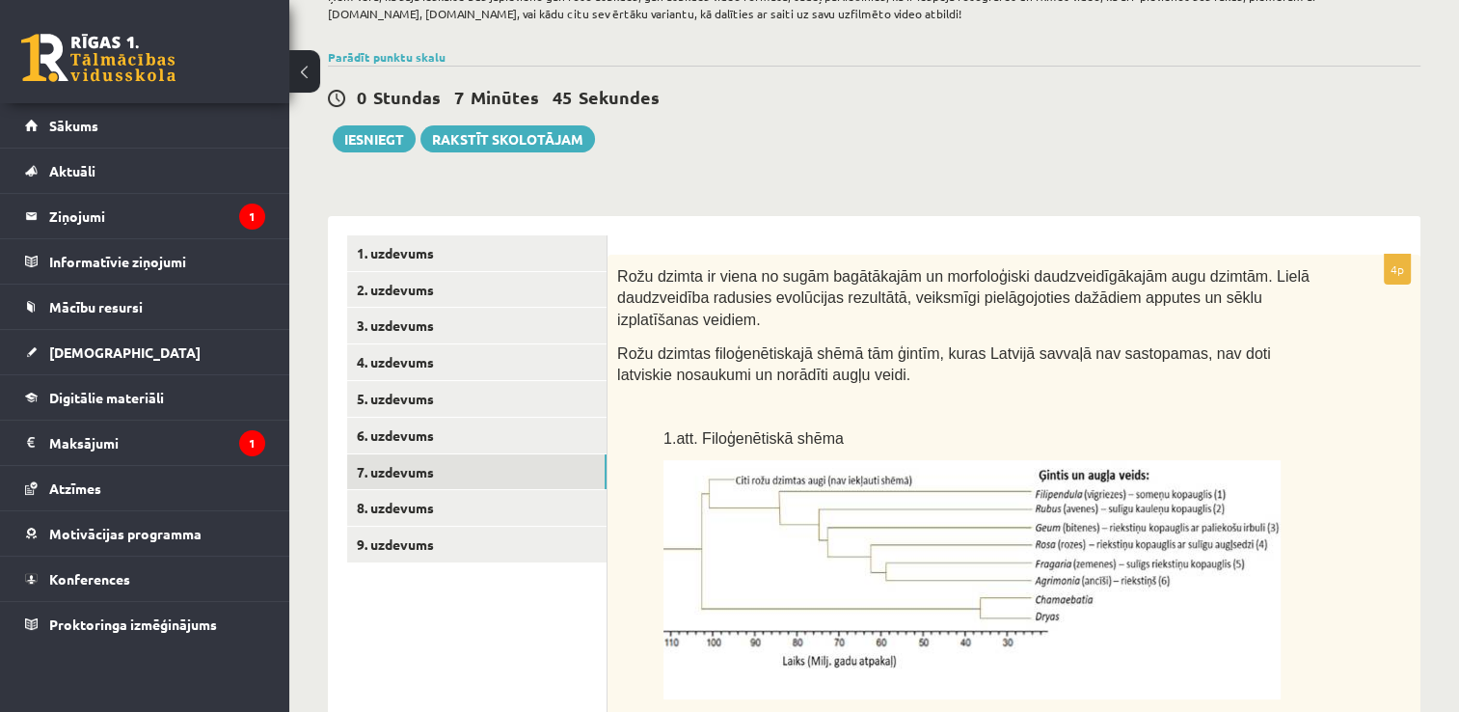
scroll to position [177, 0]
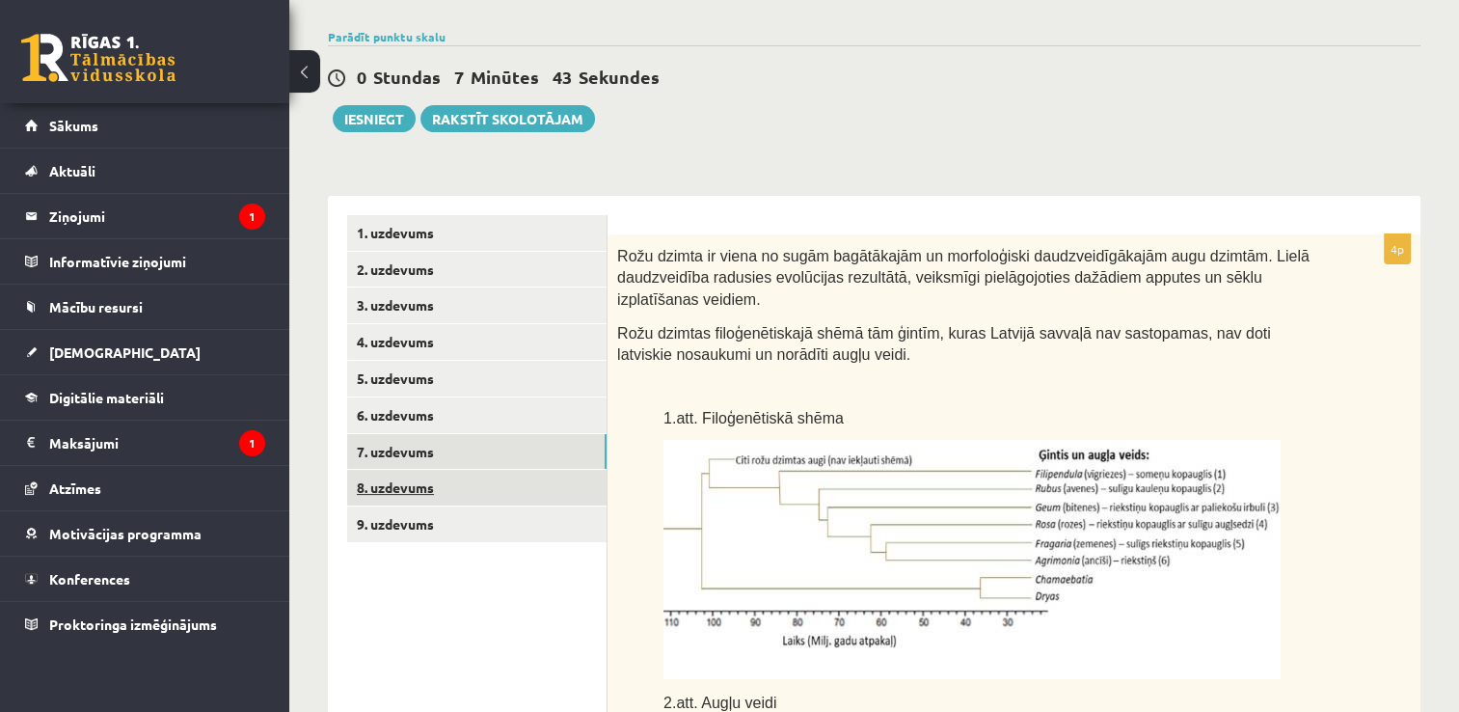
click at [445, 486] on link "8. uzdevums" at bounding box center [476, 488] width 259 height 36
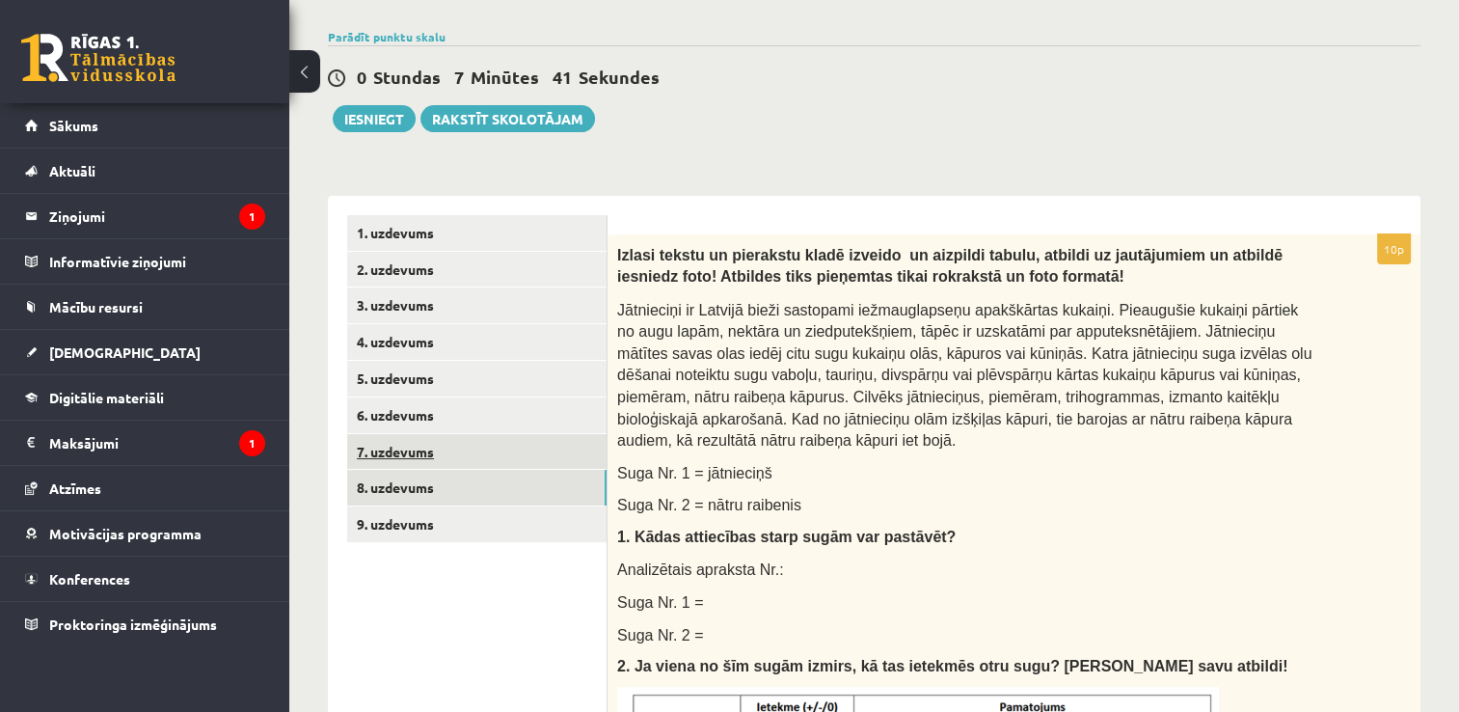
scroll to position [0, 0]
click at [441, 456] on link "7. uzdevums" at bounding box center [476, 452] width 259 height 36
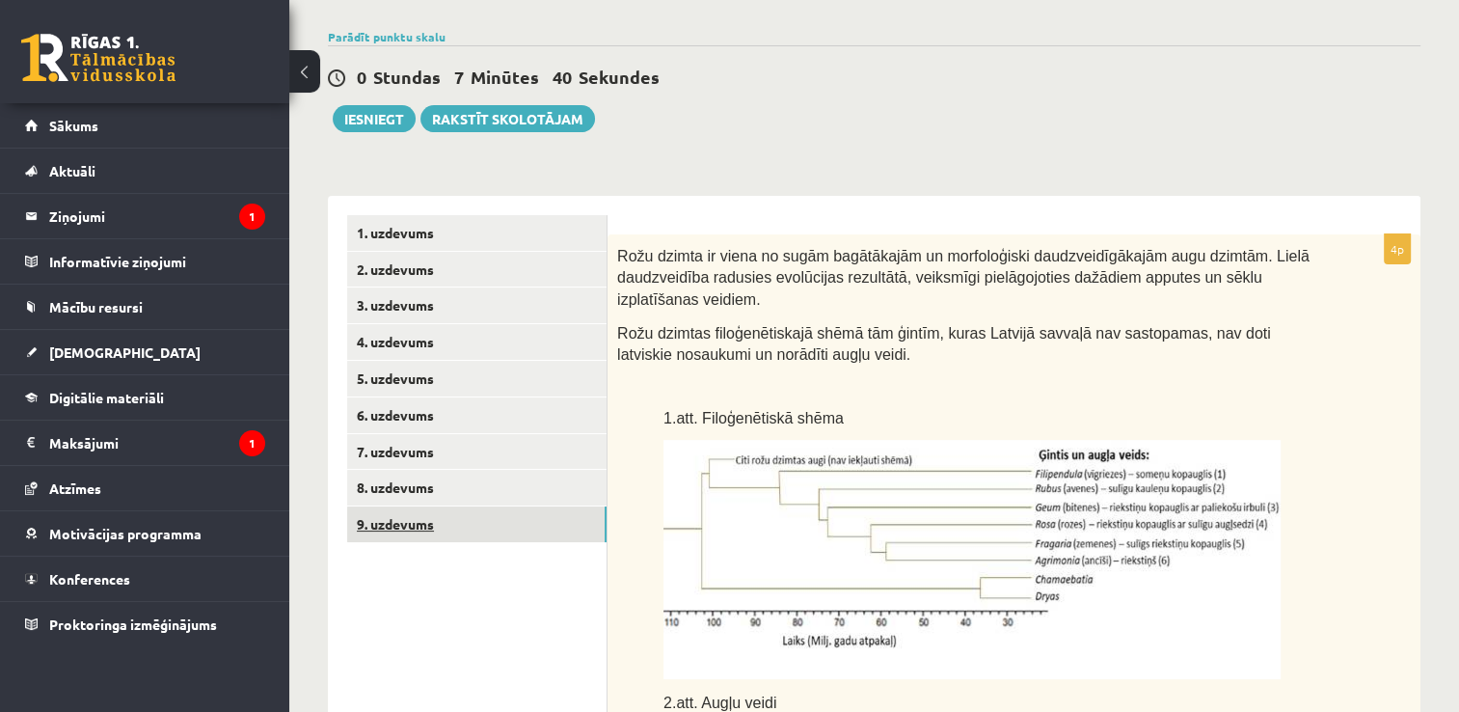
click at [455, 523] on link "9. uzdevums" at bounding box center [476, 524] width 259 height 36
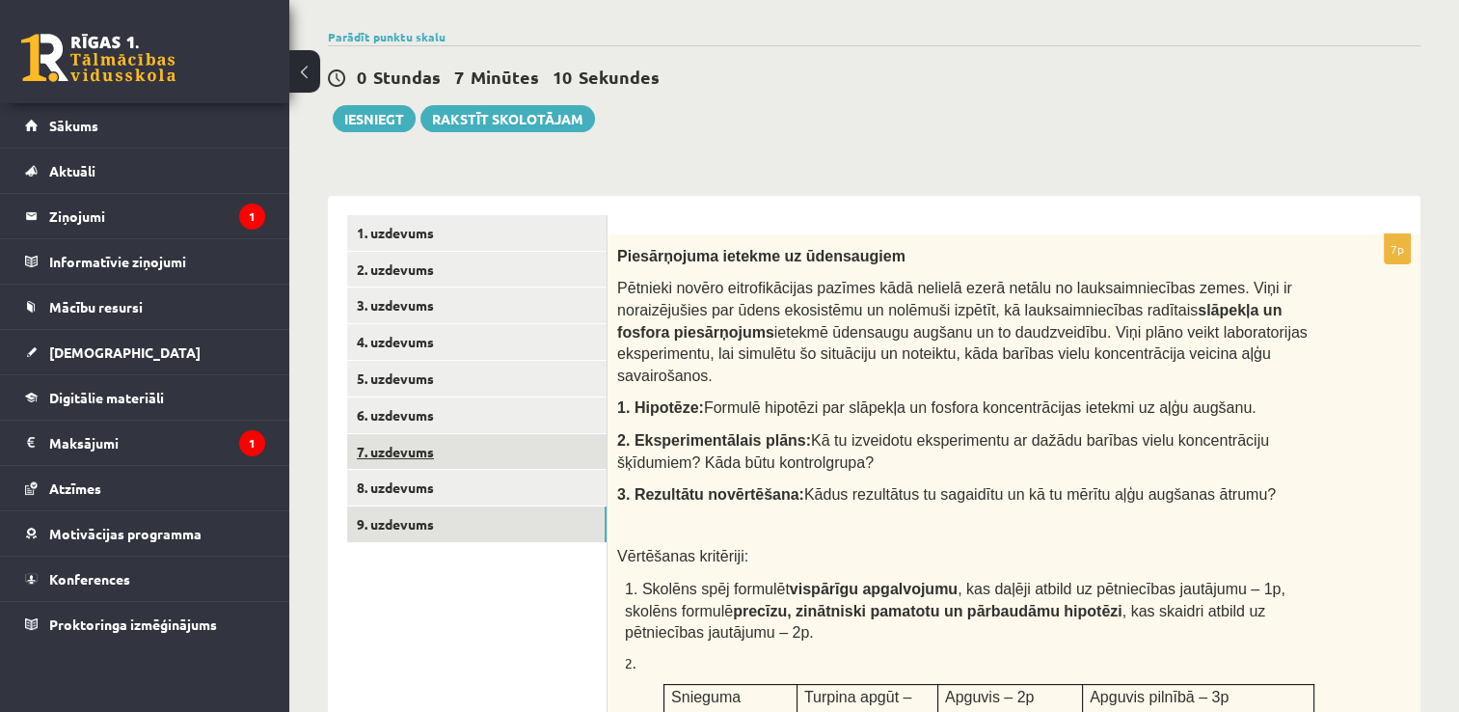
click at [424, 451] on link "7. uzdevums" at bounding box center [476, 452] width 259 height 36
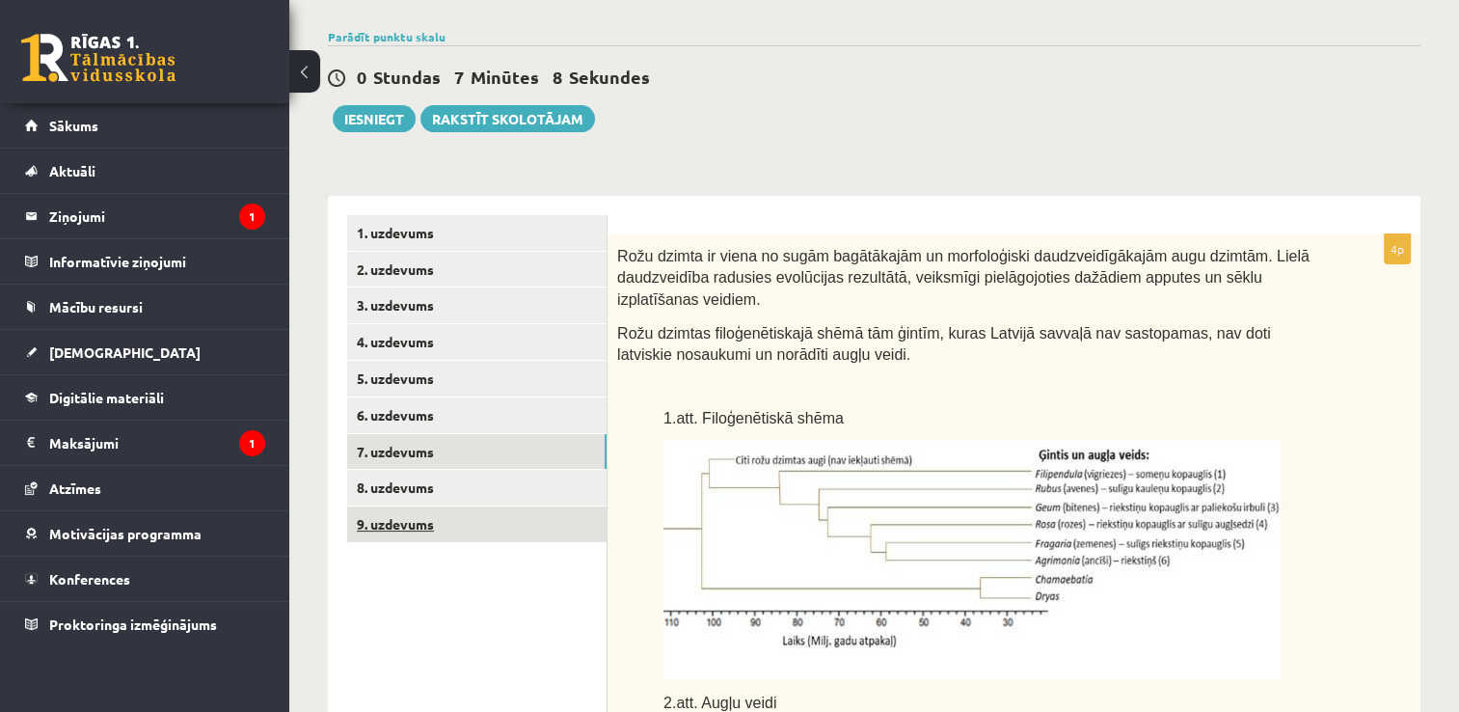
click at [419, 530] on link "9. uzdevums" at bounding box center [476, 524] width 259 height 36
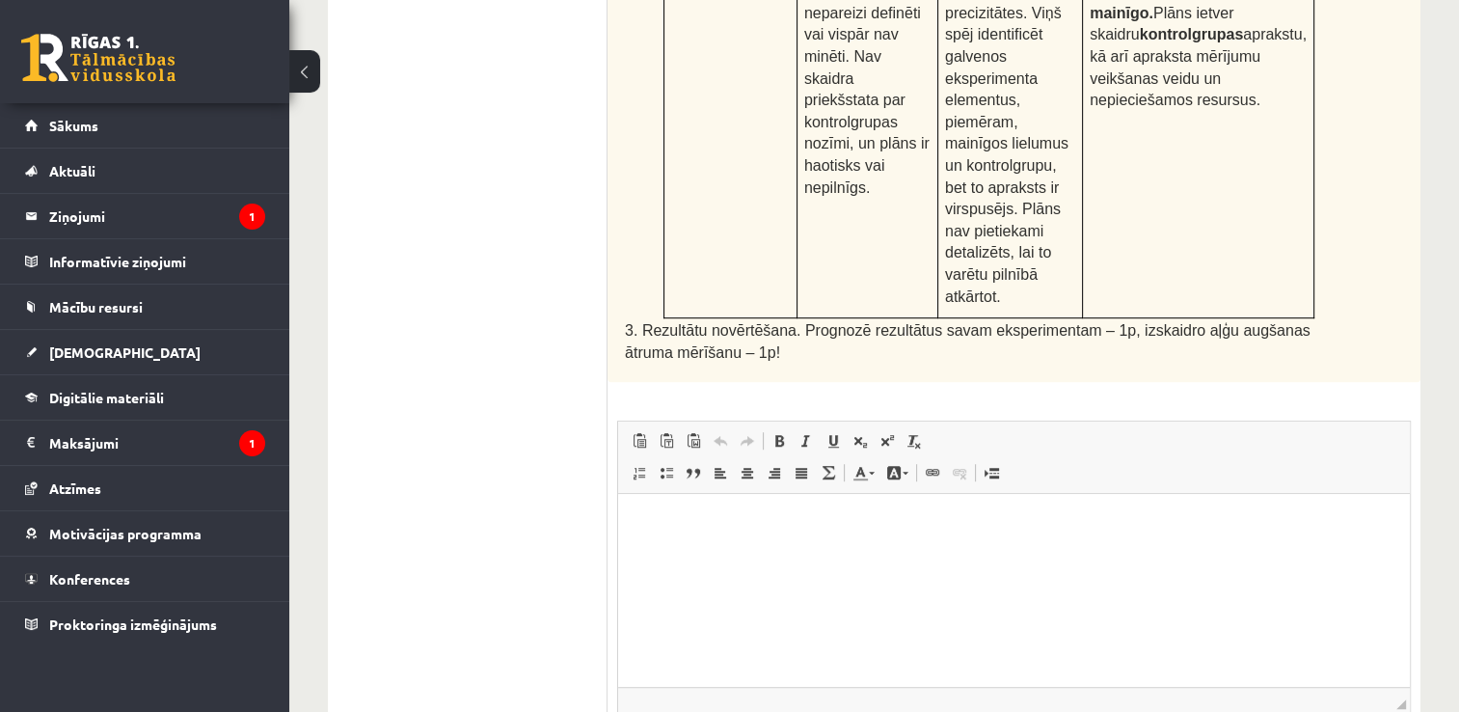
scroll to position [1143, 0]
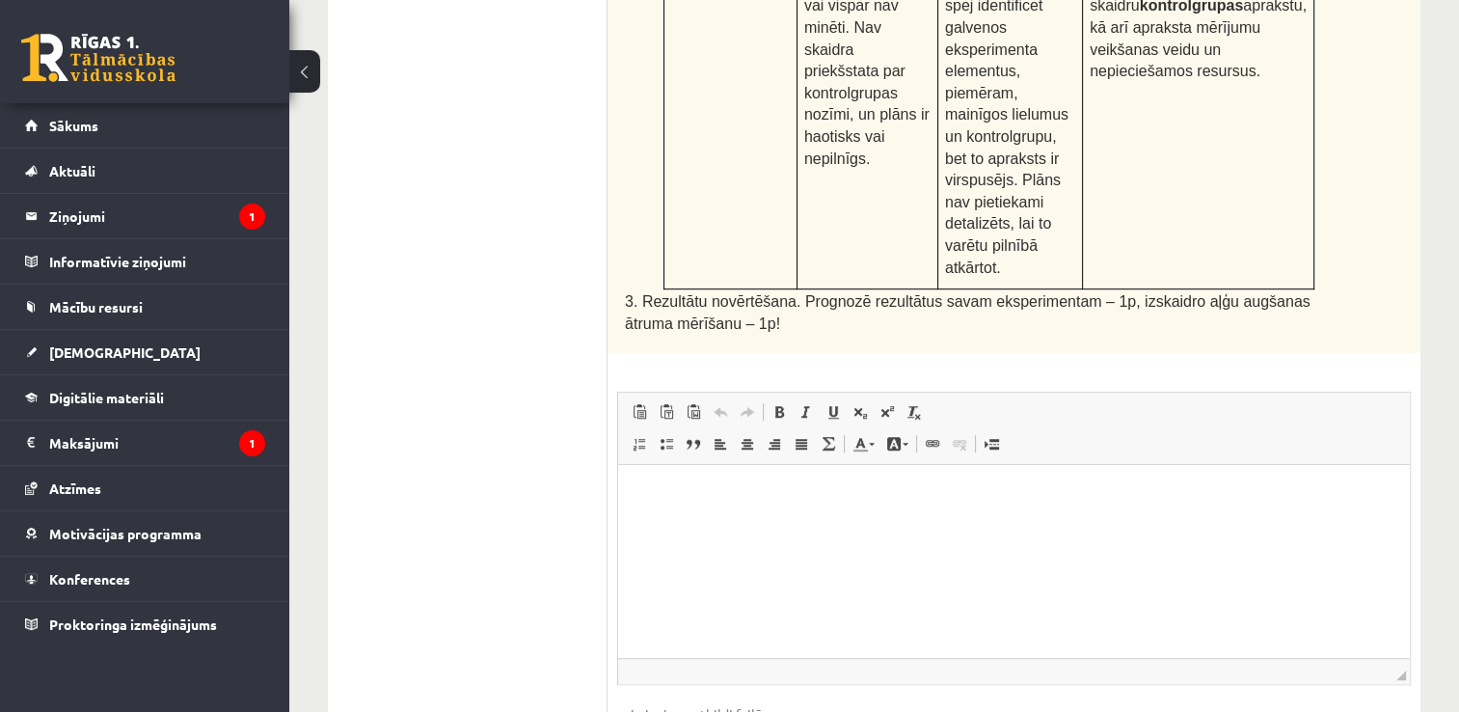
type input "**********"
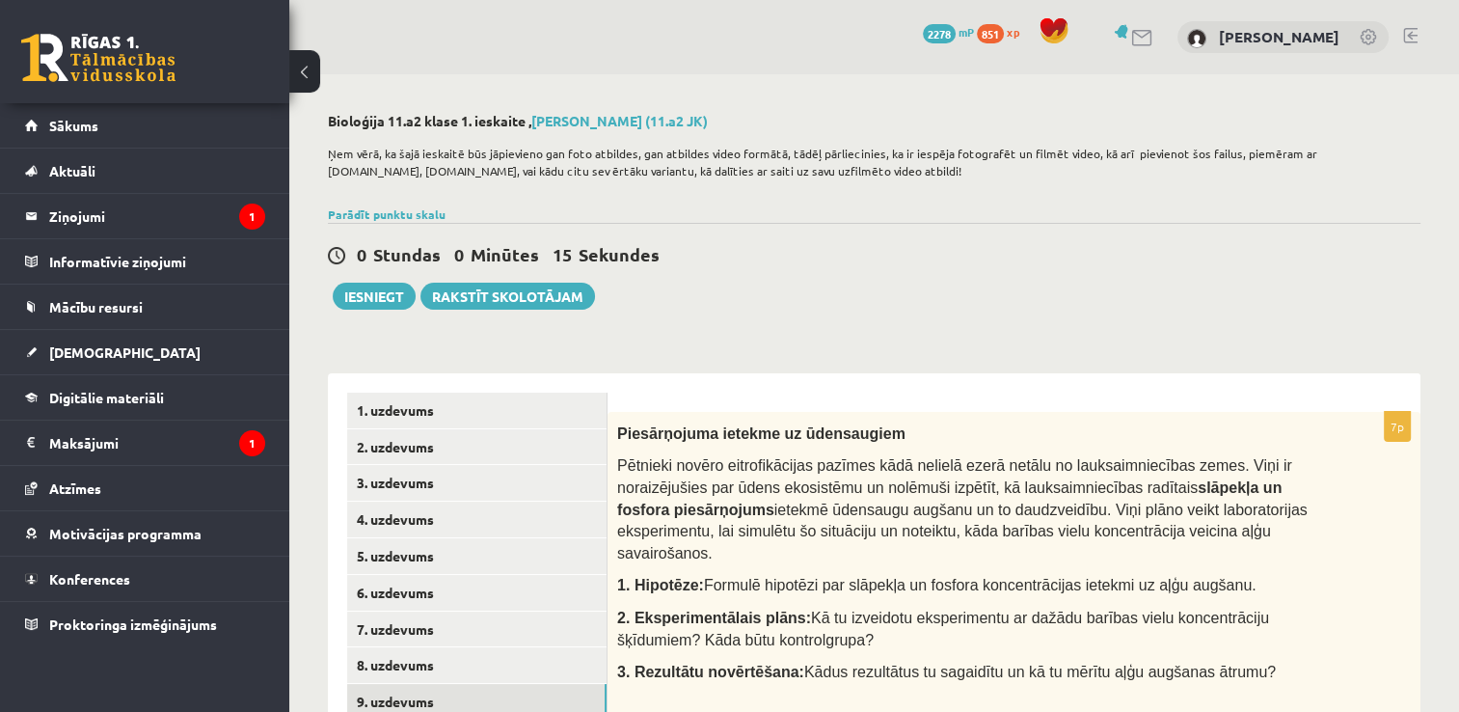
scroll to position [6, 0]
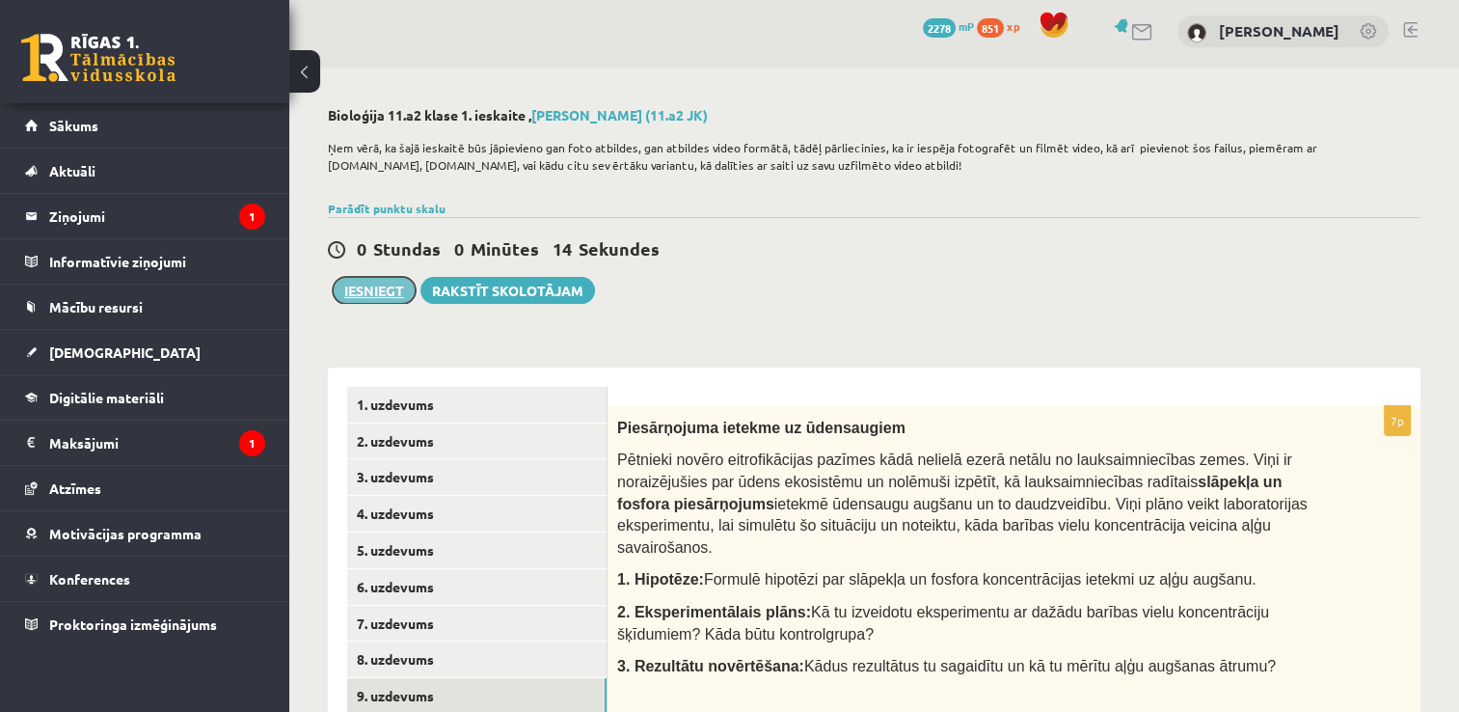
click at [360, 291] on button "Iesniegt" at bounding box center [374, 290] width 83 height 27
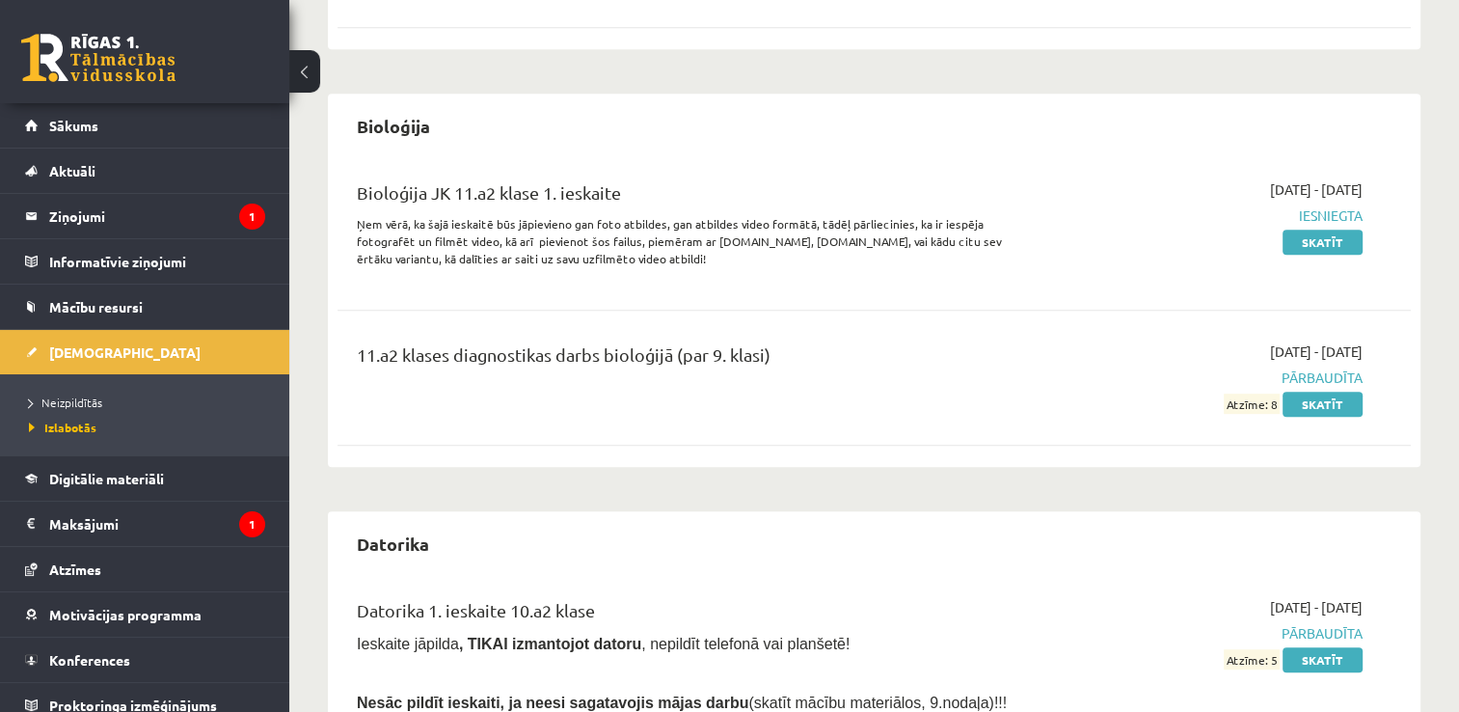
scroll to position [959, 0]
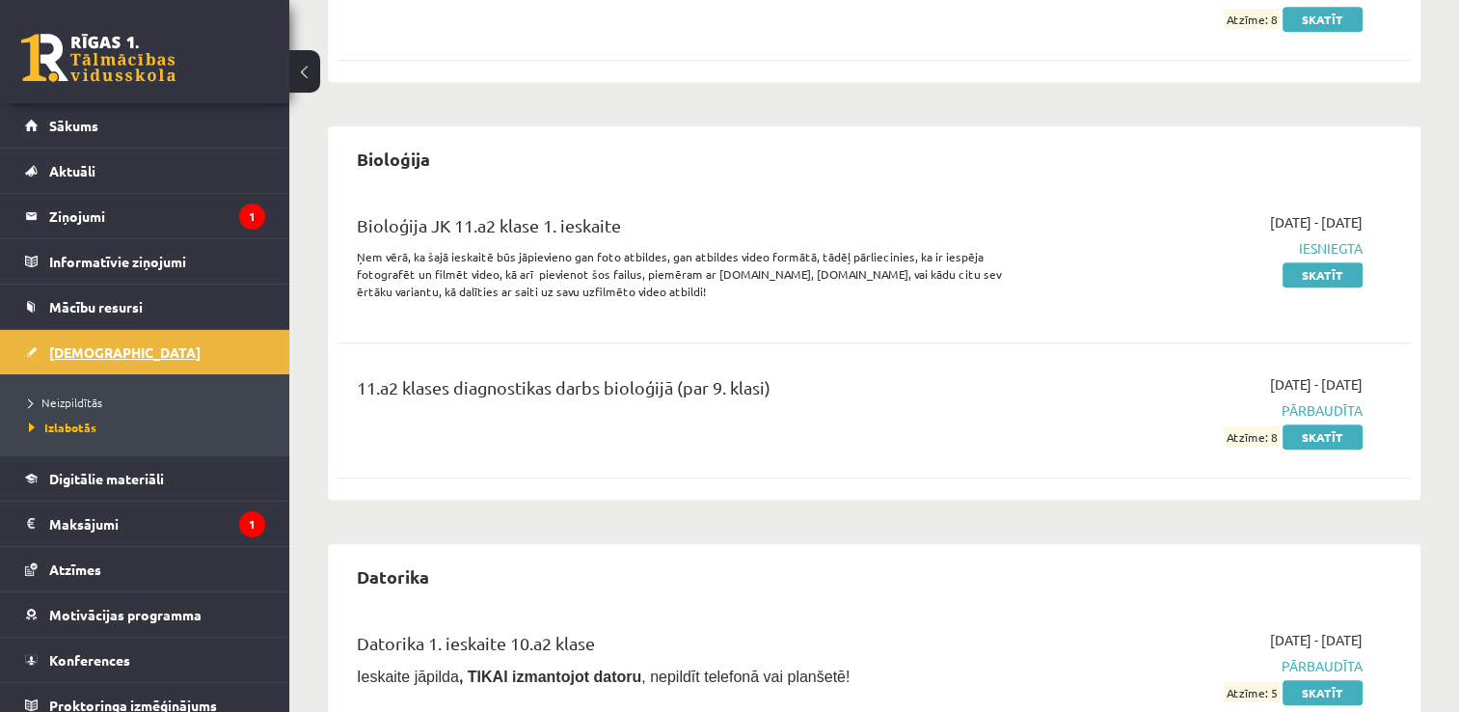
click at [111, 354] on link "[DEMOGRAPHIC_DATA]" at bounding box center [145, 352] width 240 height 44
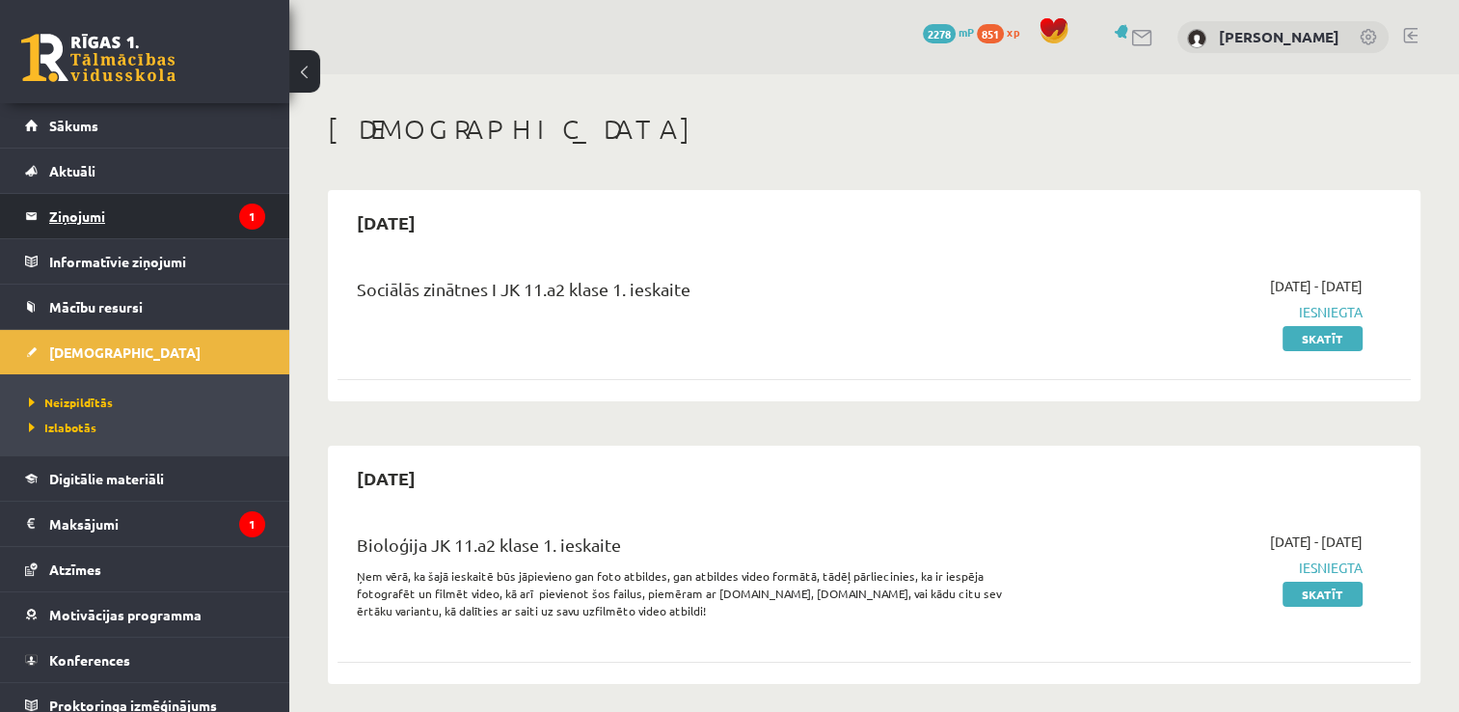
click at [202, 198] on legend "Ziņojumi 1" at bounding box center [157, 216] width 216 height 44
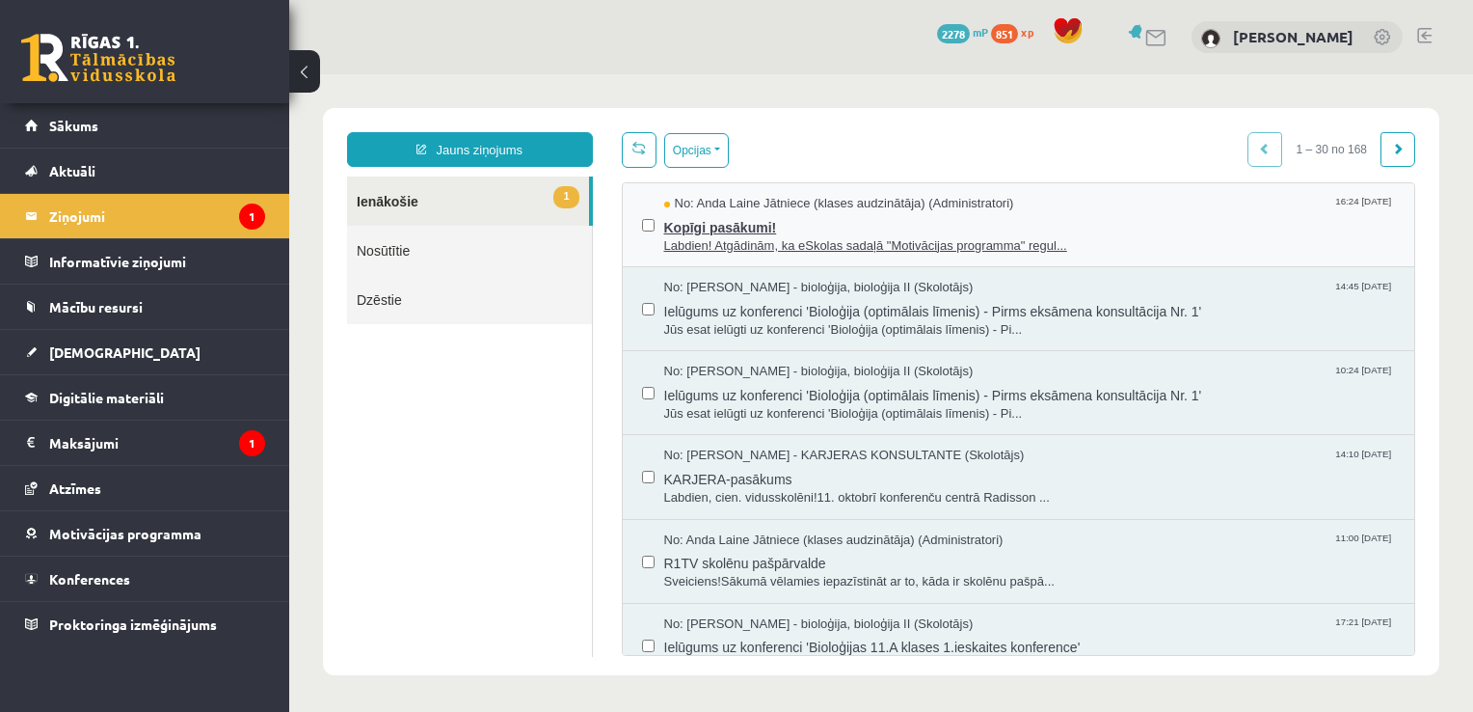
click at [841, 226] on span "Kopīgi pasākumi!" at bounding box center [1030, 225] width 732 height 24
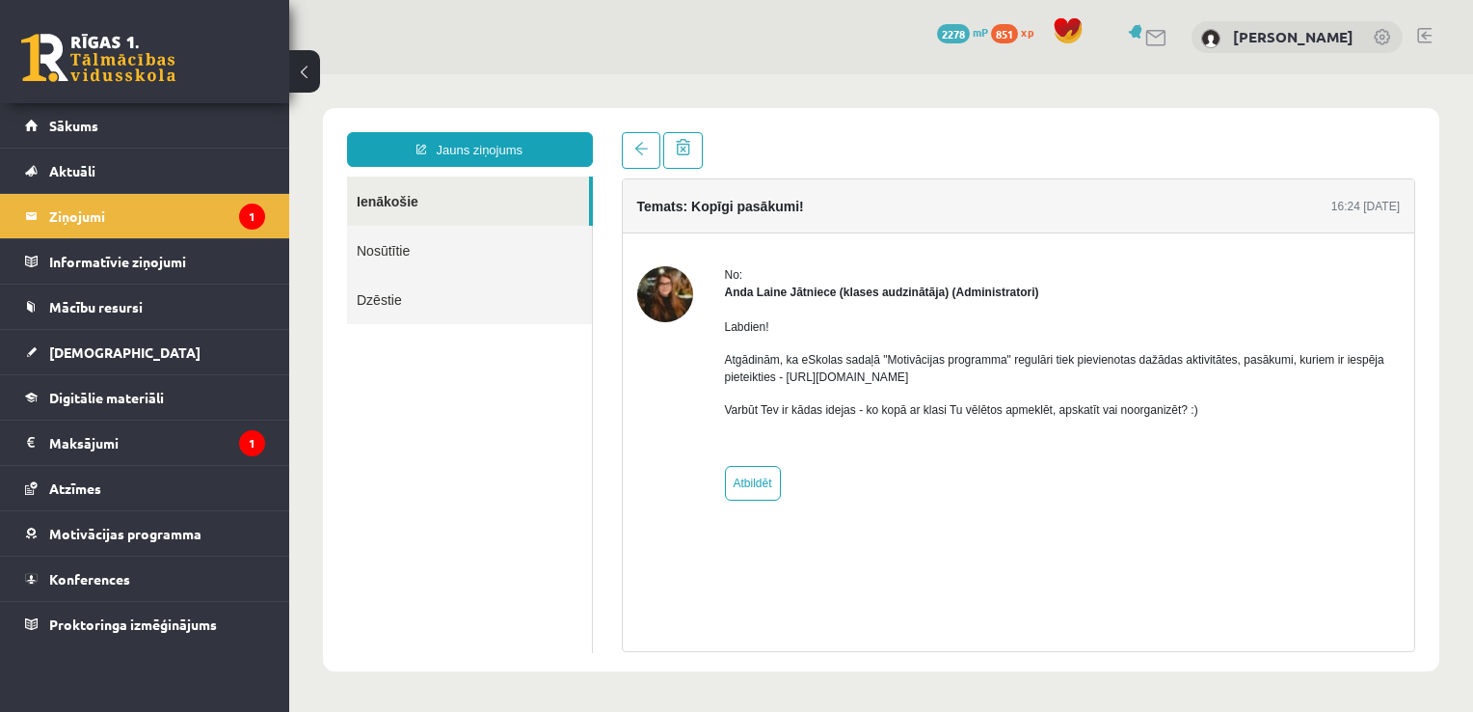
click at [681, 300] on img at bounding box center [665, 294] width 56 height 56
click at [818, 291] on strong "Anda Laine Jātniece (klases audzinātāja) (Administratori)" at bounding box center [882, 291] width 314 height 13
click at [680, 305] on img at bounding box center [665, 294] width 56 height 56
click at [924, 380] on p "Atgādinām, ka eSkolas sadaļā "Motivācijas programma" regulāri tiek pievienotas …" at bounding box center [1063, 368] width 676 height 35
drag, startPoint x: 949, startPoint y: 376, endPoint x: 790, endPoint y: 383, distance: 159.2
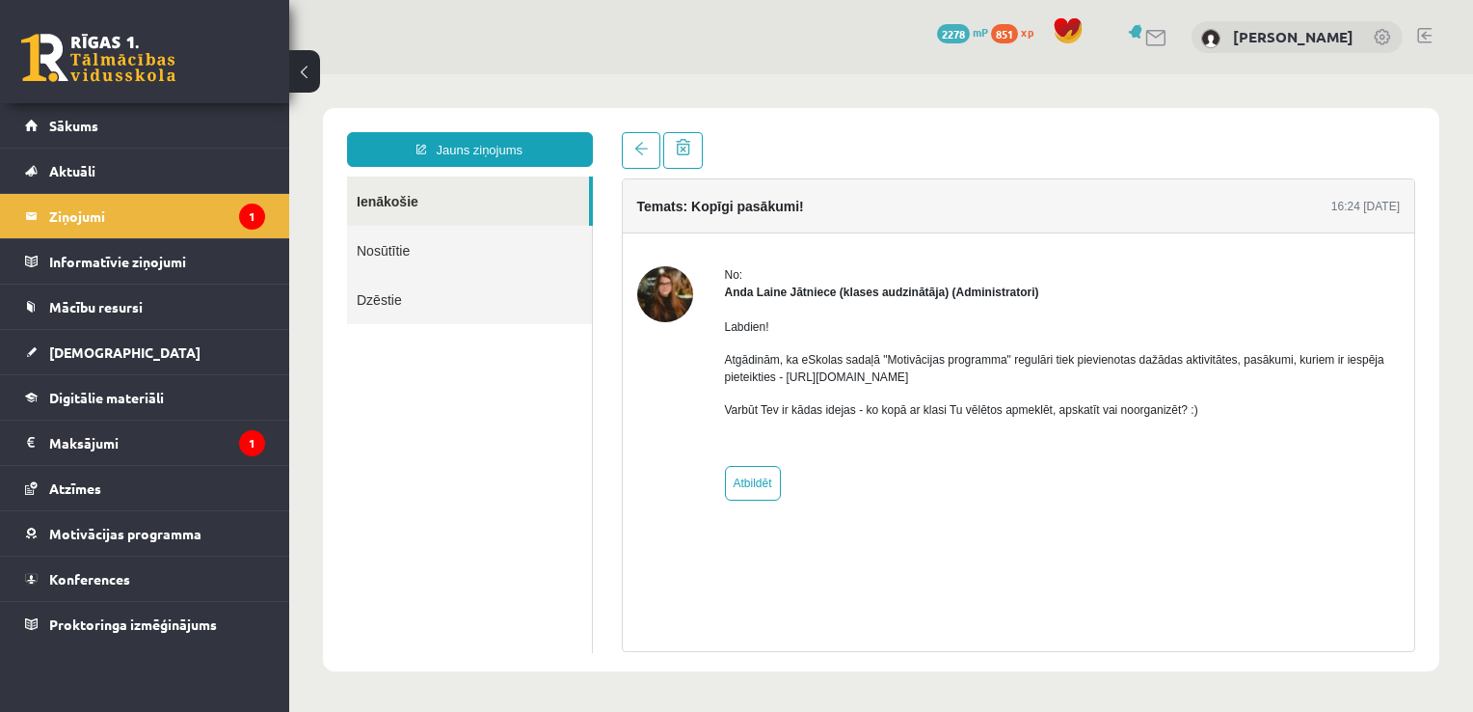
click at [790, 383] on p "Atgādinām, ka eSkolas sadaļā "Motivācijas programma" regulāri tiek pievienotas …" at bounding box center [1063, 368] width 676 height 35
copy p "https://eskola.r1tv.lv/campaign"
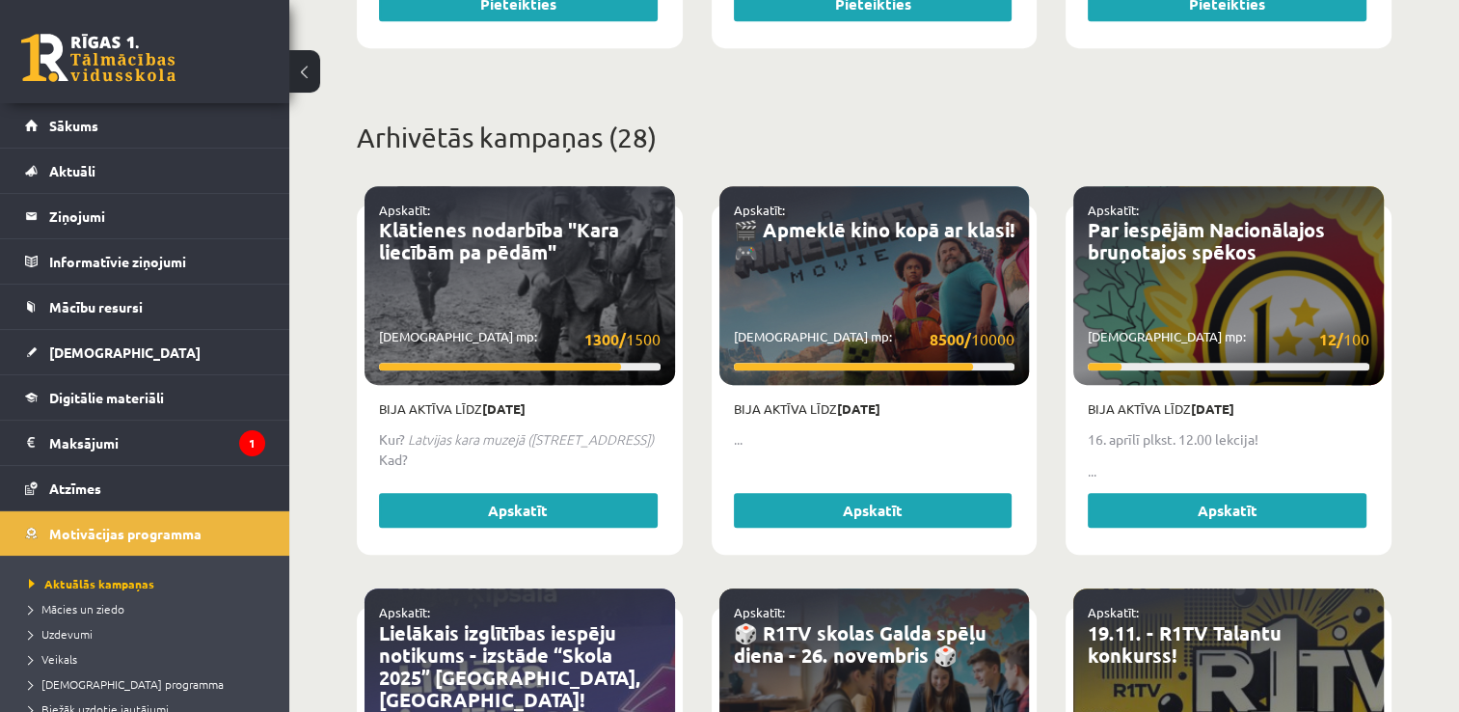
scroll to position [1193, 0]
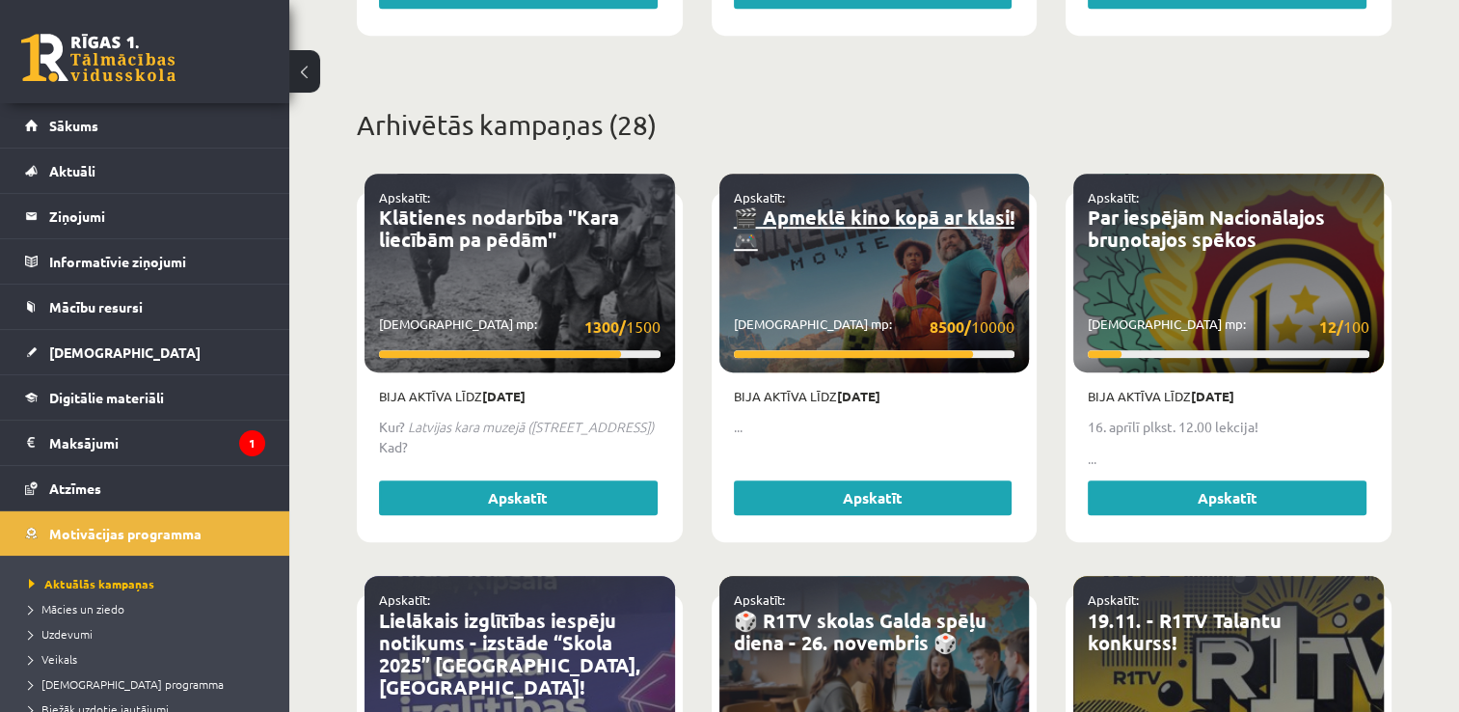
click at [910, 204] on link "🎬 Apmeklē kino kopā ar klasi! 🎮" at bounding box center [874, 227] width 281 height 47
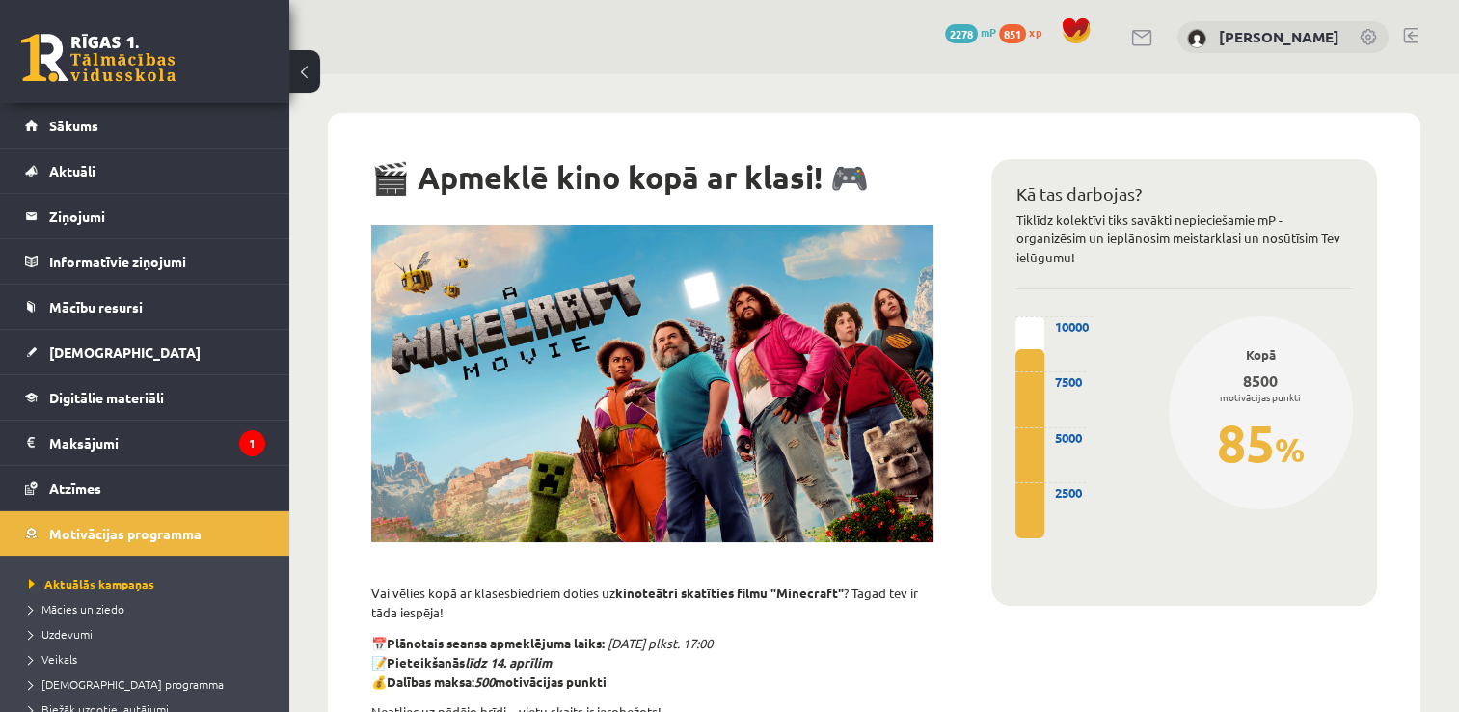
click at [308, 75] on button at bounding box center [304, 71] width 31 height 42
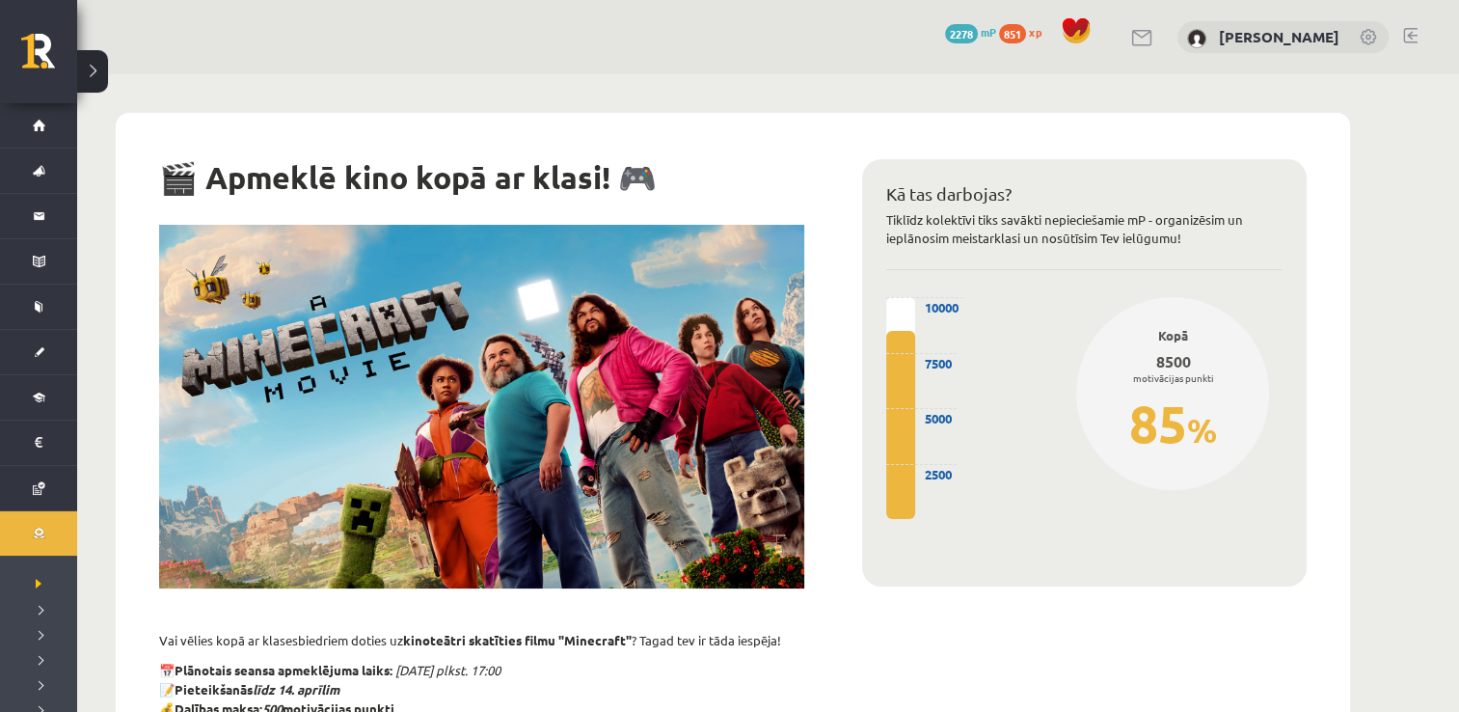
click at [96, 77] on button at bounding box center [92, 71] width 31 height 42
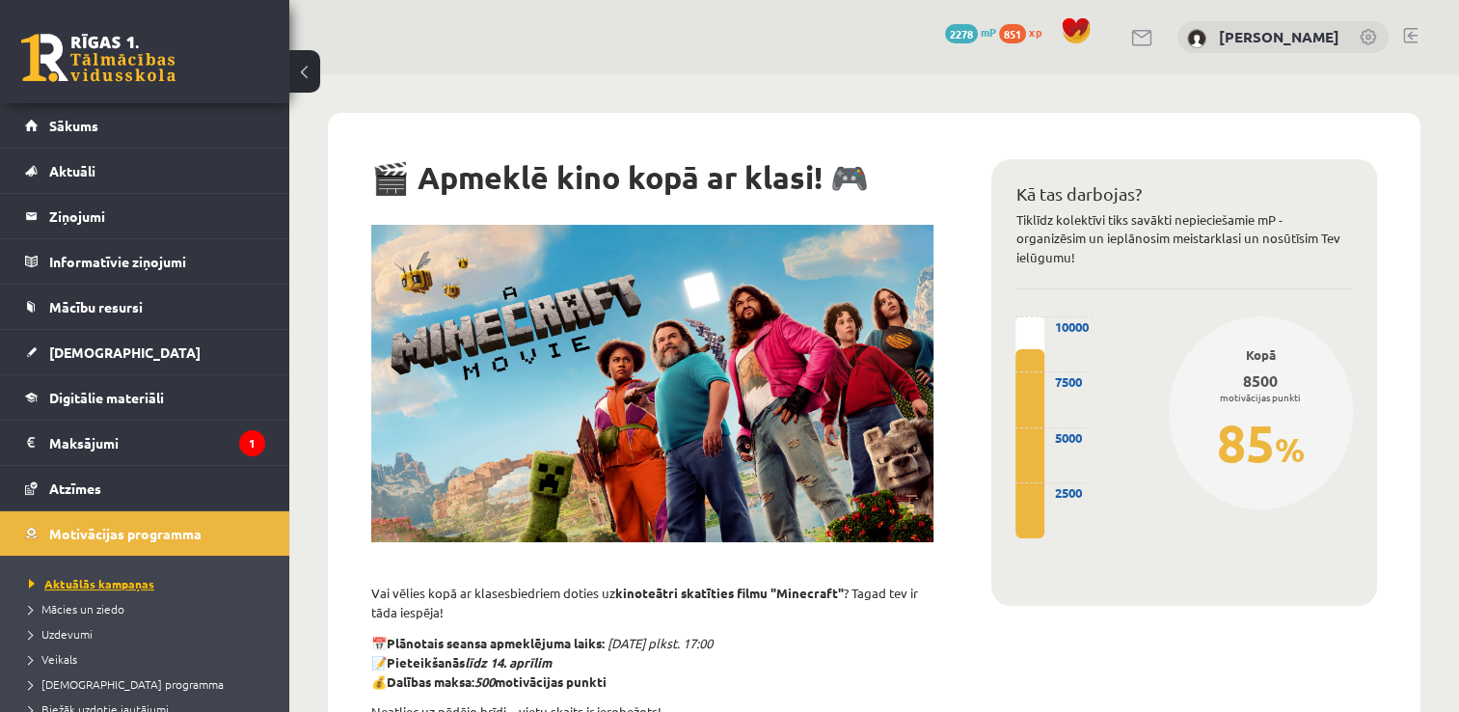
click at [81, 586] on span "Aktuālās kampaņas" at bounding box center [91, 583] width 125 height 15
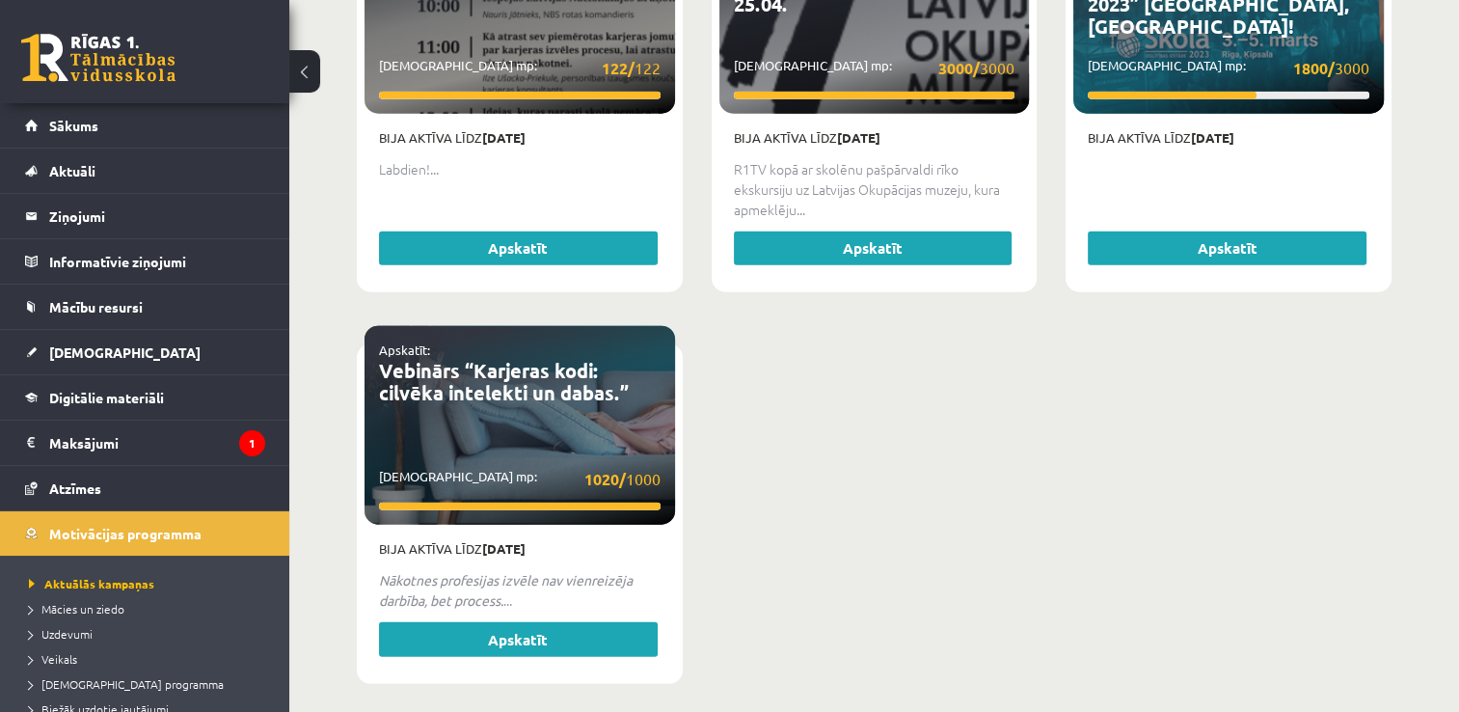
scroll to position [4006, 0]
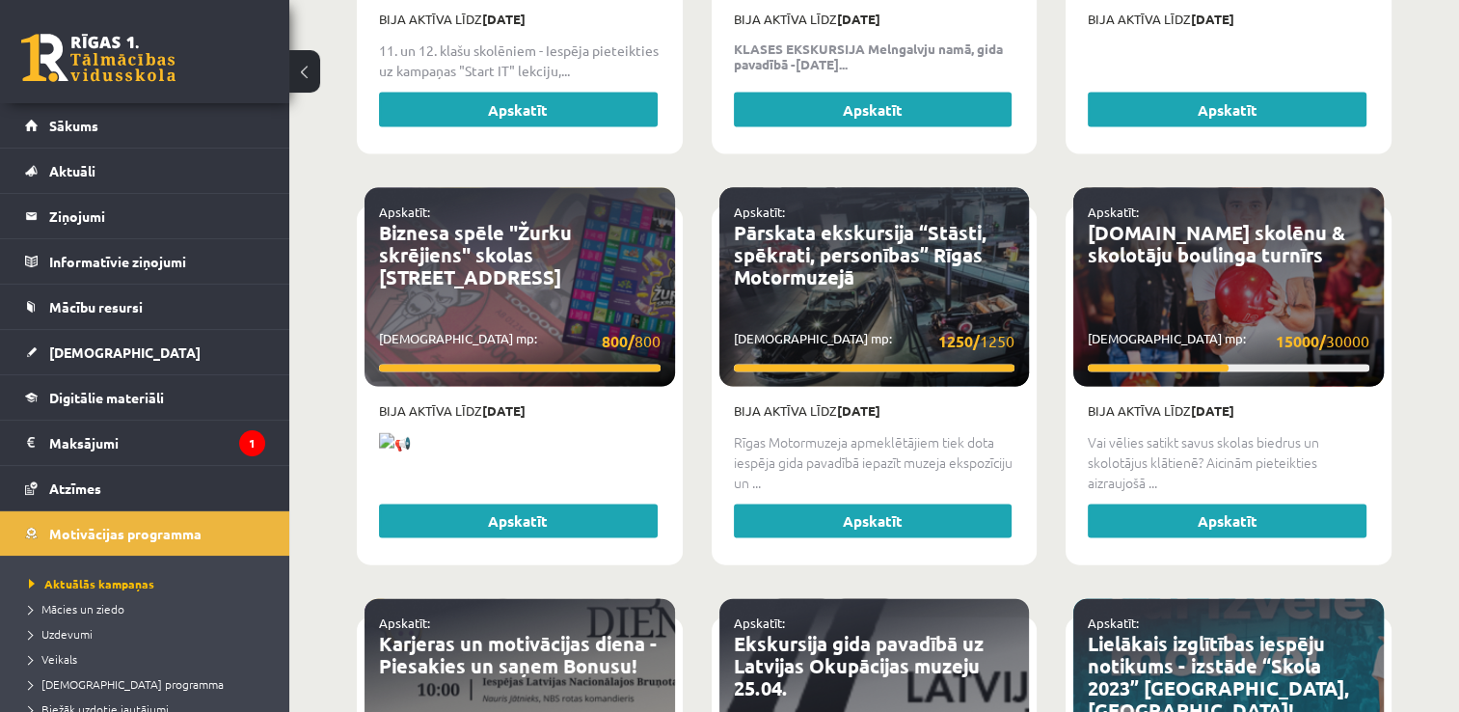
drag, startPoint x: 1471, startPoint y: 543, endPoint x: 1434, endPoint y: 551, distance: 38.4
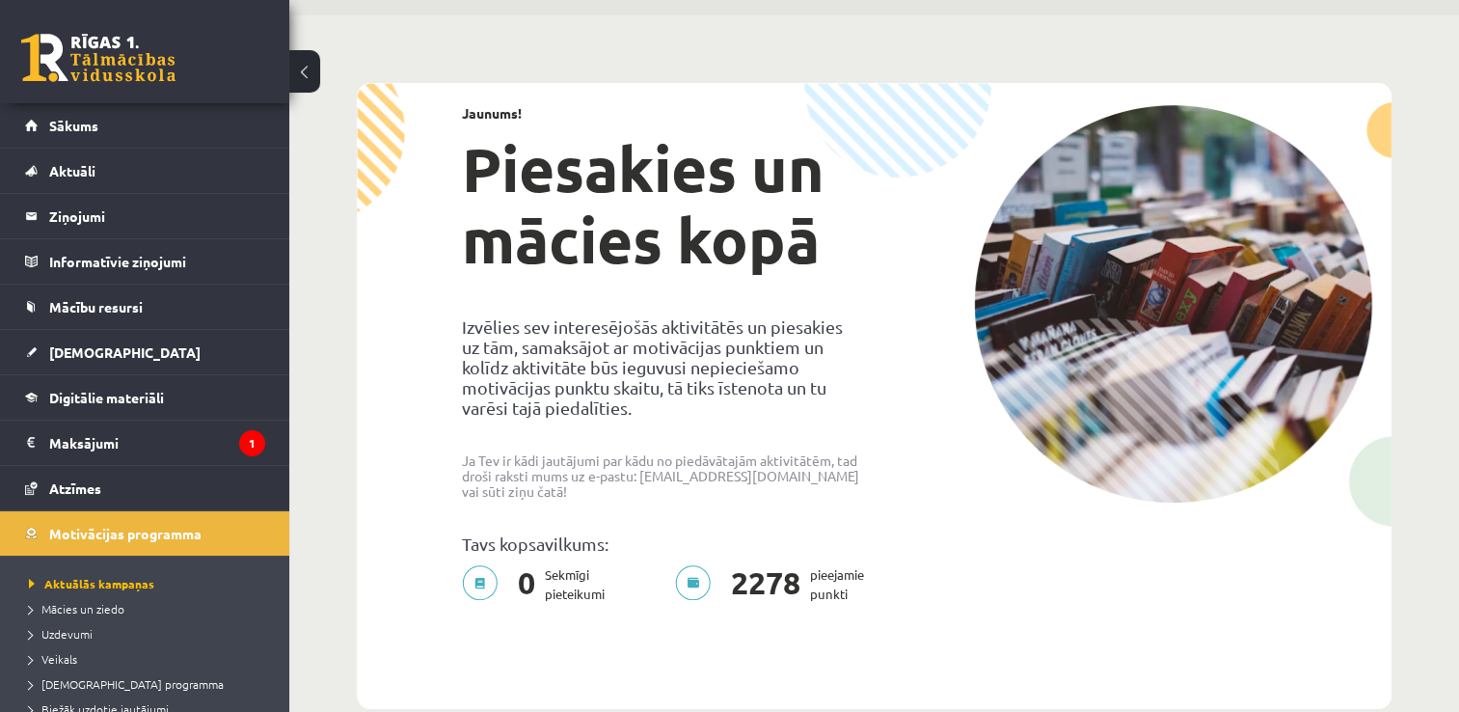
scroll to position [0, 0]
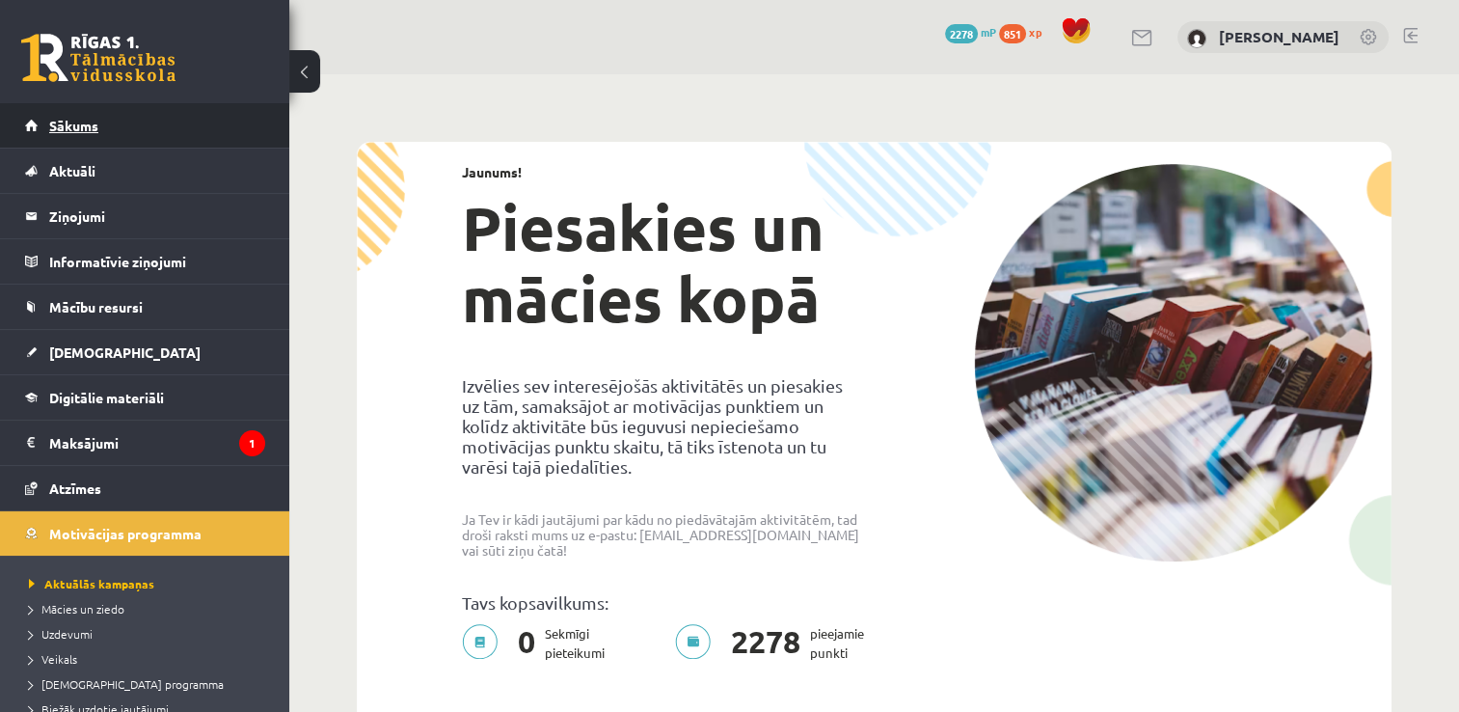
click at [225, 106] on link "Sākums" at bounding box center [145, 125] width 240 height 44
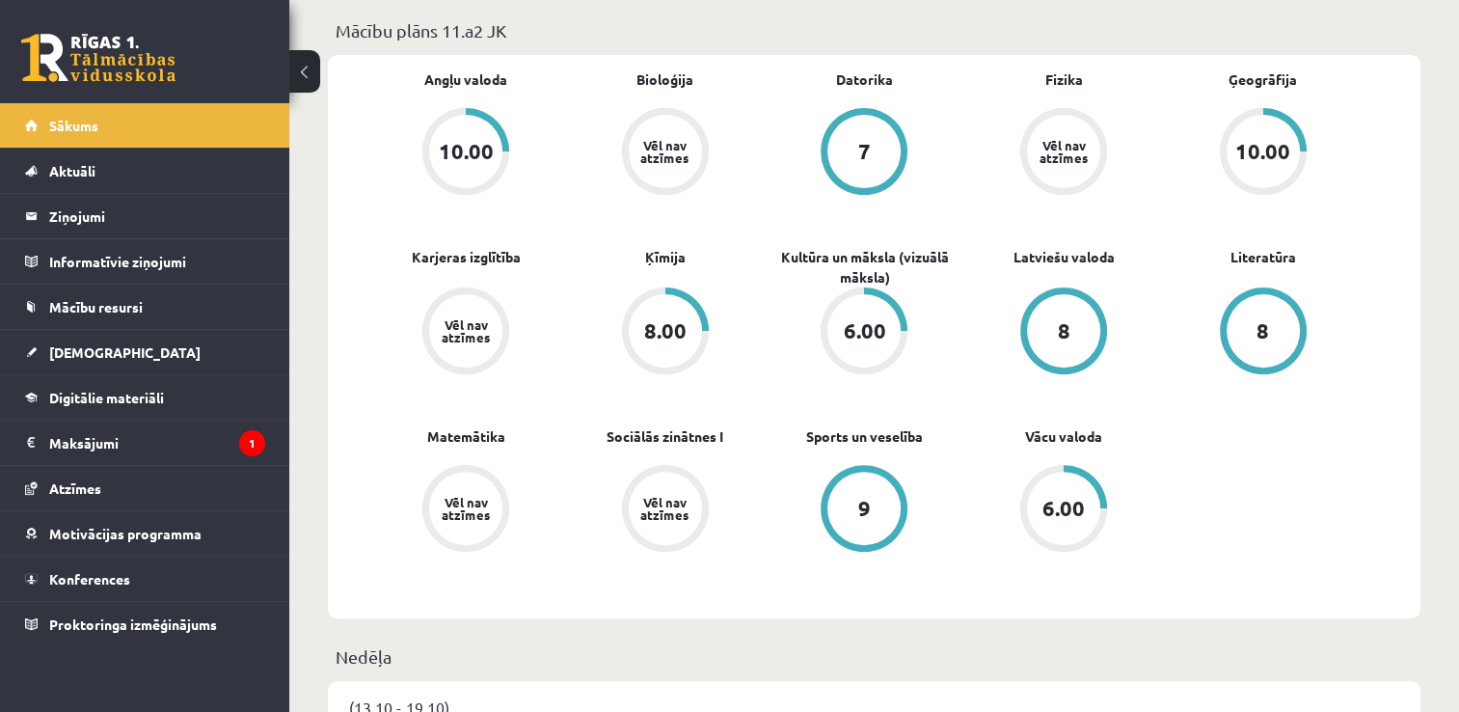
scroll to position [520, 0]
